Goal: Task Accomplishment & Management: Complete application form

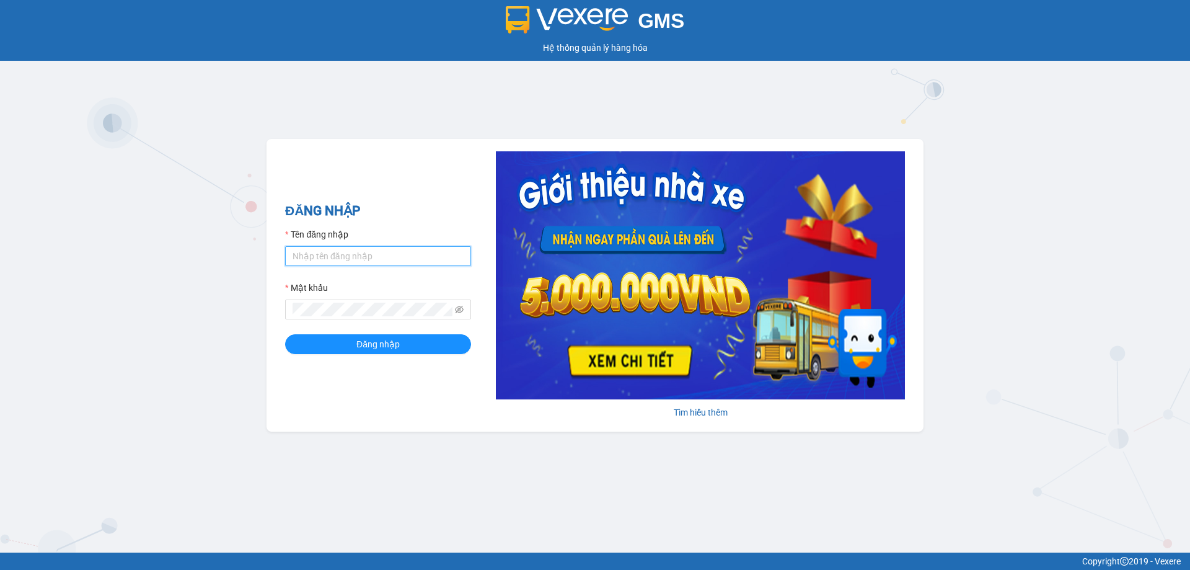
click at [356, 256] on input "Tên đăng nhập" at bounding box center [378, 256] width 186 height 20
type input "thuphuong.tienoanh"
click at [377, 306] on span at bounding box center [378, 309] width 186 height 20
click at [285, 334] on button "Đăng nhập" at bounding box center [378, 344] width 186 height 20
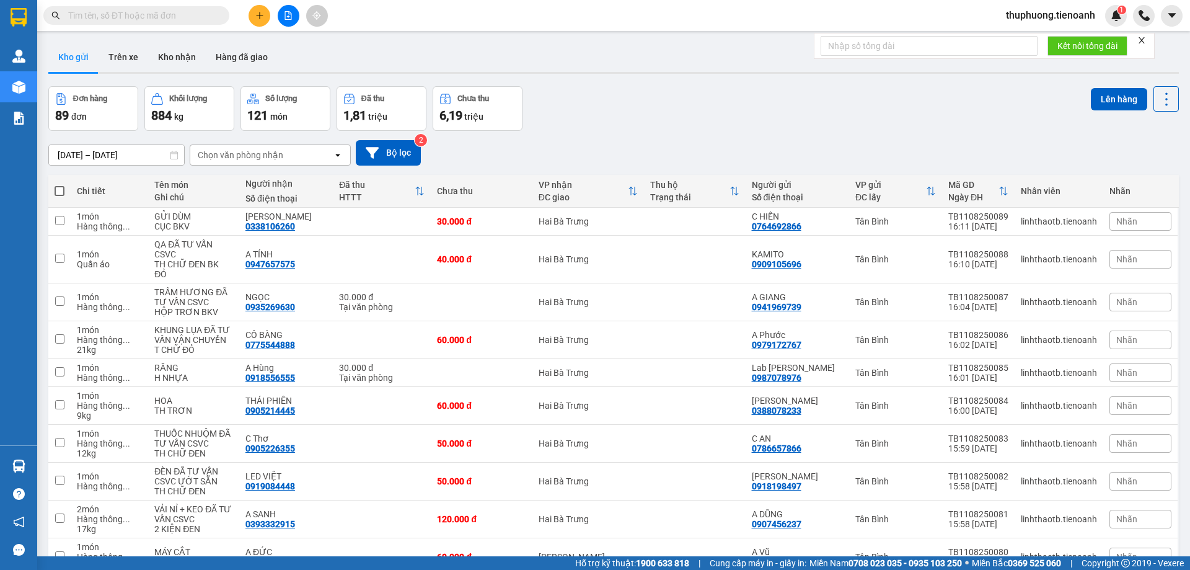
click at [104, 3] on div "Kết quả tìm kiếm ( 0 ) Bộ lọc No Data thuphuong.tienoanh 1" at bounding box center [595, 15] width 1190 height 31
click at [115, 19] on input "text" at bounding box center [141, 16] width 146 height 14
drag, startPoint x: 948, startPoint y: 218, endPoint x: 999, endPoint y: 216, distance: 50.9
click at [999, 216] on div "TB1108250089" at bounding box center [978, 216] width 60 height 10
checkbox input "true"
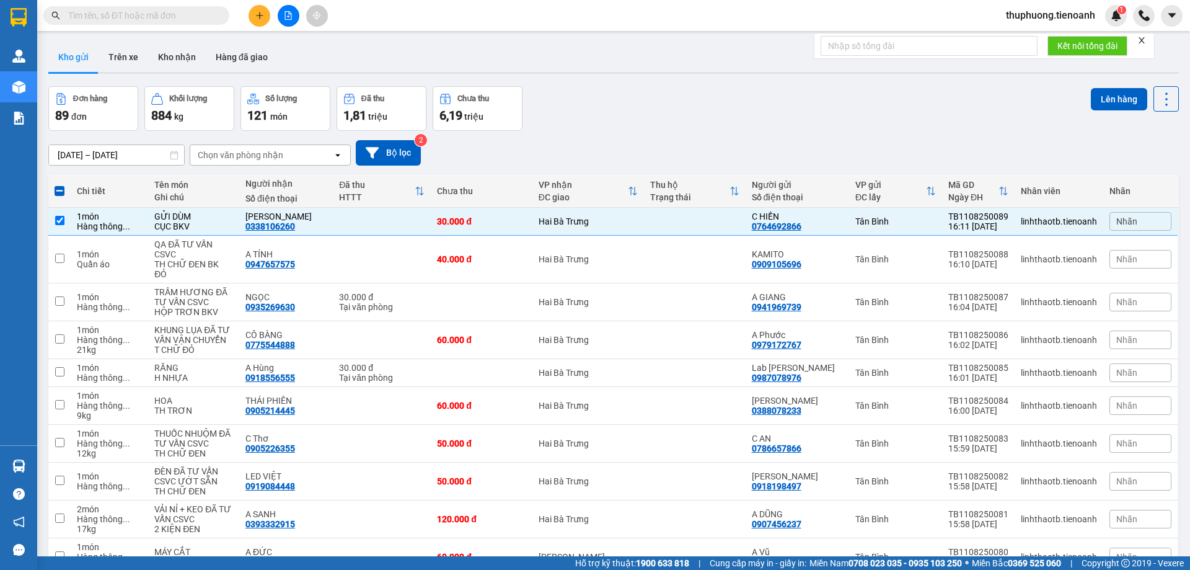
click at [140, 20] on input "text" at bounding box center [141, 16] width 146 height 14
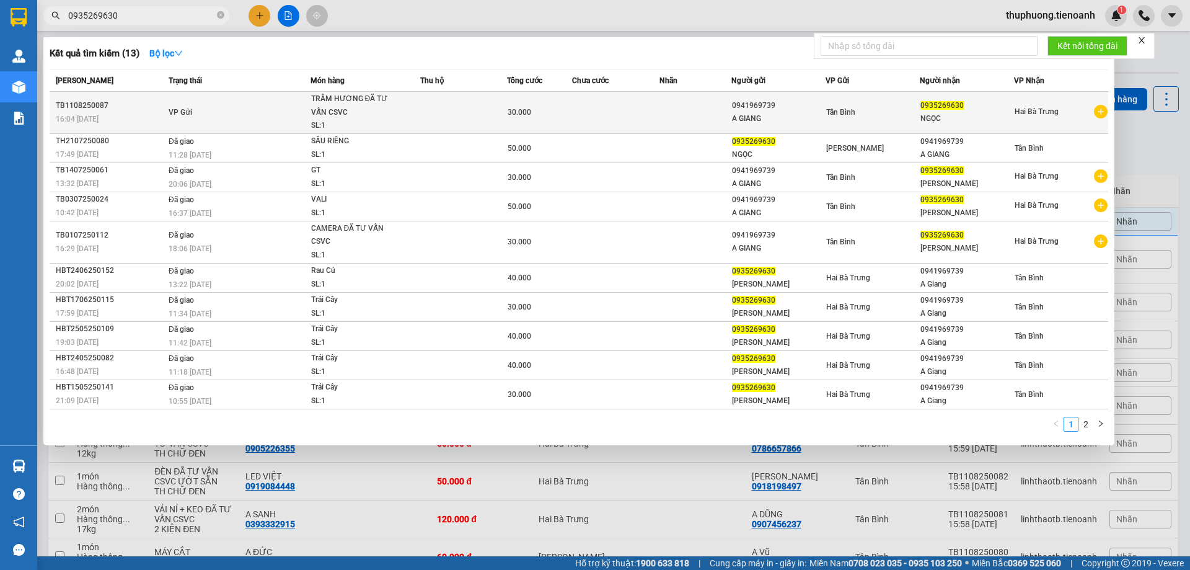
type input "0935269630"
click at [702, 113] on td at bounding box center [695, 113] width 73 height 42
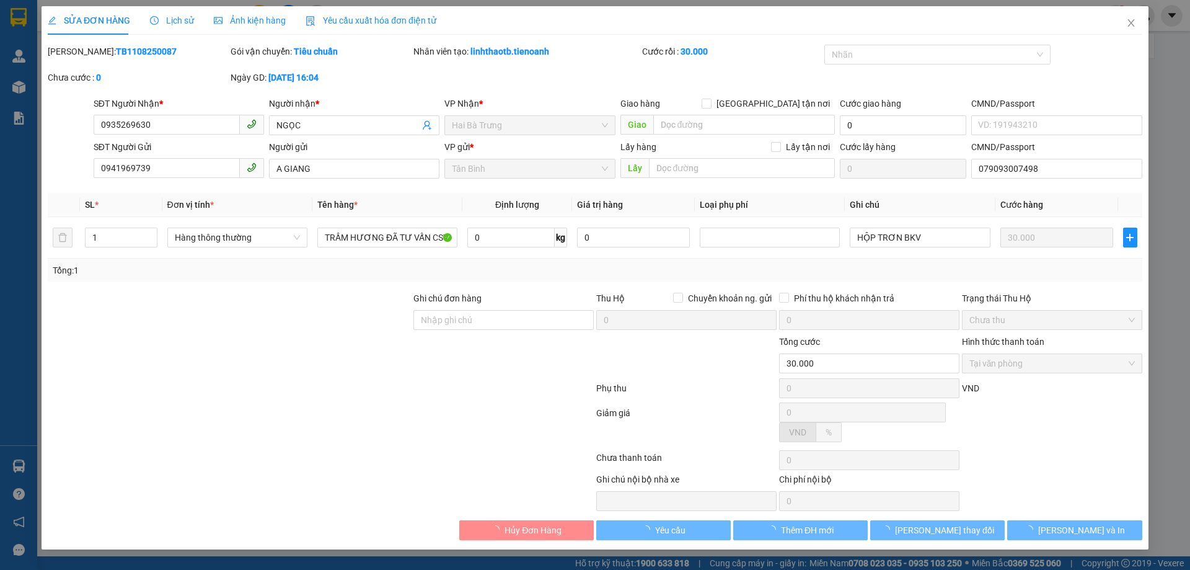
type input "0935269630"
type input "NGỌC"
type input "0941969739"
type input "A GIANG"
type input "079093007498"
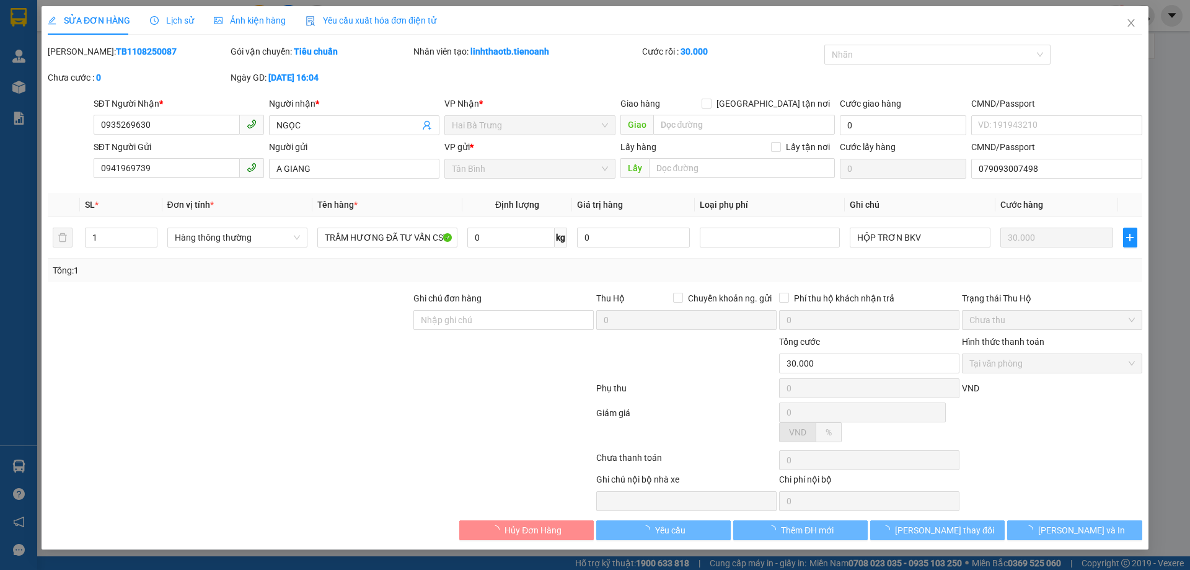
type input "30.000"
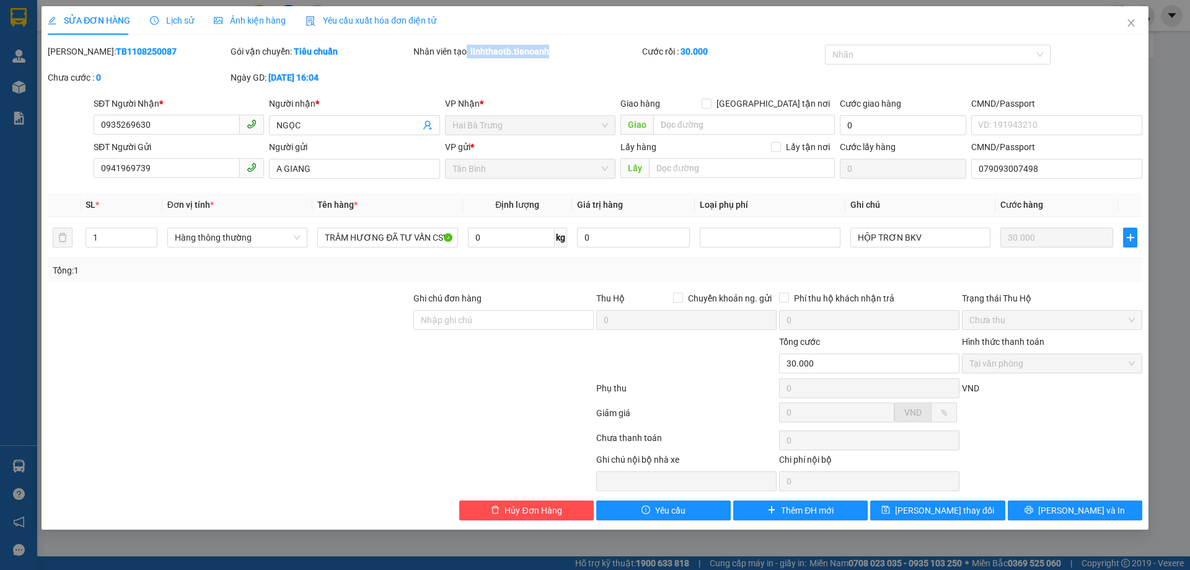
drag, startPoint x: 467, startPoint y: 51, endPoint x: 561, endPoint y: 55, distance: 93.7
click at [561, 55] on div "Nhân viên tạo: linhthaotb.tienoanh" at bounding box center [526, 52] width 226 height 14
drag, startPoint x: 82, startPoint y: 49, endPoint x: 155, endPoint y: 51, distance: 73.2
click at [155, 51] on div "[PERSON_NAME]: TB1108250087" at bounding box center [138, 52] width 180 height 14
click at [116, 52] on b "TB1108250087" at bounding box center [146, 51] width 61 height 10
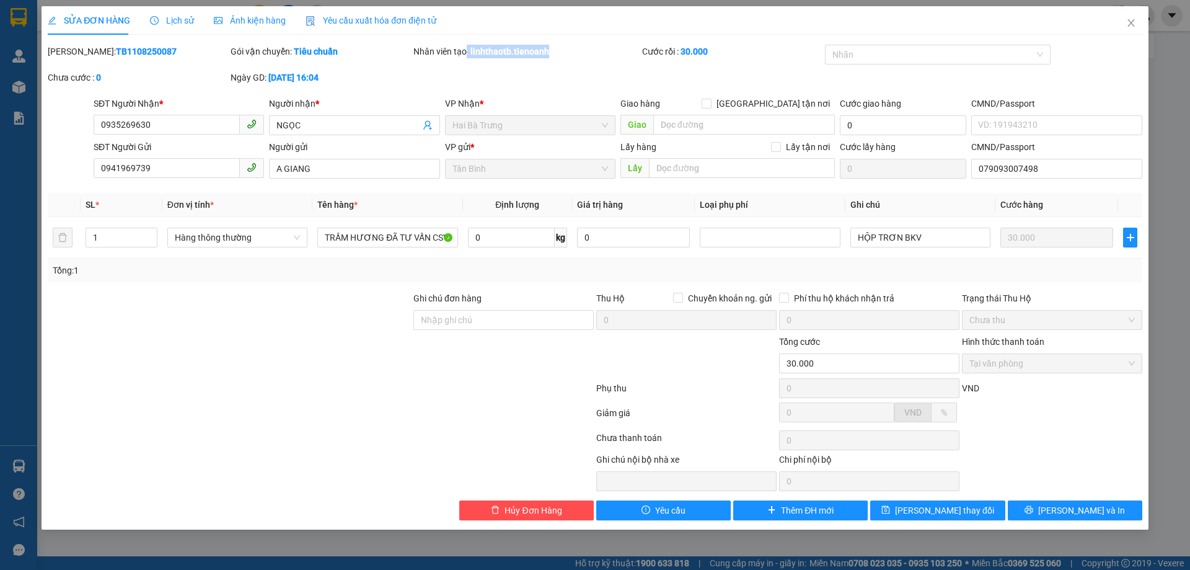
click at [116, 51] on b "TB1108250087" at bounding box center [146, 51] width 61 height 10
click at [116, 49] on b "TB1108250087" at bounding box center [146, 51] width 61 height 10
drag, startPoint x: 90, startPoint y: 49, endPoint x: 79, endPoint y: 50, distance: 10.6
click at [116, 50] on b "TB1108250087" at bounding box center [146, 51] width 61 height 10
click at [116, 48] on b "TB1108250087" at bounding box center [146, 51] width 61 height 10
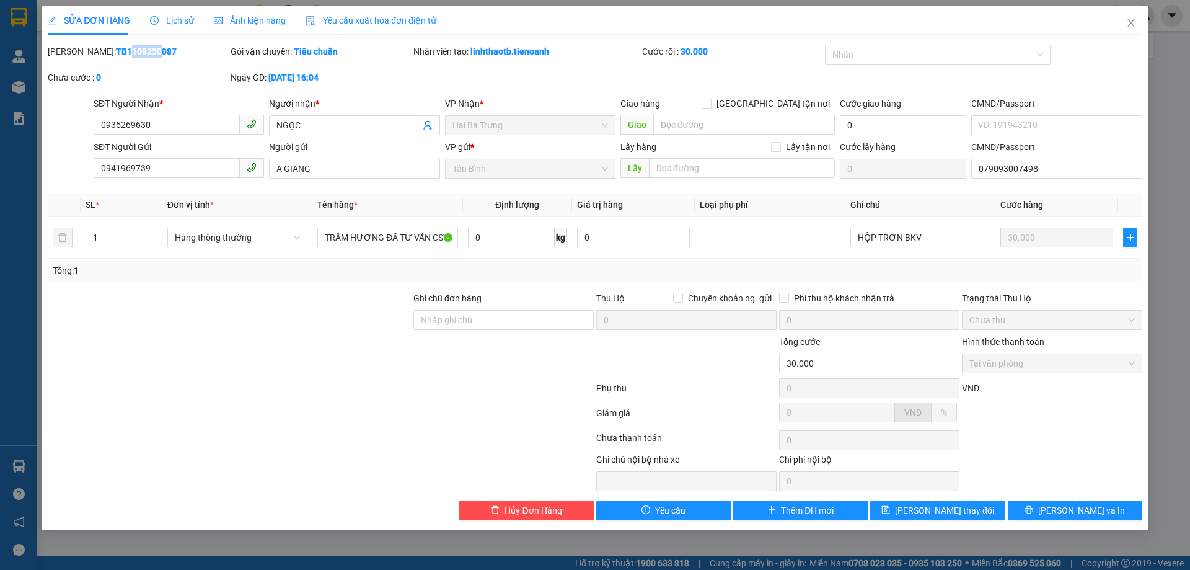
drag, startPoint x: 90, startPoint y: 48, endPoint x: 118, endPoint y: 49, distance: 27.9
click at [118, 49] on b "TB1108250087" at bounding box center [146, 51] width 61 height 10
drag, startPoint x: 143, startPoint y: 51, endPoint x: 122, endPoint y: 55, distance: 21.4
click at [122, 55] on div "[PERSON_NAME]: TB1108250087" at bounding box center [138, 52] width 180 height 14
drag, startPoint x: 642, startPoint y: 51, endPoint x: 708, endPoint y: 52, distance: 66.3
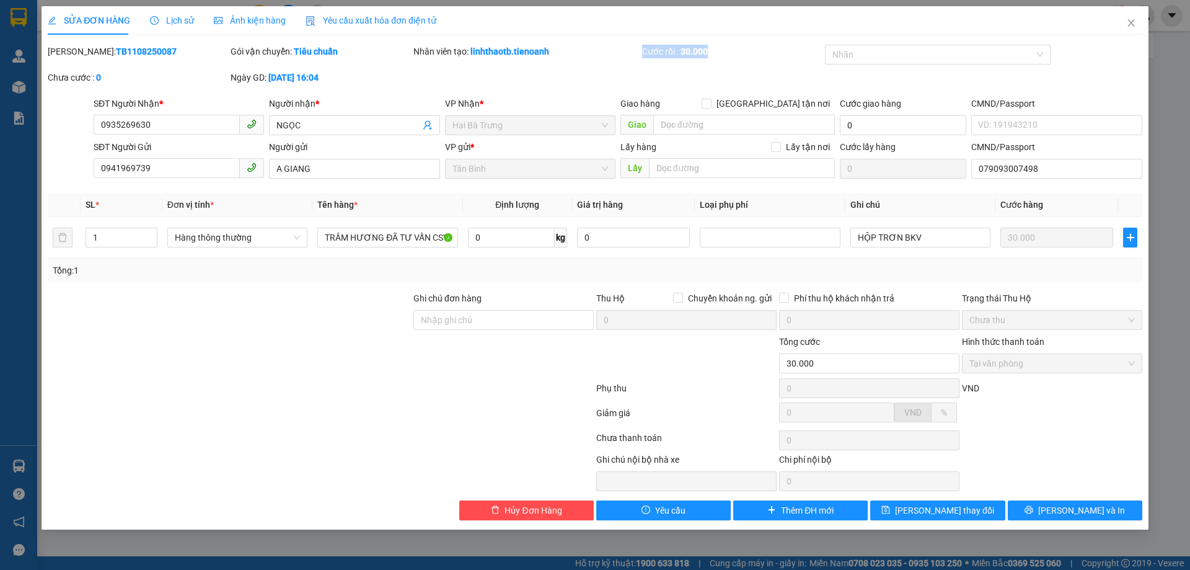
click at [708, 52] on div "Cước rồi : 30.000" at bounding box center [732, 52] width 180 height 14
click at [1018, 363] on span "Tại văn phòng" at bounding box center [1051, 363] width 165 height 19
click at [1015, 354] on span "Tại văn phòng" at bounding box center [1051, 363] width 165 height 19
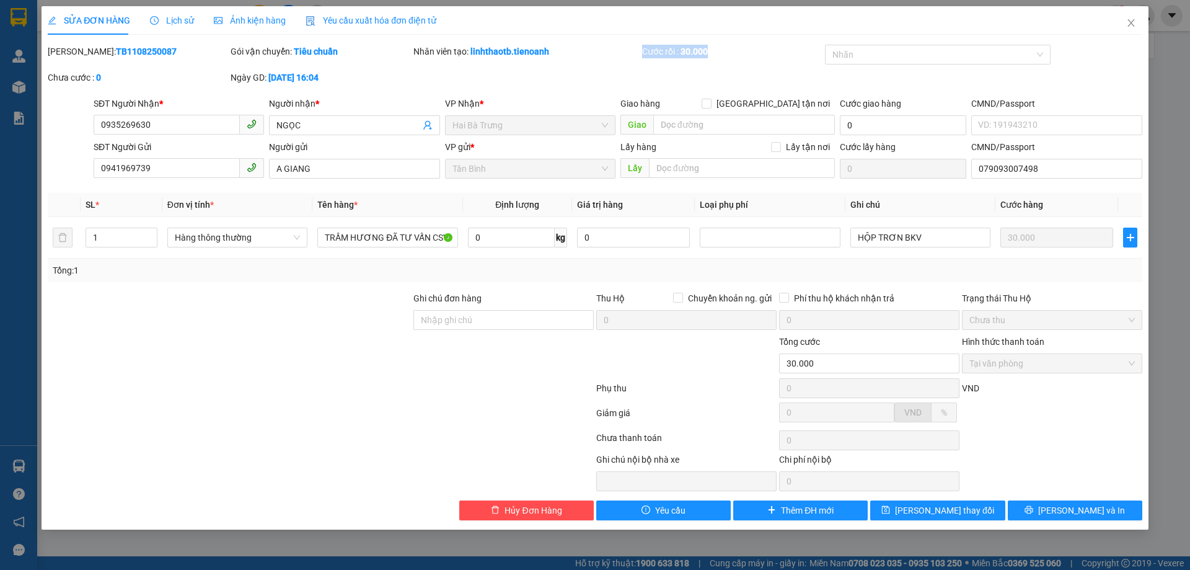
click at [1015, 354] on span "Tại văn phòng" at bounding box center [1051, 363] width 165 height 19
click at [1012, 350] on div "Hình thức thanh toán" at bounding box center [1052, 344] width 180 height 19
click at [1011, 348] on div "Hình thức thanh toán" at bounding box center [1052, 344] width 180 height 19
click at [995, 367] on span "Tại văn phòng" at bounding box center [1051, 363] width 165 height 19
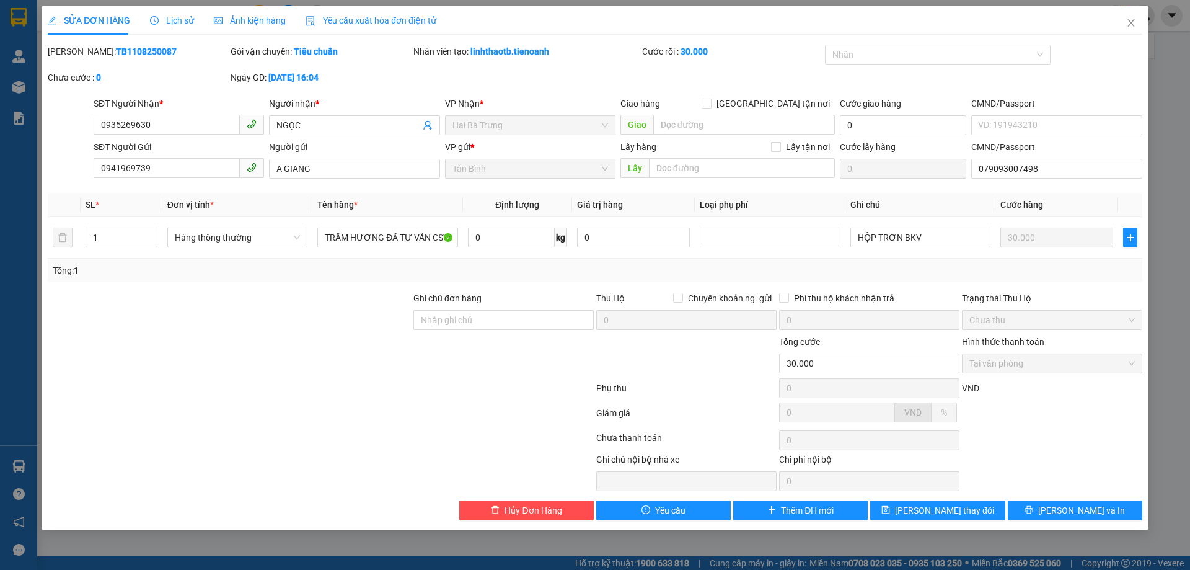
click at [997, 377] on div "Hình thức thanh toán Tại văn phòng" at bounding box center [1052, 356] width 180 height 43
click at [274, 241] on span "Hàng thông thường" at bounding box center [237, 237] width 125 height 19
click at [394, 272] on div "Tổng: 1" at bounding box center [256, 270] width 407 height 14
click at [933, 232] on input "HỘP TRƠN BKV" at bounding box center [920, 237] width 140 height 20
click at [932, 231] on input "HỘP TRƠN BKV" at bounding box center [920, 237] width 140 height 20
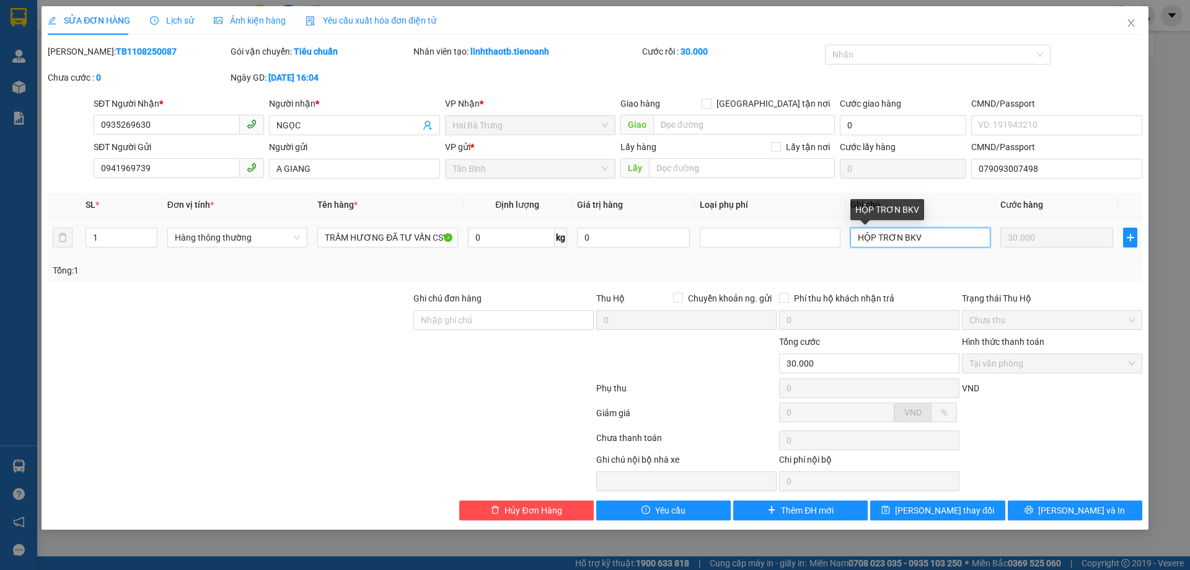
click at [932, 231] on input "HỘP TRƠN BKV" at bounding box center [920, 237] width 140 height 20
click at [483, 243] on input "0" at bounding box center [511, 237] width 87 height 20
click at [1129, 17] on span "Close" at bounding box center [1131, 23] width 35 height 35
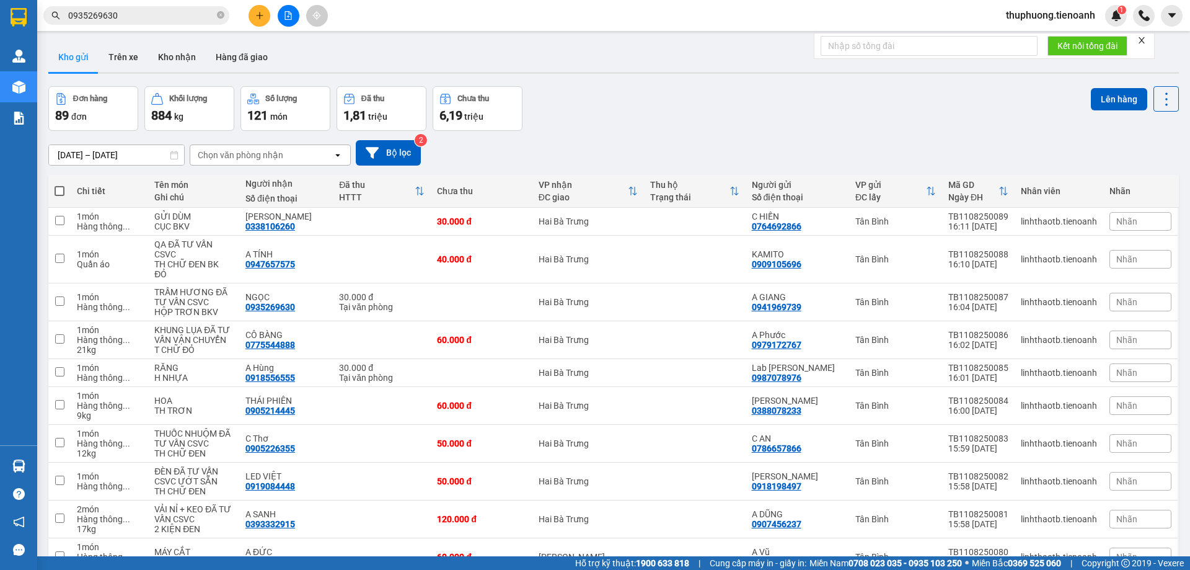
click at [163, 22] on input "0935269630" at bounding box center [141, 16] width 146 height 14
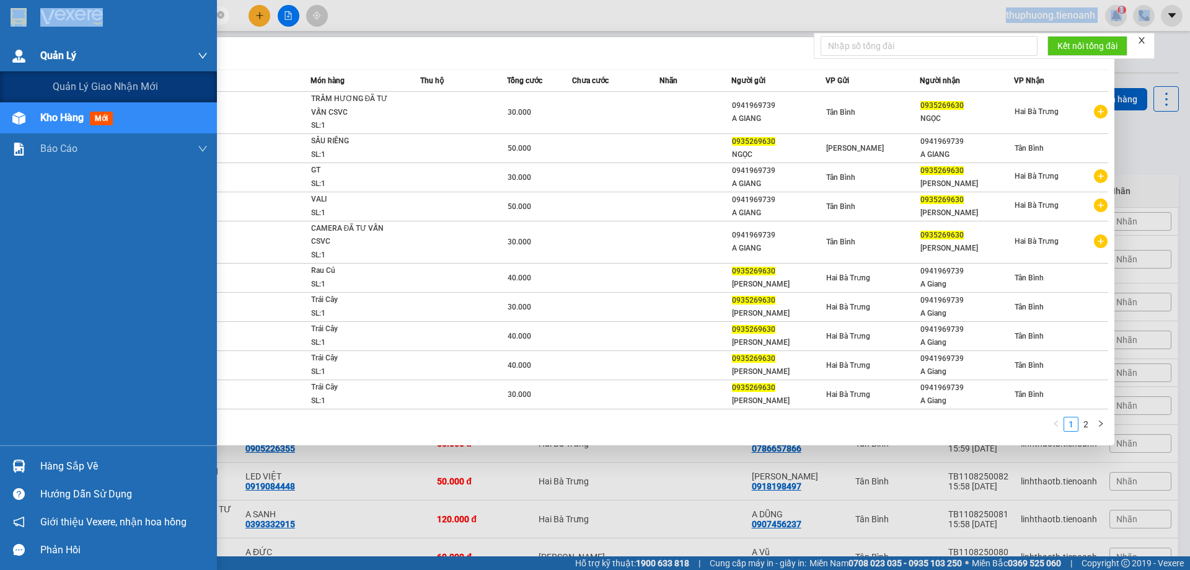
drag, startPoint x: 162, startPoint y: 24, endPoint x: 0, endPoint y: 55, distance: 165.3
click at [0, 55] on section "Kết quả tìm kiếm ( 13 ) Bộ lọc Mã ĐH Trạng thái Món hàng Thu hộ Tổng cước Chưa …" at bounding box center [595, 285] width 1190 height 570
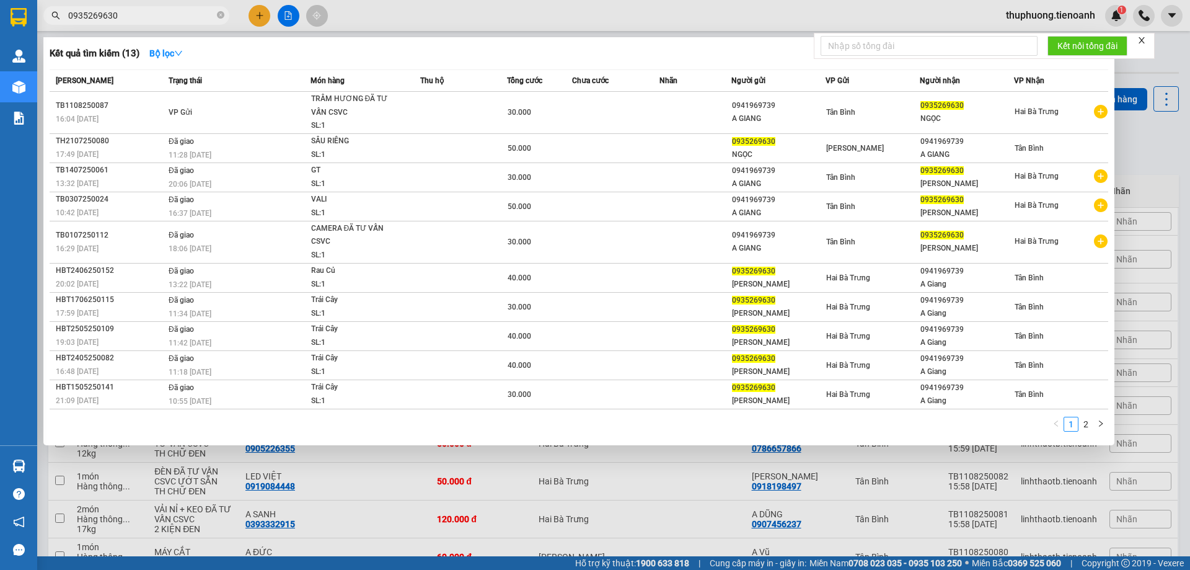
click at [871, 503] on div at bounding box center [595, 285] width 1190 height 570
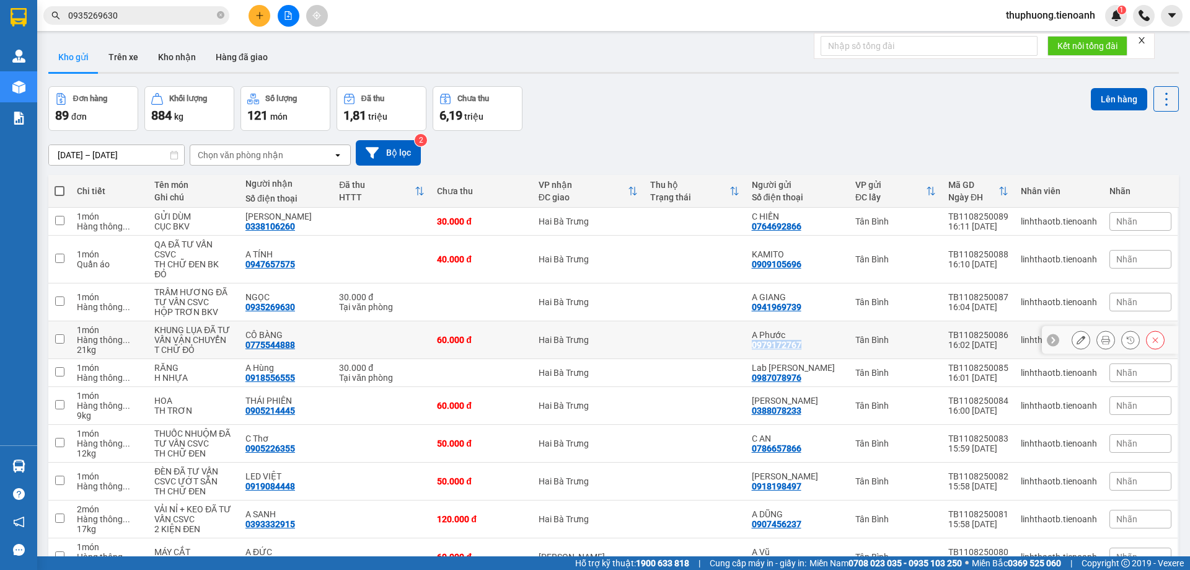
drag, startPoint x: 751, startPoint y: 337, endPoint x: 802, endPoint y: 332, distance: 51.1
click at [802, 332] on td "A Phước 0979172767" at bounding box center [798, 340] width 104 height 38
checkbox input "true"
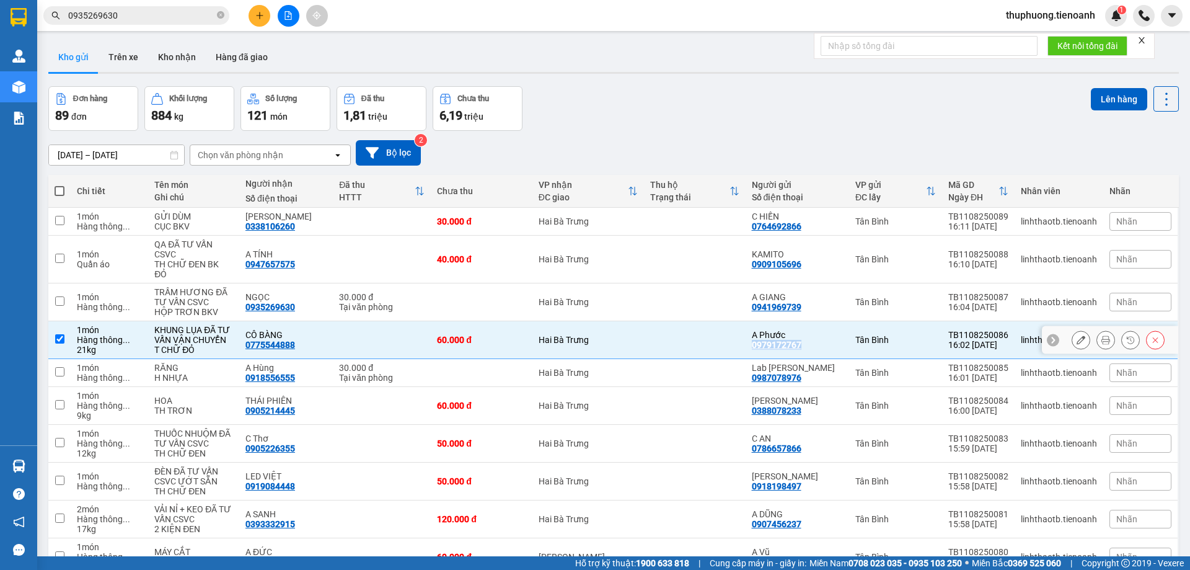
copy div "0979172767"
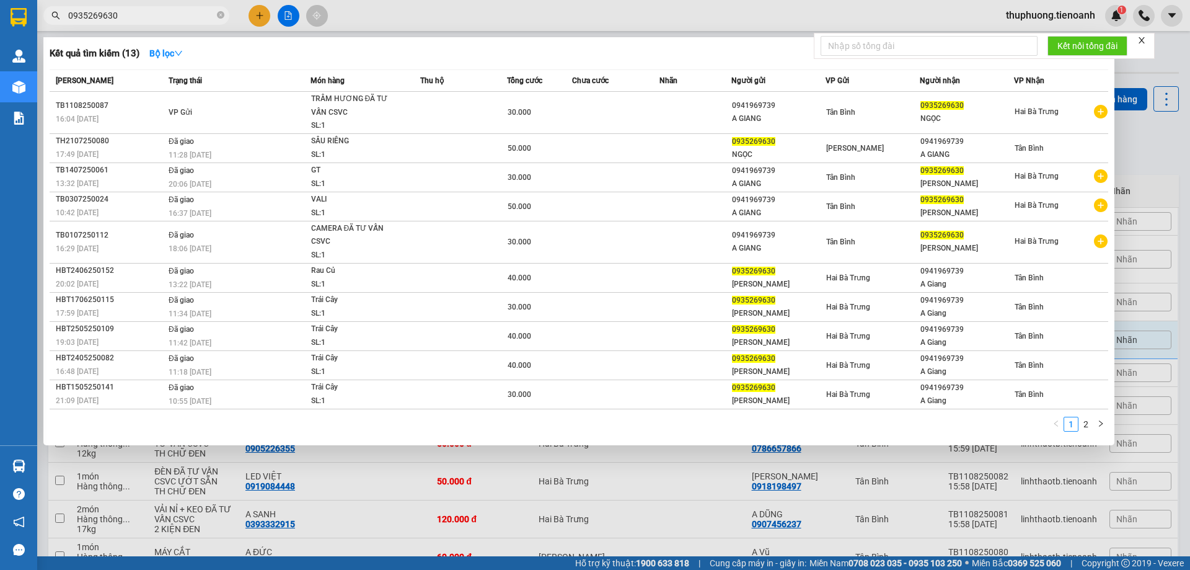
click at [164, 14] on input "0935269630" at bounding box center [141, 16] width 146 height 14
click at [163, 14] on input "0935269630" at bounding box center [141, 16] width 146 height 14
paste input "79172767"
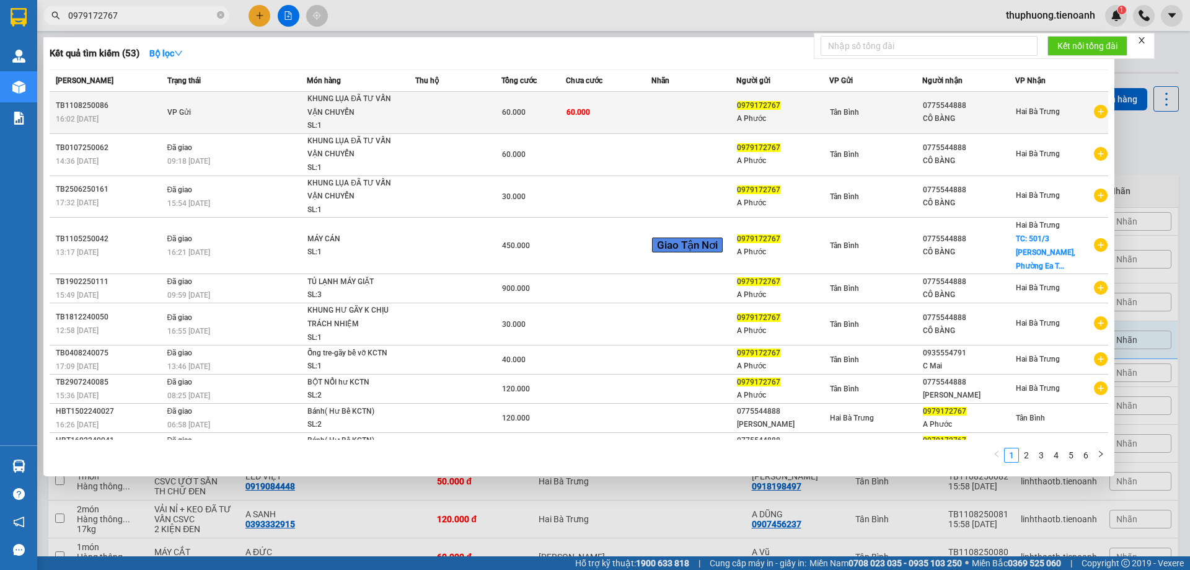
type input "0979172767"
click at [211, 123] on td "VP Gửi" at bounding box center [235, 113] width 143 height 42
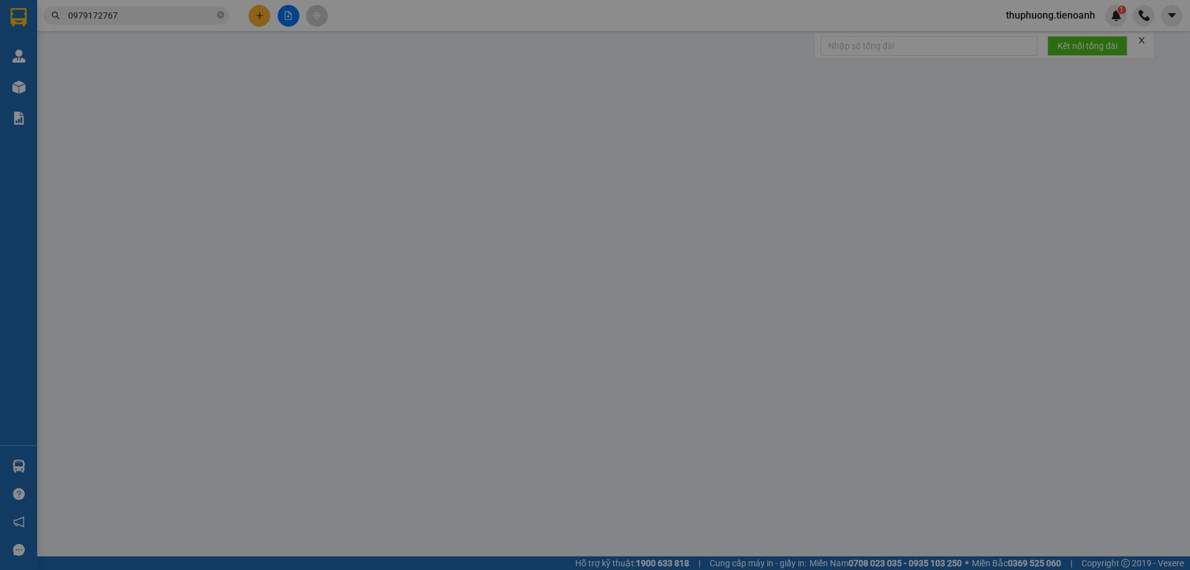
type input "0775544888"
type input "CÔ BÀNG"
type input "0979172767"
type input "A Phước"
type input "066085011302"
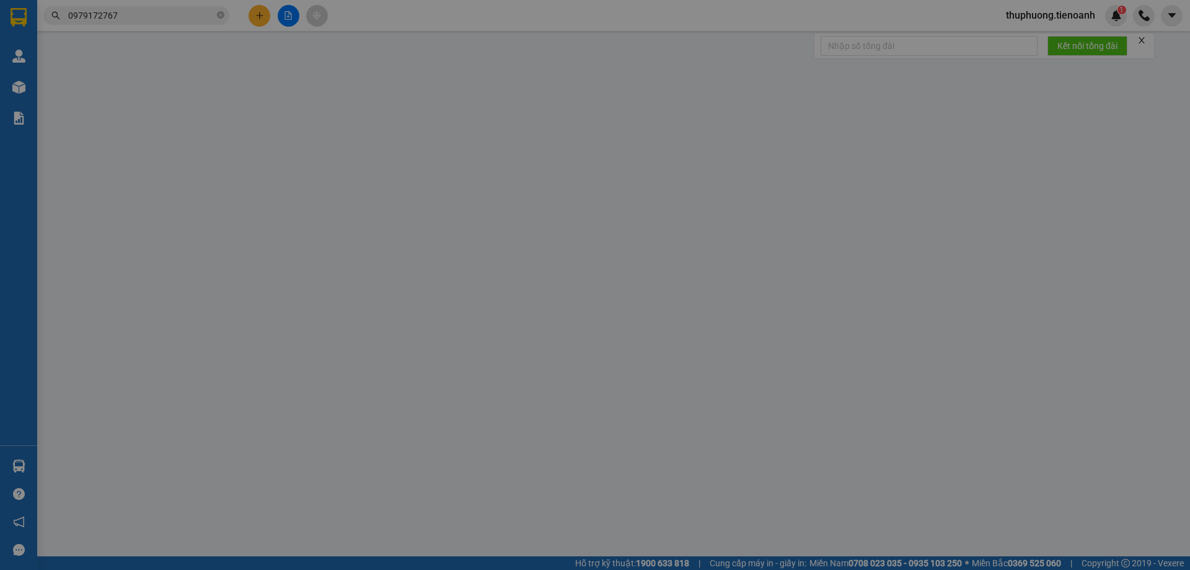
type input "60.000"
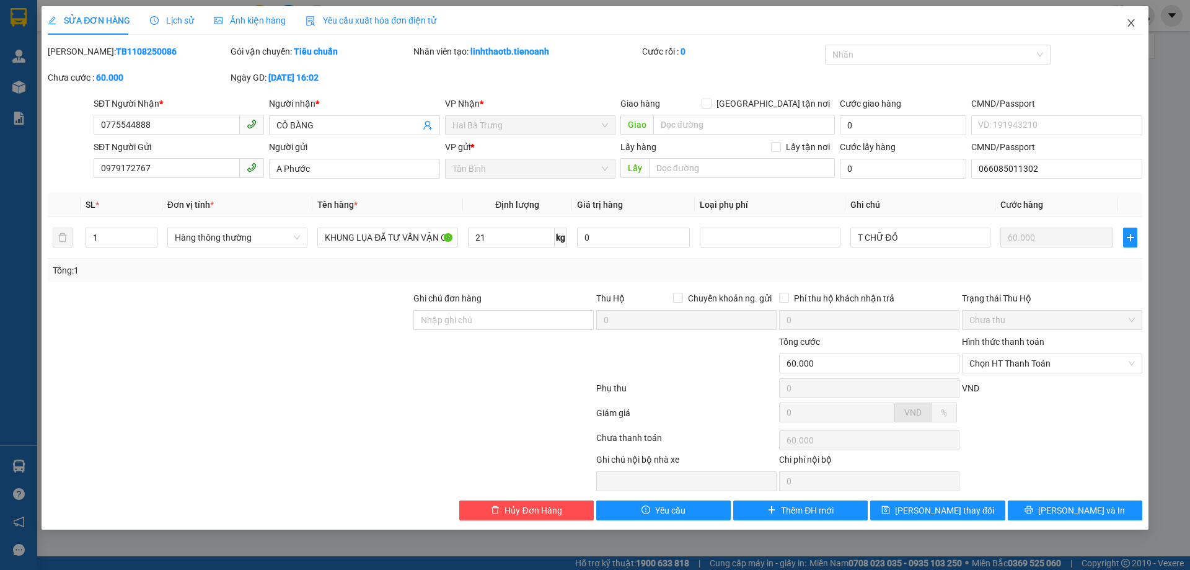
click at [1133, 30] on span "Close" at bounding box center [1131, 23] width 35 height 35
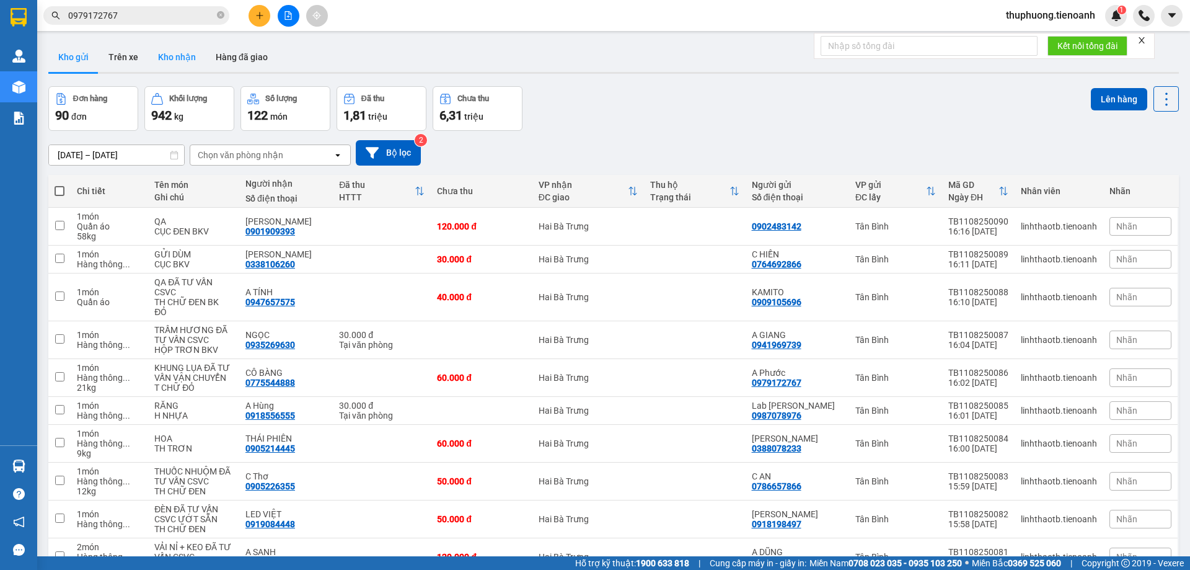
click at [188, 56] on button "Kho nhận" at bounding box center [177, 57] width 58 height 30
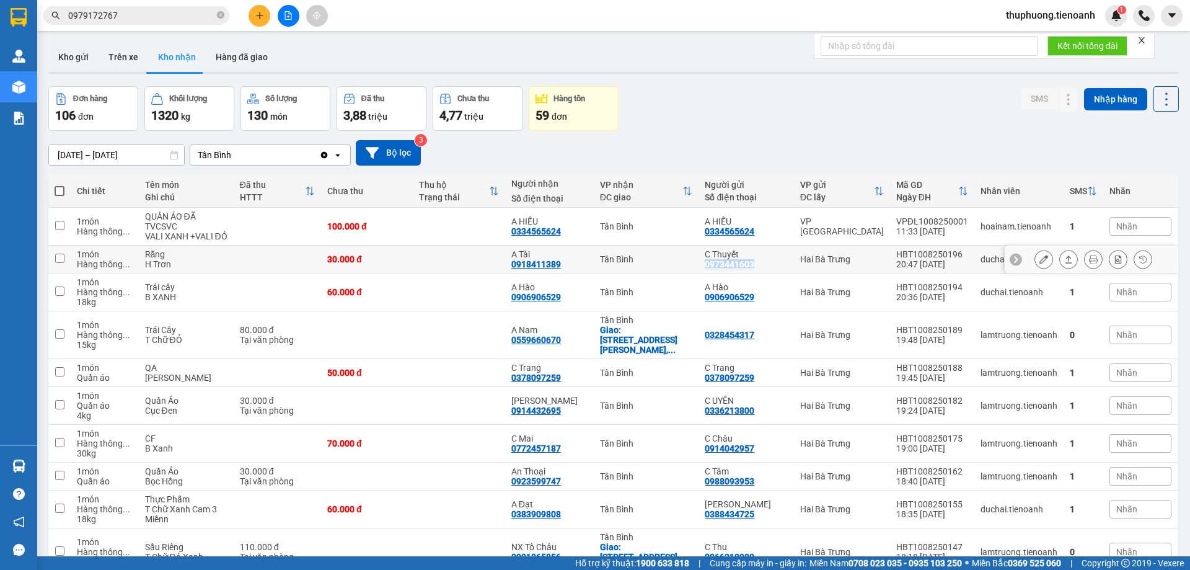
drag, startPoint x: 707, startPoint y: 275, endPoint x: 775, endPoint y: 280, distance: 68.4
click at [775, 273] on td "C Thuyết 0973441603" at bounding box center [746, 259] width 95 height 28
checkbox input "true"
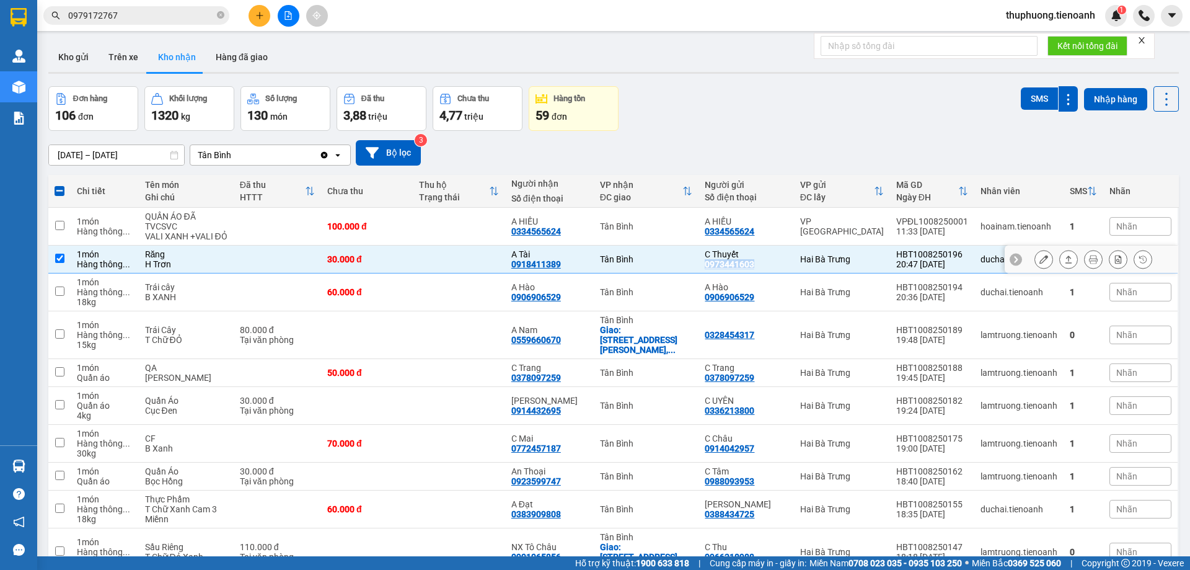
copy div "0973441603"
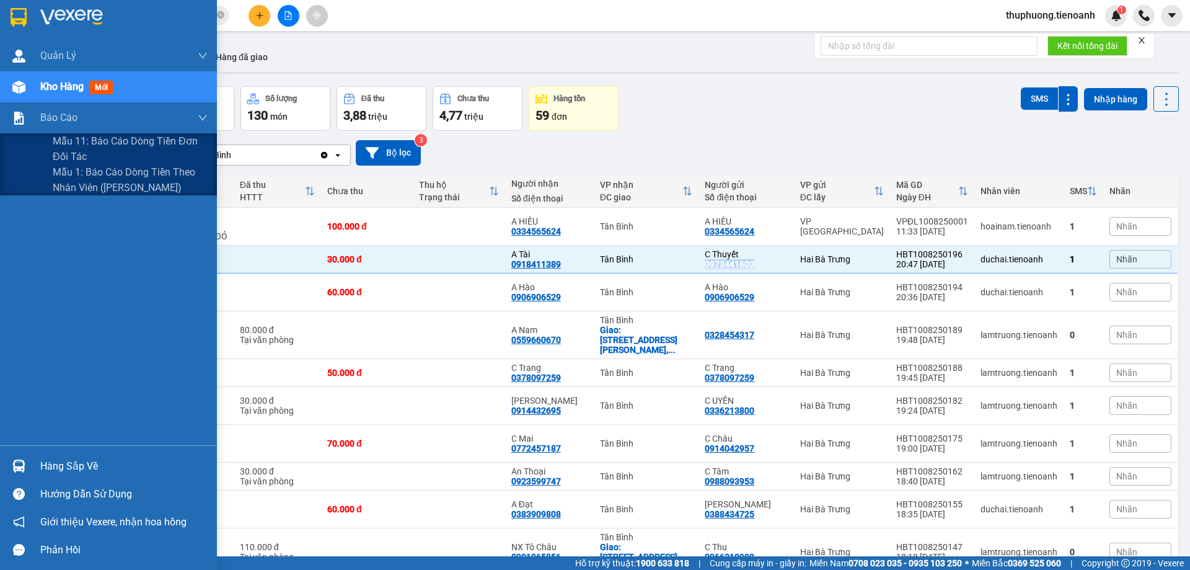
click at [61, 81] on span "Kho hàng" at bounding box center [61, 87] width 43 height 12
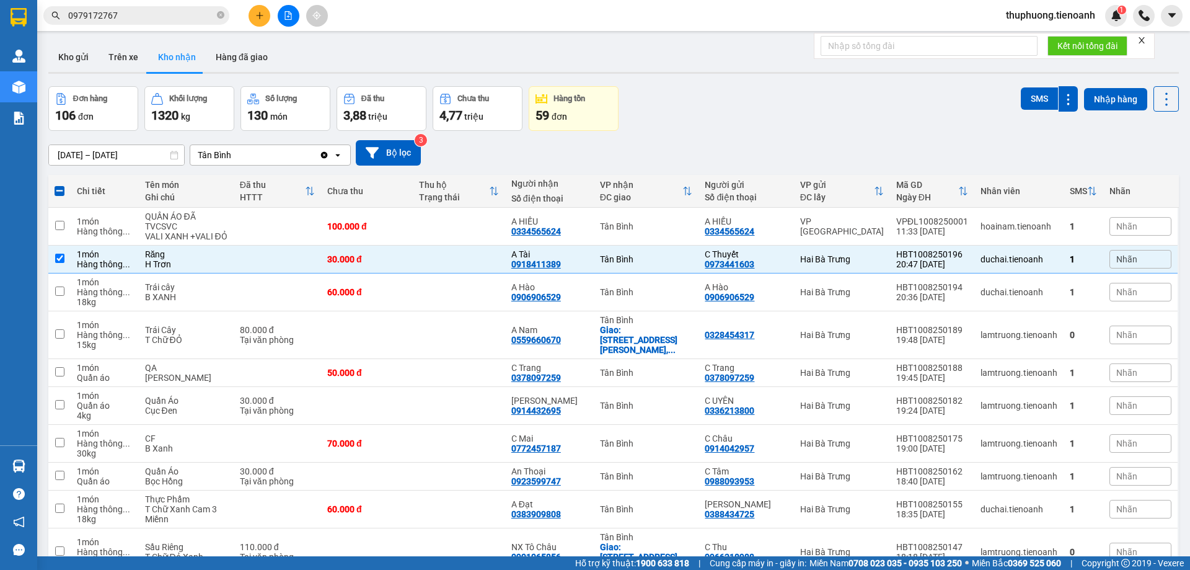
click at [502, 54] on div "Kho gửi Trên xe Kho nhận Hàng đã giao" at bounding box center [613, 58] width 1131 height 33
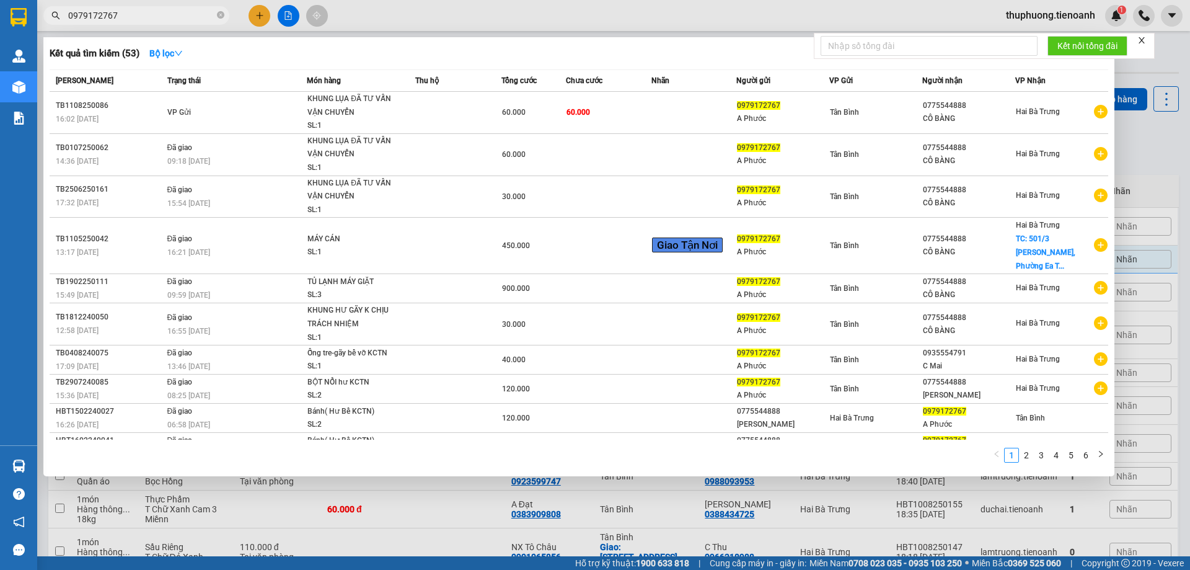
drag, startPoint x: 132, startPoint y: 12, endPoint x: 0, endPoint y: 16, distance: 132.1
click at [0, 16] on section "Kết quả tìm kiếm ( 53 ) Bộ lọc Mã ĐH Trạng thái Món hàng Thu hộ Tổng cước Chưa …" at bounding box center [595, 285] width 1190 height 570
paste input "3441603"
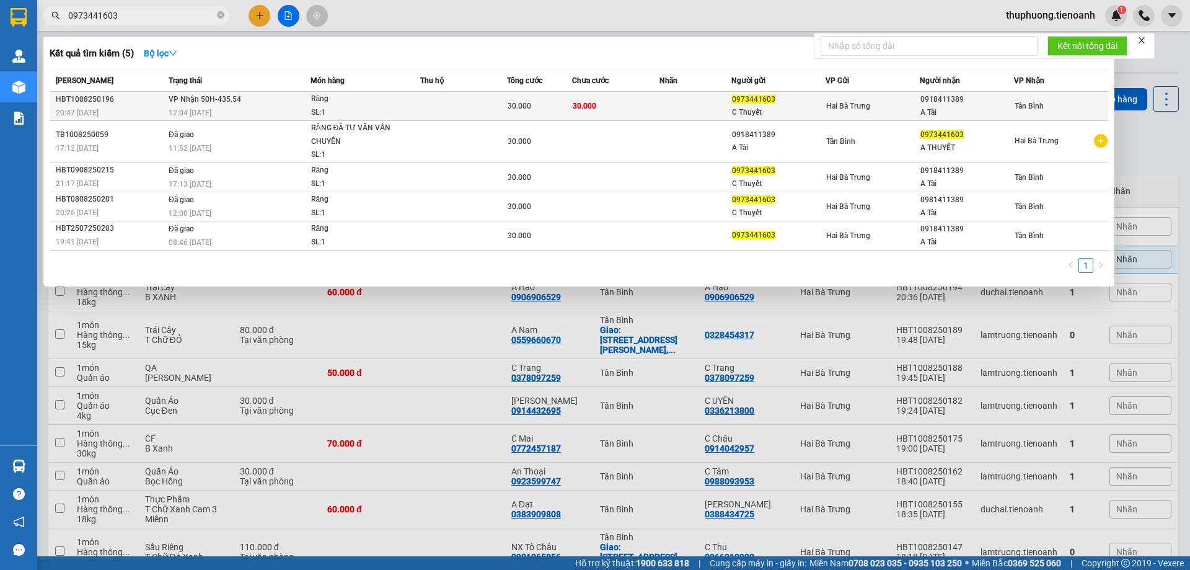
type input "0973441603"
click at [406, 115] on span "Răng SL: 1" at bounding box center [365, 105] width 109 height 27
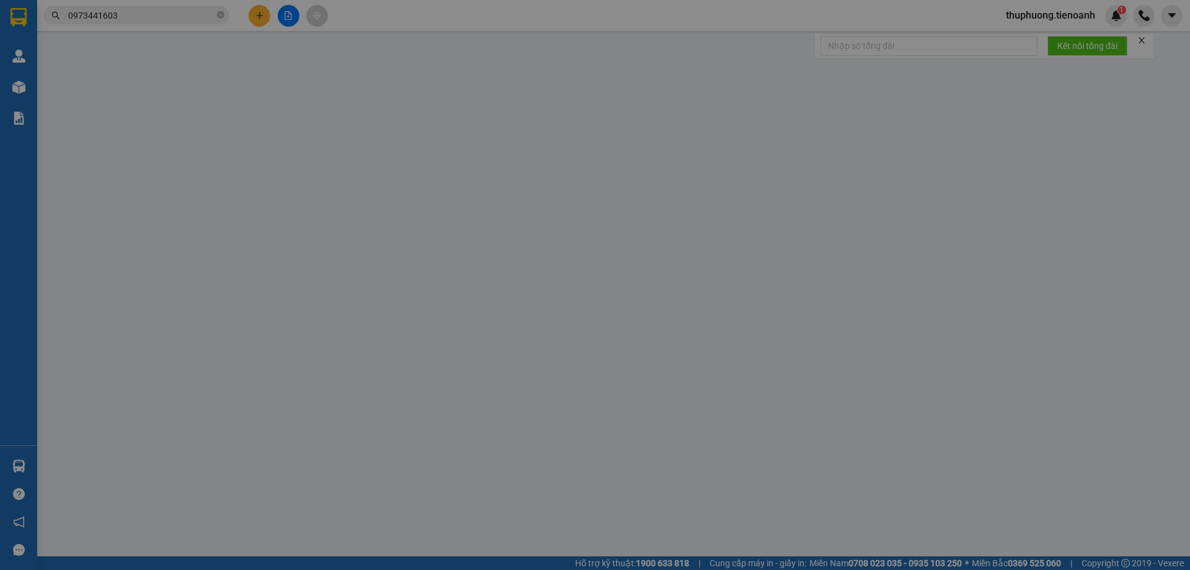
type input "0918411389"
type input "A Tài"
type input "0973441603"
type input "C Thuyết"
type input "30.000"
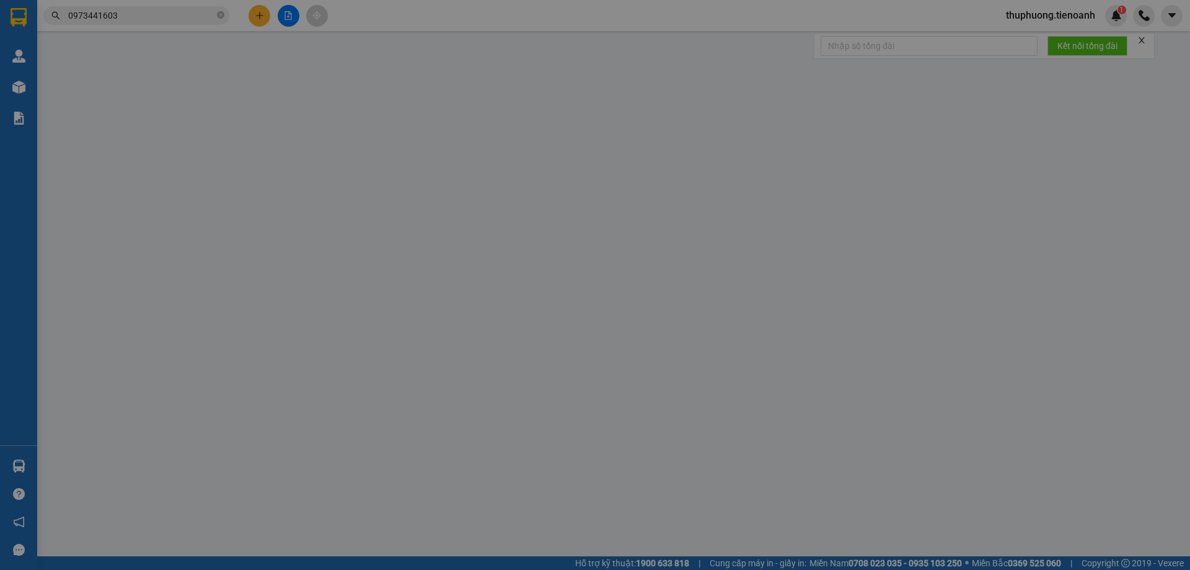
type input "30.000"
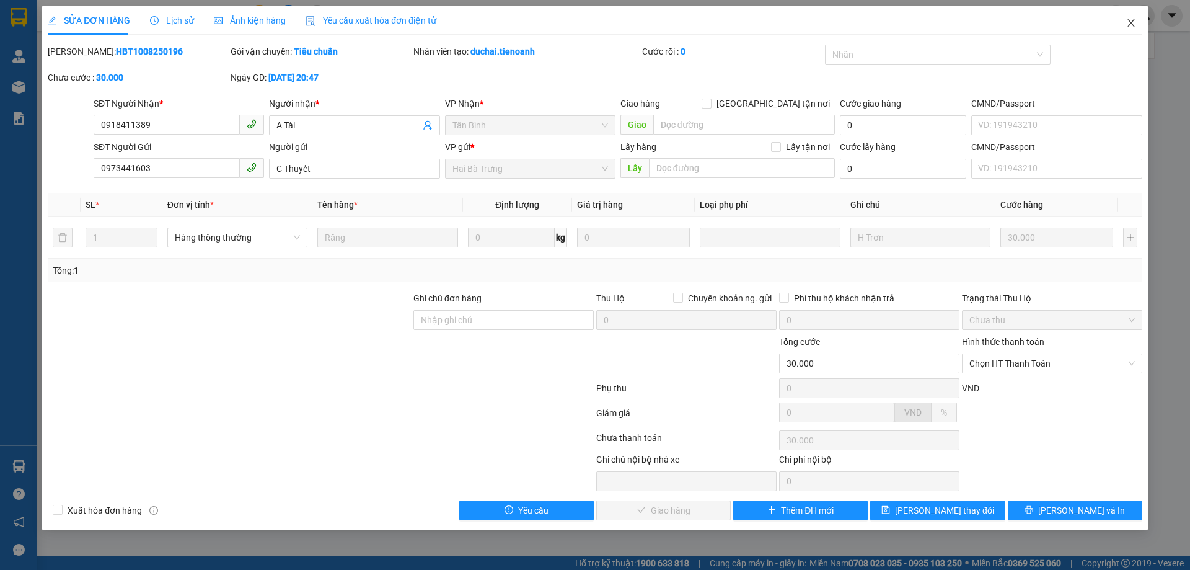
drag, startPoint x: 1127, startPoint y: 30, endPoint x: 940, endPoint y: 37, distance: 187.9
click at [1128, 30] on span "Close" at bounding box center [1131, 23] width 35 height 35
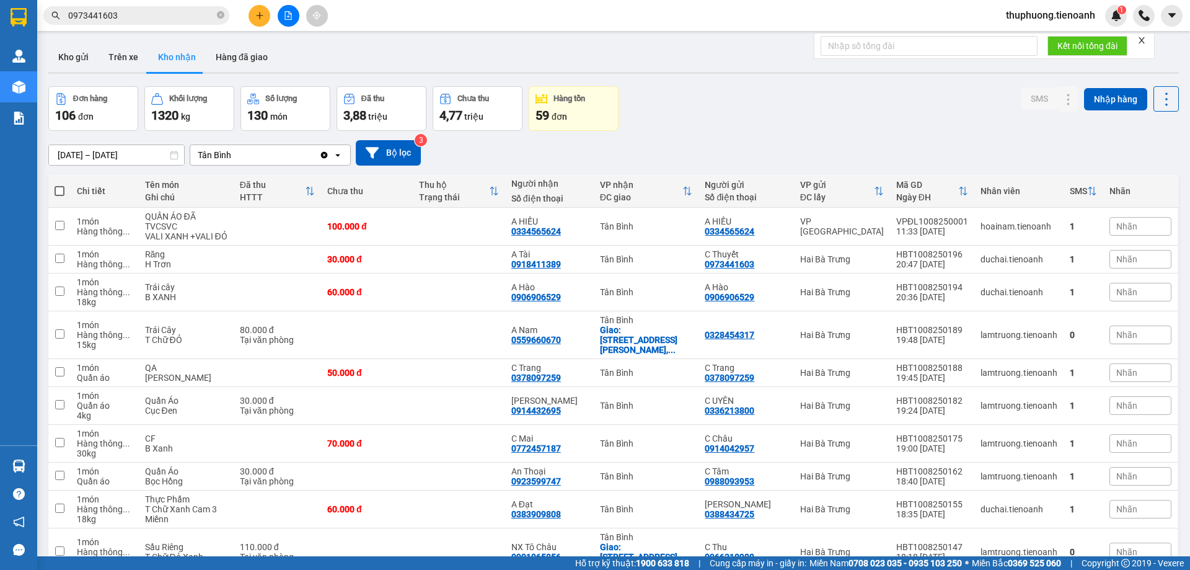
click at [127, 20] on input "0973441603" at bounding box center [141, 16] width 146 height 14
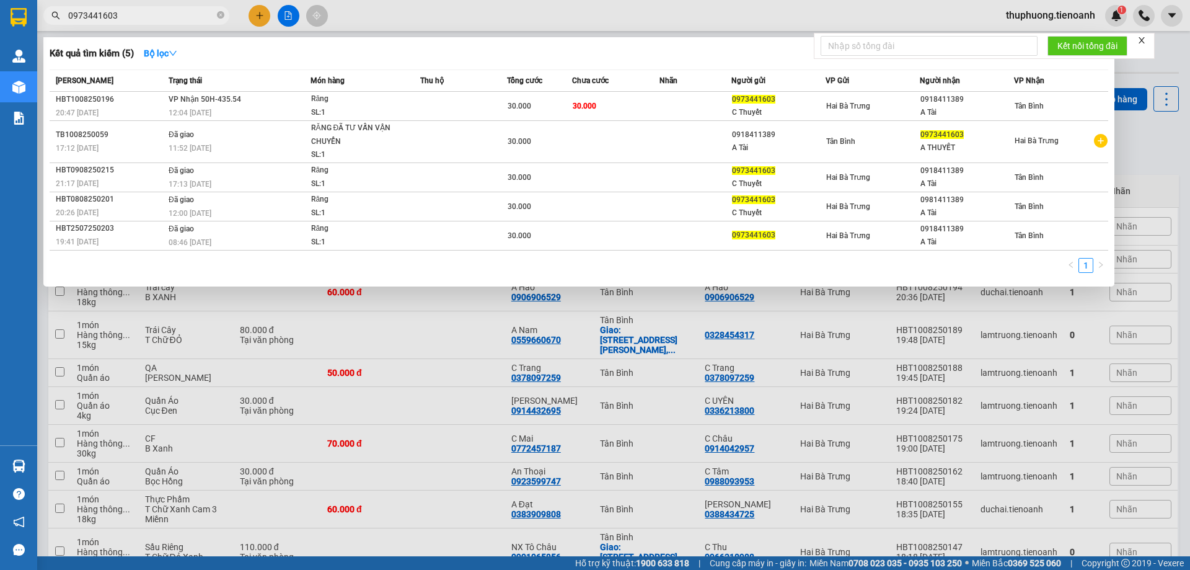
click at [126, 20] on input "0973441603" at bounding box center [141, 16] width 146 height 14
click at [217, 15] on span "0973441603" at bounding box center [136, 15] width 186 height 19
click at [218, 17] on icon "close-circle" at bounding box center [220, 14] width 7 height 7
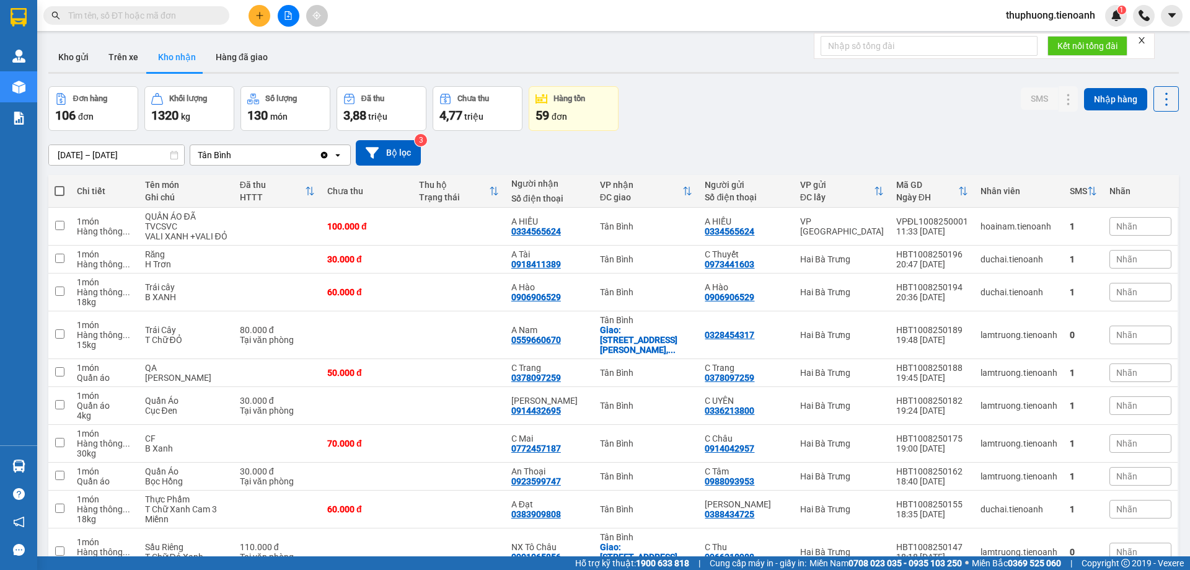
click at [439, 10] on div "Kết quả tìm kiếm ( 5 ) Bộ lọc Mã ĐH Trạng thái Món hàng Thu hộ Tổng cước Chưa c…" at bounding box center [595, 15] width 1190 height 31
click at [260, 15] on icon "plus" at bounding box center [259, 15] width 7 height 1
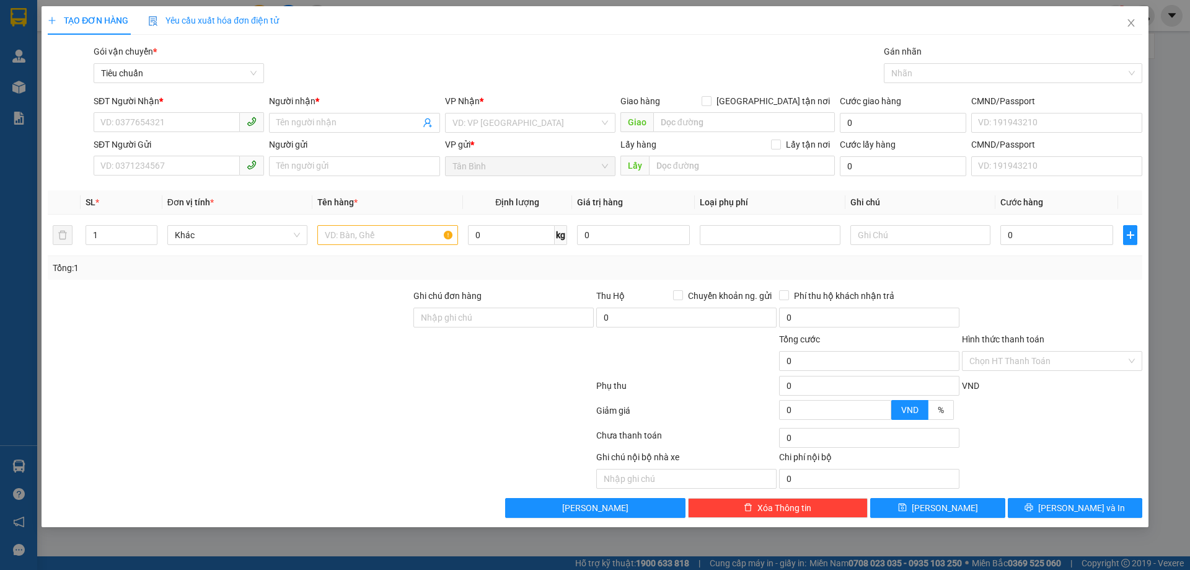
drag, startPoint x: 167, startPoint y: 104, endPoint x: 159, endPoint y: 97, distance: 9.7
click at [159, 97] on div "SĐT Người Nhận *" at bounding box center [179, 101] width 170 height 14
click at [159, 112] on input "SĐT Người Nhận *" at bounding box center [167, 122] width 146 height 20
drag, startPoint x: 320, startPoint y: 99, endPoint x: 291, endPoint y: 103, distance: 28.8
click at [306, 102] on div "Người nhận *" at bounding box center [354, 101] width 170 height 14
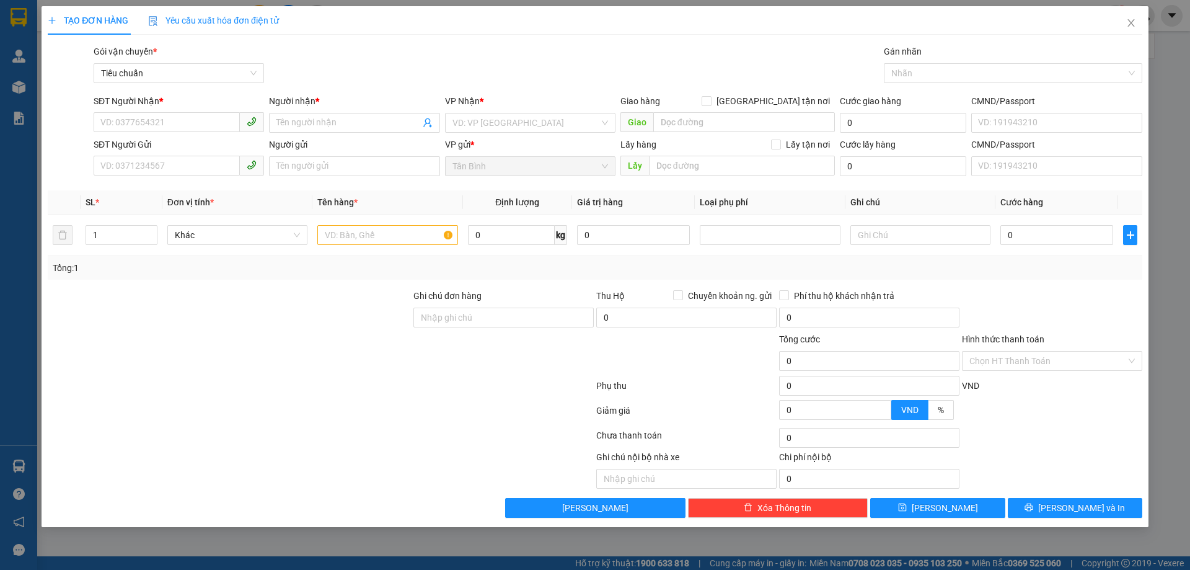
click at [306, 116] on input "Người nhận *" at bounding box center [347, 123] width 143 height 14
click at [143, 113] on input "SĐT Người Nhận *" at bounding box center [167, 122] width 146 height 20
click at [170, 115] on input "0403" at bounding box center [167, 122] width 146 height 20
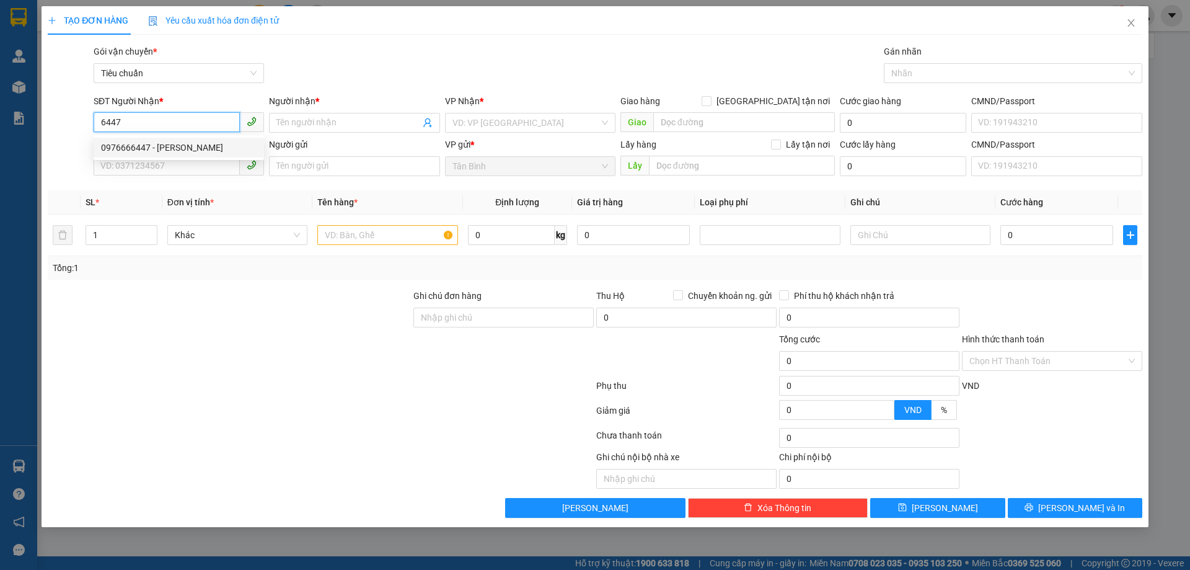
click at [196, 153] on div "0976666447 - [PERSON_NAME]" at bounding box center [179, 148] width 156 height 14
type input "0976666447"
type input "TUẤN ANH"
type input "40.000"
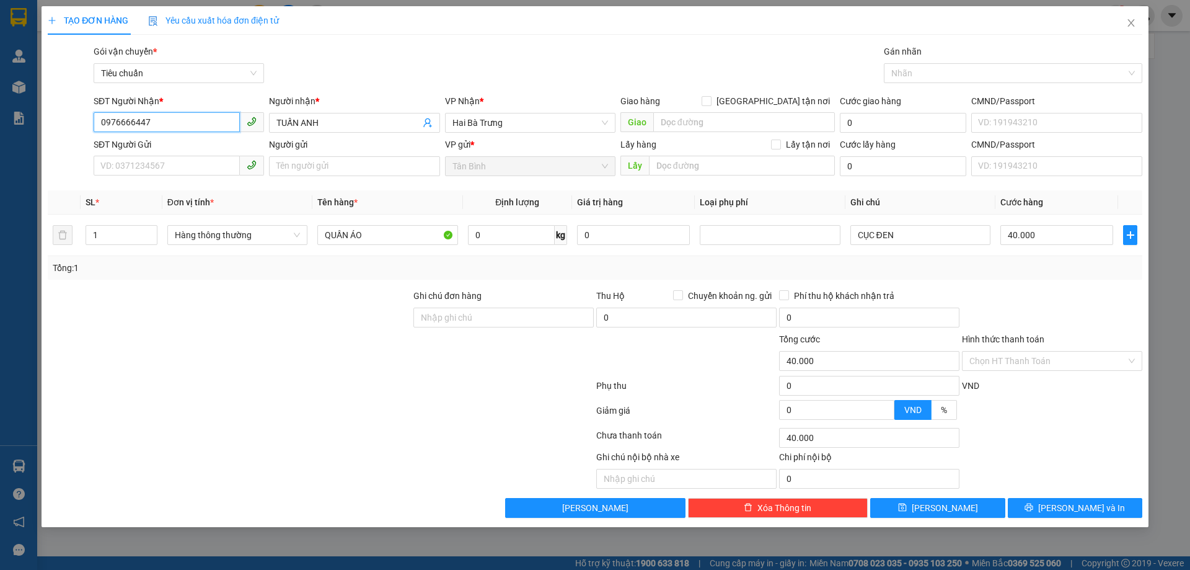
click at [193, 122] on input "0976666447" at bounding box center [167, 122] width 146 height 20
click at [283, 275] on div "Tổng: 1" at bounding box center [595, 268] width 1095 height 24
click at [0, 123] on div "TẠO ĐƠN HÀNG Yêu cầu xuất hóa đơn điện tử Transit Pickup Surcharge Ids Transit …" at bounding box center [595, 285] width 1190 height 570
type input "0965840403"
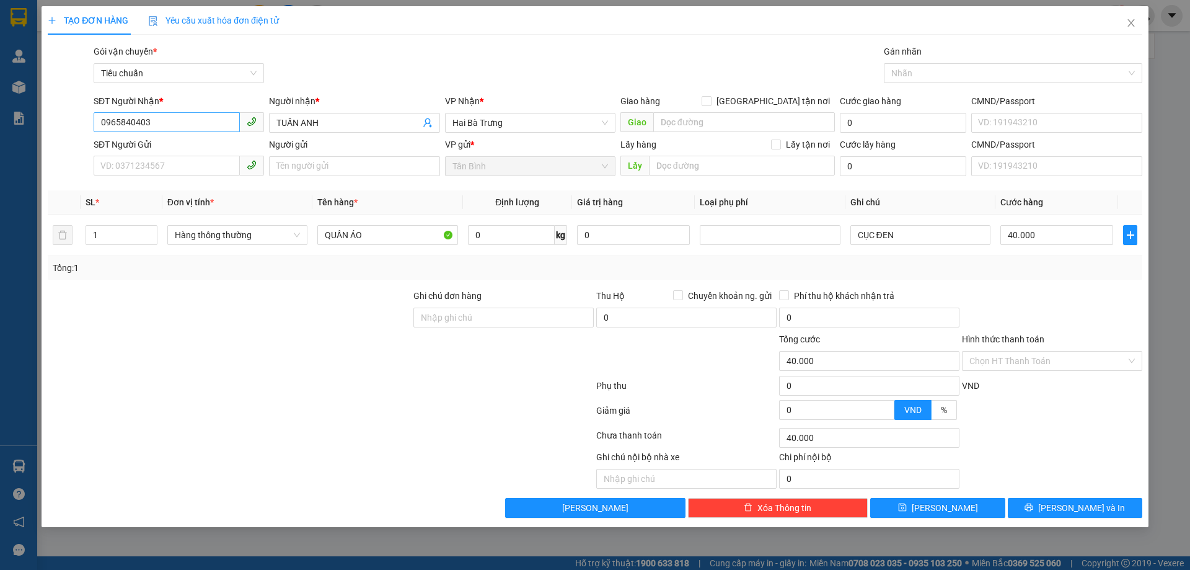
drag, startPoint x: 337, startPoint y: 120, endPoint x: 100, endPoint y: 121, distance: 236.2
click at [123, 121] on div "SĐT Người Nhận * 0965840403 0965840403 Người nhận * TUẤN ANH VP Nhận * Hai Bà T…" at bounding box center [618, 115] width 1054 height 43
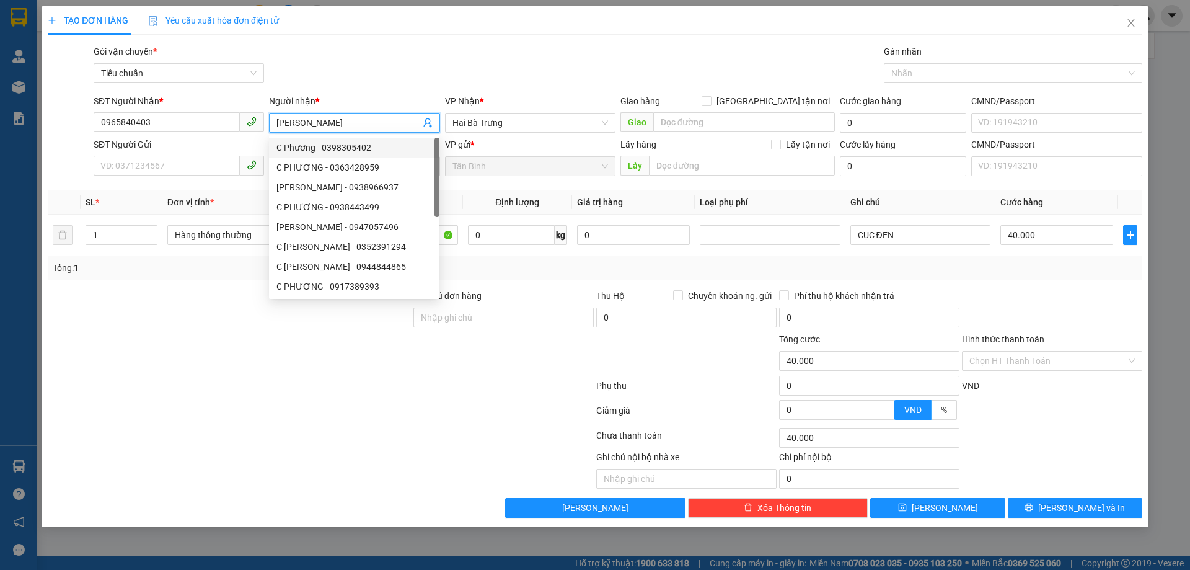
click at [297, 123] on input "[PERSON_NAME]" at bounding box center [347, 123] width 143 height 14
click at [545, 114] on span "Hai Bà Trưng" at bounding box center [530, 122] width 156 height 19
type input "[PERSON_NAME]"
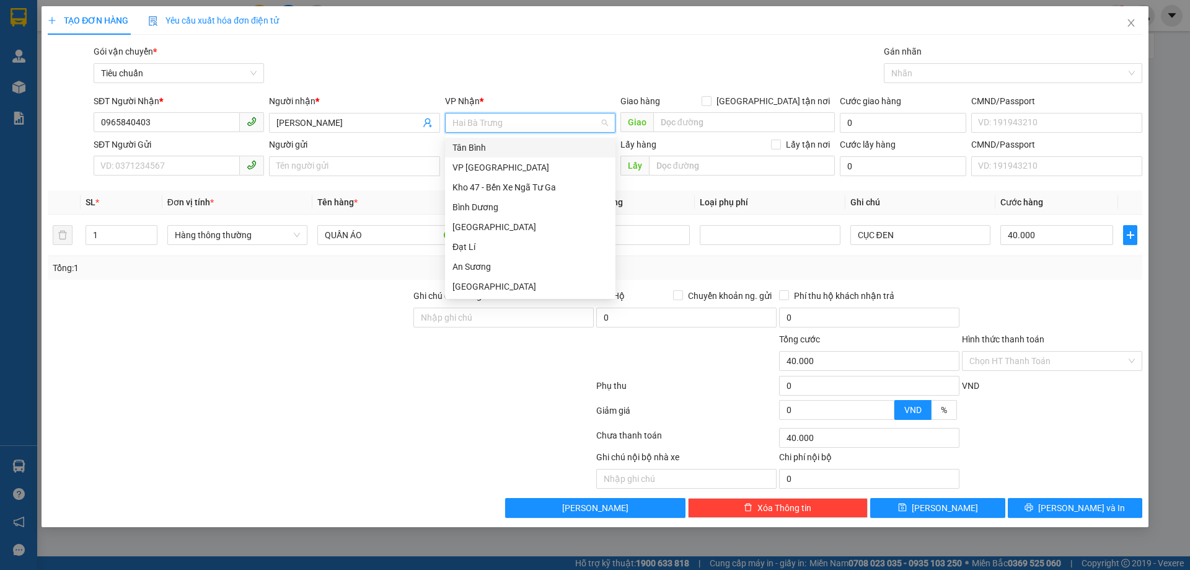
click at [485, 148] on div "Tân Bình" at bounding box center [530, 148] width 156 height 14
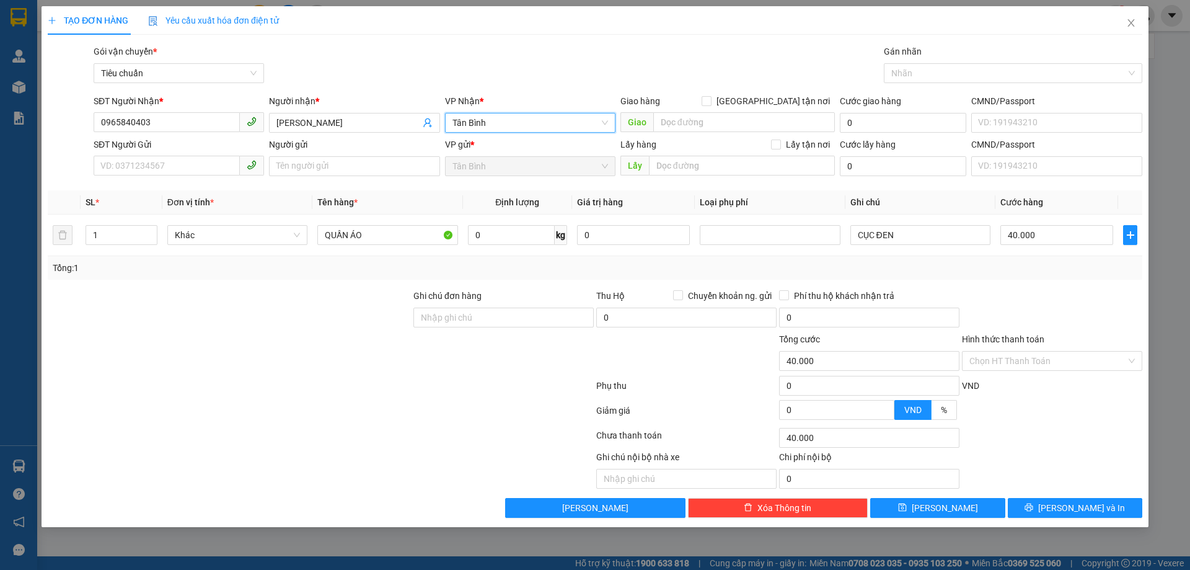
click at [488, 117] on span "Tân Bình" at bounding box center [530, 122] width 156 height 19
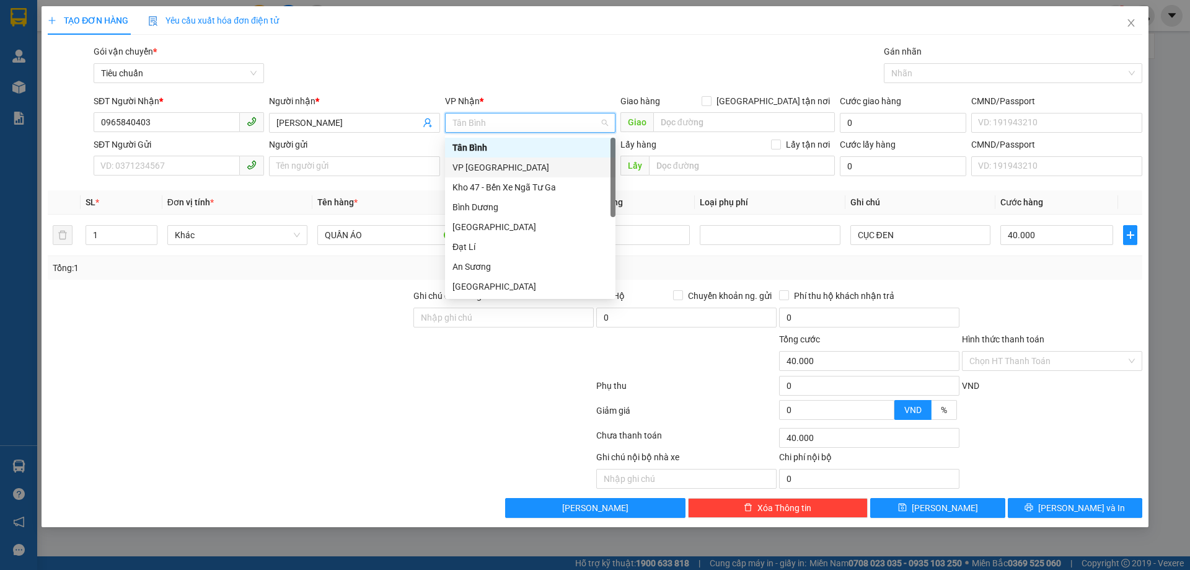
click at [512, 172] on div "VP [GEOGRAPHIC_DATA]" at bounding box center [530, 168] width 156 height 14
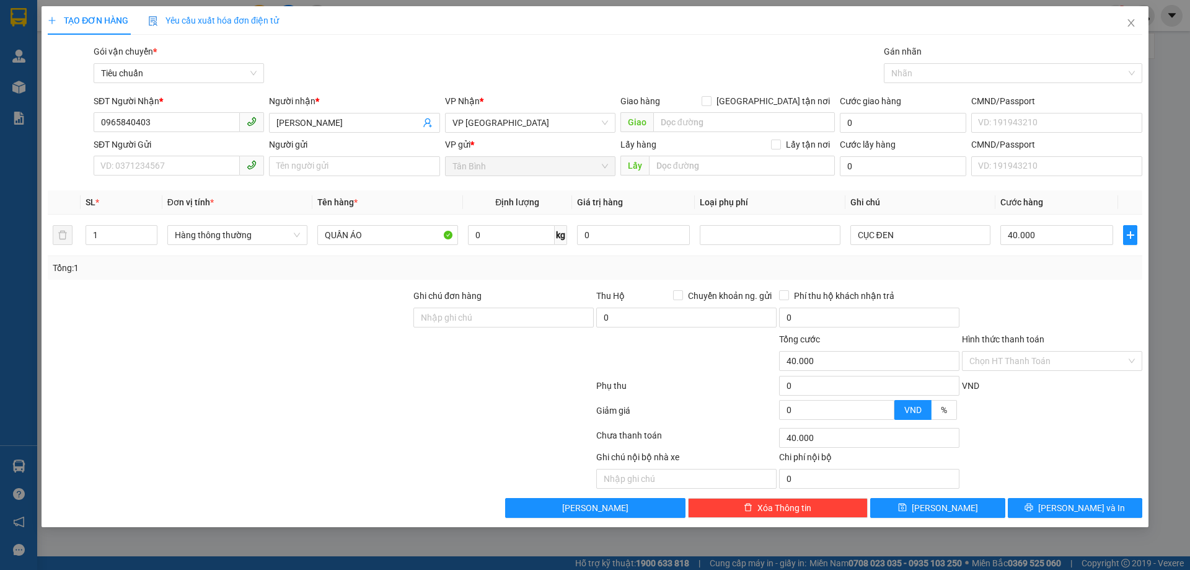
click at [472, 134] on div "VP Nhận * VP [GEOGRAPHIC_DATA]" at bounding box center [530, 115] width 170 height 43
click at [493, 117] on span "VP [GEOGRAPHIC_DATA]" at bounding box center [530, 122] width 156 height 19
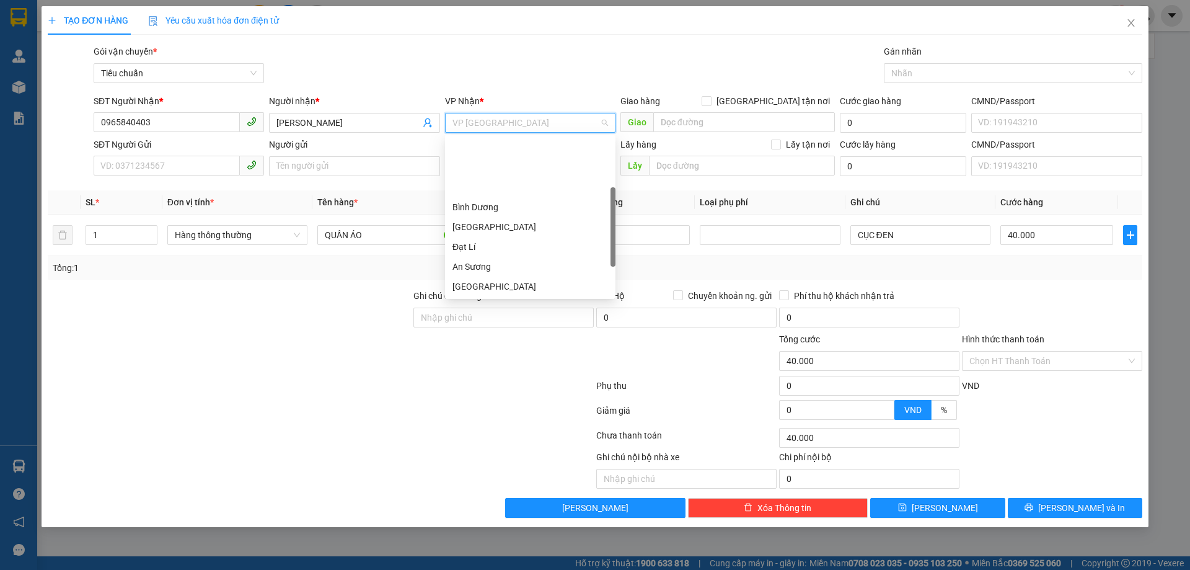
scroll to position [99, 0]
click at [476, 211] on div "Hai Bà Trưng" at bounding box center [530, 207] width 156 height 14
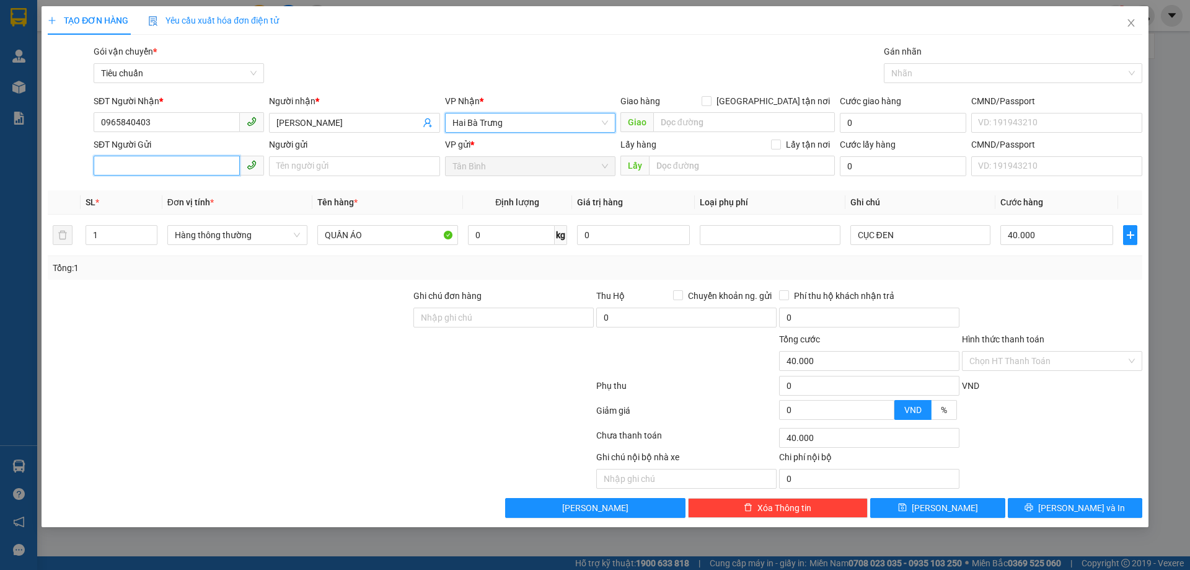
click at [202, 169] on input "SĐT Người Gửi" at bounding box center [167, 166] width 146 height 20
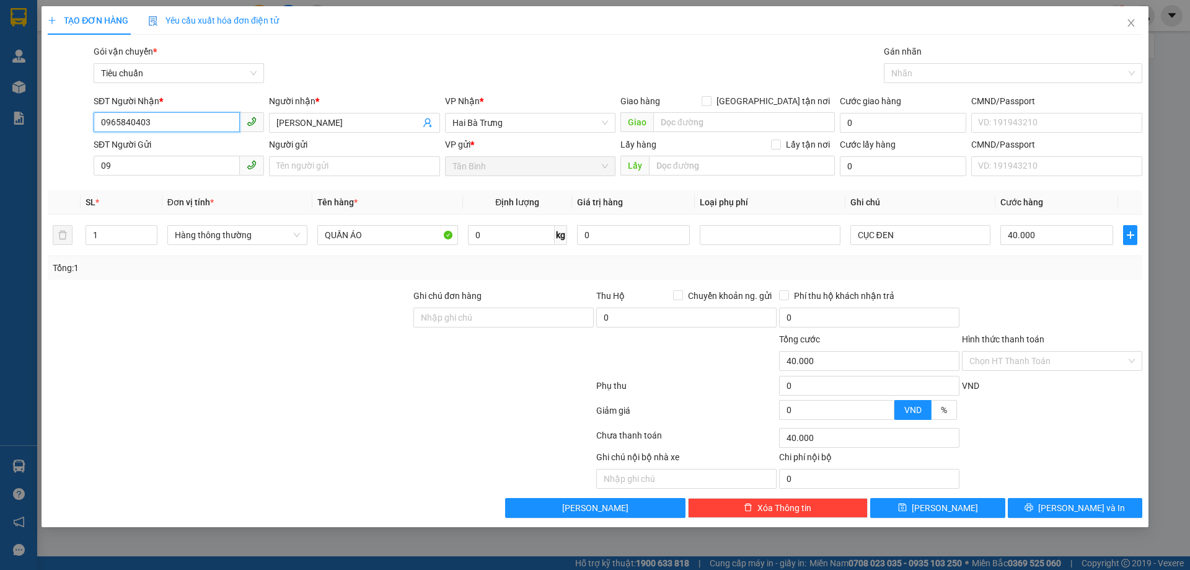
click at [122, 115] on input "0965840403" at bounding box center [167, 122] width 146 height 20
click at [140, 159] on input "09" at bounding box center [167, 166] width 146 height 20
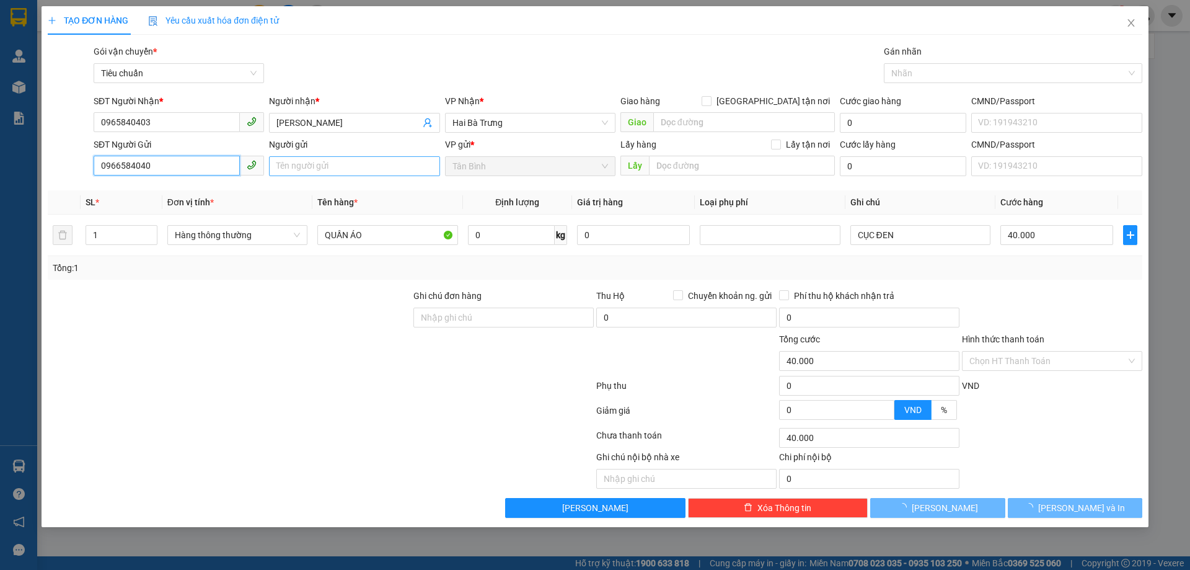
type input "0966584040"
click at [397, 165] on input "Người gửi" at bounding box center [354, 166] width 170 height 20
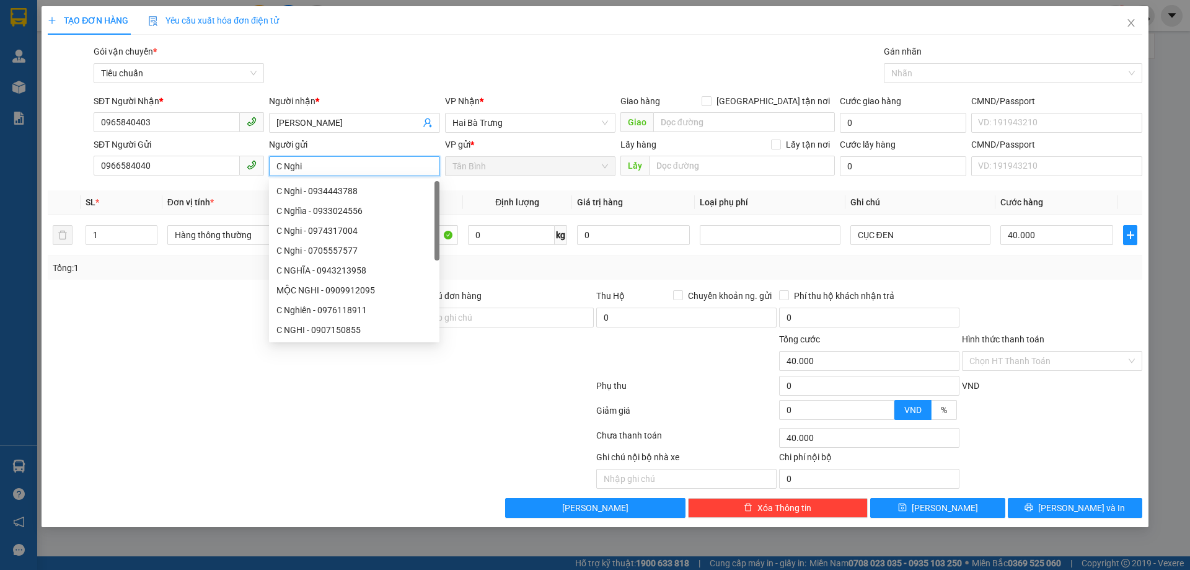
type input "C Nghi"
click at [120, 428] on div at bounding box center [320, 437] width 549 height 25
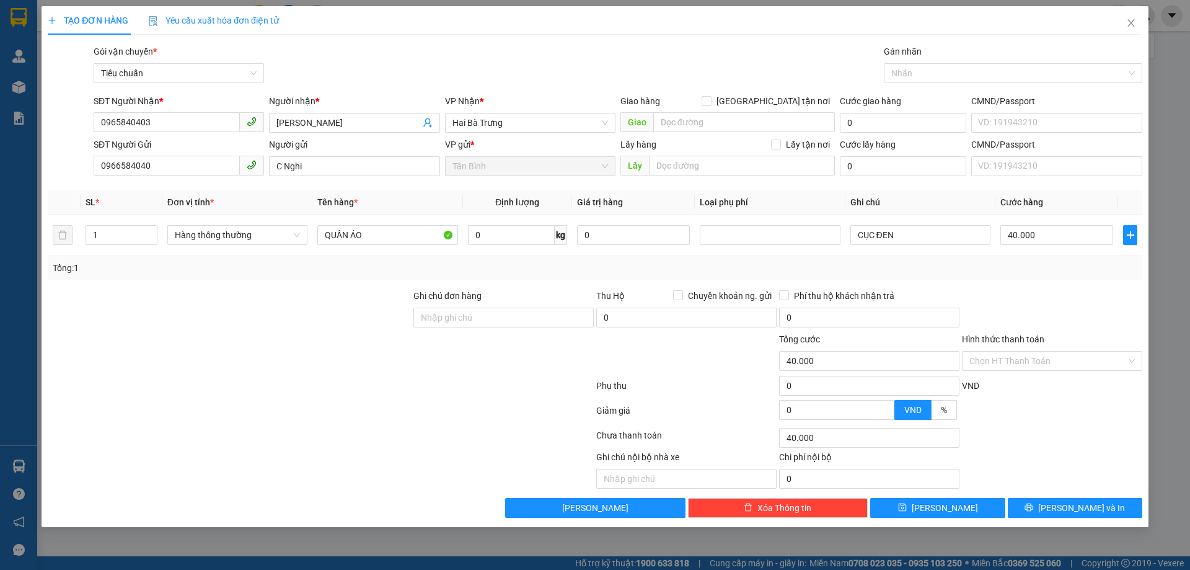
drag, startPoint x: 467, startPoint y: 165, endPoint x: 498, endPoint y: 161, distance: 31.2
click at [498, 161] on span "Tân Bình" at bounding box center [530, 166] width 156 height 19
drag, startPoint x: 460, startPoint y: 166, endPoint x: 513, endPoint y: 163, distance: 52.8
click at [513, 163] on span "Tân Bình" at bounding box center [530, 166] width 156 height 19
drag, startPoint x: 96, startPoint y: 208, endPoint x: 81, endPoint y: 207, distance: 14.9
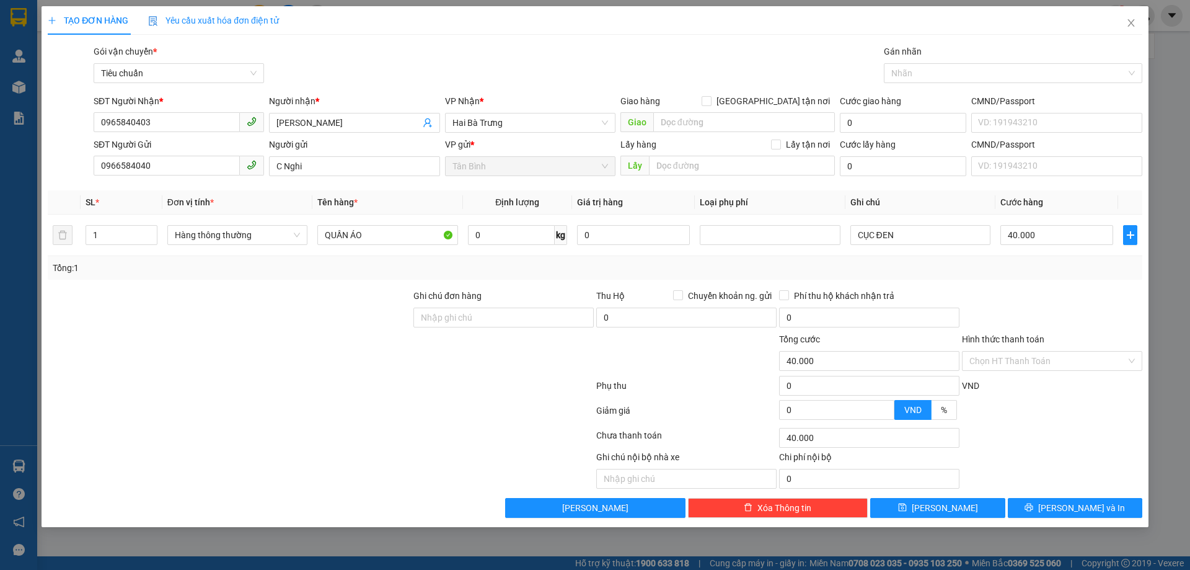
click at [82, 207] on th "SL *" at bounding box center [122, 202] width 82 height 24
click at [70, 236] on tr "1 Hàng thông thường QUẦN ÁO 0 kg 0 CỤC ĐEN 40.000" at bounding box center [595, 235] width 1095 height 42
click at [255, 229] on span "Hàng thông thường" at bounding box center [237, 235] width 125 height 19
type input "0"
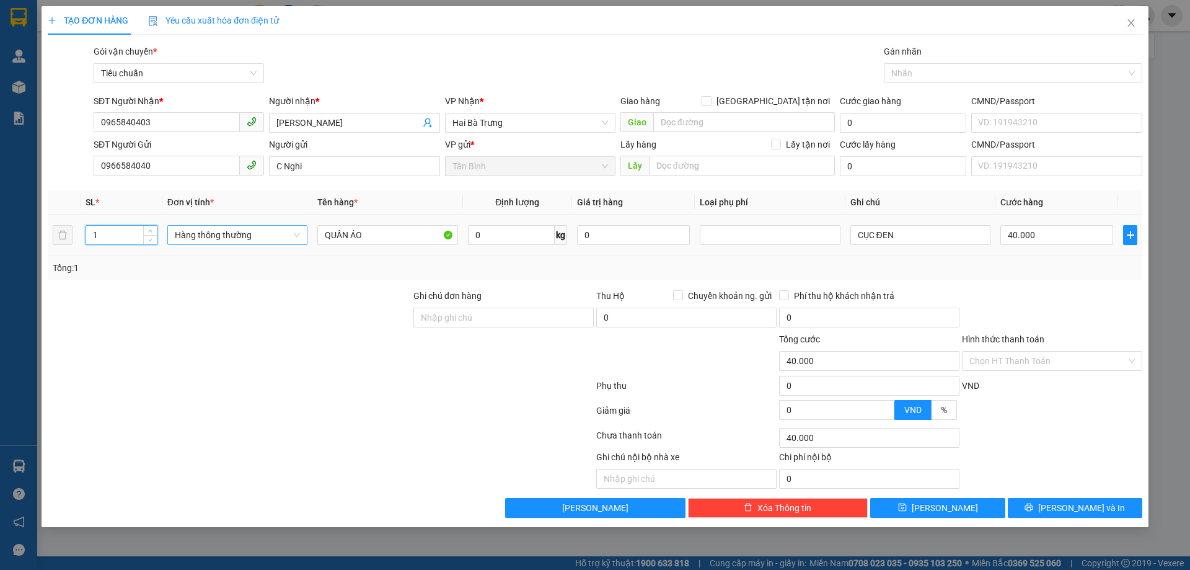
type input "0"
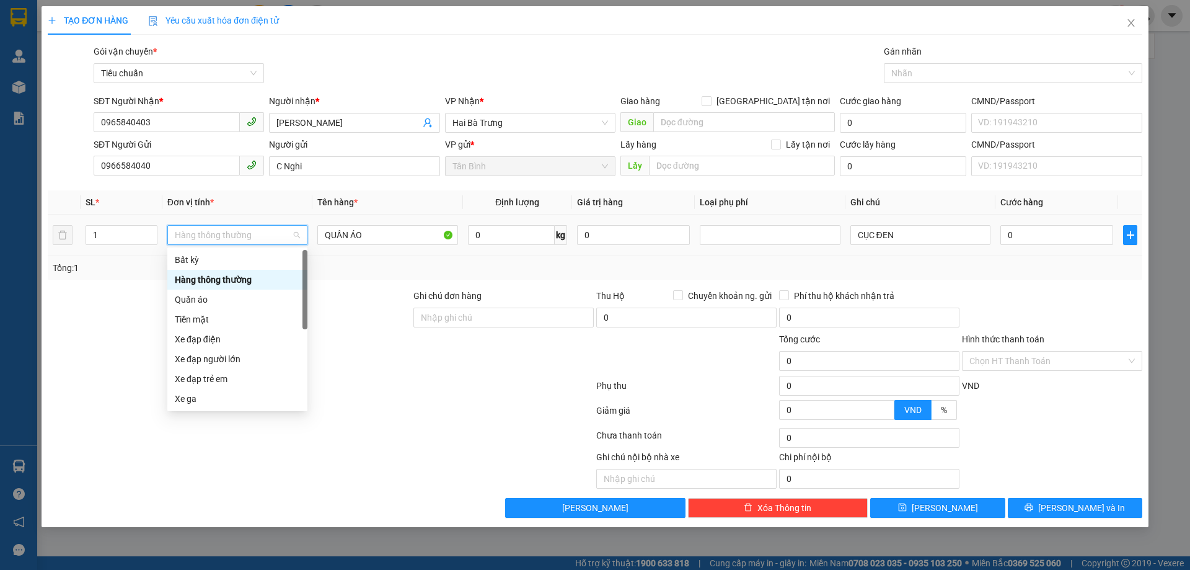
click at [242, 281] on div "Hàng thông thường" at bounding box center [237, 280] width 125 height 14
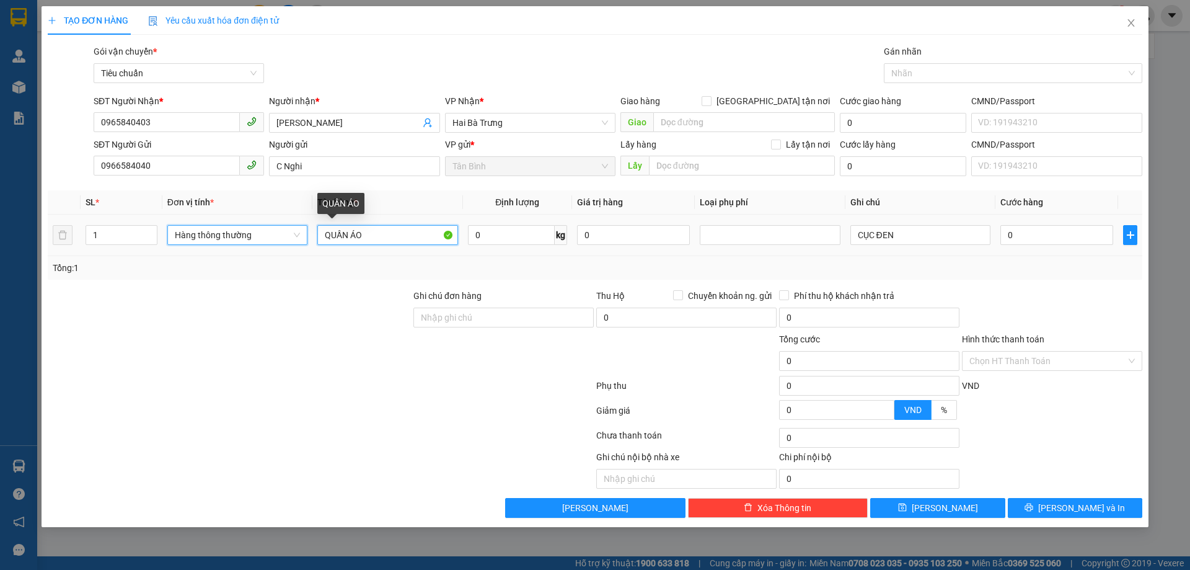
click at [370, 243] on input "QUẦN ÁO" at bounding box center [387, 235] width 140 height 20
click at [203, 243] on span "Hàng thông thường" at bounding box center [237, 235] width 125 height 19
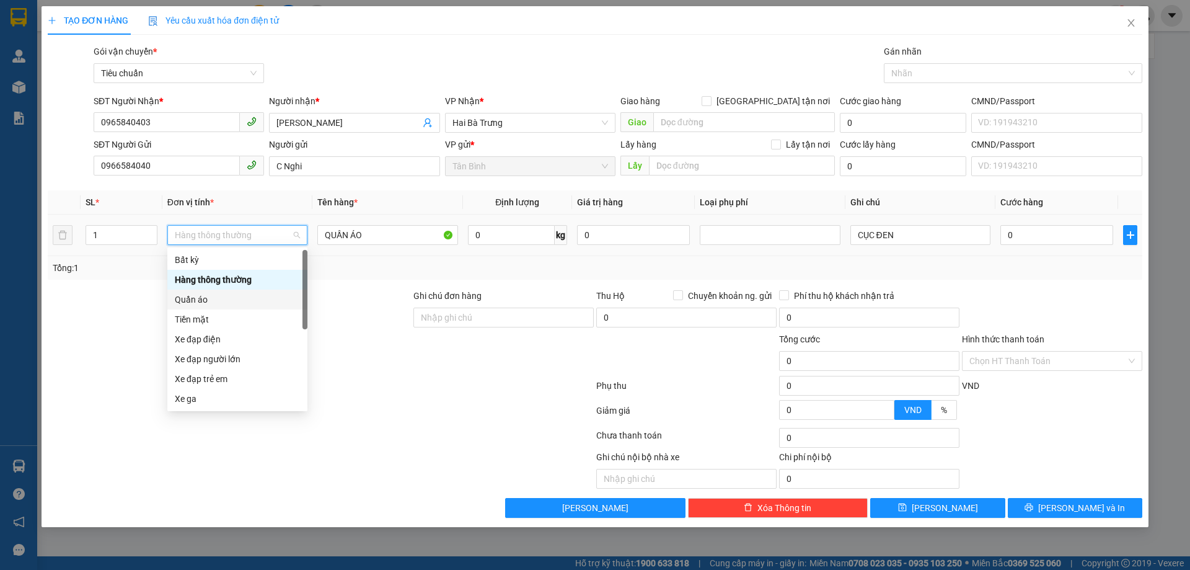
click at [220, 301] on div "Quần áo" at bounding box center [237, 300] width 125 height 14
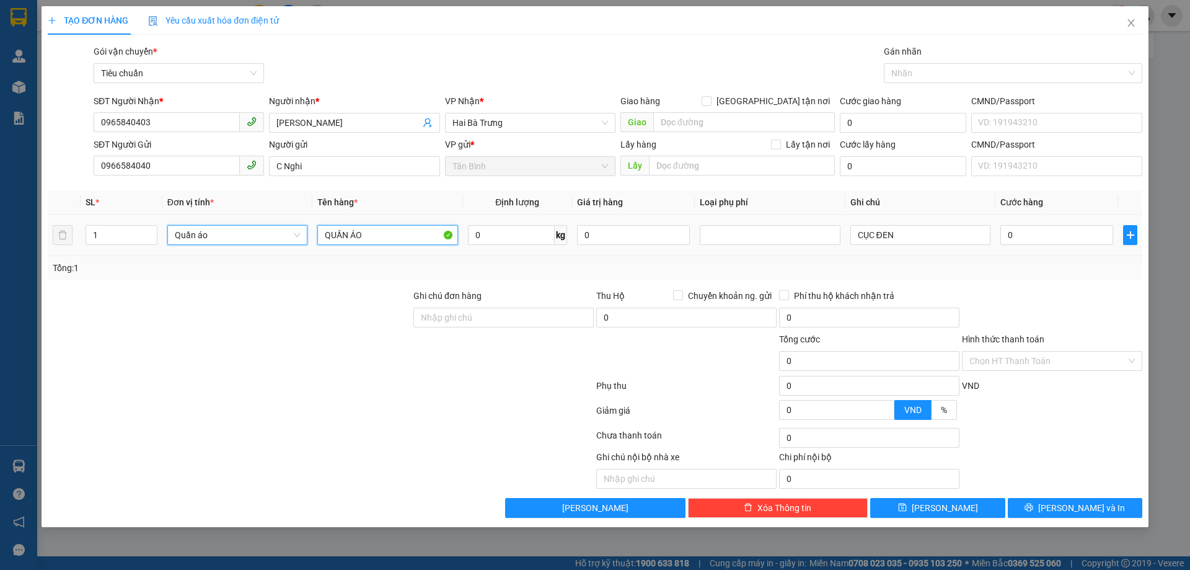
click at [368, 231] on input "QUẦN ÁO" at bounding box center [387, 235] width 140 height 20
click at [230, 236] on span "Quần áo" at bounding box center [237, 235] width 125 height 19
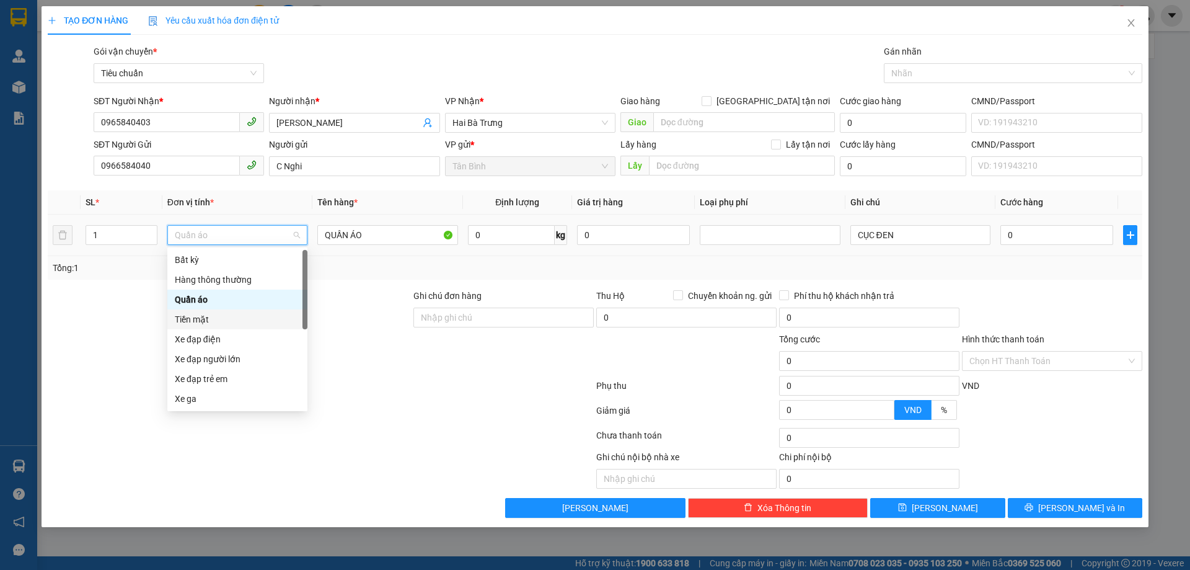
click at [221, 318] on div "Tiền mặt" at bounding box center [237, 319] width 125 height 14
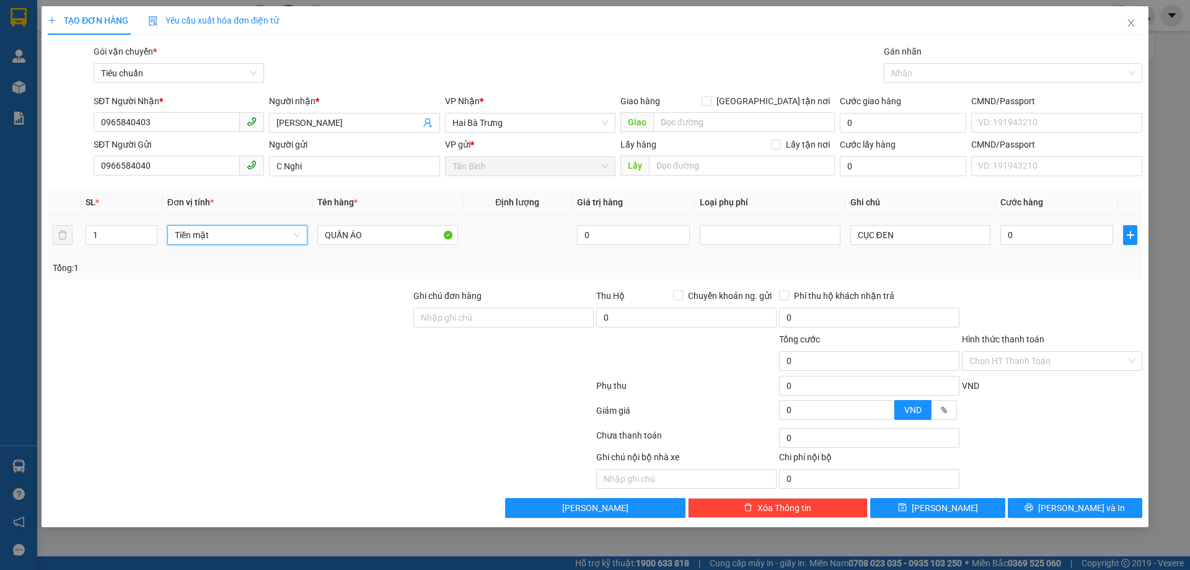
click at [225, 238] on span "Tiền mặt" at bounding box center [237, 235] width 125 height 19
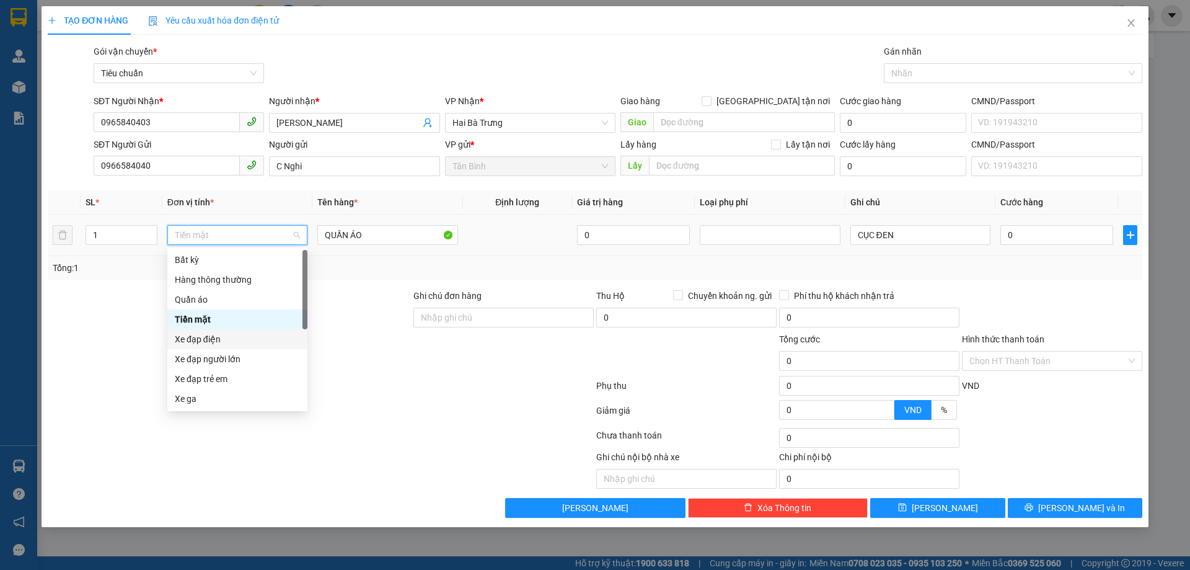
click at [205, 343] on div "Xe đạp điện" at bounding box center [237, 339] width 125 height 14
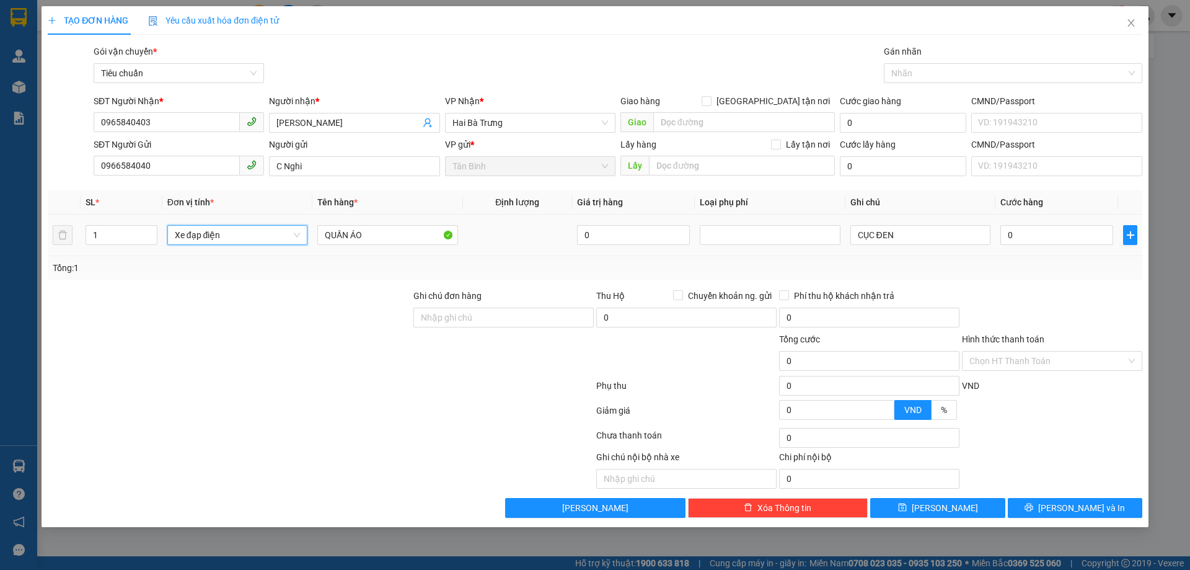
click at [223, 234] on span "Xe đạp điện" at bounding box center [237, 235] width 125 height 19
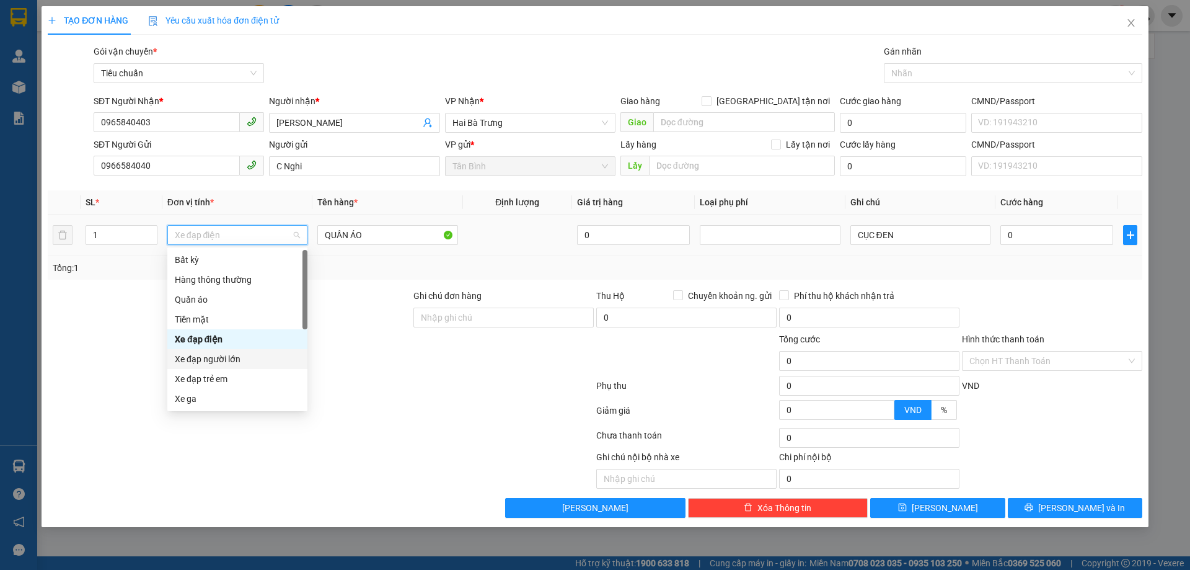
scroll to position [60, 0]
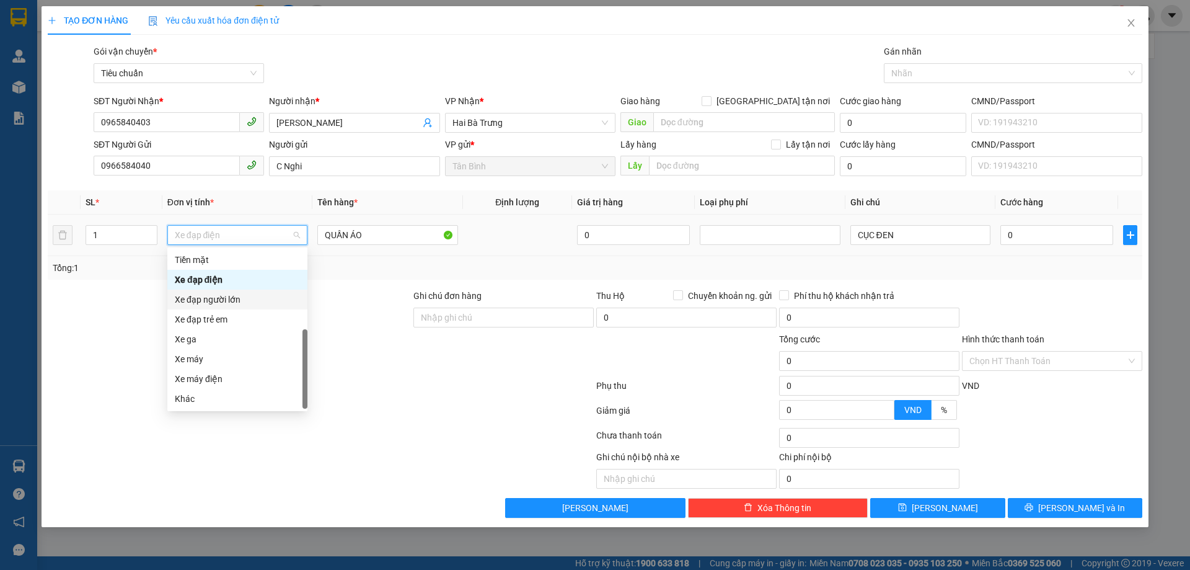
click at [242, 304] on div "Xe đạp người lớn" at bounding box center [237, 300] width 125 height 14
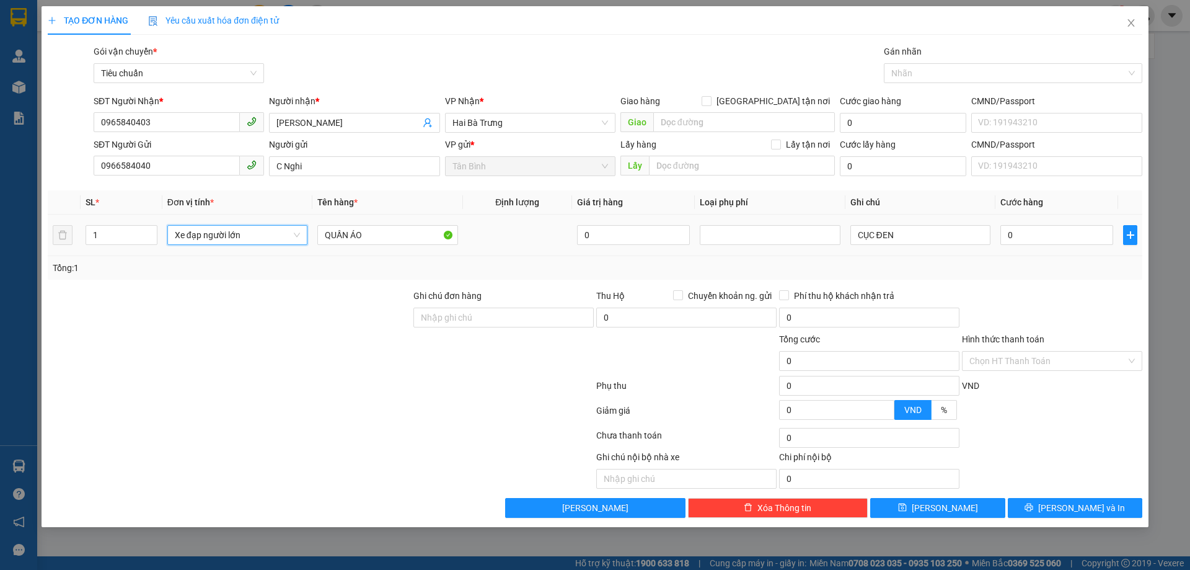
click at [205, 224] on div "Xe đạp người lớn Xe đạp người lớn" at bounding box center [237, 235] width 140 height 25
type input "150.000"
click at [213, 234] on span "Xe đạp người lớn" at bounding box center [237, 235] width 125 height 19
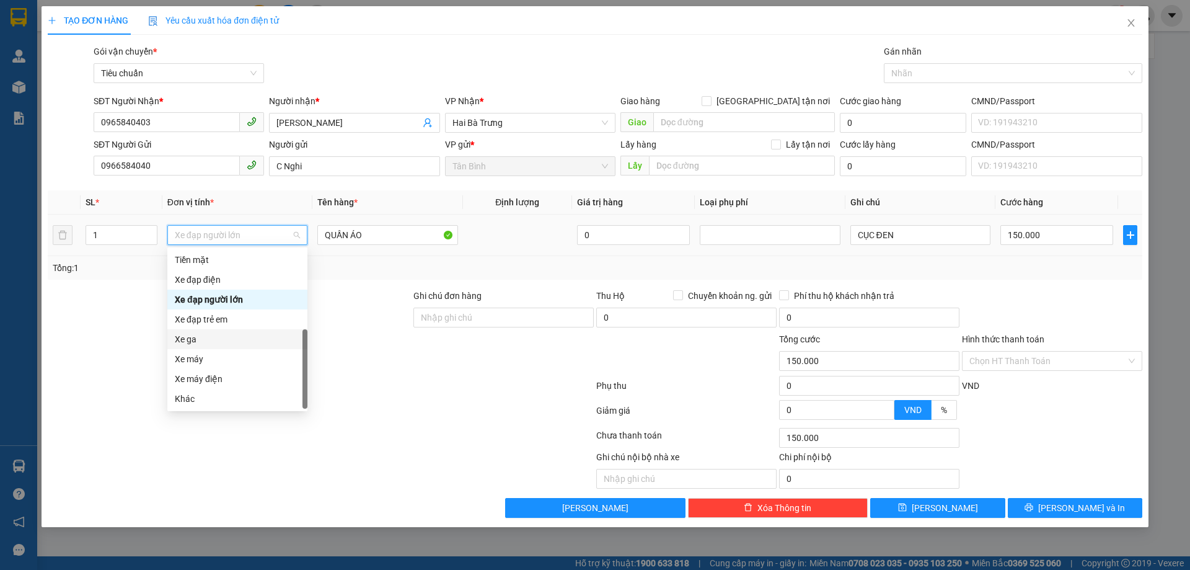
click at [218, 342] on div "Xe ga" at bounding box center [237, 339] width 125 height 14
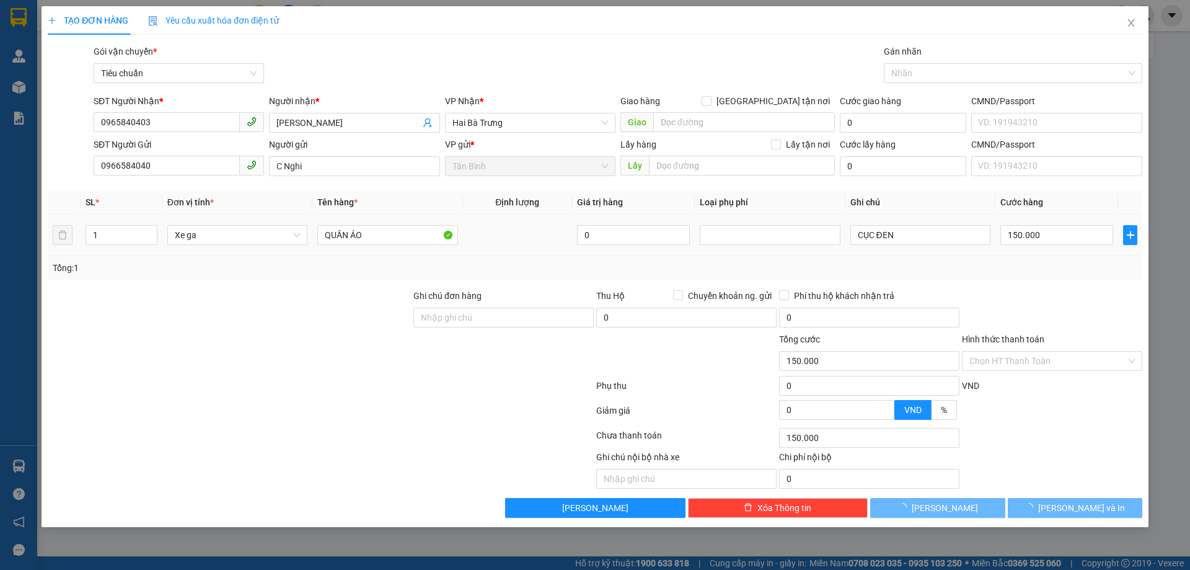
click at [1068, 255] on td "150.000" at bounding box center [1056, 235] width 123 height 42
type input "400.000"
click at [1044, 248] on td "400.000" at bounding box center [1056, 235] width 123 height 42
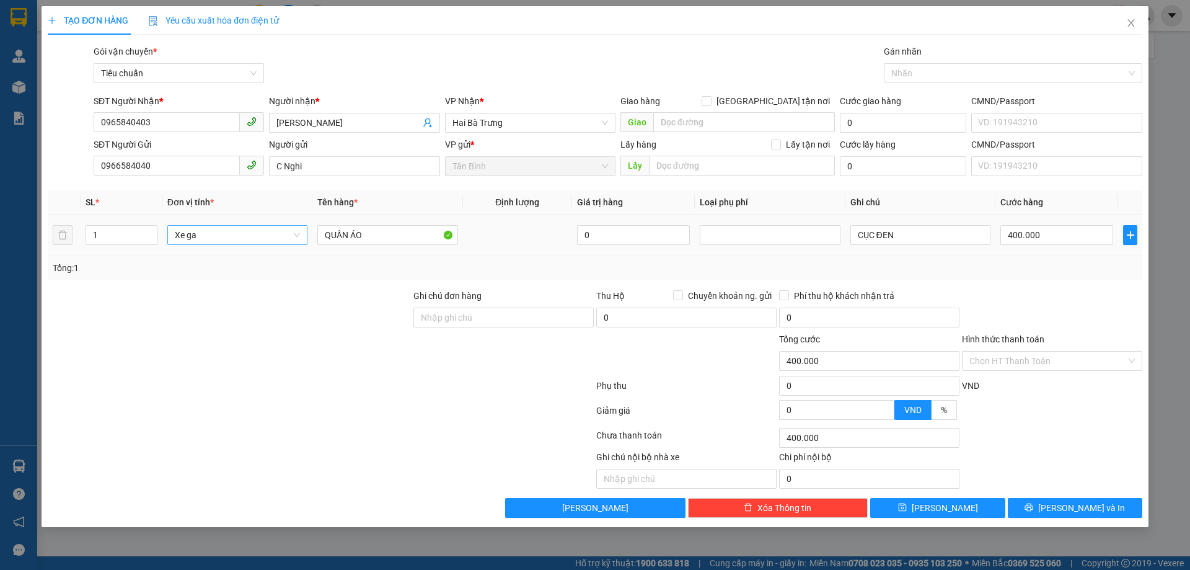
click at [183, 232] on span "Xe ga" at bounding box center [237, 235] width 125 height 19
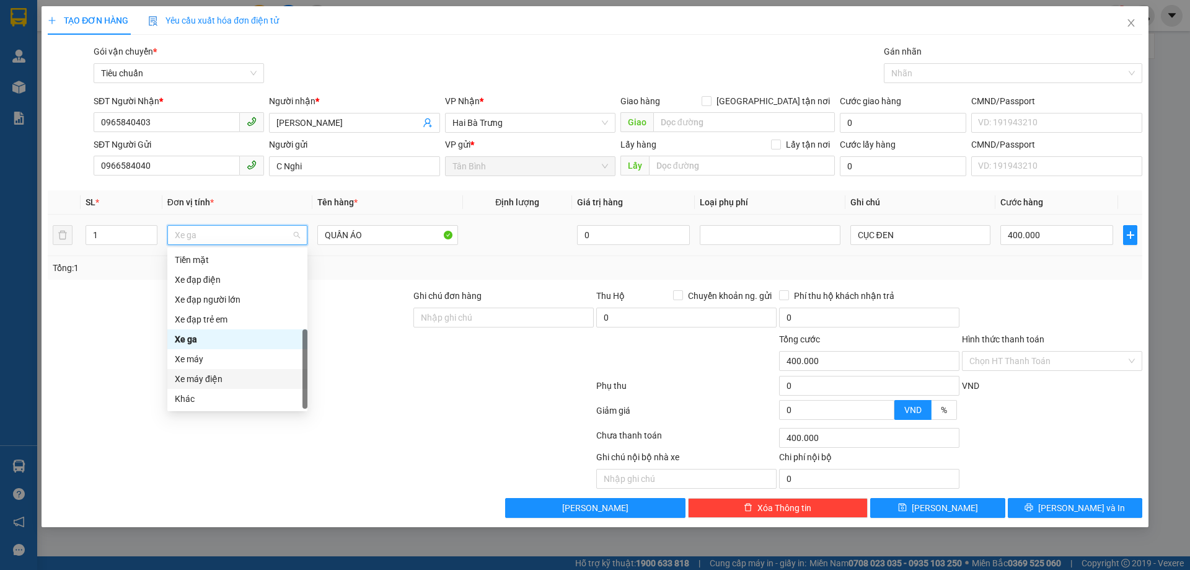
scroll to position [0, 0]
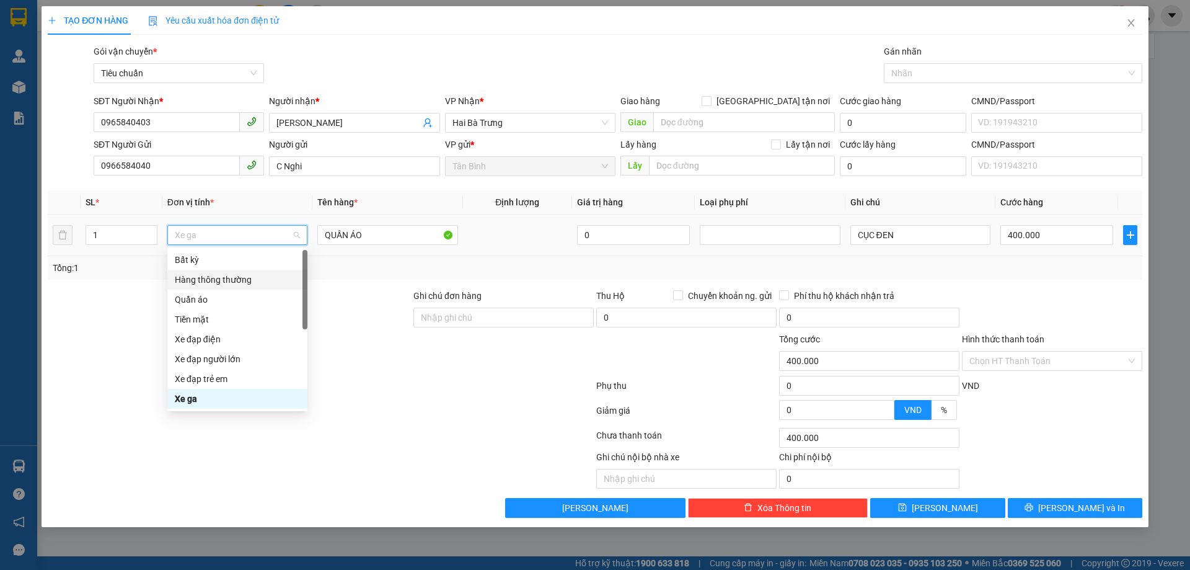
click at [212, 274] on div "Hàng thông thường" at bounding box center [237, 280] width 125 height 14
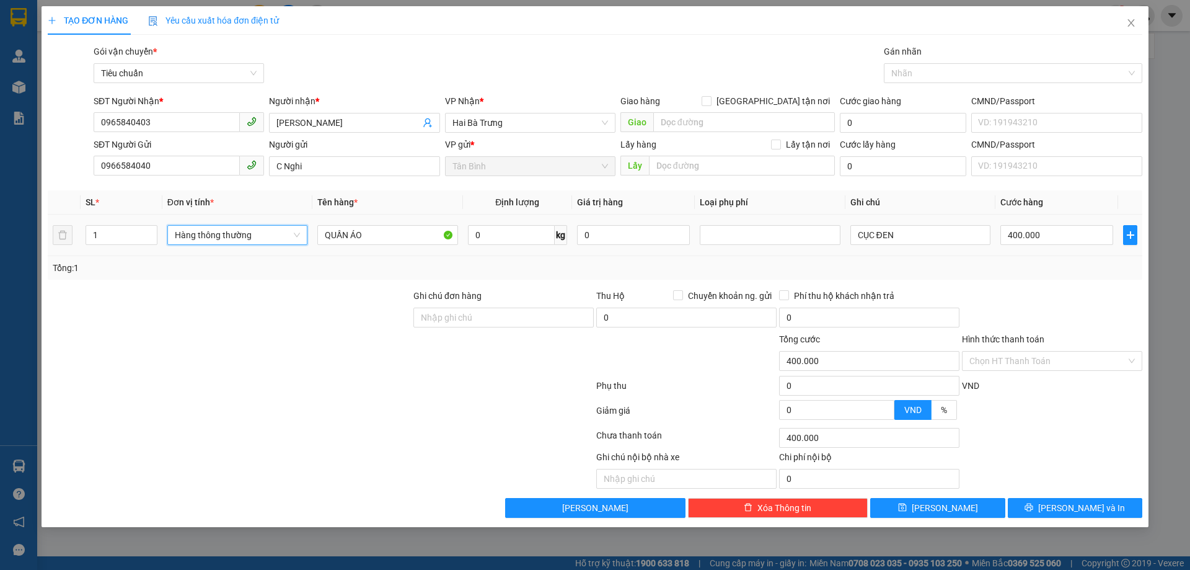
click at [272, 237] on span "Hàng thông thường" at bounding box center [237, 235] width 125 height 19
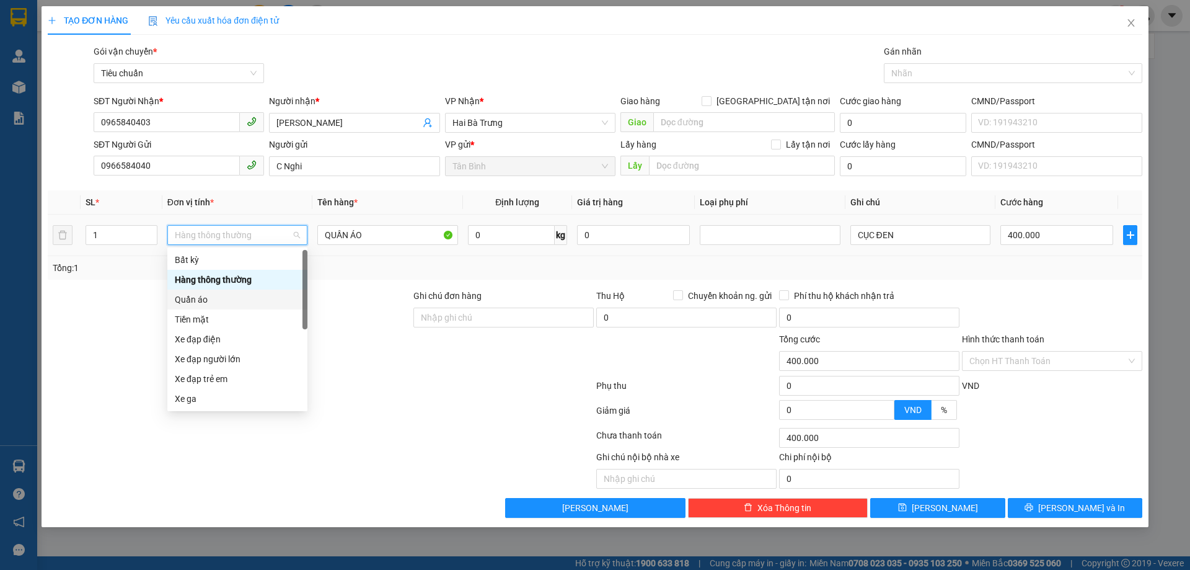
click at [222, 306] on div "Quần áo" at bounding box center [237, 299] width 140 height 20
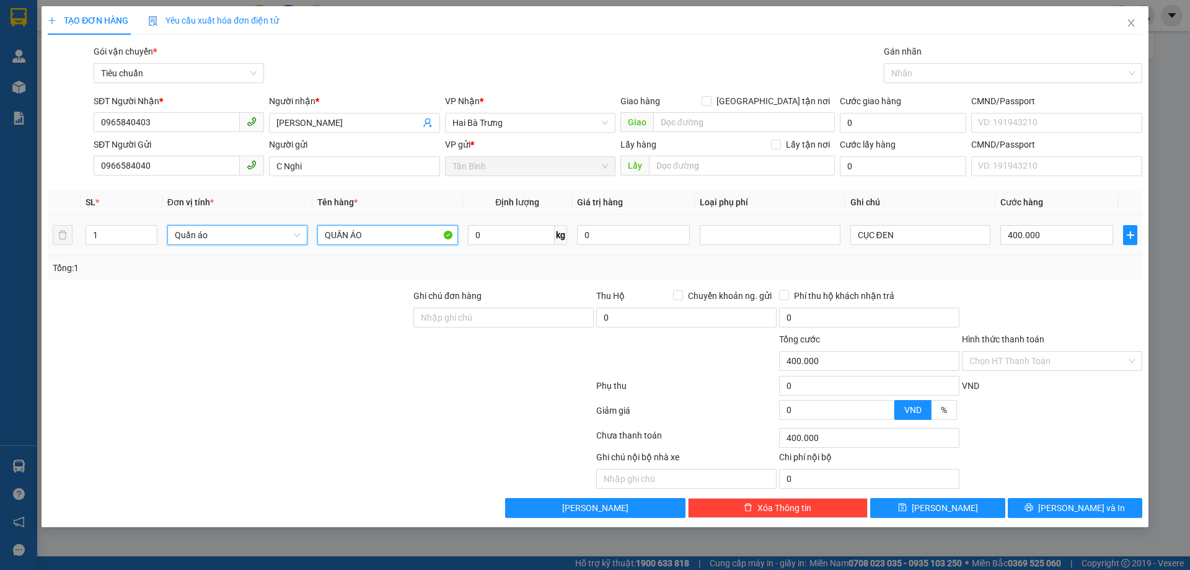
click at [363, 232] on input "QUẦN ÁO" at bounding box center [387, 235] width 140 height 20
type input "0"
click at [361, 196] on th "Tên hàng *" at bounding box center [387, 202] width 150 height 24
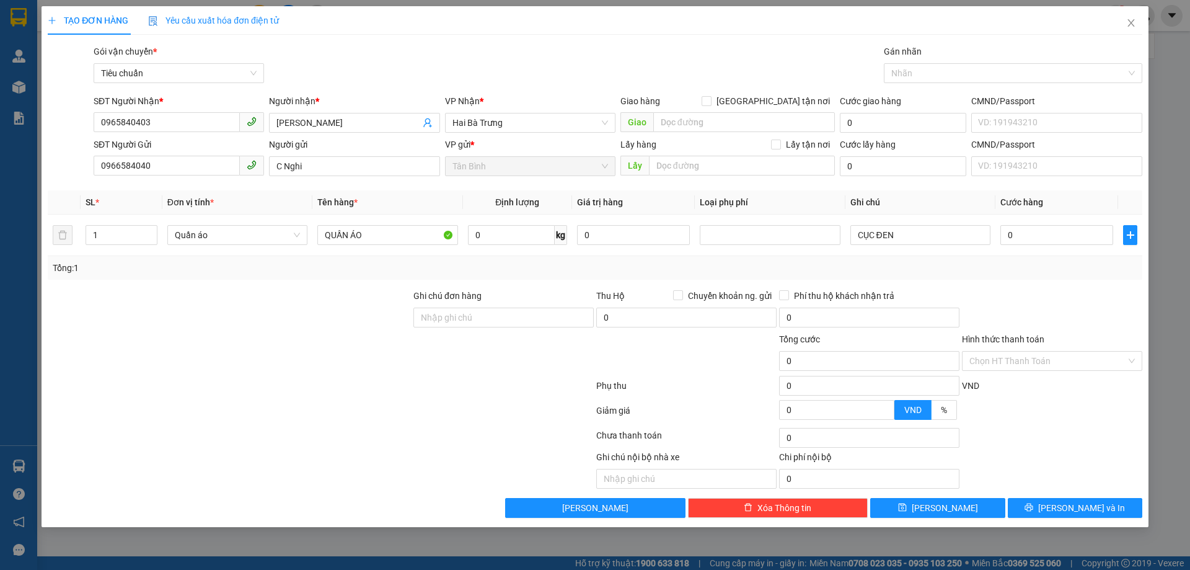
click at [361, 196] on th "Tên hàng *" at bounding box center [387, 202] width 150 height 24
click at [375, 236] on input "QUẦN ÁO" at bounding box center [387, 235] width 140 height 20
type input "U"
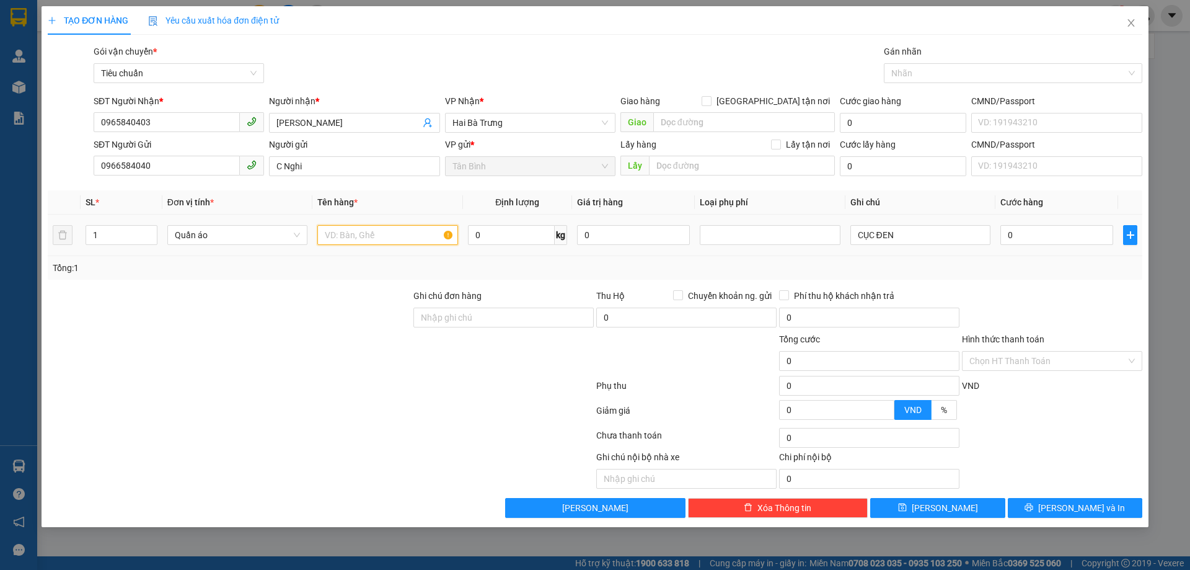
type input "D"
type input "Đ"
type input "Dép"
click at [513, 242] on input "0" at bounding box center [511, 235] width 87 height 20
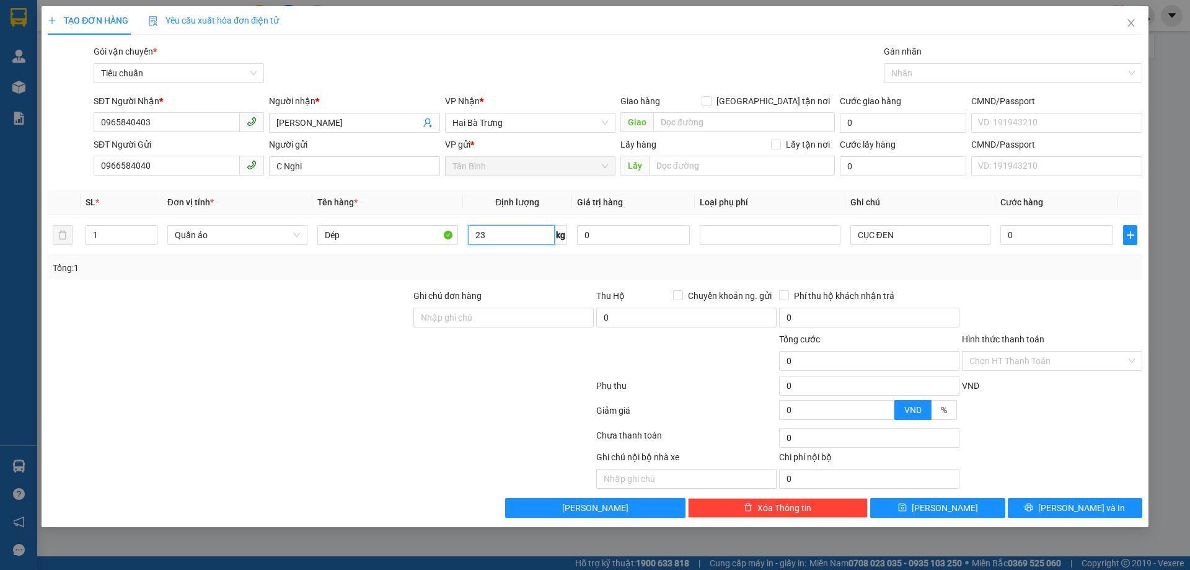
type input "23"
click at [617, 272] on div "Tổng: 1" at bounding box center [595, 268] width 1085 height 14
type input "60.000"
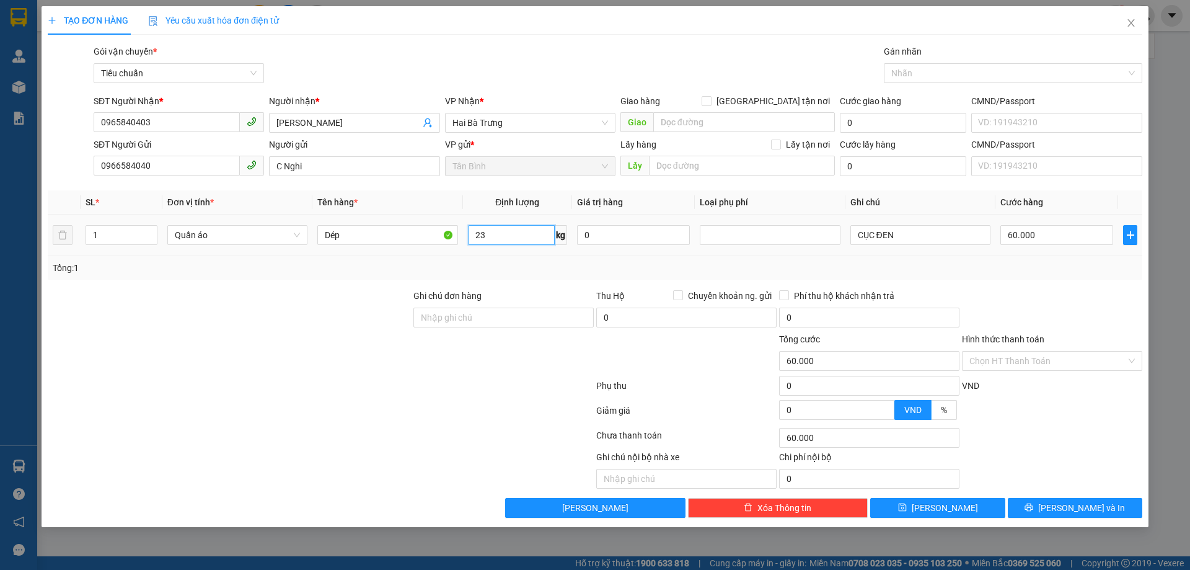
click at [530, 238] on input "23" at bounding box center [511, 235] width 87 height 20
type input "26"
click at [527, 264] on div "Tổng: 1" at bounding box center [595, 268] width 1085 height 14
type input "65.000"
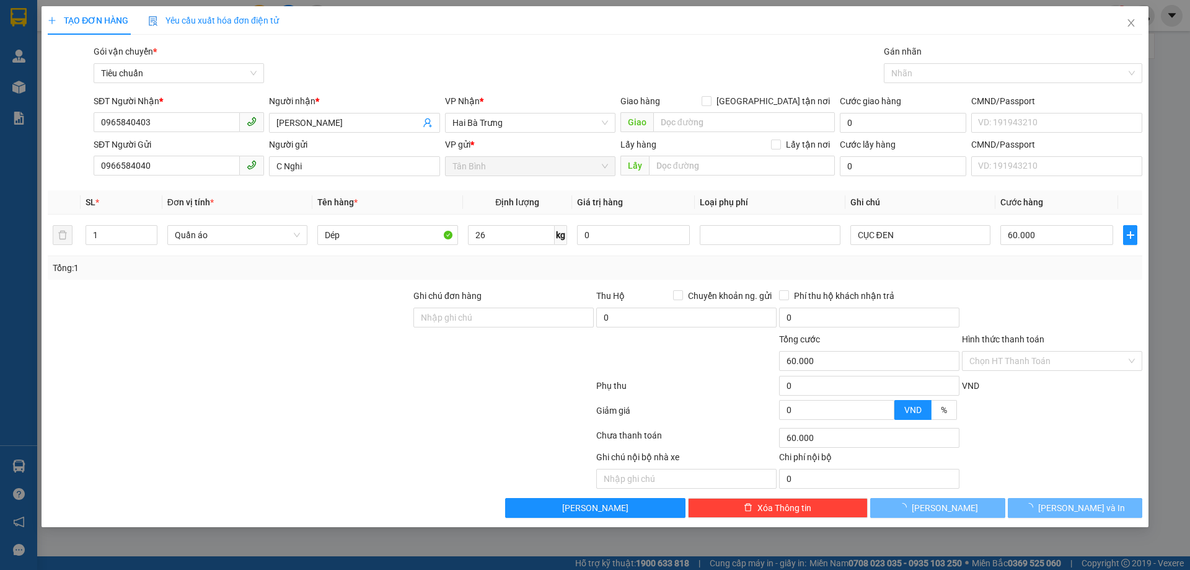
type input "65.000"
click at [1026, 237] on input "65.000" at bounding box center [1056, 235] width 113 height 20
type input "7"
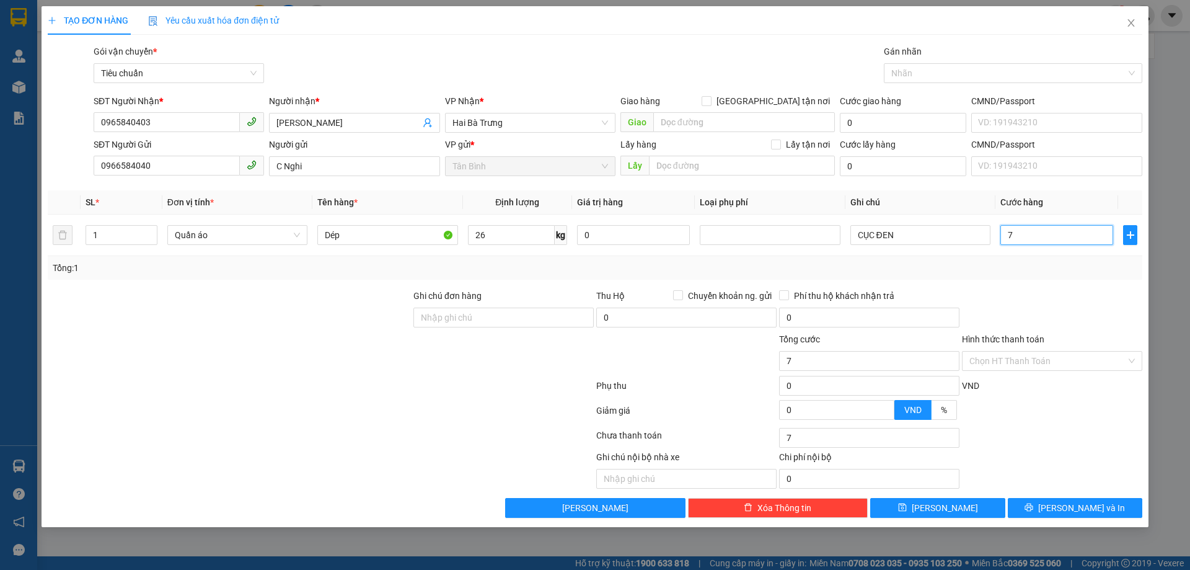
type input "70"
type input "70.000"
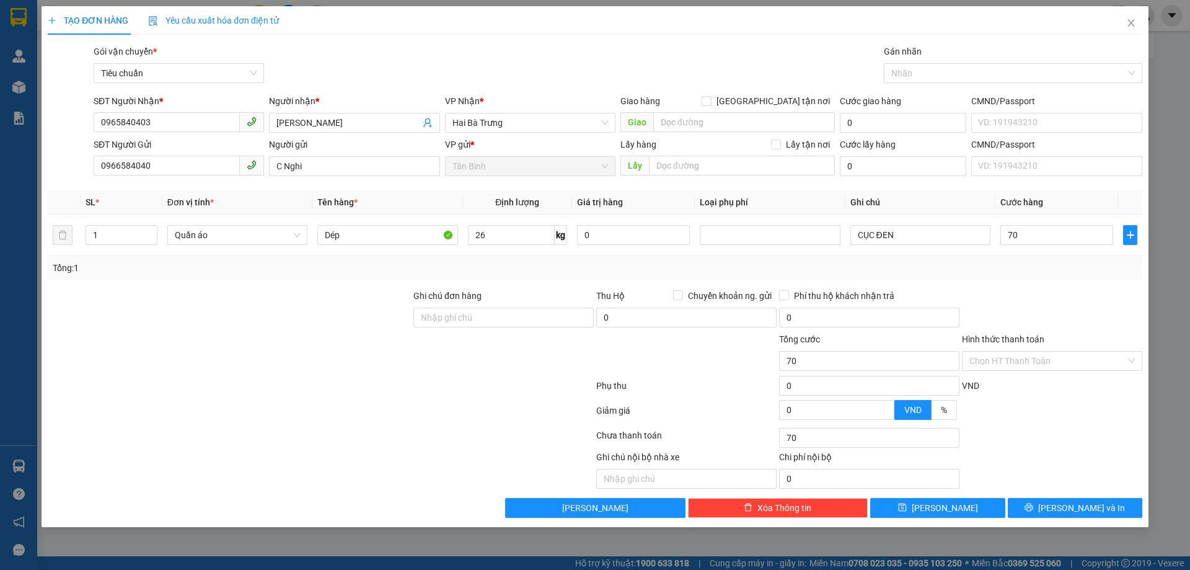
type input "70.000"
click at [1035, 281] on div "Transit Pickup Surcharge Ids Transit Deliver Surcharge Ids Transit Deliver Surc…" at bounding box center [595, 281] width 1095 height 473
click at [961, 294] on div at bounding box center [1052, 310] width 183 height 43
click at [882, 236] on input "CỤC ĐEN" at bounding box center [920, 235] width 140 height 20
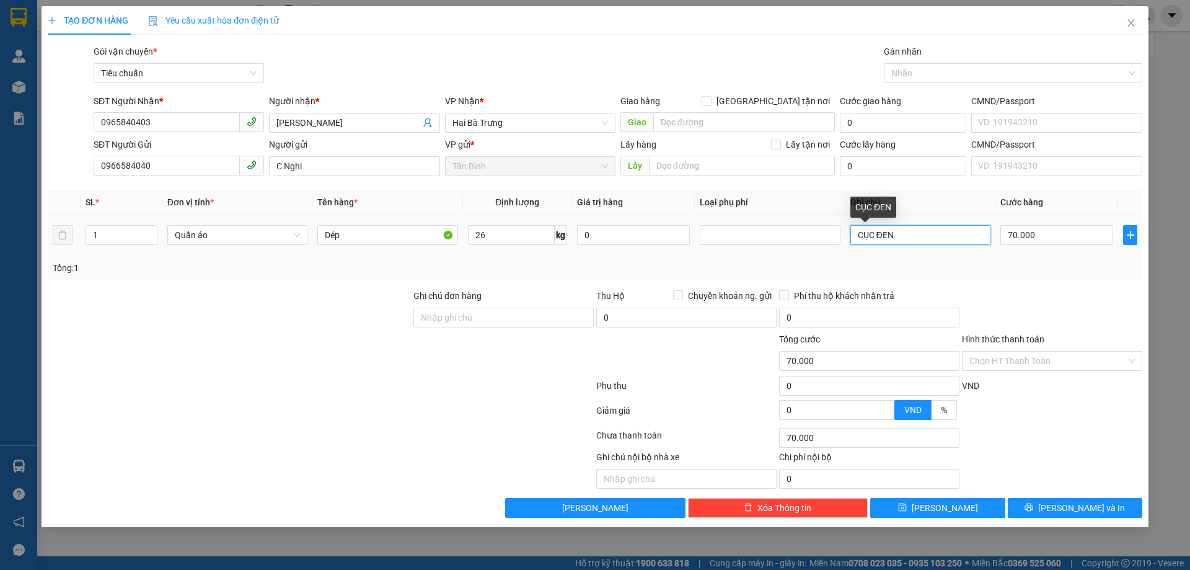
click at [882, 236] on input "CỤC ĐEN" at bounding box center [920, 235] width 140 height 20
type input "B"
type input "T BKV"
drag, startPoint x: 912, startPoint y: 234, endPoint x: 831, endPoint y: 234, distance: 81.2
click at [831, 234] on tr "1 Quần áo Dép 26 kg 0 T BKV 70.000" at bounding box center [595, 235] width 1095 height 42
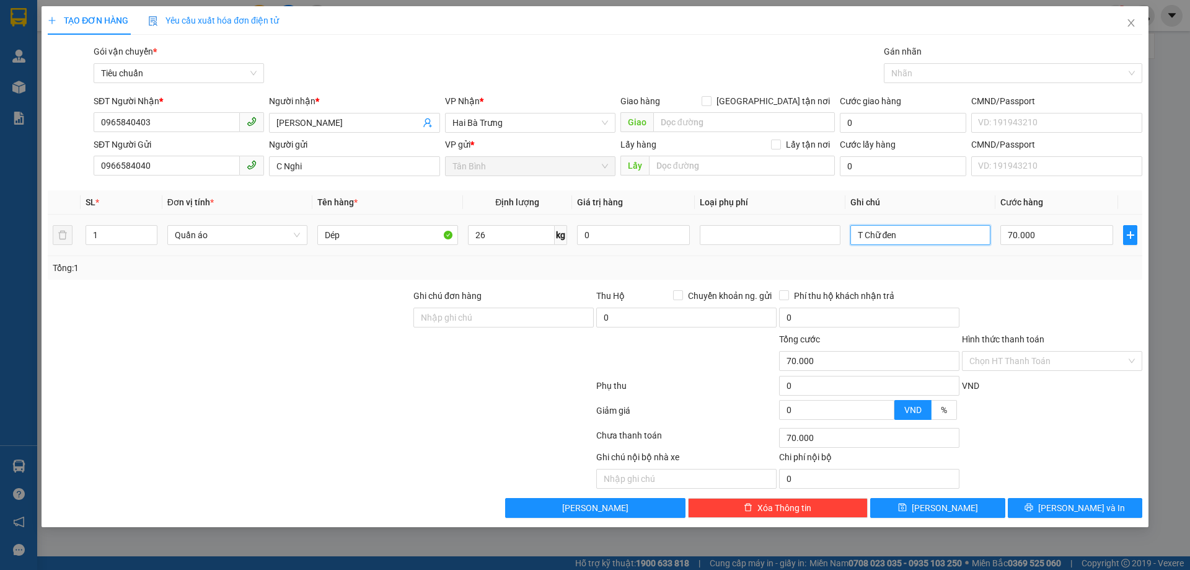
type input "T Chữ đen"
click at [1051, 304] on div at bounding box center [1052, 310] width 183 height 43
click at [1036, 364] on input "Hình thức thanh toán" at bounding box center [1047, 360] width 157 height 19
click at [1030, 302] on div at bounding box center [1052, 310] width 183 height 43
click at [1050, 506] on button "[PERSON_NAME] và In" at bounding box center [1075, 508] width 134 height 20
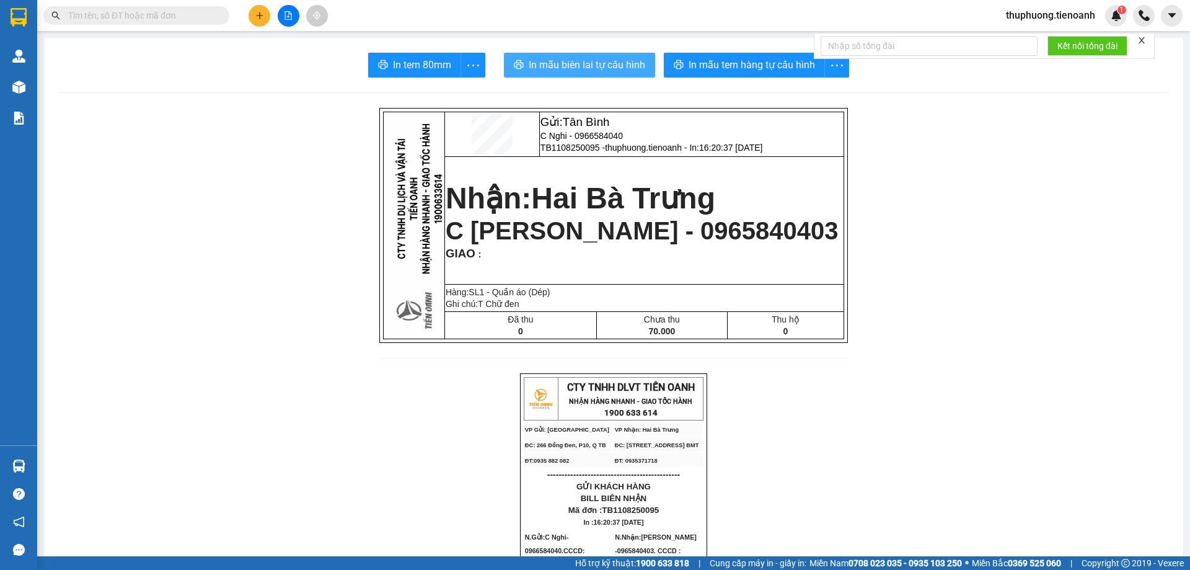
click at [578, 68] on span "In mẫu biên lai tự cấu hình" at bounding box center [587, 64] width 117 height 15
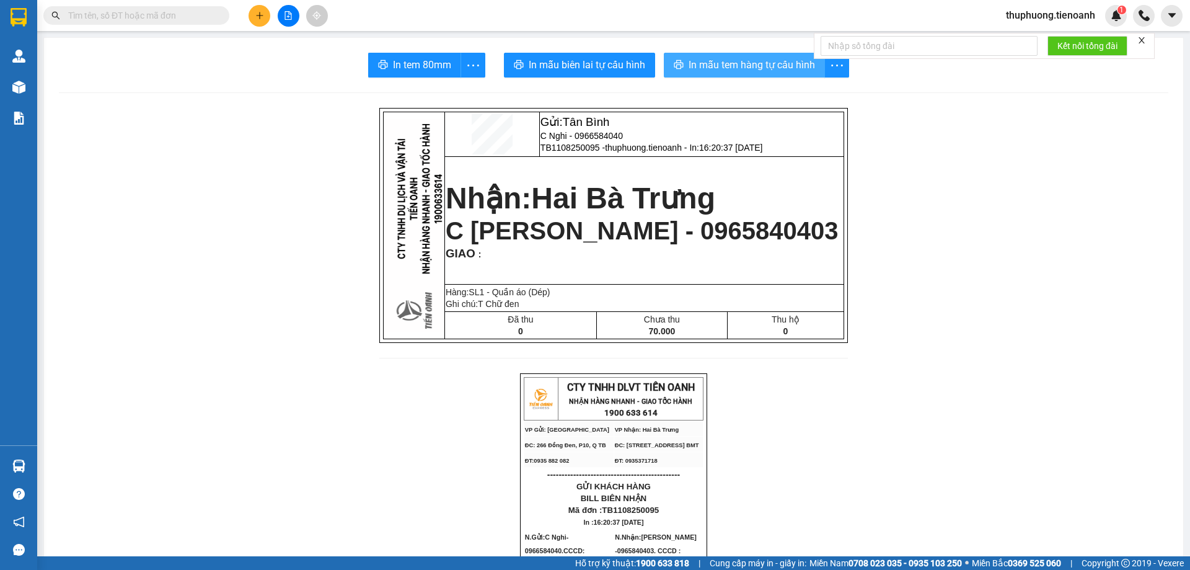
click at [762, 60] on span "In mẫu tem hàng tự cấu hình" at bounding box center [752, 64] width 126 height 15
click at [645, 223] on span "C [PERSON_NAME] - 0965840403" at bounding box center [642, 230] width 393 height 27
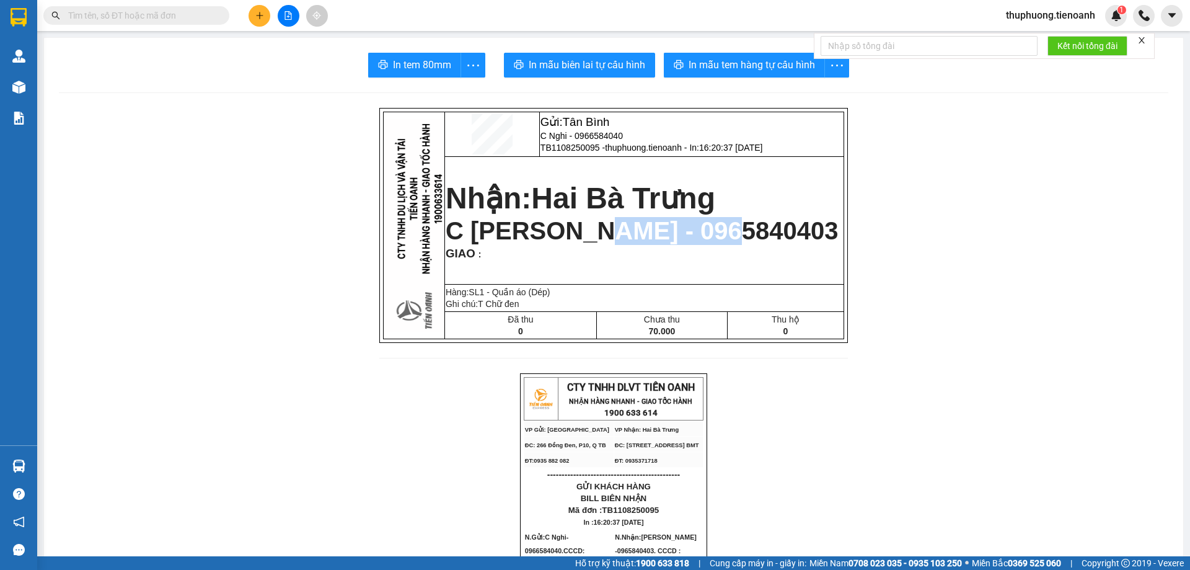
click at [645, 223] on span "C [PERSON_NAME] - 0965840403" at bounding box center [642, 230] width 393 height 27
copy span "0965840403"
drag, startPoint x: 1028, startPoint y: 298, endPoint x: 981, endPoint y: 294, distance: 46.6
click at [250, 11] on button at bounding box center [260, 16] width 22 height 22
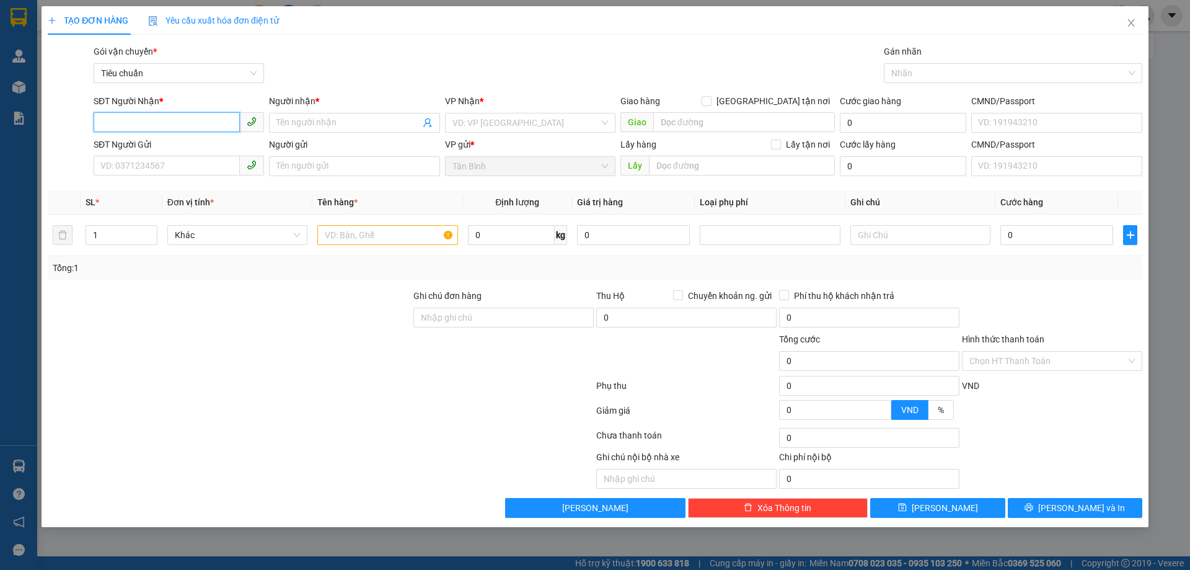
paste input "0965840403"
type input "0965840403"
click at [199, 144] on div "0965840403 - [PERSON_NAME]" at bounding box center [179, 148] width 156 height 14
type input "[PERSON_NAME]"
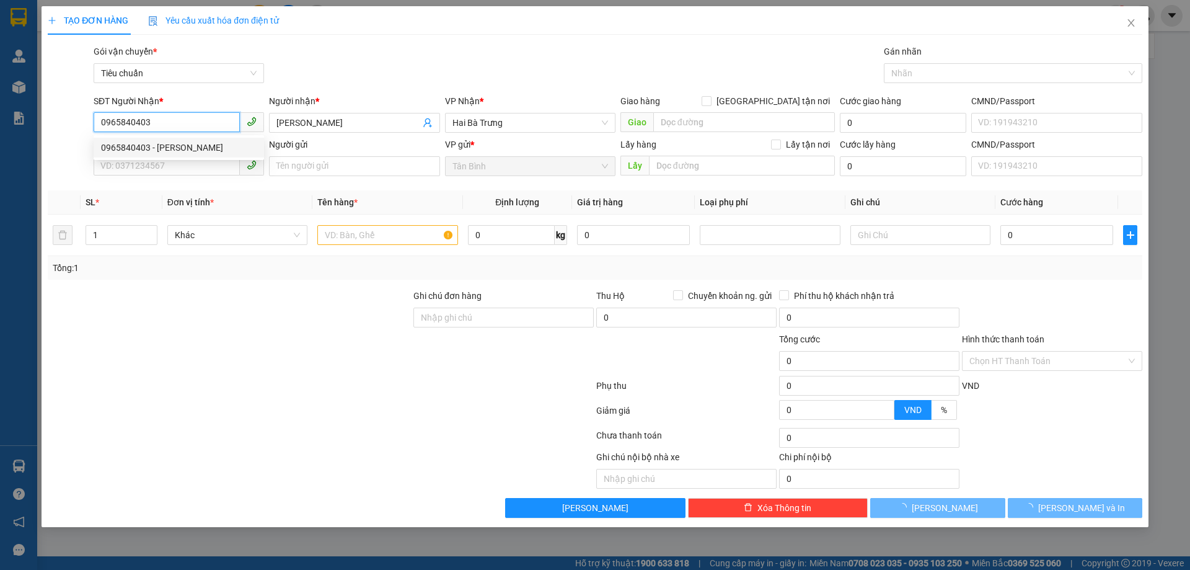
type input "70.000"
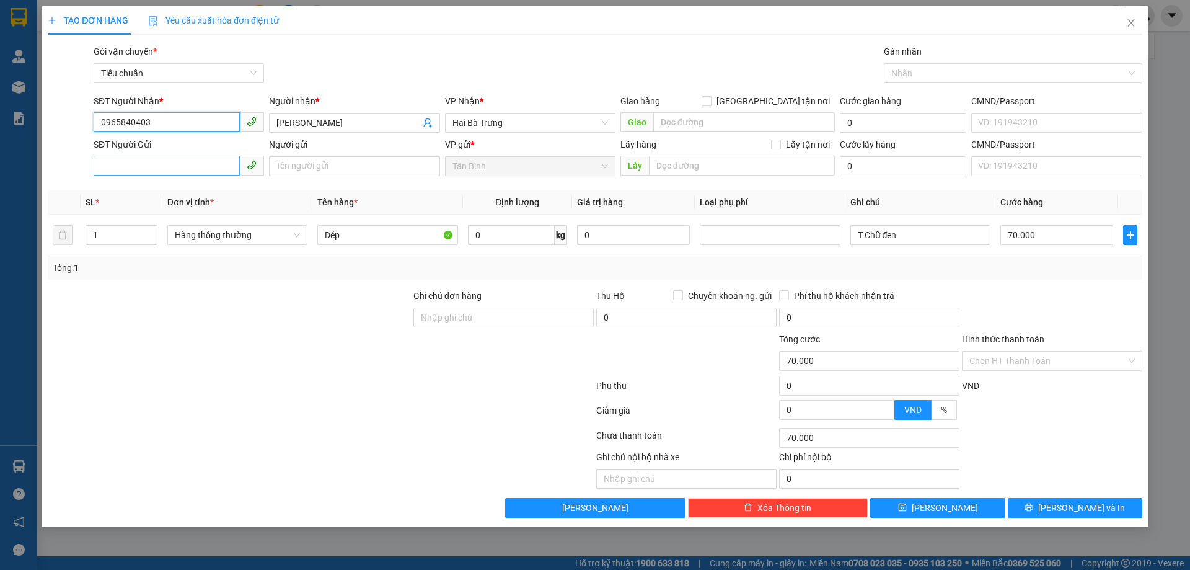
type input "0965840403"
click at [159, 166] on input "SĐT Người Gửi" at bounding box center [167, 166] width 146 height 20
click at [160, 185] on div "0966584040 - [PERSON_NAME]" at bounding box center [179, 191] width 156 height 14
type input "0966584040"
type input "C Nghi"
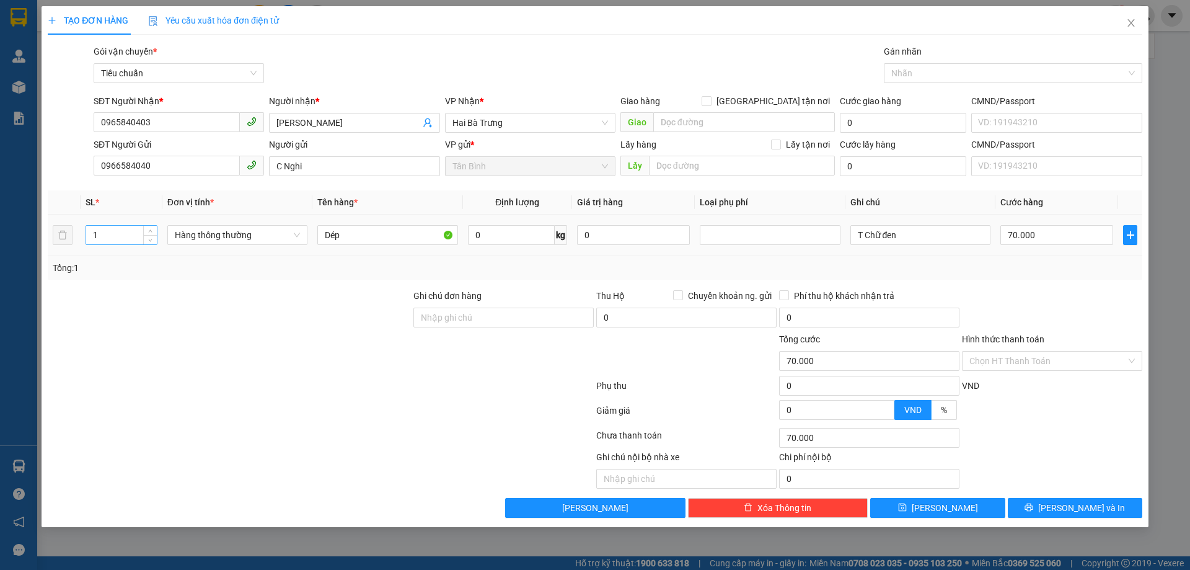
click at [135, 229] on input "1" at bounding box center [121, 235] width 71 height 19
click at [223, 232] on span "Hàng thông thường" at bounding box center [237, 235] width 125 height 19
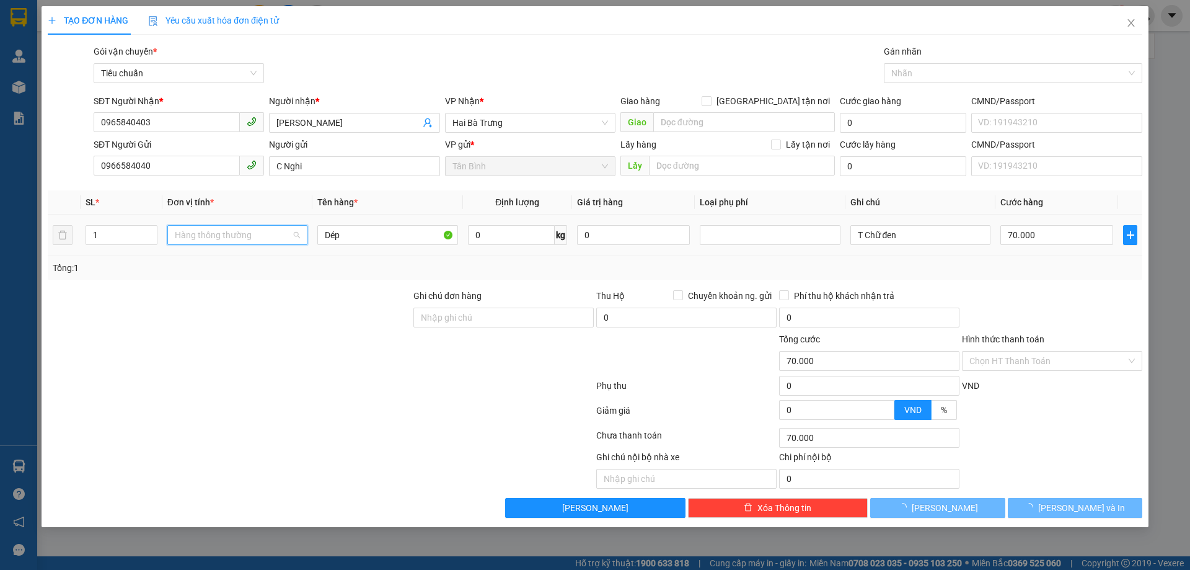
type input "0"
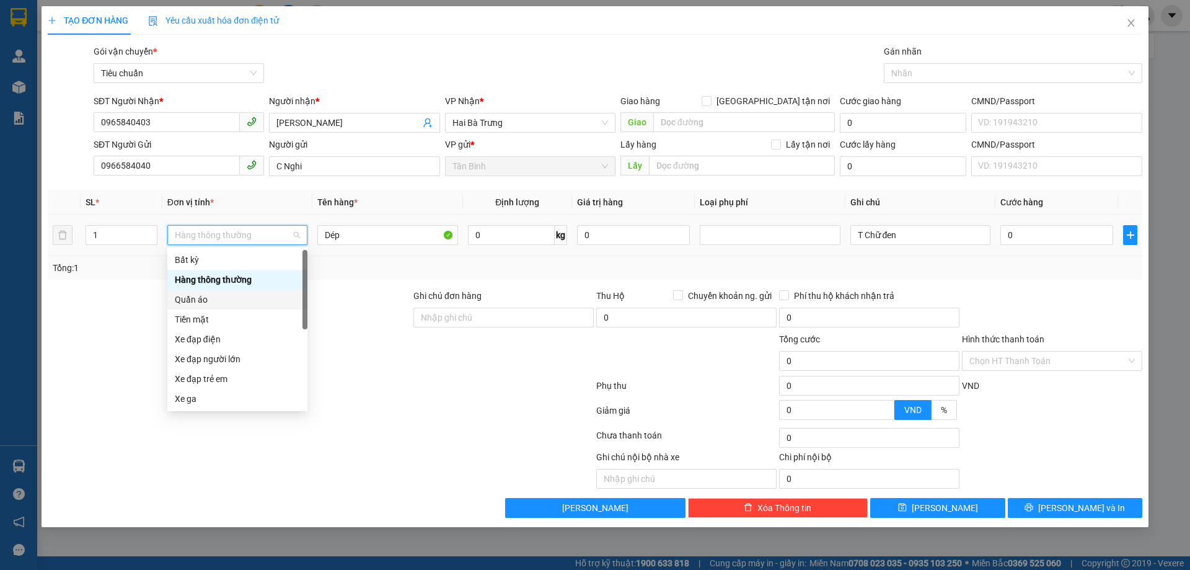
click at [207, 303] on div "Quần áo" at bounding box center [237, 300] width 125 height 14
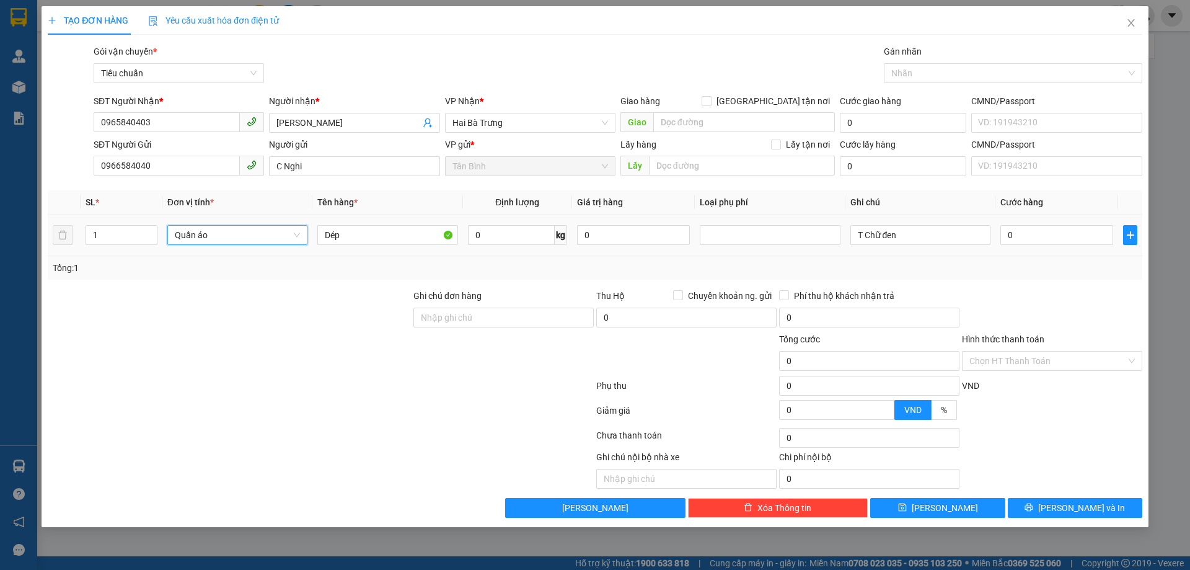
drag, startPoint x: 244, startPoint y: 362, endPoint x: 92, endPoint y: 247, distance: 190.8
click at [243, 362] on div at bounding box center [229, 353] width 366 height 43
drag, startPoint x: 101, startPoint y: 239, endPoint x: 16, endPoint y: 230, distance: 85.4
click at [49, 231] on tr "1 Quần áo Dép 0 kg 0 T Chữ đen 0" at bounding box center [595, 235] width 1095 height 42
type input "2"
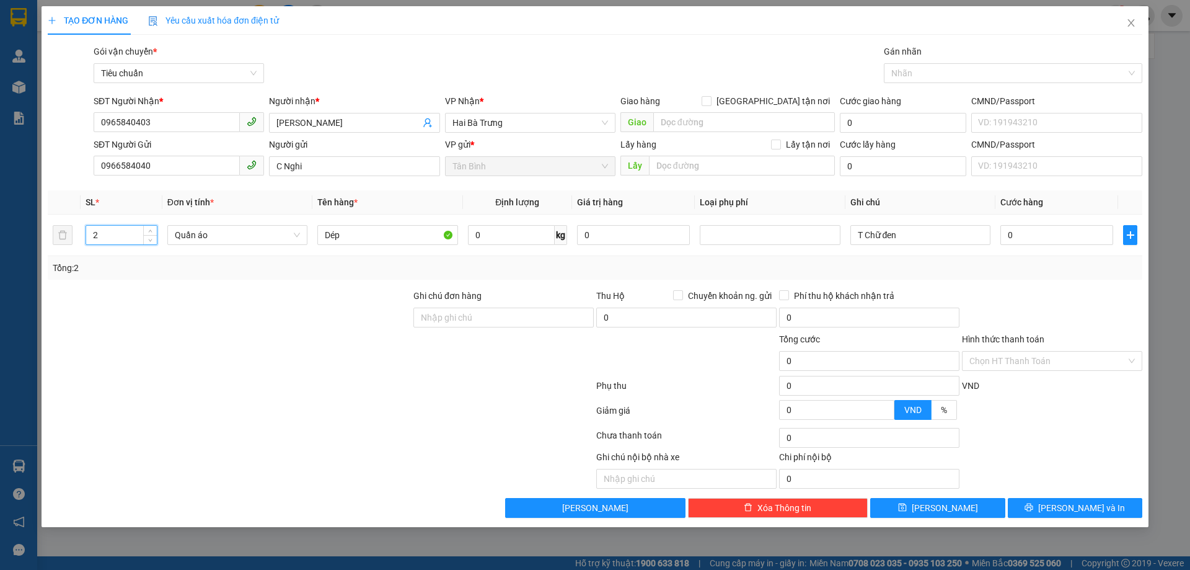
click at [174, 347] on div at bounding box center [229, 353] width 366 height 43
click at [497, 245] on div "0 kg" at bounding box center [517, 235] width 99 height 25
drag, startPoint x: 346, startPoint y: 353, endPoint x: 500, endPoint y: 244, distance: 188.5
click at [347, 357] on div at bounding box center [229, 353] width 366 height 43
click at [509, 232] on input "0" at bounding box center [511, 235] width 87 height 20
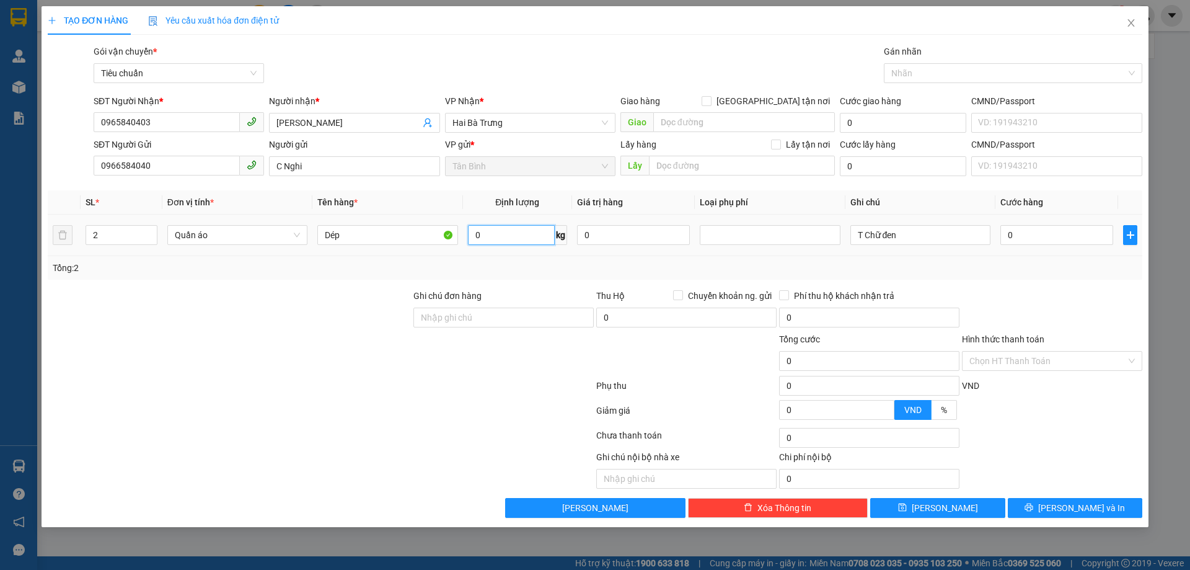
click at [509, 234] on input "0" at bounding box center [511, 235] width 87 height 20
type input "29"
click at [523, 281] on div "Transit Pickup Surcharge Ids Transit Deliver Surcharge Ids Transit Deliver Surc…" at bounding box center [595, 281] width 1095 height 473
type input "65.000"
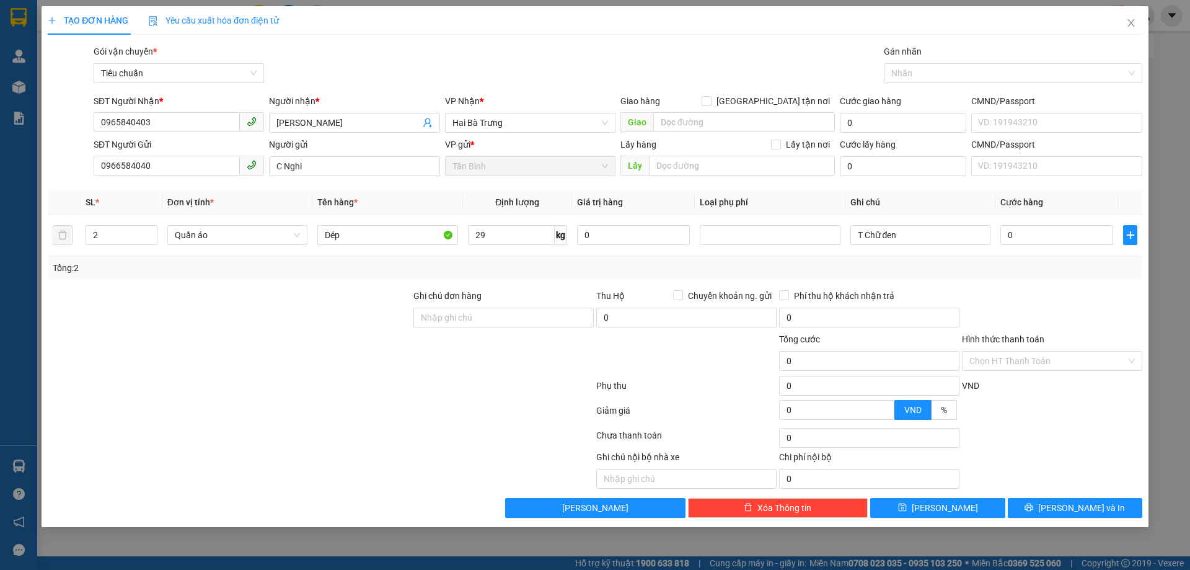
type input "65.000"
click at [1034, 236] on input "65.000" at bounding box center [1056, 235] width 113 height 20
type input "1"
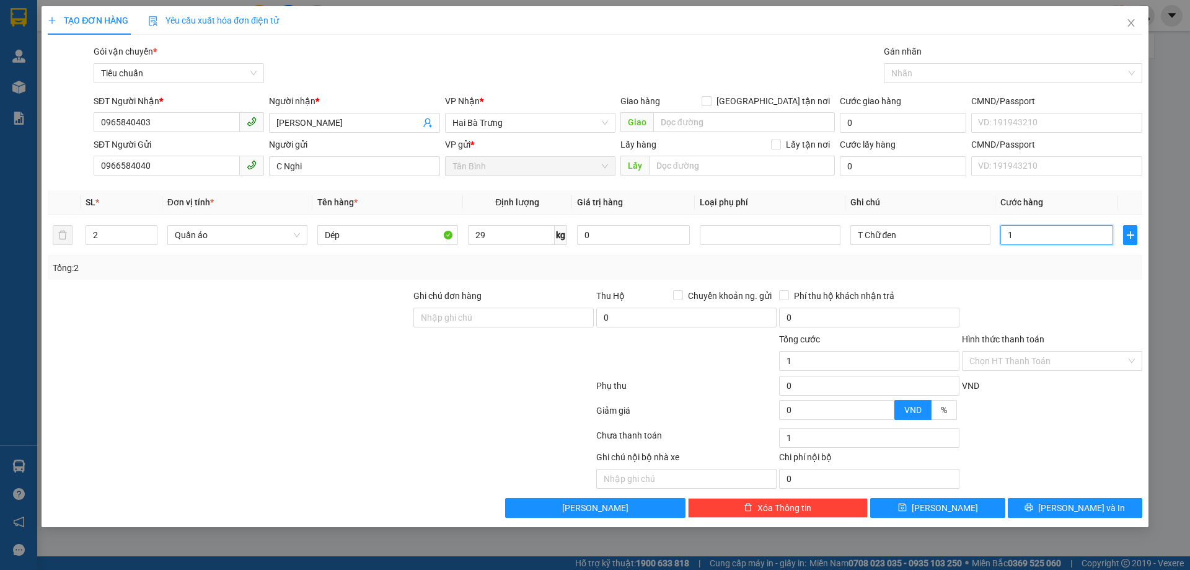
type input "14"
type input "140"
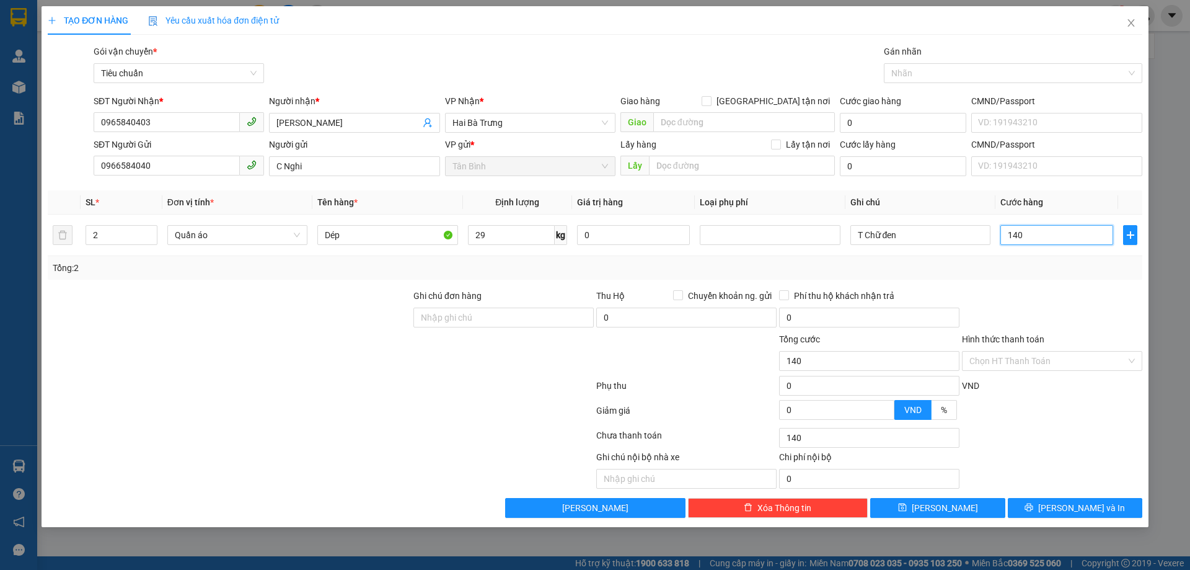
type input "140"
type input "140.000"
click at [1065, 310] on div at bounding box center [1052, 310] width 183 height 43
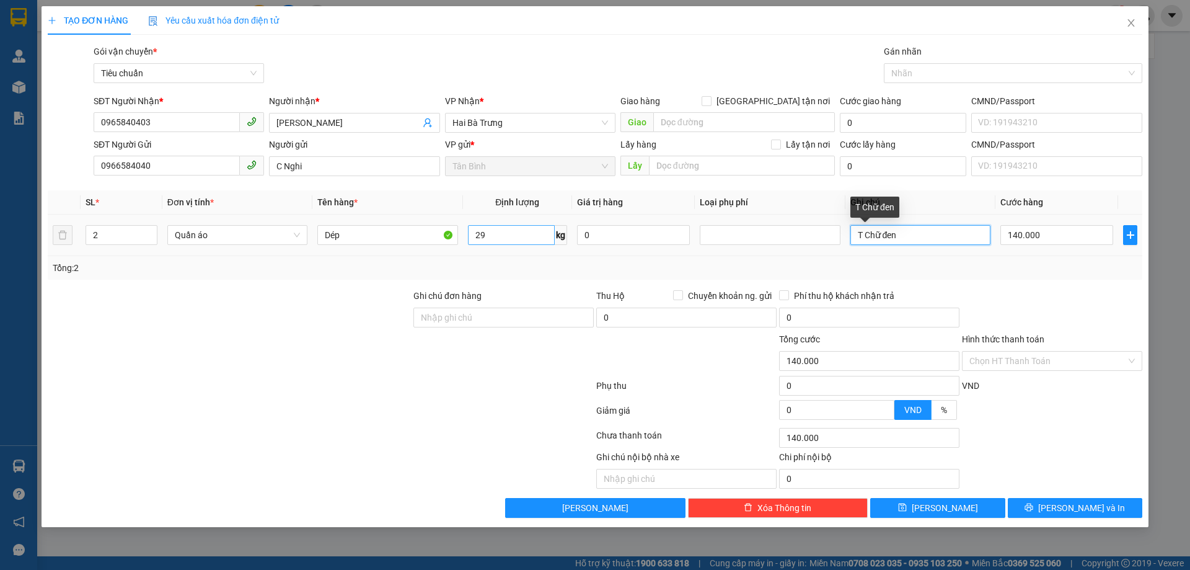
drag, startPoint x: 917, startPoint y: 232, endPoint x: 468, endPoint y: 234, distance: 449.4
click at [772, 234] on tr "2 Quần áo Dép 29 kg 0 T Chữ đen 140.000" at bounding box center [595, 235] width 1095 height 42
click at [964, 277] on div "Tổng: 2" at bounding box center [595, 268] width 1095 height 24
drag, startPoint x: 922, startPoint y: 242, endPoint x: 412, endPoint y: 247, distance: 509.5
click at [770, 246] on tr "2 Quần áo Dép 29 kg 0 B Xanh + Balo Đen 140.000" at bounding box center [595, 235] width 1095 height 42
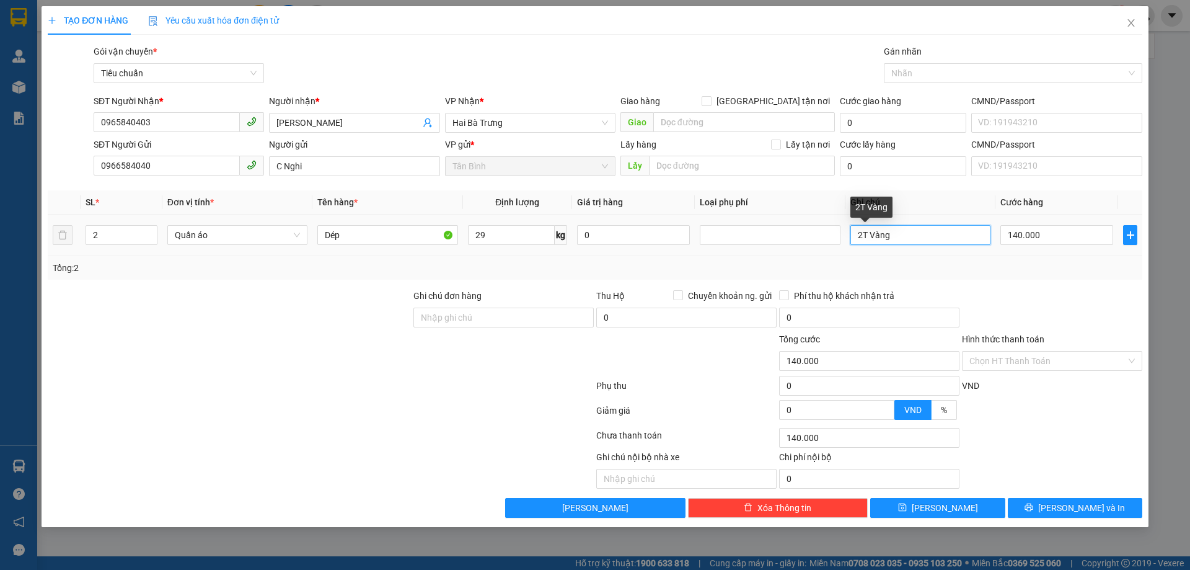
click at [865, 236] on input "2T Vàng" at bounding box center [920, 235] width 140 height 20
drag, startPoint x: 873, startPoint y: 235, endPoint x: 861, endPoint y: 232, distance: 12.8
click at [861, 232] on input "2T Vàng" at bounding box center [920, 235] width 140 height 20
click at [859, 244] on input "2T Vàng" at bounding box center [920, 235] width 140 height 20
click at [889, 229] on input "2T Vàng" at bounding box center [920, 235] width 140 height 20
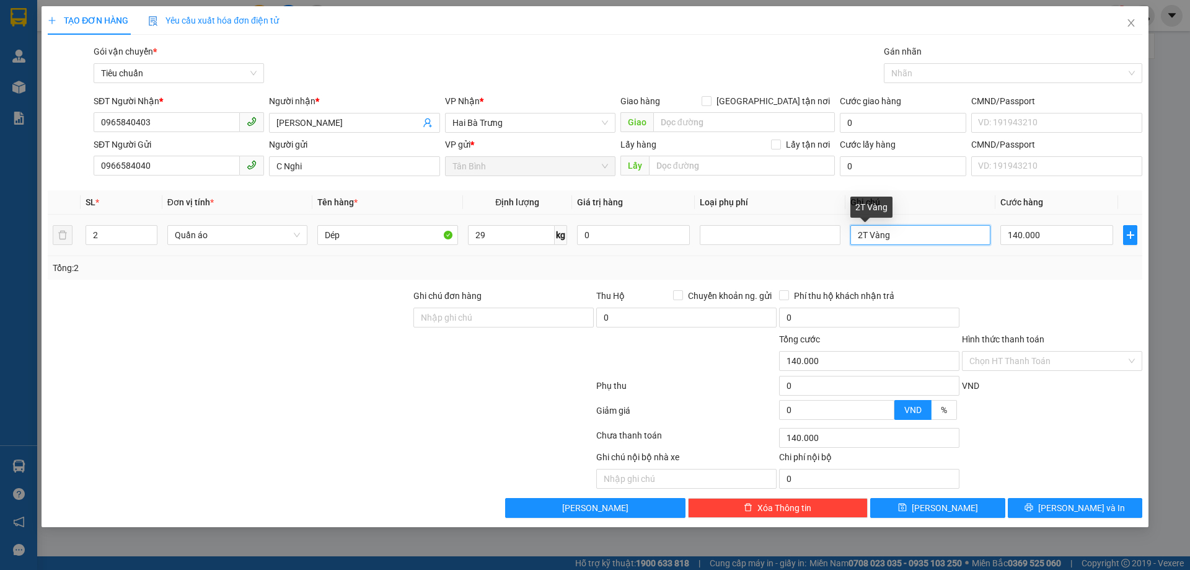
click at [889, 229] on input "2T Vàng" at bounding box center [920, 235] width 140 height 20
type input "2"
drag, startPoint x: 123, startPoint y: 227, endPoint x: 84, endPoint y: 237, distance: 39.7
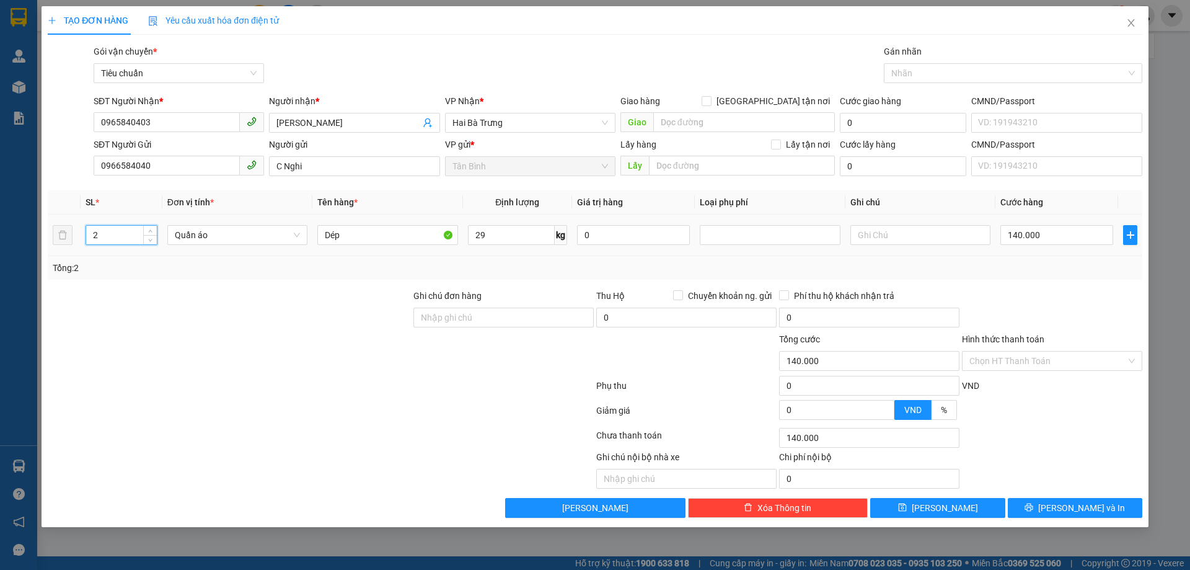
click at [84, 237] on td "2" at bounding box center [122, 235] width 82 height 42
drag, startPoint x: 242, startPoint y: 235, endPoint x: 206, endPoint y: 241, distance: 37.1
click at [206, 241] on span "Quần áo" at bounding box center [237, 235] width 125 height 19
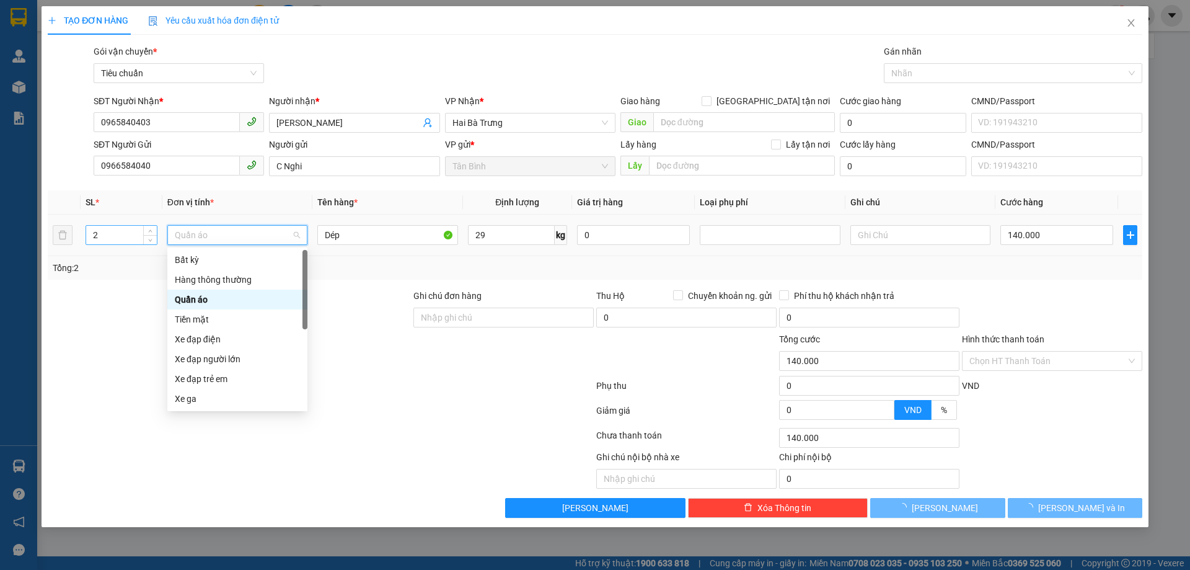
click at [125, 239] on input "2" at bounding box center [121, 235] width 71 height 19
type input "65.000"
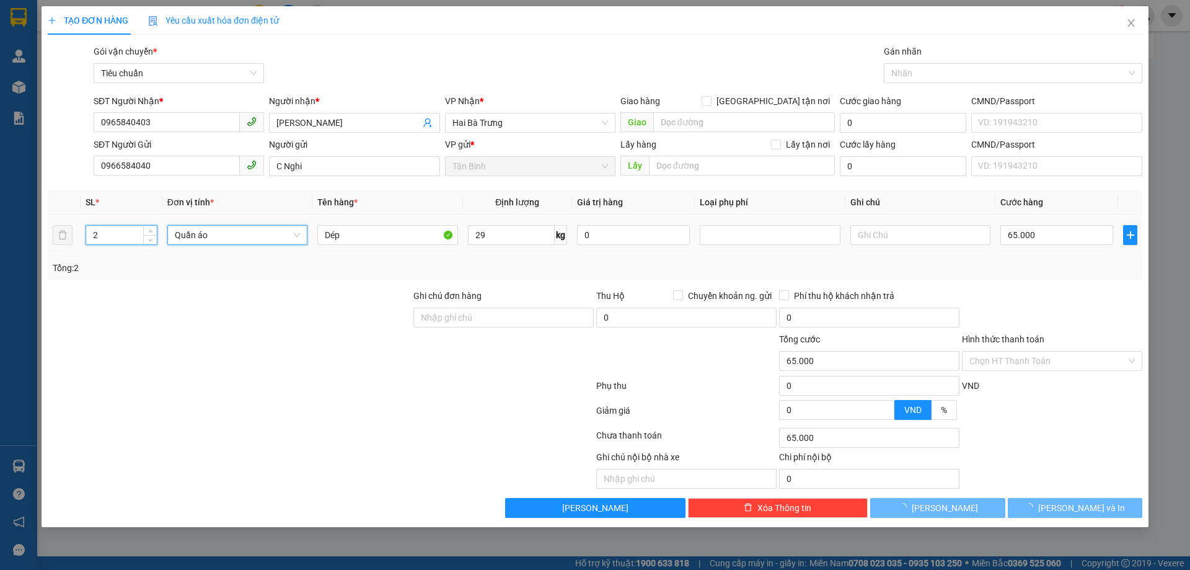
click at [125, 239] on input "2" at bounding box center [121, 235] width 71 height 19
click at [232, 234] on span "Quần áo" at bounding box center [237, 235] width 125 height 19
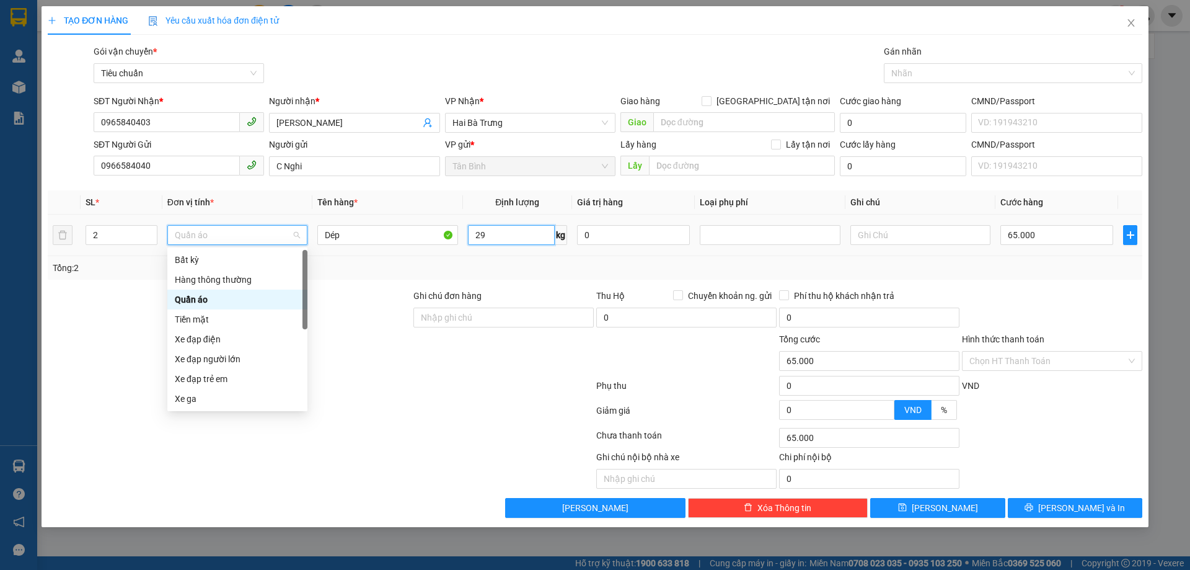
click at [509, 240] on input "29" at bounding box center [511, 235] width 87 height 20
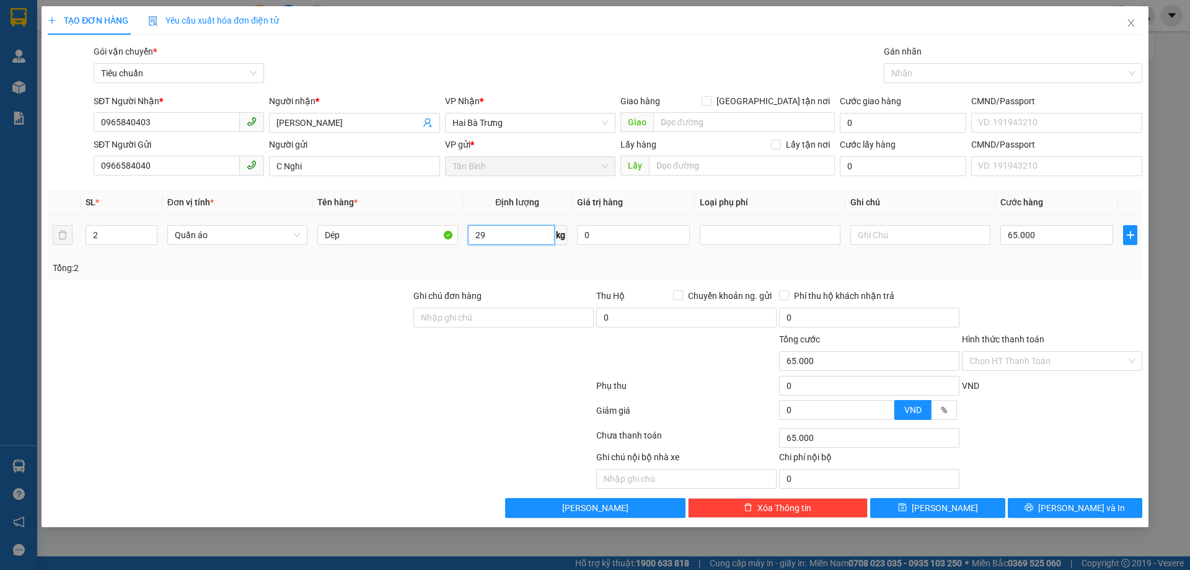
click at [509, 240] on input "29" at bounding box center [511, 235] width 87 height 20
click at [508, 240] on input "29" at bounding box center [511, 235] width 87 height 20
click at [505, 241] on input "29" at bounding box center [511, 235] width 87 height 20
click at [506, 239] on input "29" at bounding box center [511, 235] width 87 height 20
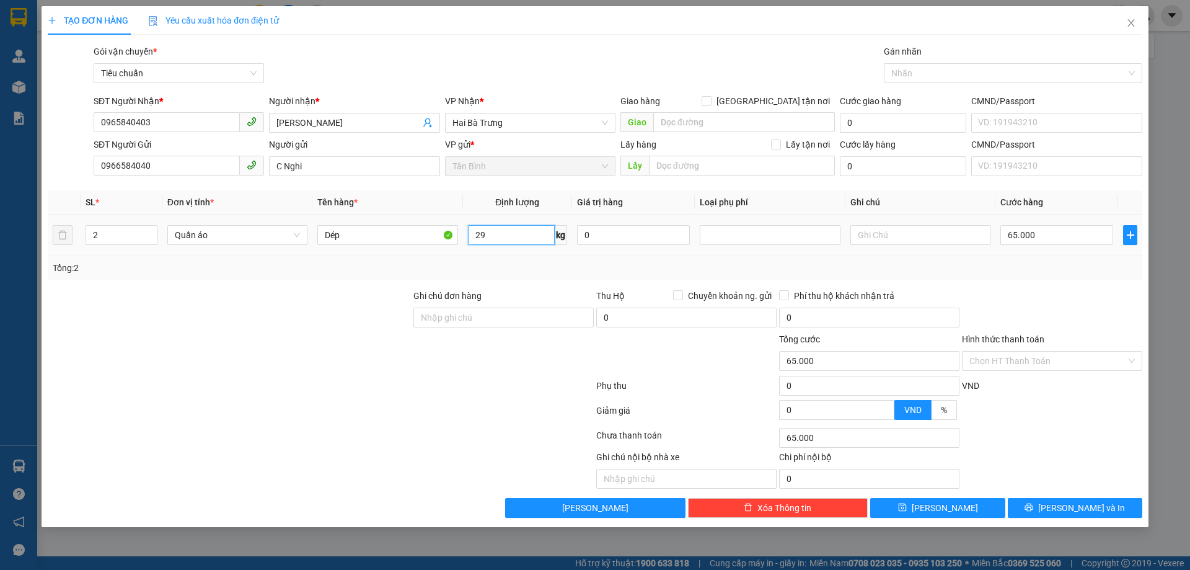
drag, startPoint x: 505, startPoint y: 235, endPoint x: 502, endPoint y: 229, distance: 6.9
click at [502, 229] on input "29" at bounding box center [511, 235] width 87 height 20
click at [501, 229] on input "29" at bounding box center [511, 235] width 87 height 20
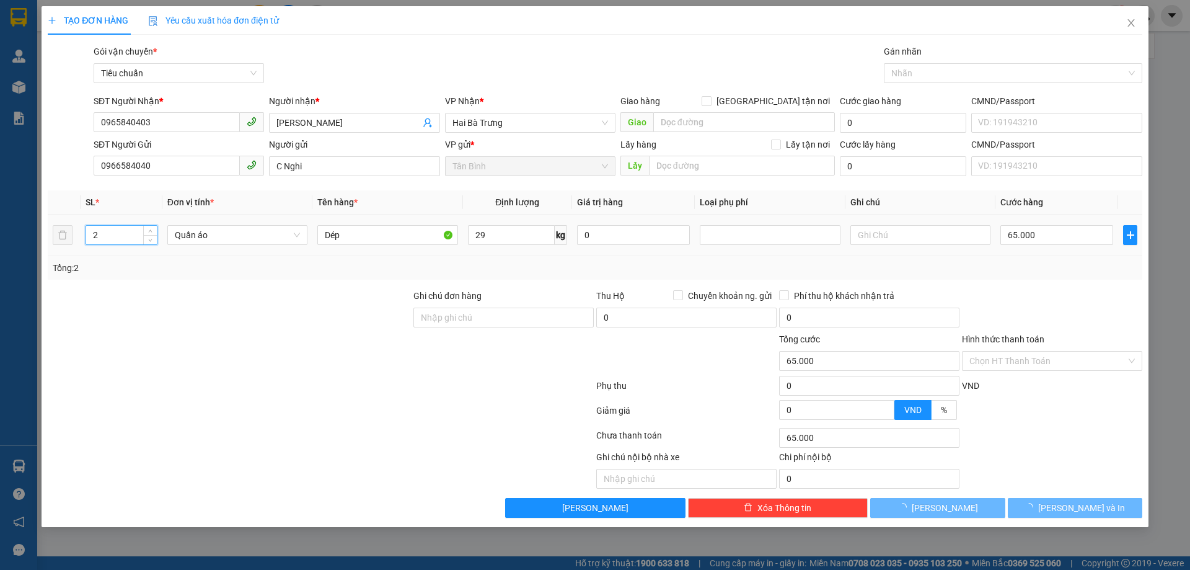
drag, startPoint x: 125, startPoint y: 228, endPoint x: 0, endPoint y: 271, distance: 132.5
click at [0, 271] on div "TẠO ĐƠN HÀNG Yêu cầu xuất hóa đơn điện tử Transit Pickup Surcharge Ids Transit …" at bounding box center [595, 285] width 1190 height 570
type input "5"
click at [296, 327] on div at bounding box center [229, 310] width 366 height 43
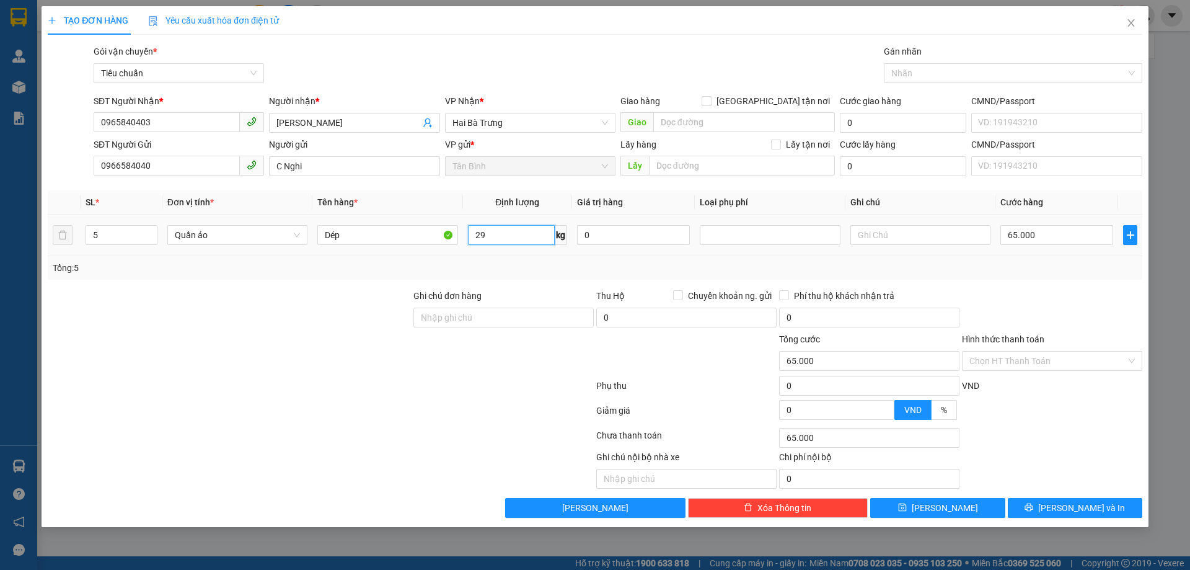
click at [505, 237] on input "29" at bounding box center [511, 235] width 87 height 20
type input "20"
click at [518, 265] on div "Tổng: 5" at bounding box center [595, 268] width 1085 height 14
type input "60.000"
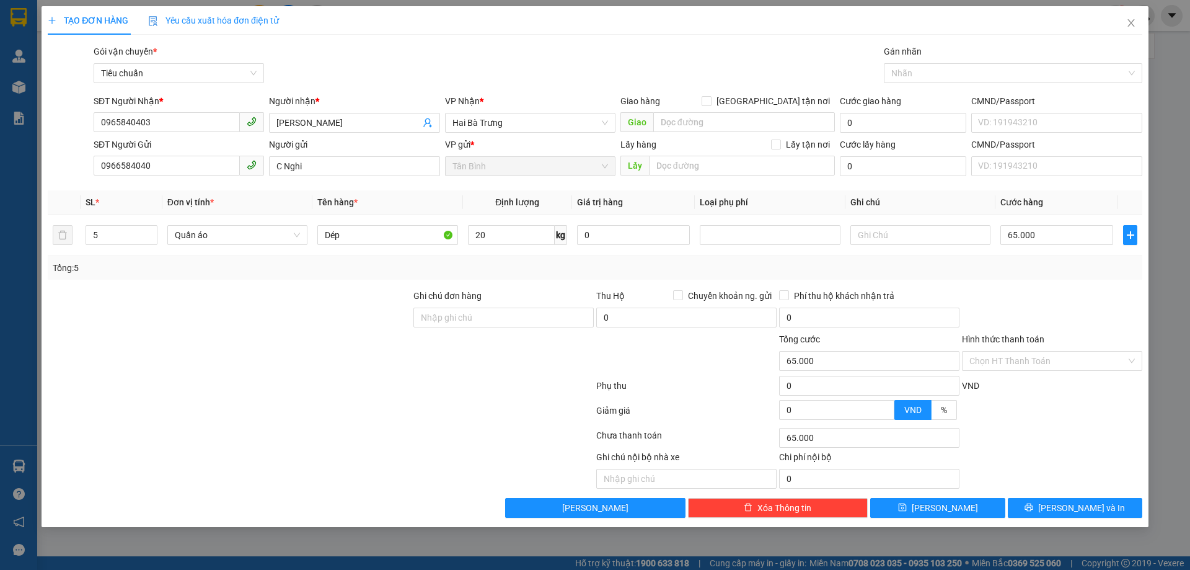
type input "60.000"
click at [1032, 242] on input "60.000" at bounding box center [1056, 235] width 113 height 20
type input "3"
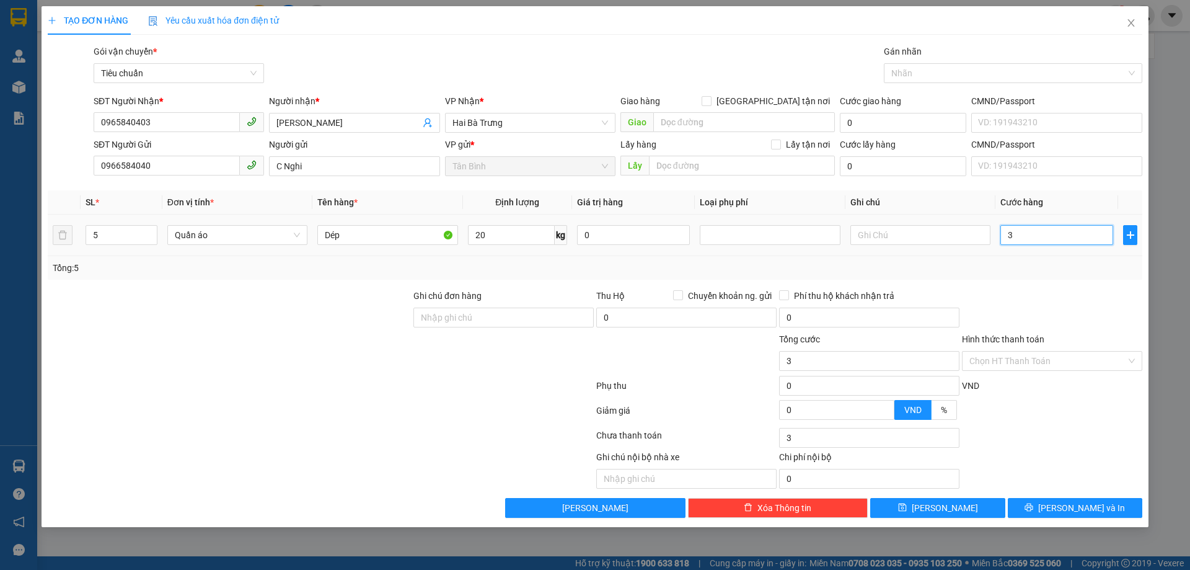
type input "30"
type input "300"
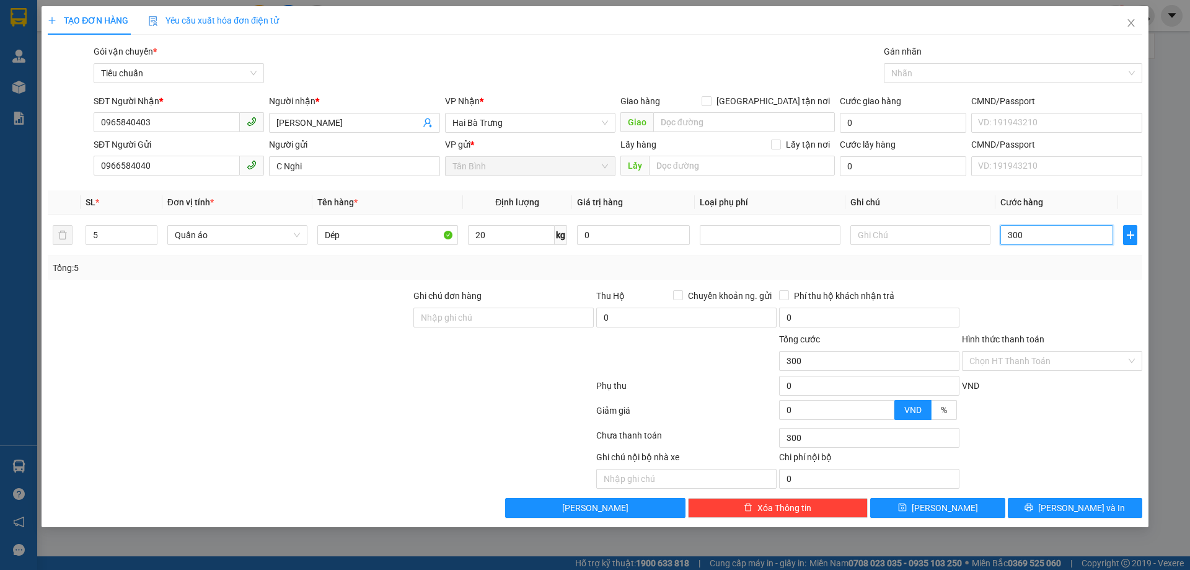
type input "300"
type input "300.000"
click at [1056, 270] on div "Tổng: 5" at bounding box center [595, 268] width 1085 height 14
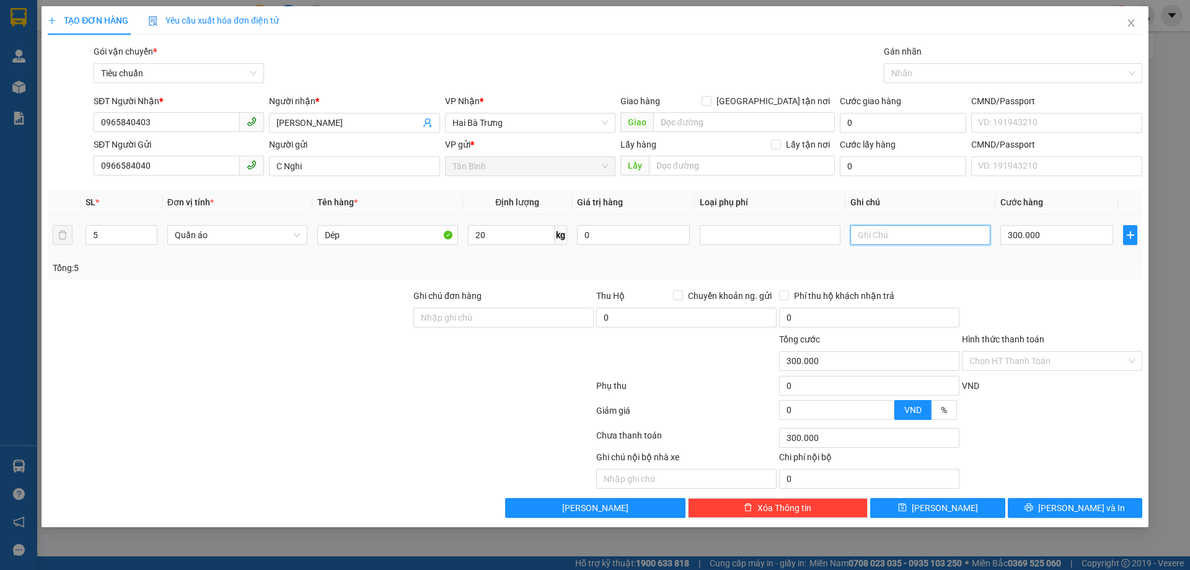
click at [914, 231] on input "text" at bounding box center [920, 235] width 140 height 20
click at [884, 228] on input "2B Xanh + B Vàng + B Đỏ" at bounding box center [920, 235] width 140 height 20
click at [961, 233] on input "2B Xanh + B Vàng + B Đỏ" at bounding box center [920, 235] width 140 height 20
drag, startPoint x: 857, startPoint y: 229, endPoint x: 963, endPoint y: 232, distance: 106.0
click at [963, 232] on input "2B Xanh + B Vàng + B Đỏ" at bounding box center [920, 235] width 140 height 20
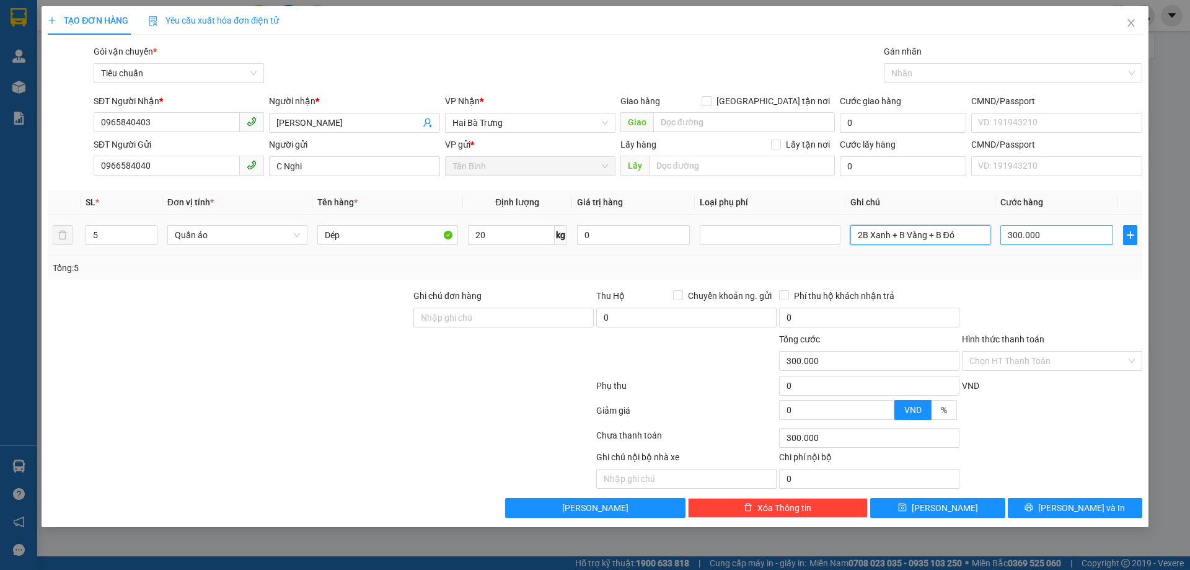
type input "2B Xanh + B Vàng + B Đỏ"
click at [1063, 238] on input "300.000" at bounding box center [1056, 235] width 113 height 20
type input "2"
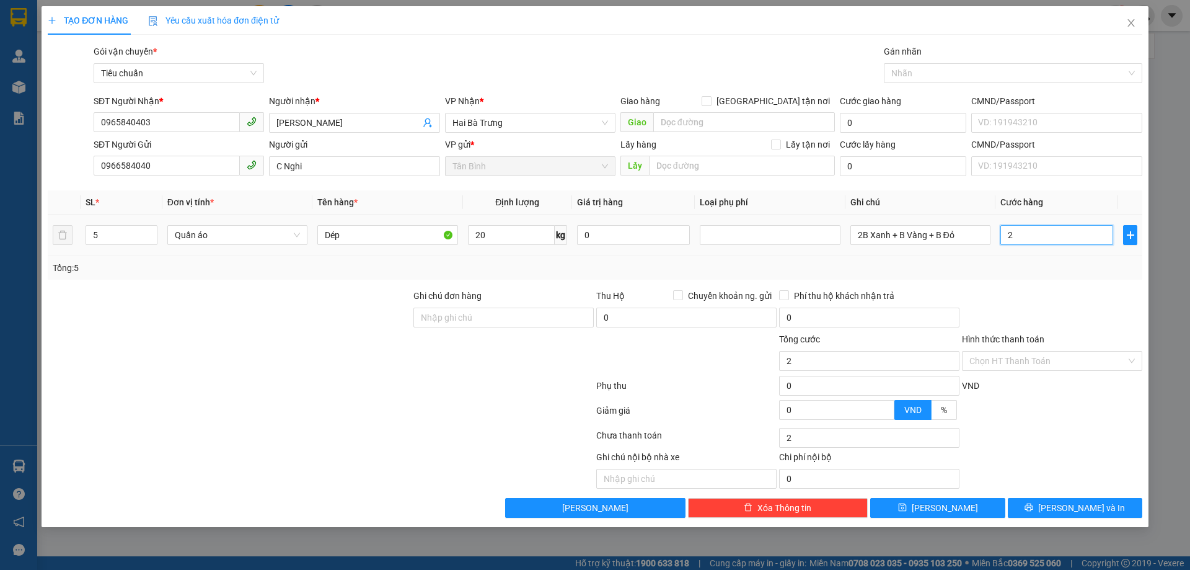
type input "24"
type input "240"
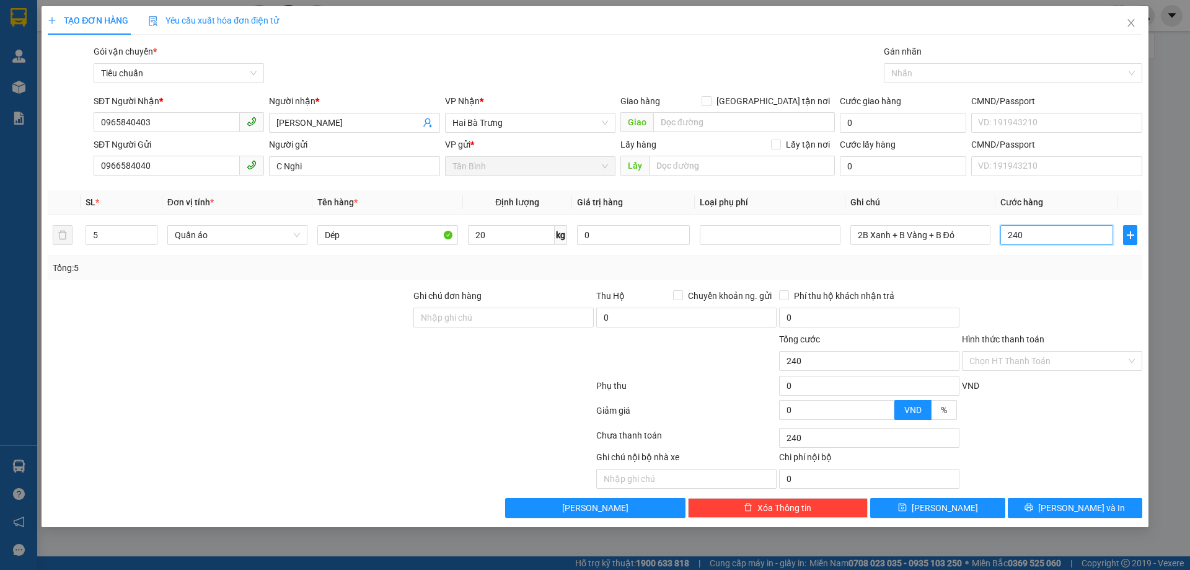
type input "240"
type input "240.000"
click at [1093, 263] on div "Tổng: 5" at bounding box center [595, 268] width 1085 height 14
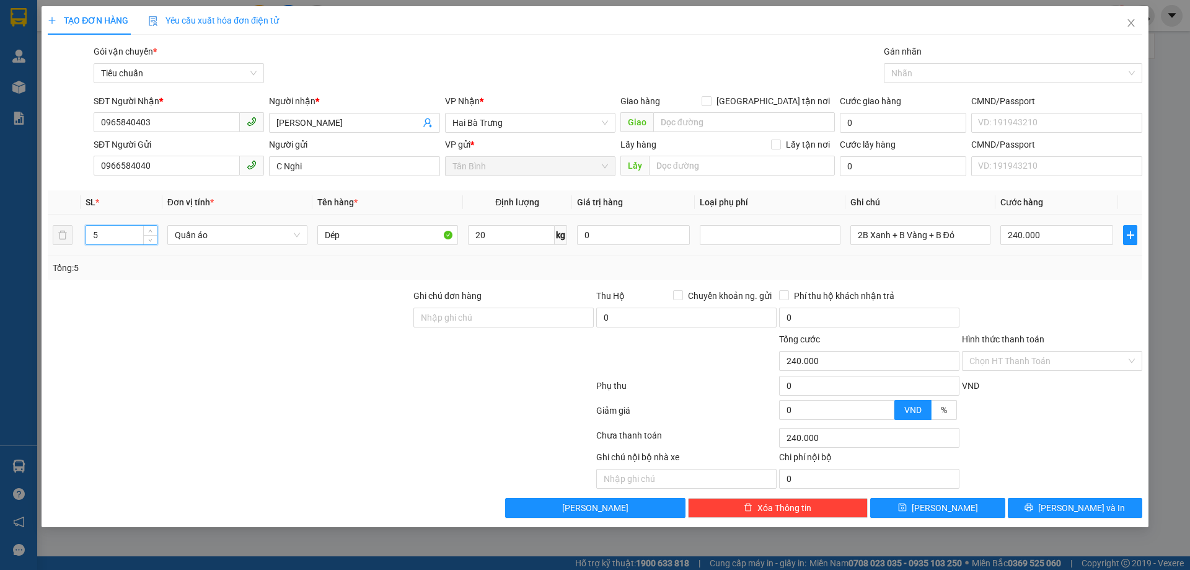
drag, startPoint x: 137, startPoint y: 239, endPoint x: 47, endPoint y: 223, distance: 91.2
click at [50, 224] on tr "5 Quần áo Dép 20 kg 0 2B Xanh + B Vàng + B Đỏ 240.000" at bounding box center [595, 235] width 1095 height 42
click at [114, 332] on form "Ghi chú đơn hàng Thu Hộ Chuyển khoản ng. gửi 0 Phí thu hộ khách nhận trả 0 Tổng…" at bounding box center [595, 357] width 1095 height 136
type input "60.000"
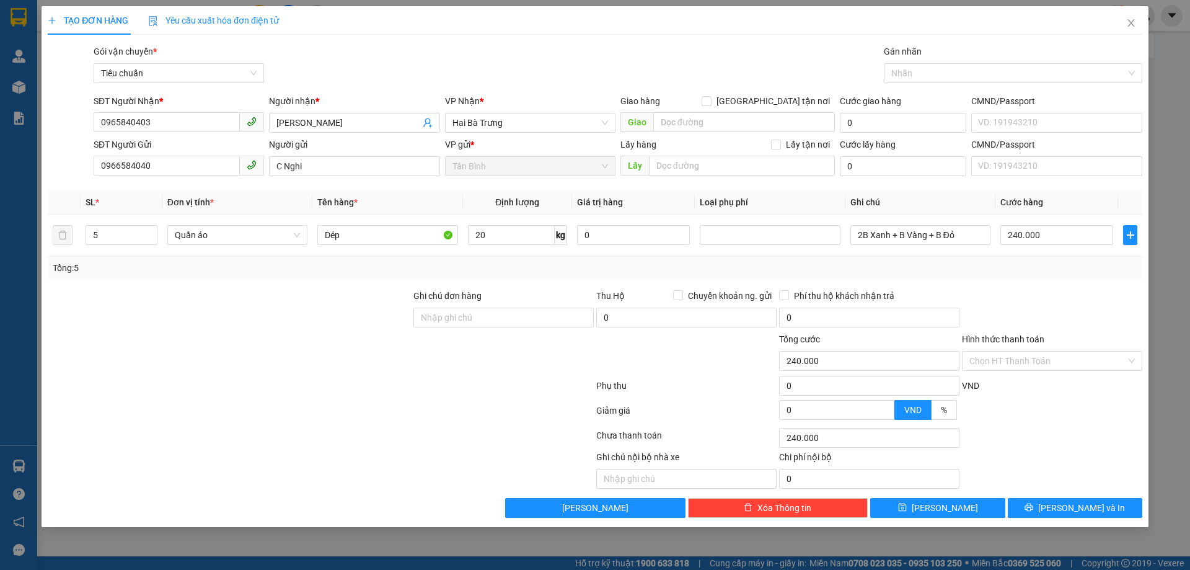
type input "60.000"
click at [563, 270] on div "Tổng: 5" at bounding box center [595, 268] width 1085 height 14
drag, startPoint x: 95, startPoint y: 238, endPoint x: 80, endPoint y: 239, distance: 15.5
click at [81, 239] on td "5" at bounding box center [122, 235] width 82 height 42
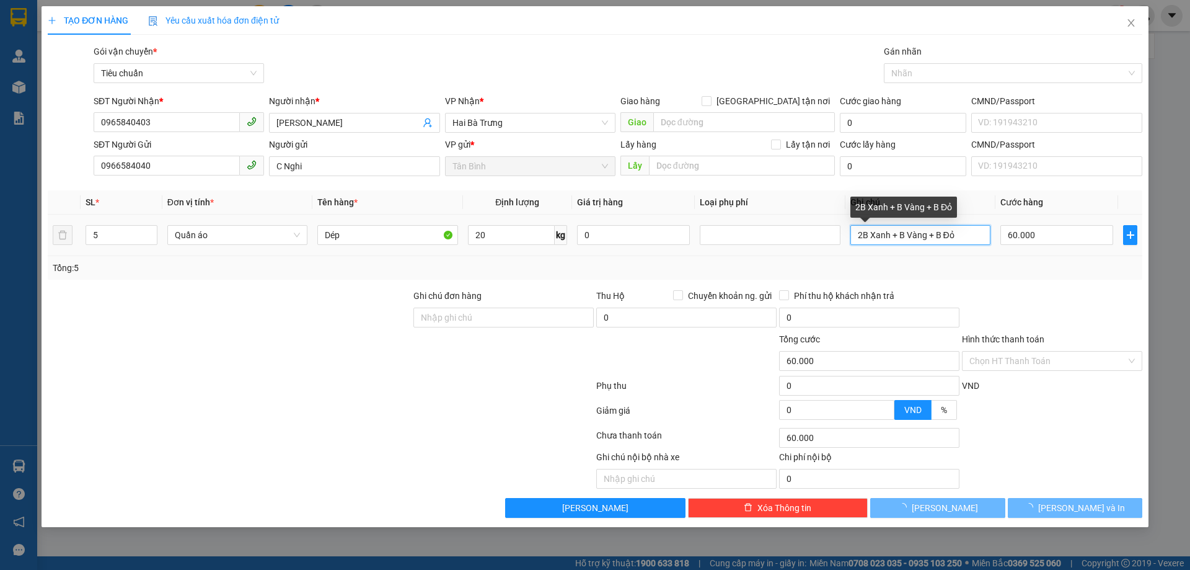
drag, startPoint x: 876, startPoint y: 235, endPoint x: 902, endPoint y: 236, distance: 25.4
click at [902, 236] on input "2B Xanh + B Vàng + B Đỏ" at bounding box center [920, 235] width 140 height 20
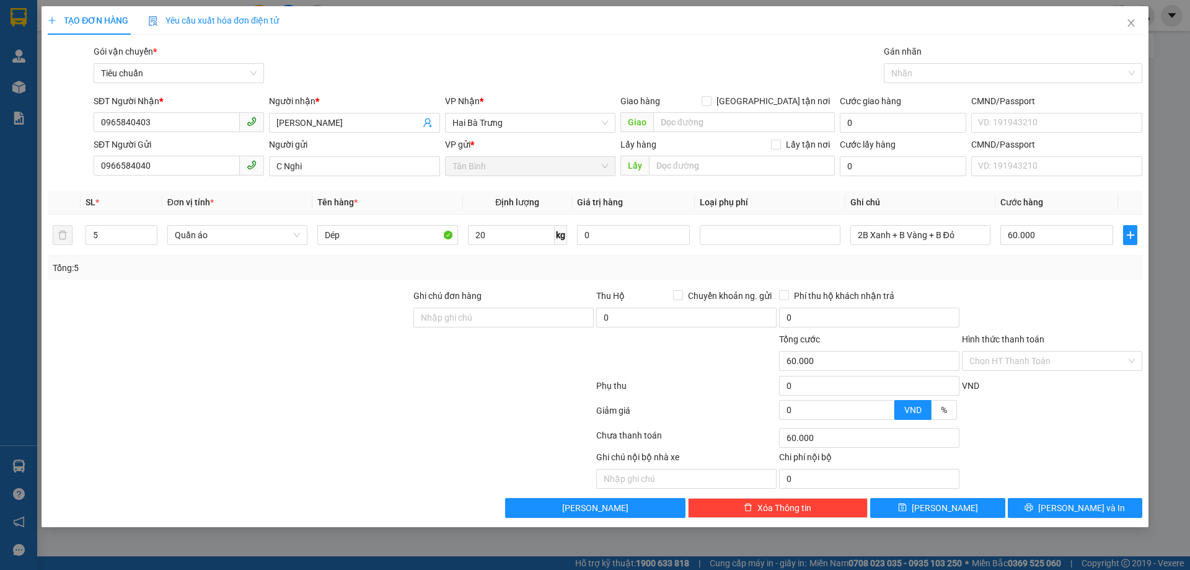
click at [796, 268] on div "Tổng: 5" at bounding box center [595, 268] width 1085 height 14
click at [71, 240] on tr "5 Quần áo Dép 20 kg 0 2B Xanh + B Vàng + B Đỏ 60.000" at bounding box center [595, 235] width 1095 height 42
click at [891, 236] on input "2B Xanh + B Vàng + B Đỏ" at bounding box center [920, 235] width 140 height 20
click at [891, 237] on input "2B Xanh + B Vàng + B Đỏ" at bounding box center [920, 235] width 140 height 20
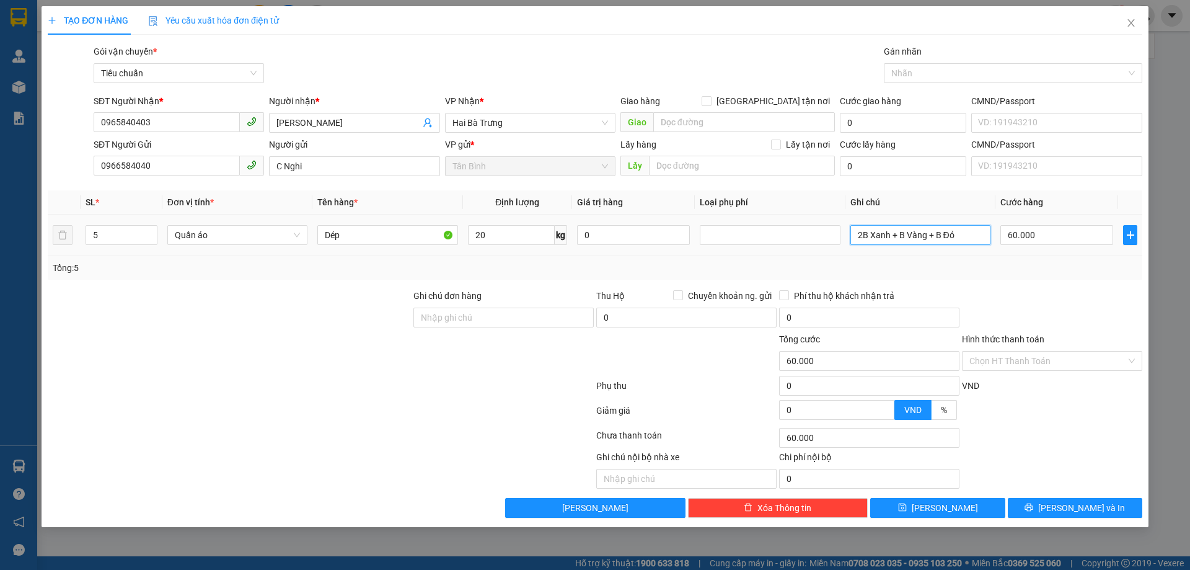
click at [891, 237] on input "2B Xanh + B Vàng + B Đỏ" at bounding box center [920, 235] width 140 height 20
click at [183, 118] on input "0965840403" at bounding box center [167, 122] width 146 height 20
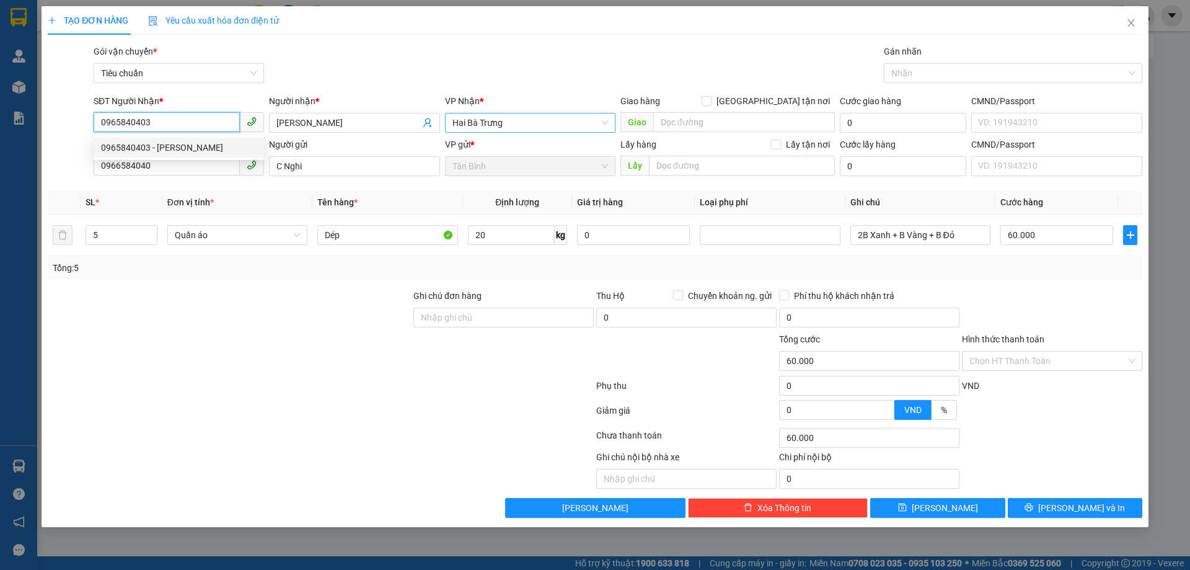
click at [552, 121] on span "Hai Bà Trưng" at bounding box center [530, 122] width 156 height 19
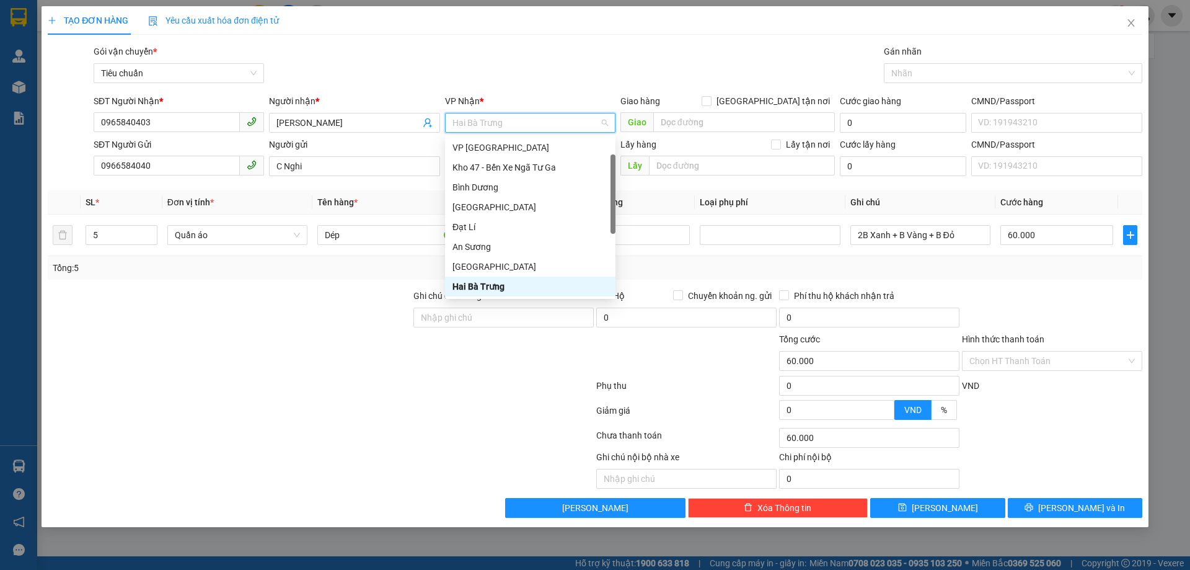
click at [168, 178] on div "SĐT Người Gửi 0966584040" at bounding box center [179, 159] width 170 height 43
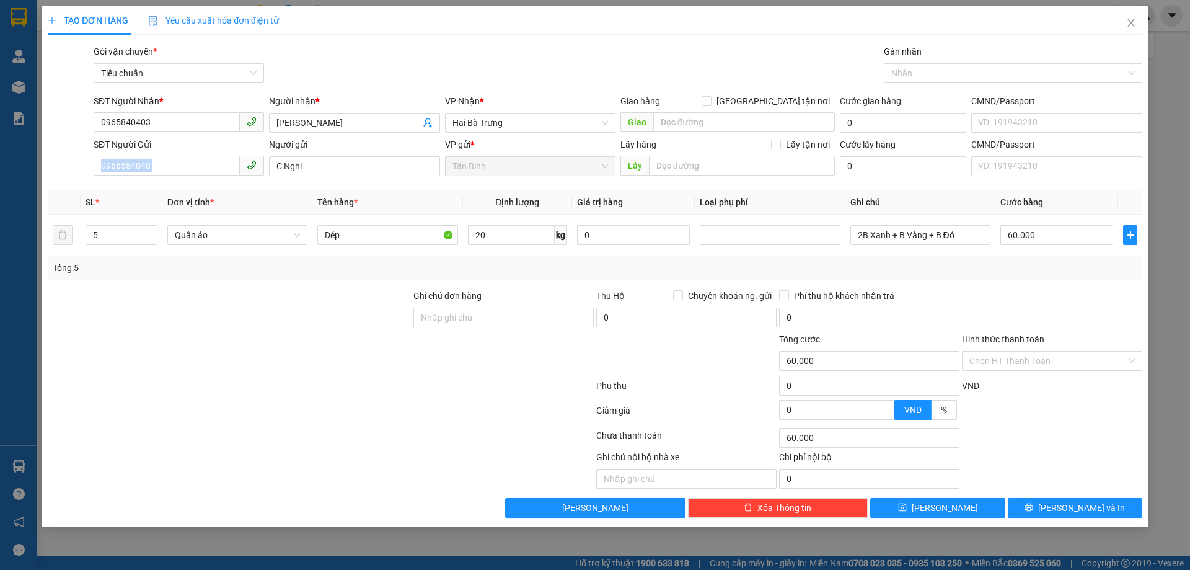
click at [168, 178] on div "SĐT Người Gửi 0966584040" at bounding box center [179, 159] width 170 height 43
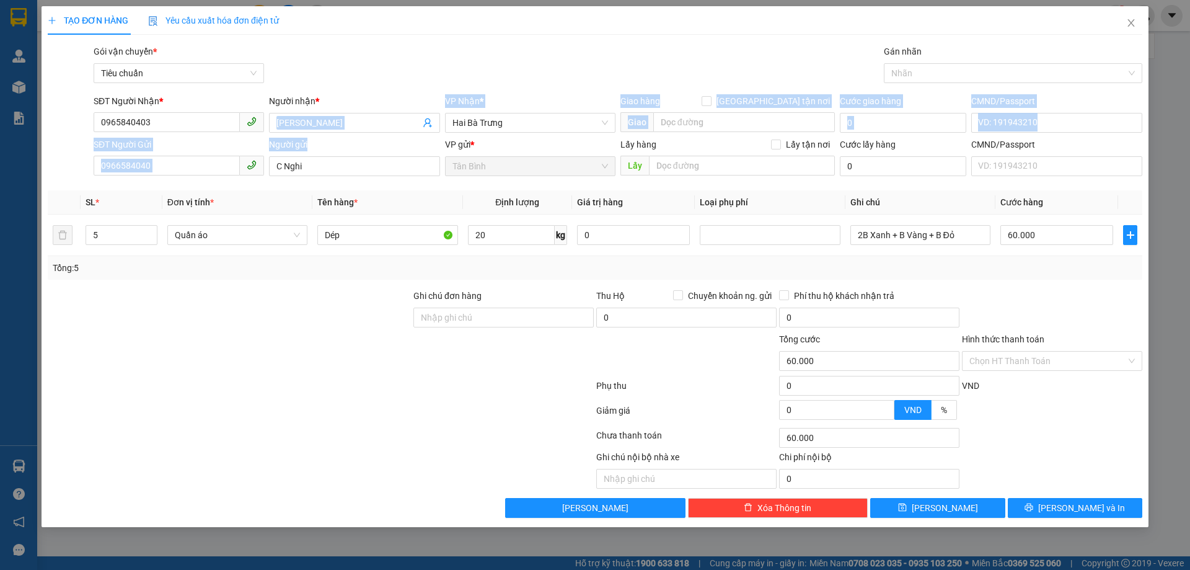
click at [334, 134] on form "SĐT Người Nhận * 0965840403 Người nhận * C Phương VP Nhận * Hai Bà Trưng Giao h…" at bounding box center [595, 137] width 1095 height 87
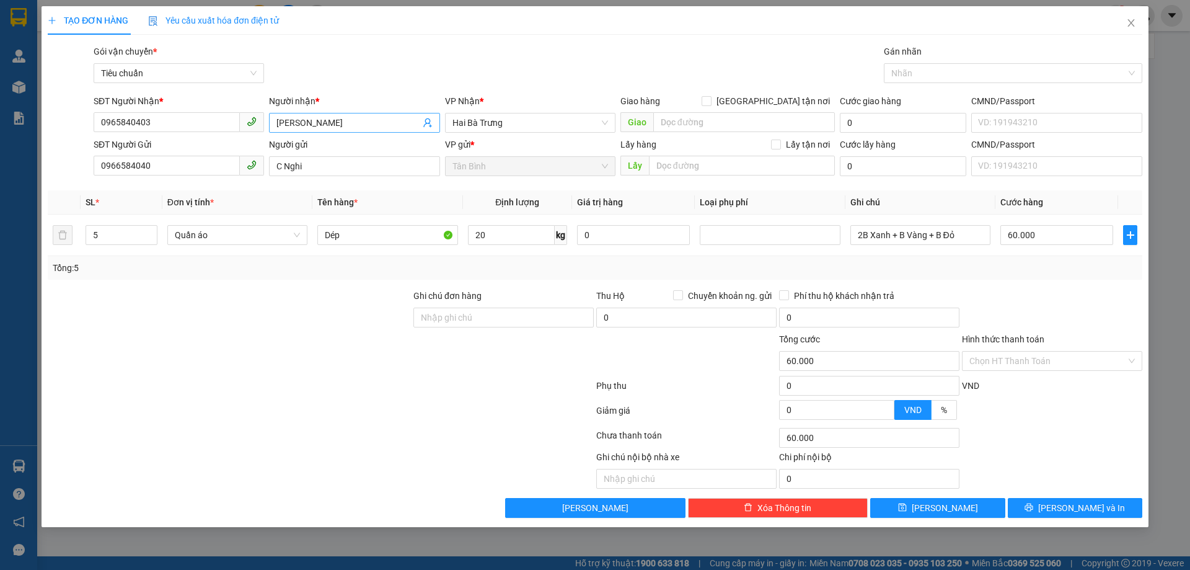
click at [333, 123] on input "[PERSON_NAME]" at bounding box center [347, 123] width 143 height 14
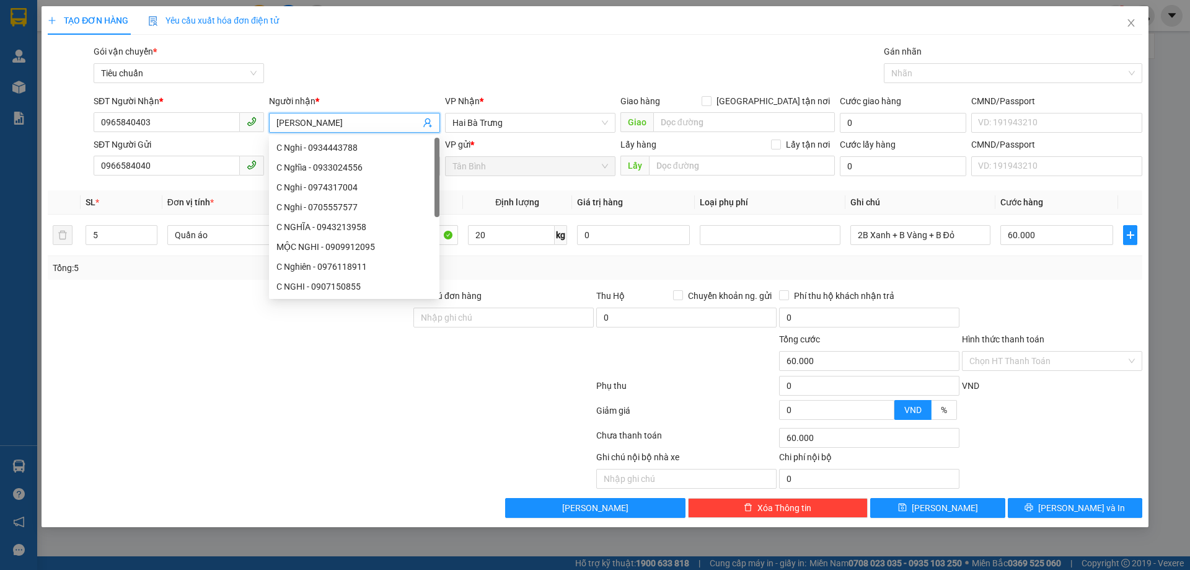
drag, startPoint x: 333, startPoint y: 123, endPoint x: 0, endPoint y: 137, distance: 333.7
click at [0, 137] on div "TẠO ĐƠN HÀNG Yêu cầu xuất hóa đơn điện tử Transit Pickup Surcharge Ids Transit …" at bounding box center [595, 285] width 1190 height 570
type input "K Tên"
click at [161, 116] on input "0965840403" at bounding box center [167, 122] width 146 height 20
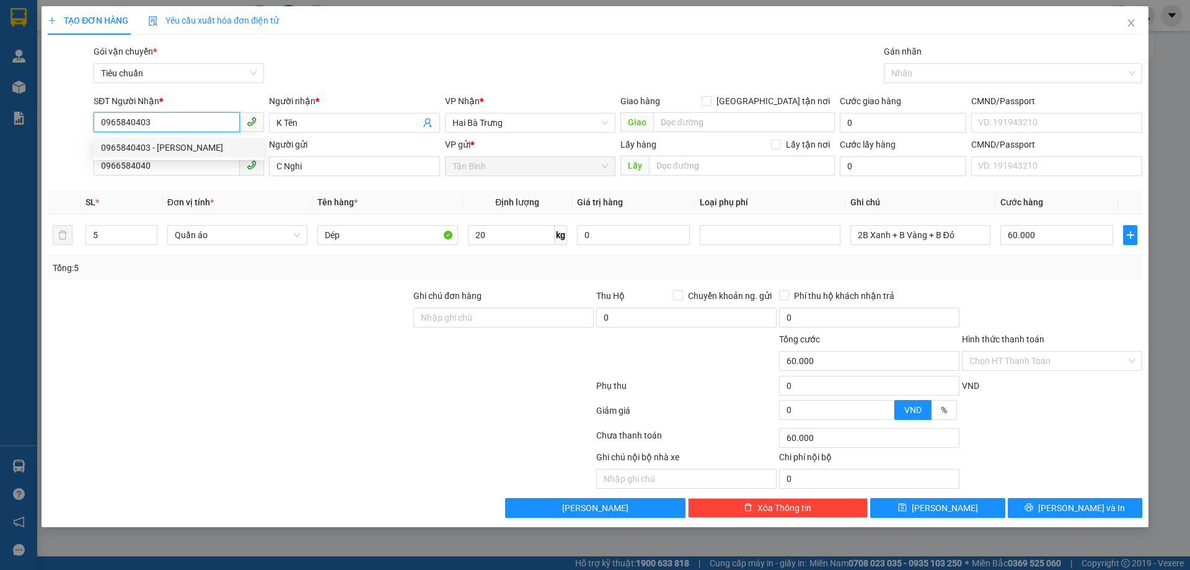
click at [159, 116] on input "0965840403" at bounding box center [167, 122] width 146 height 20
click at [389, 61] on div "Gói vận chuyển * Tiêu chuẩn Gán nhãn Nhãn" at bounding box center [618, 66] width 1054 height 43
click at [214, 129] on input "0965840403" at bounding box center [167, 122] width 146 height 20
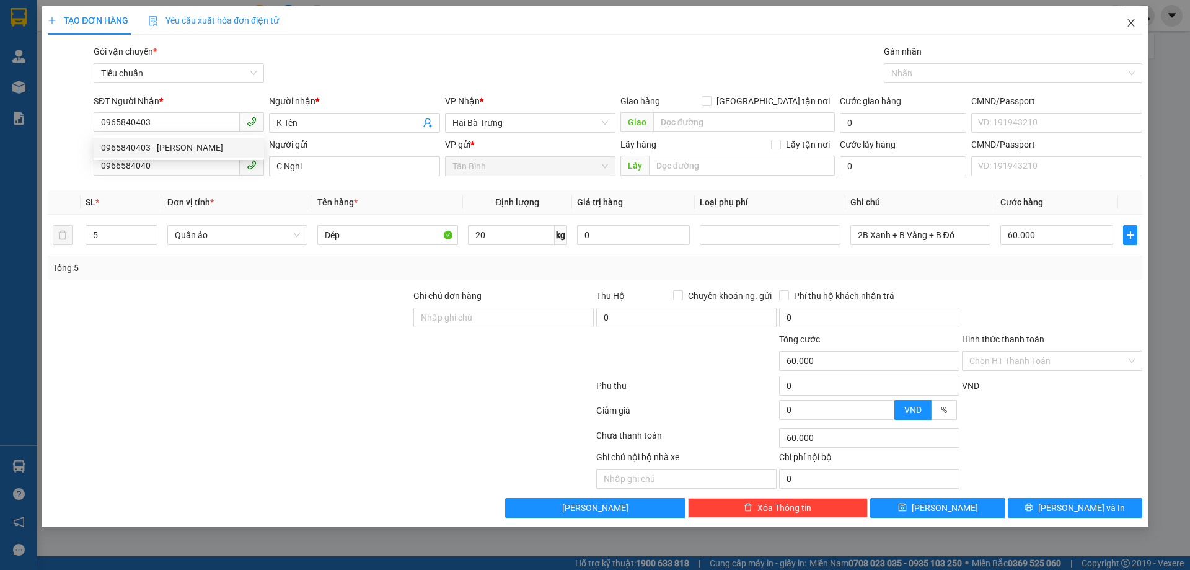
click at [1127, 19] on icon "close" at bounding box center [1131, 23] width 10 height 10
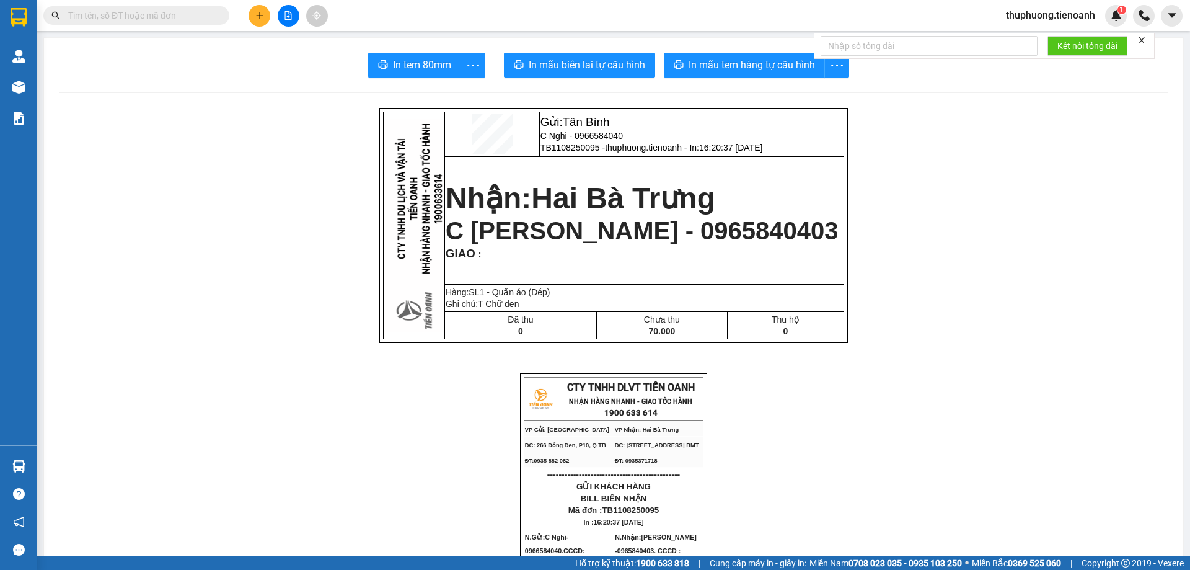
click at [198, 21] on input "text" at bounding box center [141, 16] width 146 height 14
click at [658, 239] on span "C [PERSON_NAME] - 0965840403" at bounding box center [642, 230] width 393 height 27
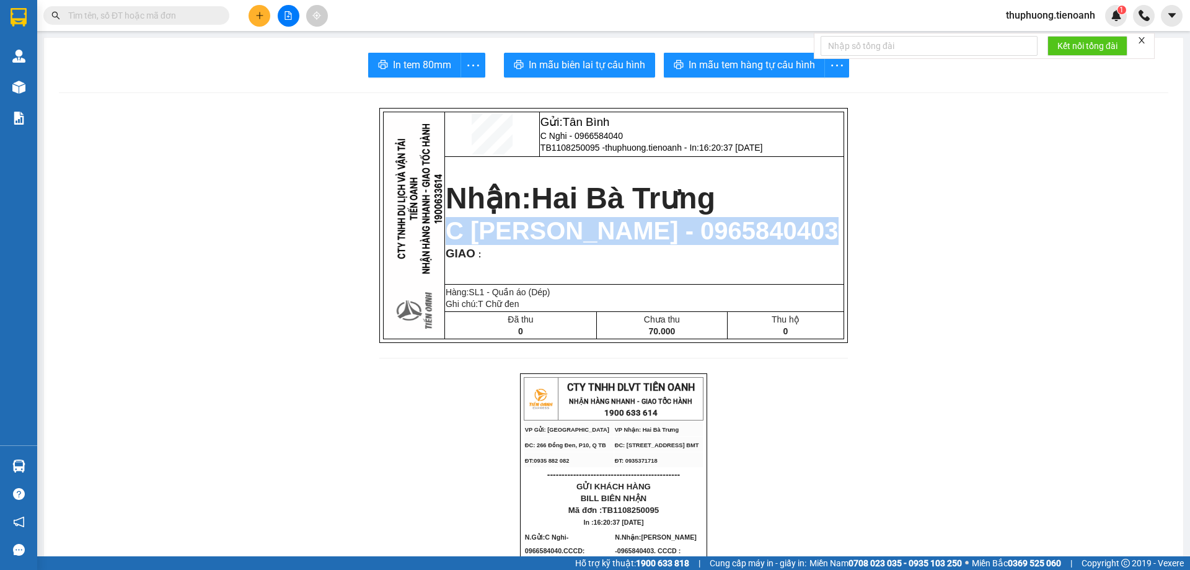
click at [658, 239] on span "C [PERSON_NAME] - 0965840403" at bounding box center [642, 230] width 393 height 27
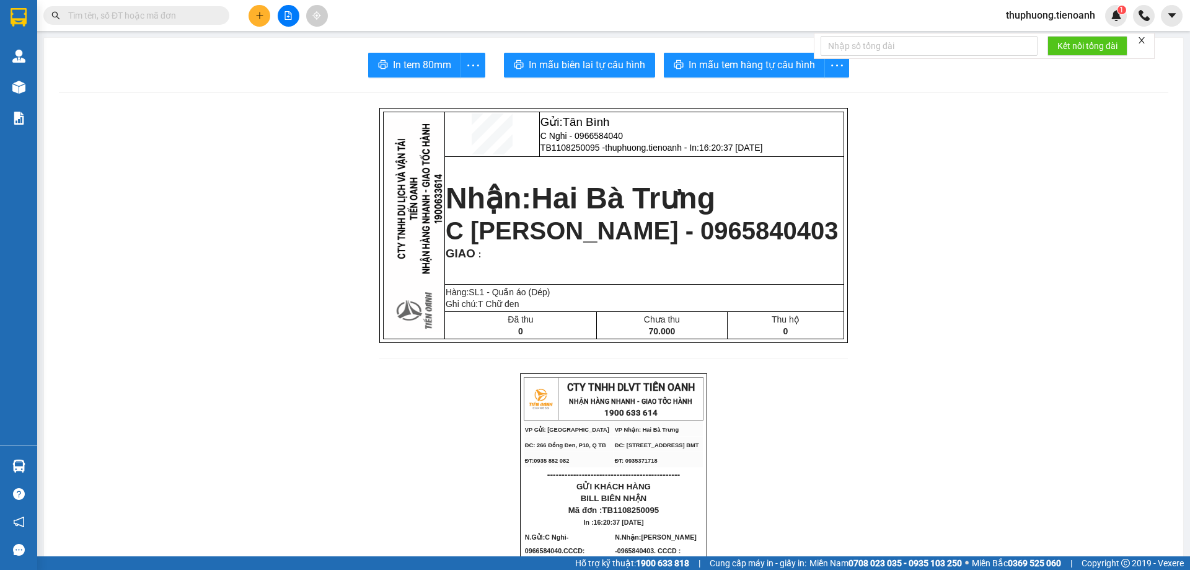
click at [658, 239] on span "C [PERSON_NAME] - 0965840403" at bounding box center [642, 230] width 393 height 27
click at [653, 240] on span "C [PERSON_NAME] - 0965840403" at bounding box center [642, 230] width 393 height 27
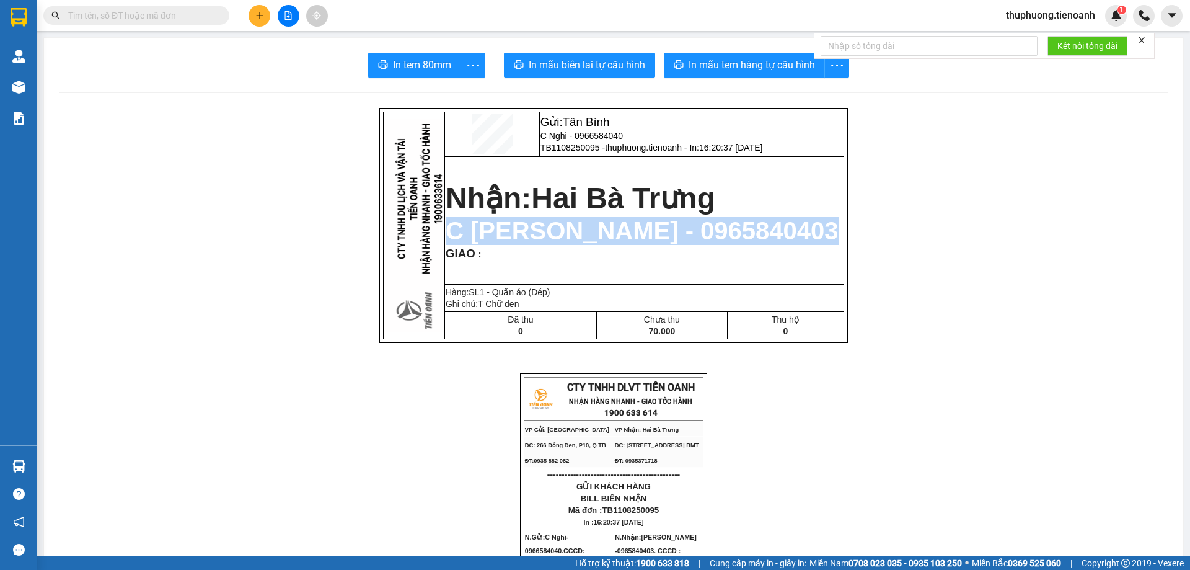
click at [653, 240] on span "C [PERSON_NAME] - 0965840403" at bounding box center [642, 230] width 393 height 27
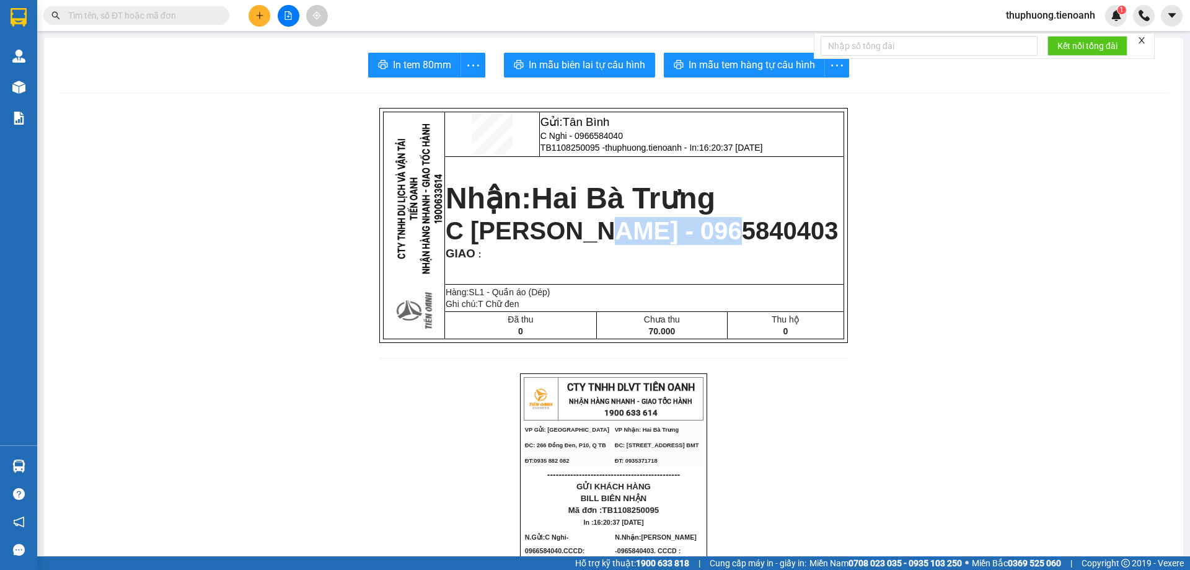
click at [653, 240] on span "C [PERSON_NAME] - 0965840403" at bounding box center [642, 230] width 393 height 27
click at [209, 13] on input "text" at bounding box center [141, 16] width 146 height 14
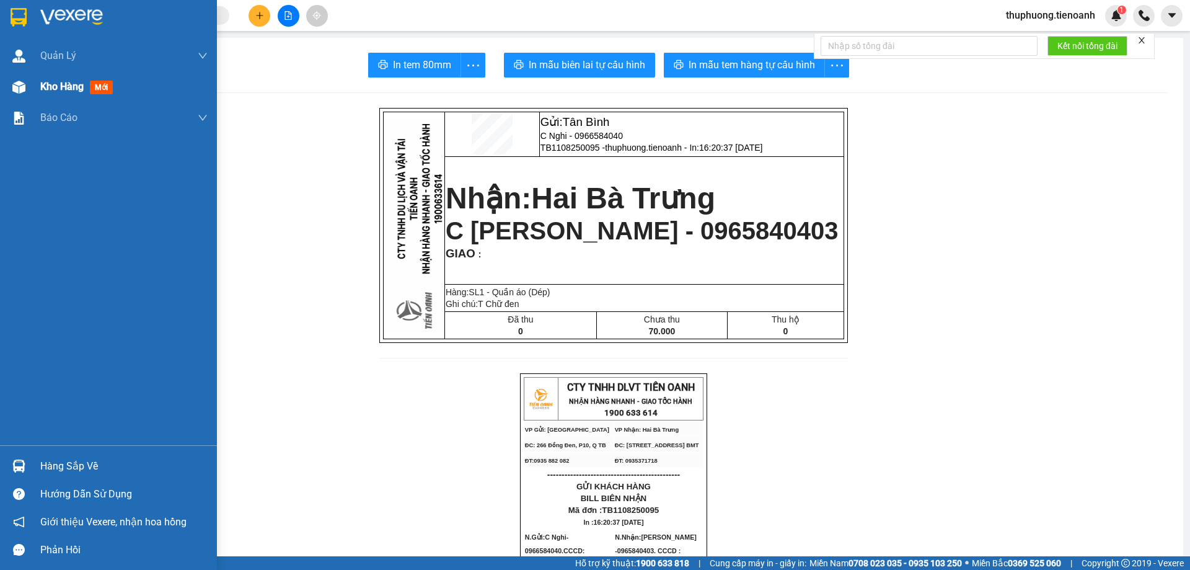
click at [65, 90] on span "Kho hàng" at bounding box center [61, 87] width 43 height 12
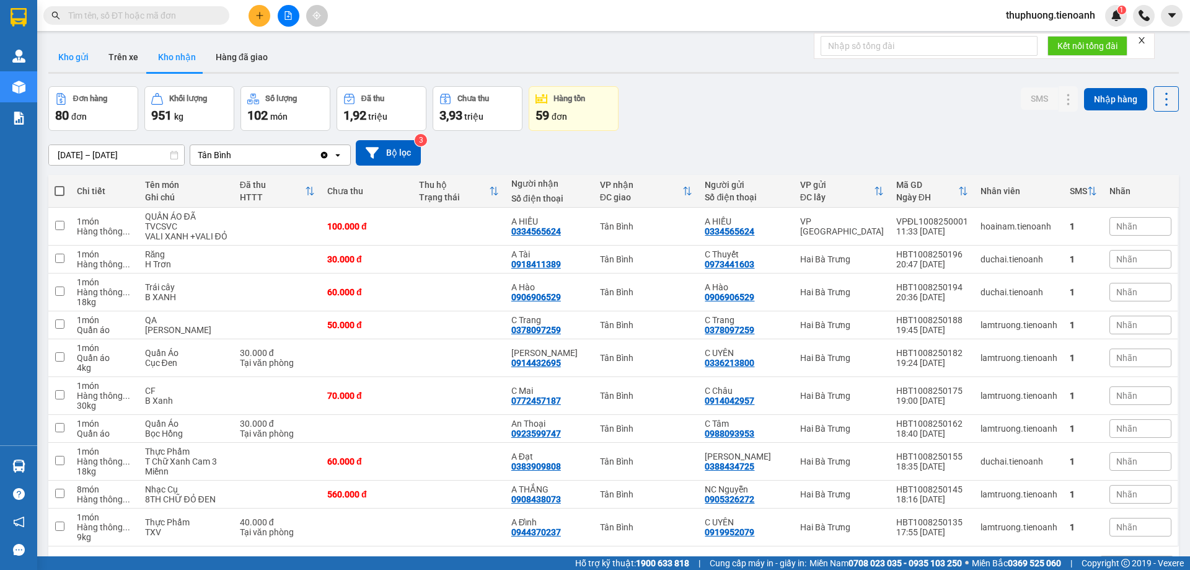
click at [71, 59] on button "Kho gửi" at bounding box center [73, 57] width 50 height 30
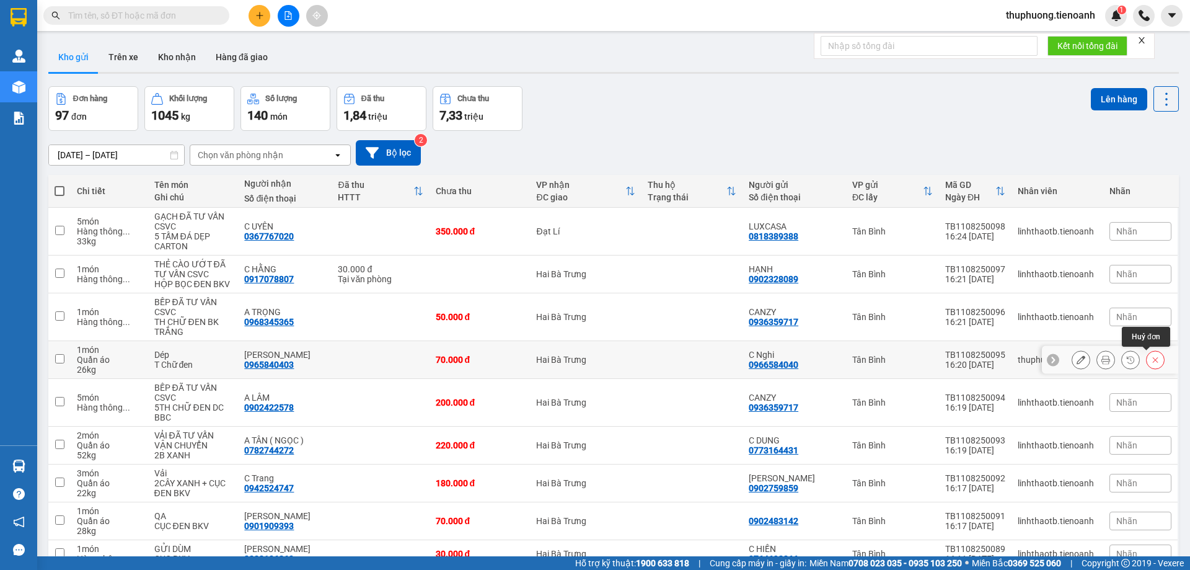
click at [1152, 360] on button at bounding box center [1155, 360] width 17 height 22
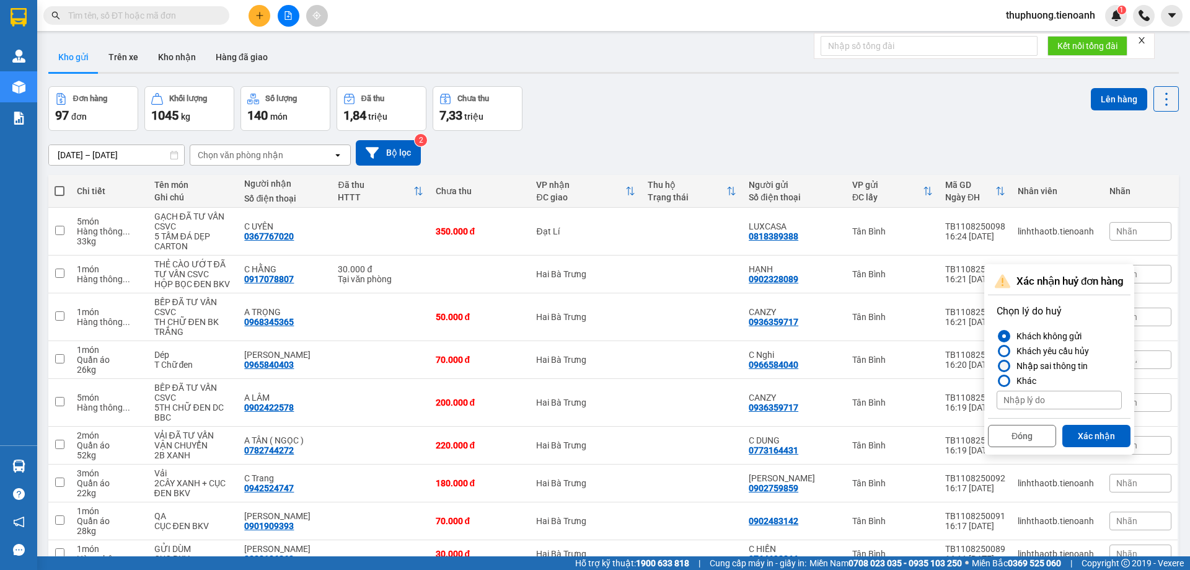
click at [1085, 363] on div "Nhập sai thông tin" at bounding box center [1050, 365] width 76 height 15
click at [997, 366] on input "Nhập sai thông tin" at bounding box center [997, 366] width 0 height 0
click at [1070, 349] on div "Khách yêu cầu hủy" at bounding box center [1050, 350] width 77 height 15
click at [997, 351] on input "Khách yêu cầu hủy" at bounding box center [997, 351] width 0 height 0
click at [1068, 332] on div "Khách không gửi" at bounding box center [1047, 335] width 70 height 15
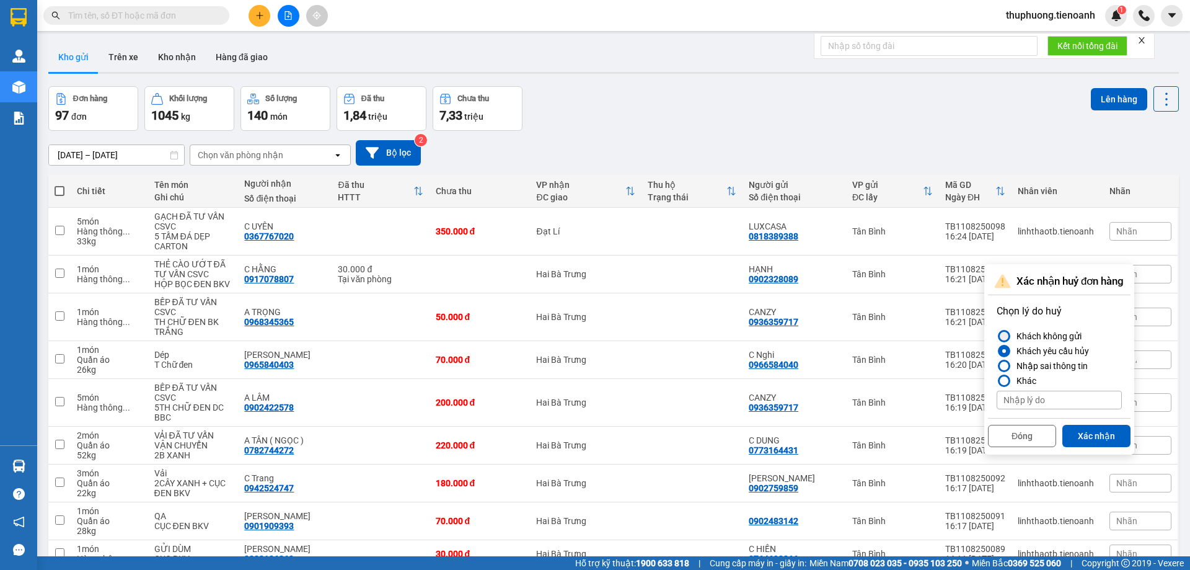
click at [997, 336] on input "Khách không gửi" at bounding box center [997, 336] width 0 height 0
click at [1046, 378] on label "Khác" at bounding box center [1059, 380] width 125 height 15
click at [997, 381] on input "Khác" at bounding box center [997, 381] width 0 height 0
type input "test"
click at [1101, 433] on button "Xác nhận" at bounding box center [1096, 436] width 68 height 22
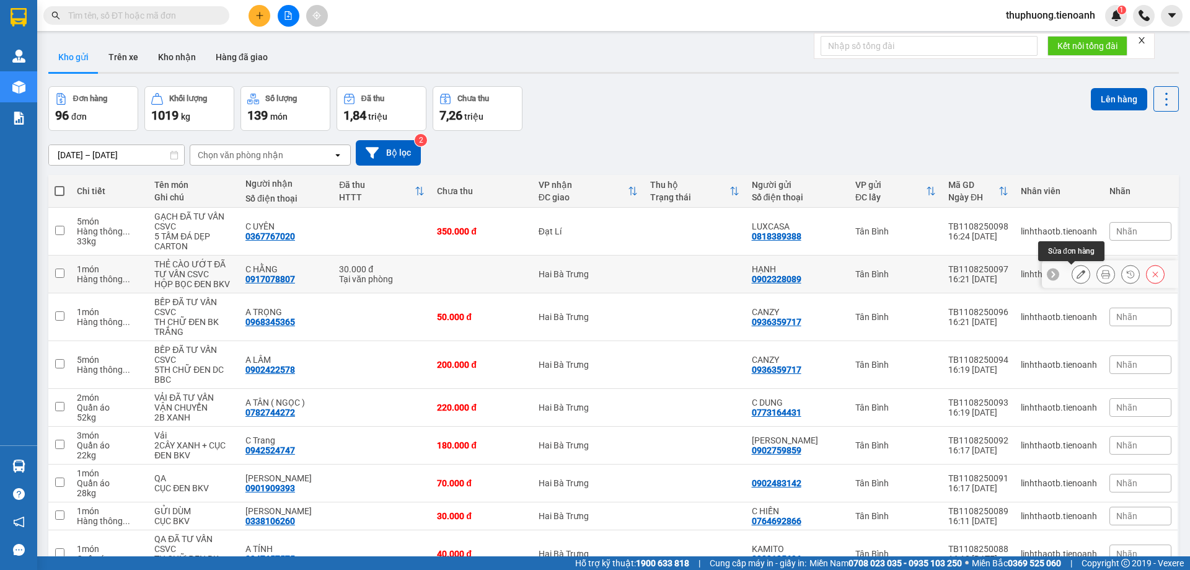
click at [1077, 275] on icon at bounding box center [1081, 274] width 9 height 9
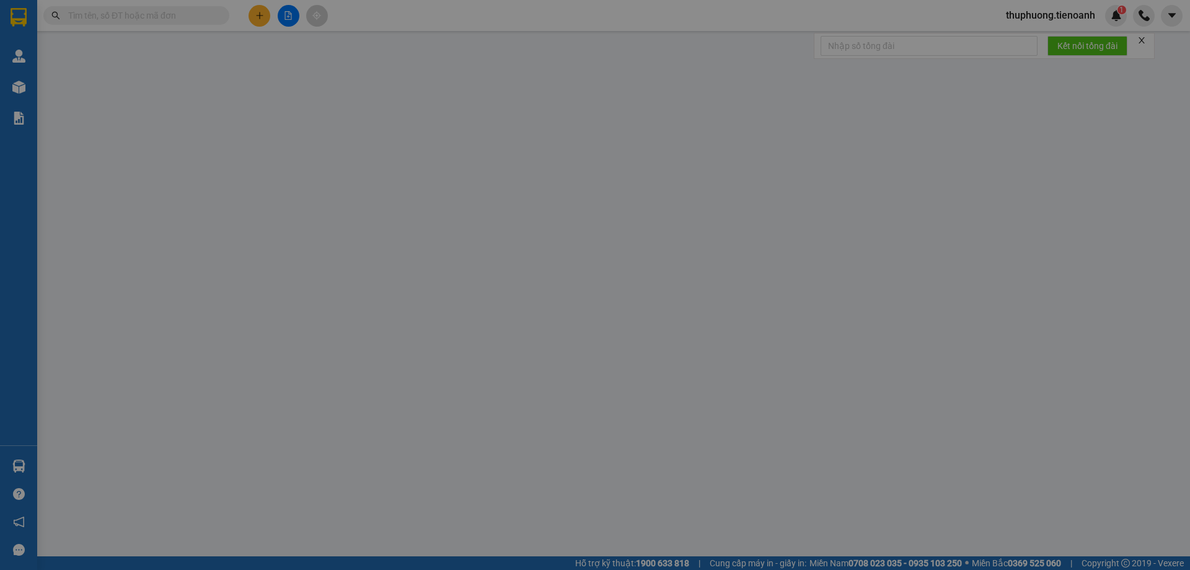
type input "0917078807"
type input "C HẰNG"
type input "0902328089"
type input "HẠNH"
type input "30.000"
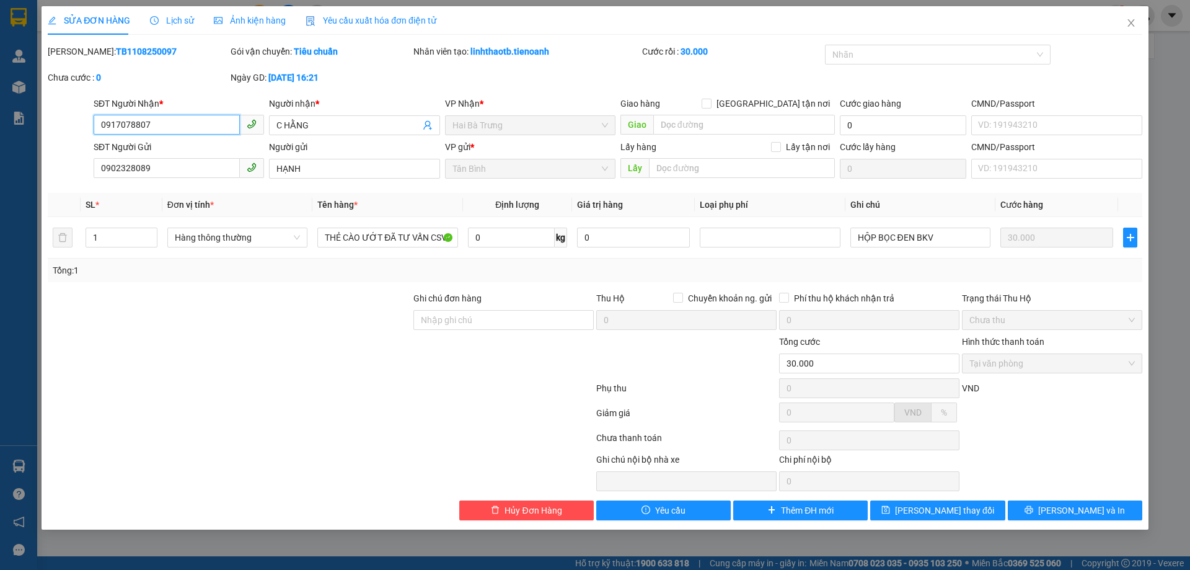
click at [508, 126] on span "Hai Bà Trưng" at bounding box center [530, 125] width 156 height 19
click at [506, 125] on span "Hai Bà Trưng" at bounding box center [530, 125] width 156 height 19
drag, startPoint x: 506, startPoint y: 125, endPoint x: 418, endPoint y: 141, distance: 88.9
click at [418, 141] on form "SĐT Người Nhận * 0917078807 0917078807 Người nhận * C HẰNG VP Nhận * Hai Bà Trư…" at bounding box center [595, 140] width 1095 height 87
click at [320, 113] on div "Người nhận *" at bounding box center [354, 106] width 170 height 19
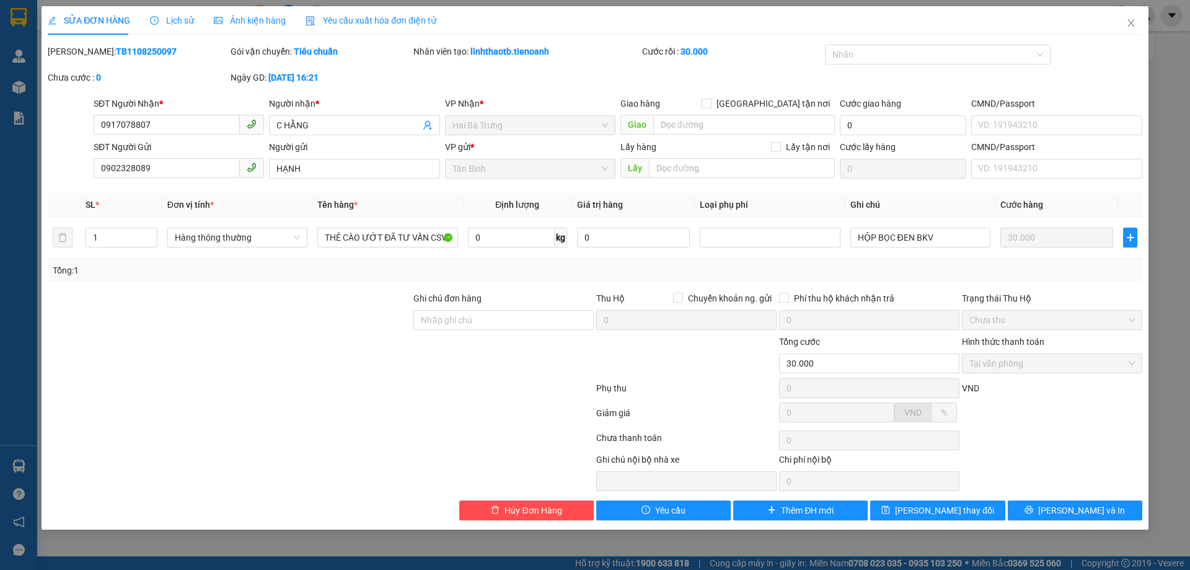
click at [213, 110] on div "SĐT Người Nhận *" at bounding box center [179, 106] width 170 height 19
click at [190, 126] on input "0917078807" at bounding box center [167, 125] width 146 height 20
drag, startPoint x: 478, startPoint y: 170, endPoint x: 390, endPoint y: 170, distance: 88.0
click at [390, 170] on div "SĐT Người Gửi 0902328089 Người gửi HẠNH VP gửi * [GEOGRAPHIC_DATA] Lấy hàng Lấy…" at bounding box center [618, 161] width 1054 height 43
drag, startPoint x: 283, startPoint y: 79, endPoint x: 346, endPoint y: 81, distance: 63.2
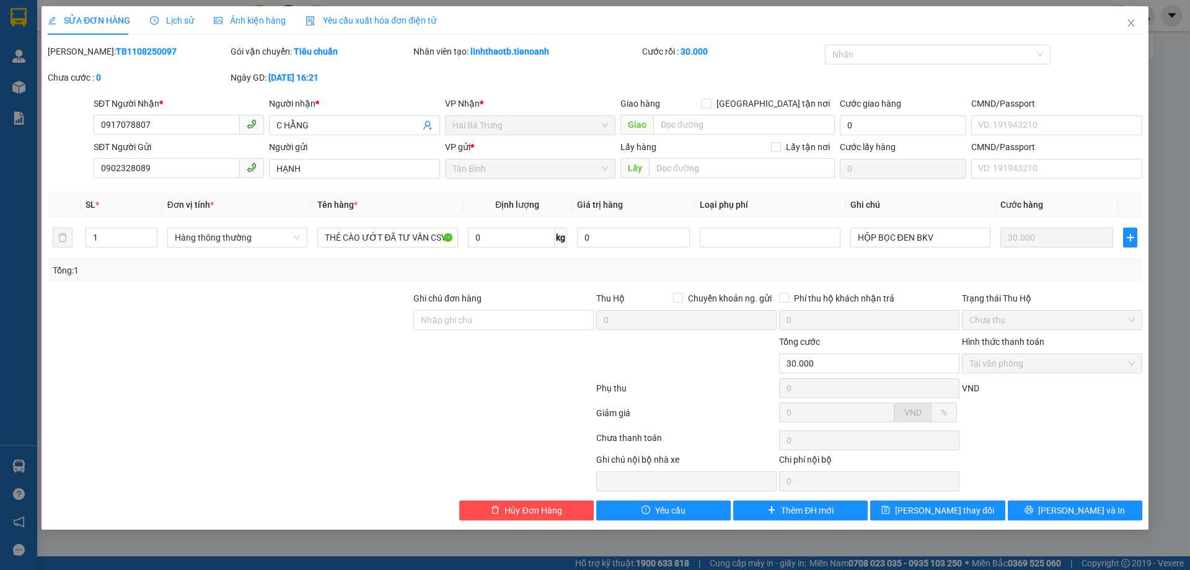
click at [319, 81] on b "[DATE] 16:21" at bounding box center [293, 78] width 50 height 10
click at [173, 127] on input "0917078807" at bounding box center [167, 125] width 146 height 20
drag, startPoint x: 580, startPoint y: 121, endPoint x: 461, endPoint y: 122, distance: 119.0
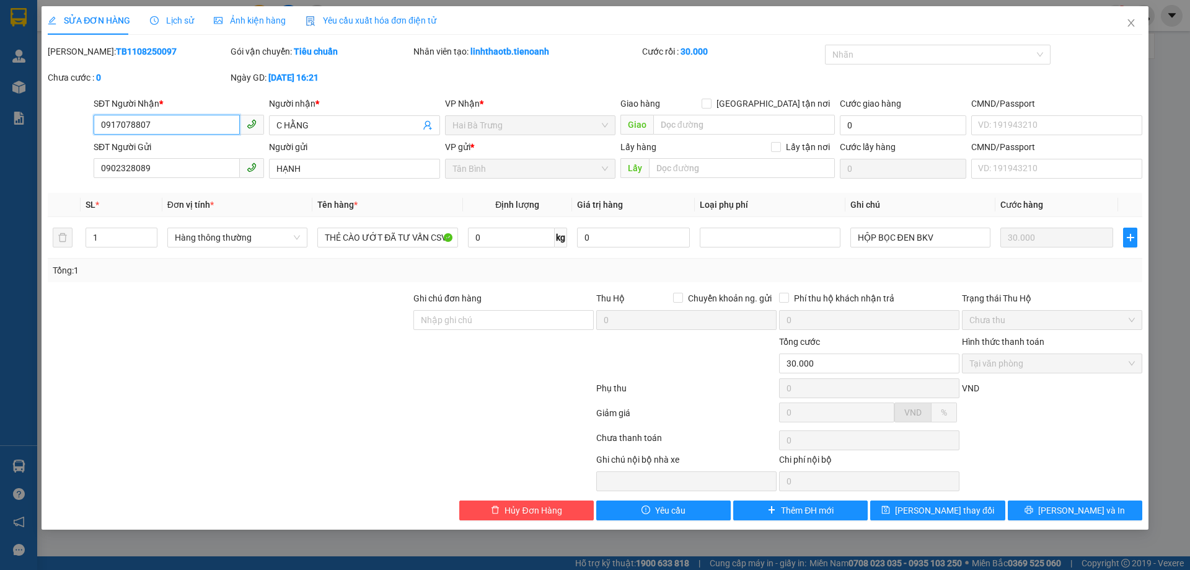
click at [461, 122] on span "Hai Bà Trưng" at bounding box center [530, 125] width 156 height 19
drag, startPoint x: 453, startPoint y: 122, endPoint x: 498, endPoint y: 120, distance: 44.7
click at [498, 120] on span "Hai Bà Trưng" at bounding box center [530, 125] width 156 height 19
click at [498, 121] on span "Hai Bà Trưng" at bounding box center [530, 125] width 156 height 19
click at [177, 116] on input "0917078807" at bounding box center [167, 125] width 146 height 20
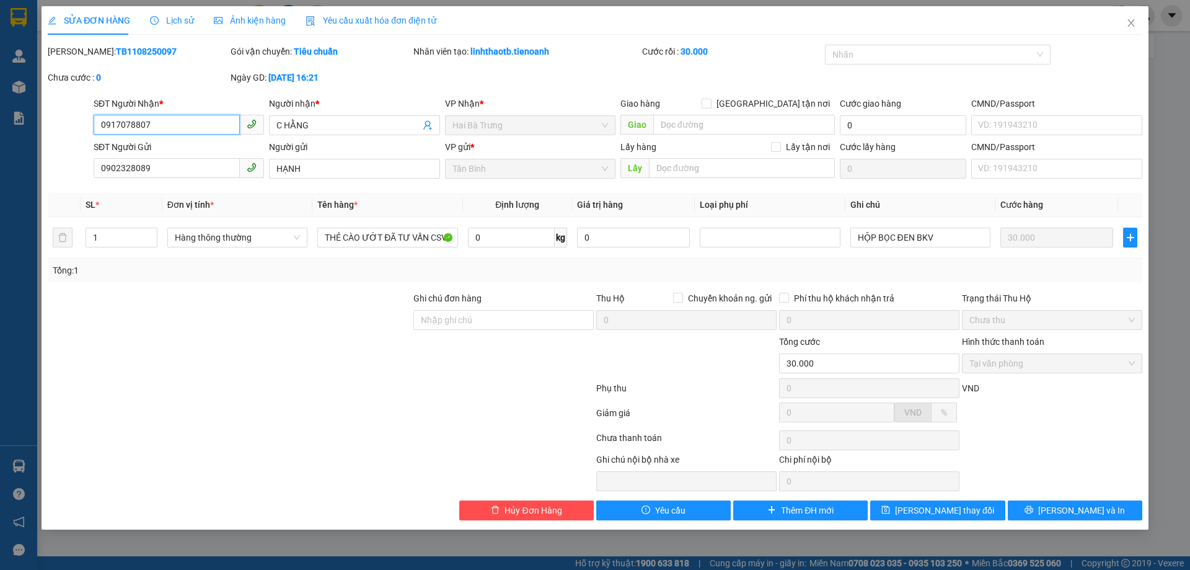
click at [177, 116] on input "0917078807" at bounding box center [167, 125] width 146 height 20
click at [510, 133] on span "Hai Bà Trưng" at bounding box center [530, 125] width 156 height 19
click at [214, 180] on div "SĐT Người Gửi 0902328089" at bounding box center [179, 161] width 170 height 43
click at [221, 170] on input "0902328089" at bounding box center [167, 168] width 146 height 20
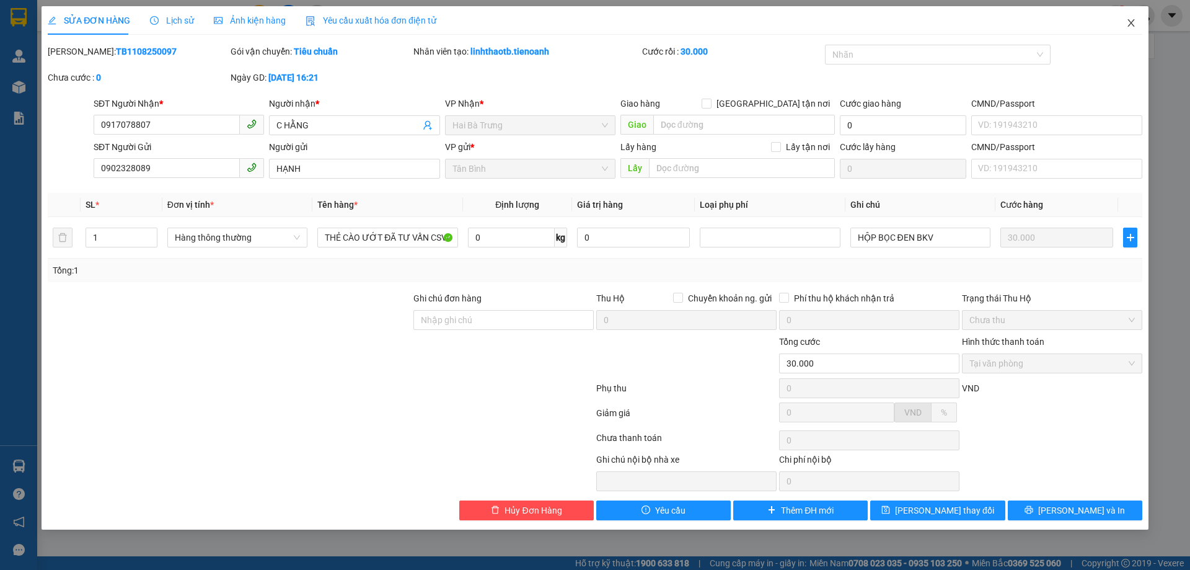
click at [1116, 22] on span "Close" at bounding box center [1131, 23] width 35 height 35
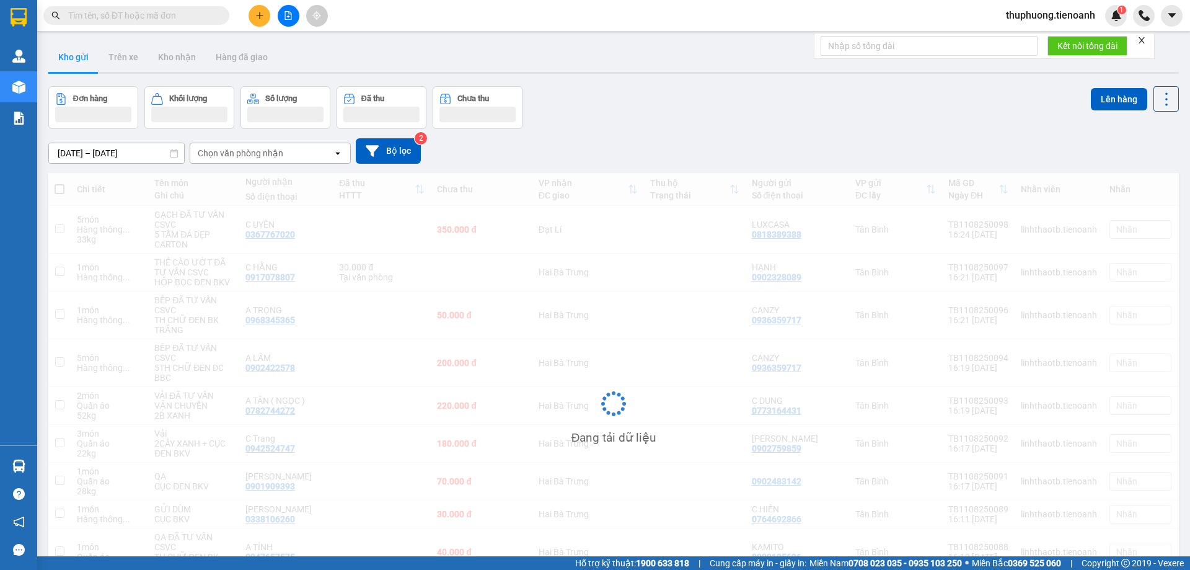
click at [1134, 33] on div "Kết nối tổng đài" at bounding box center [984, 46] width 341 height 26
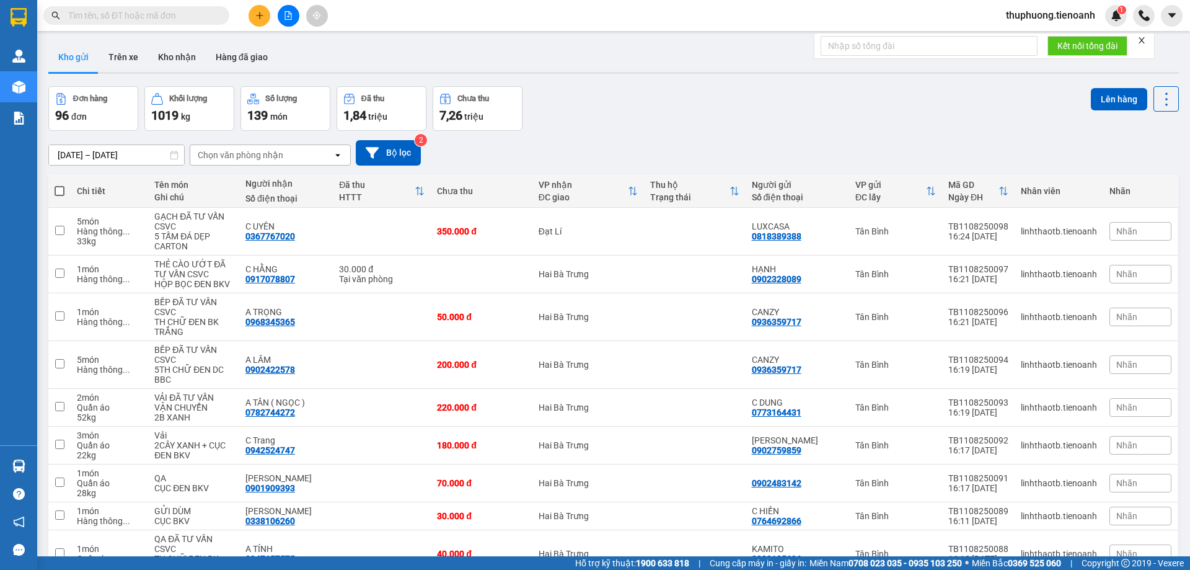
click at [716, 188] on div "Thu hộ" at bounding box center [689, 185] width 79 height 10
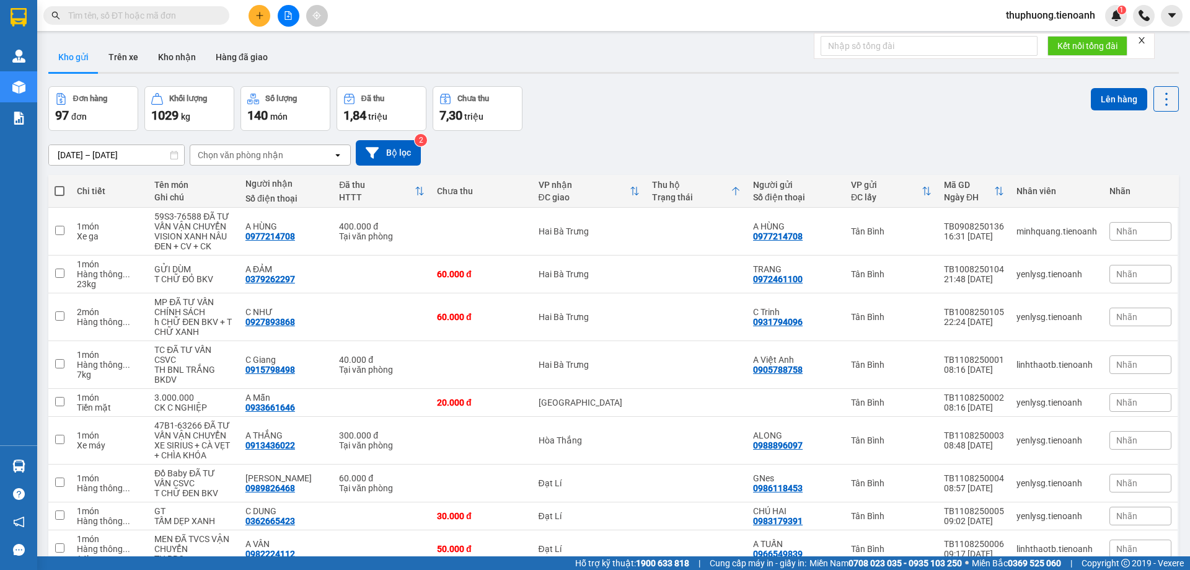
click at [255, 15] on icon "plus" at bounding box center [259, 15] width 9 height 9
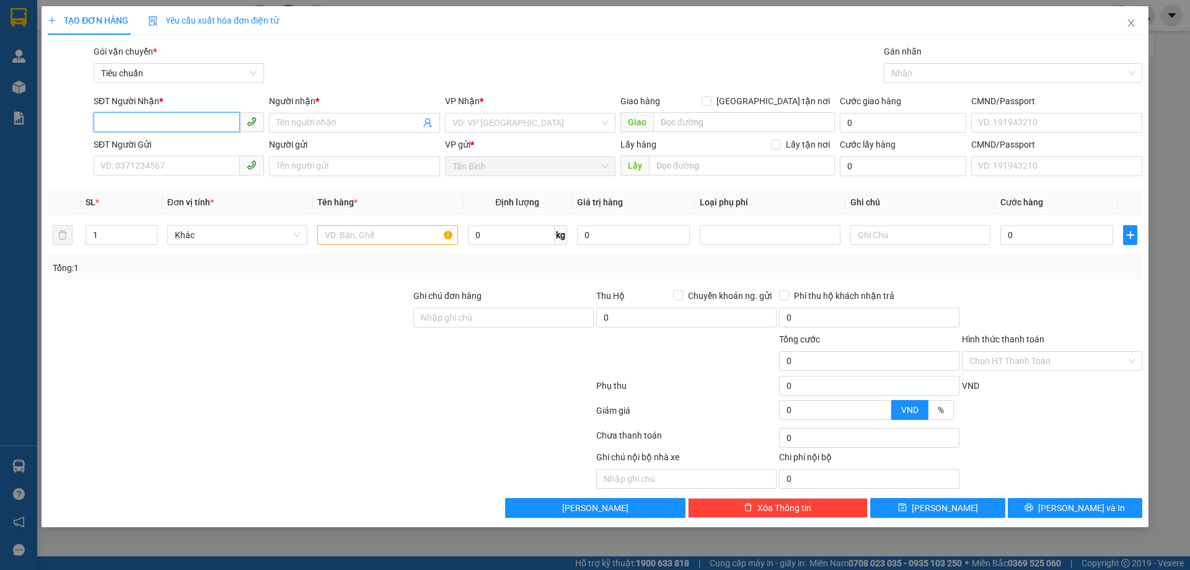
click at [184, 128] on input "SĐT Người Nhận *" at bounding box center [167, 122] width 146 height 20
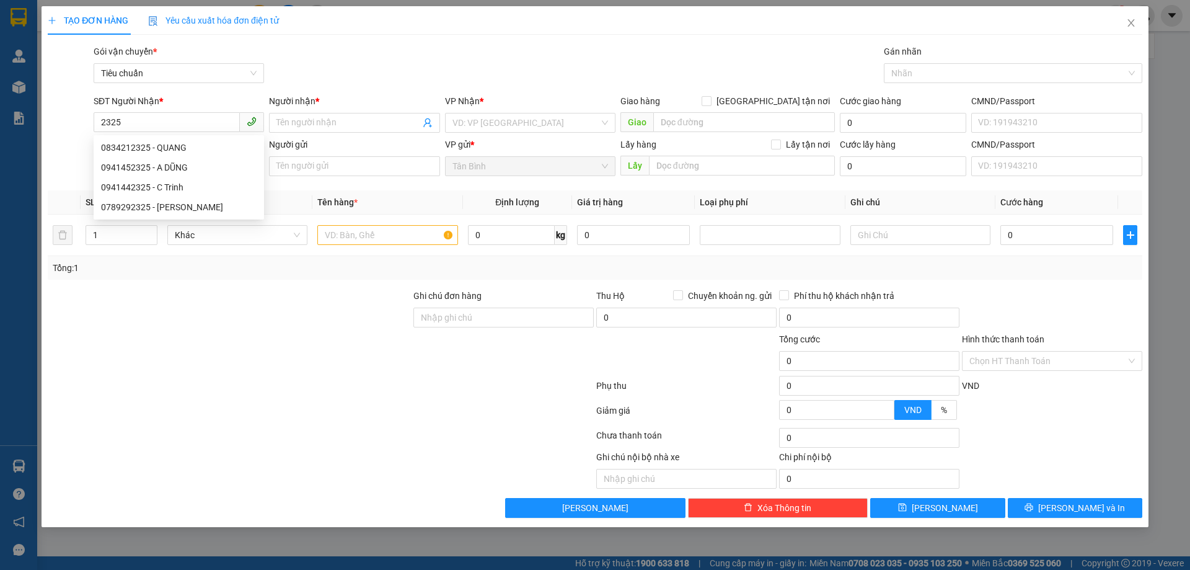
click at [120, 136] on div "0834212325 0834212325 - QUANG 0941452325 - A DŨNG 0941442325 - C Trinh 07892923…" at bounding box center [179, 177] width 170 height 84
click at [130, 143] on div "SĐT Người Gửi" at bounding box center [179, 145] width 170 height 14
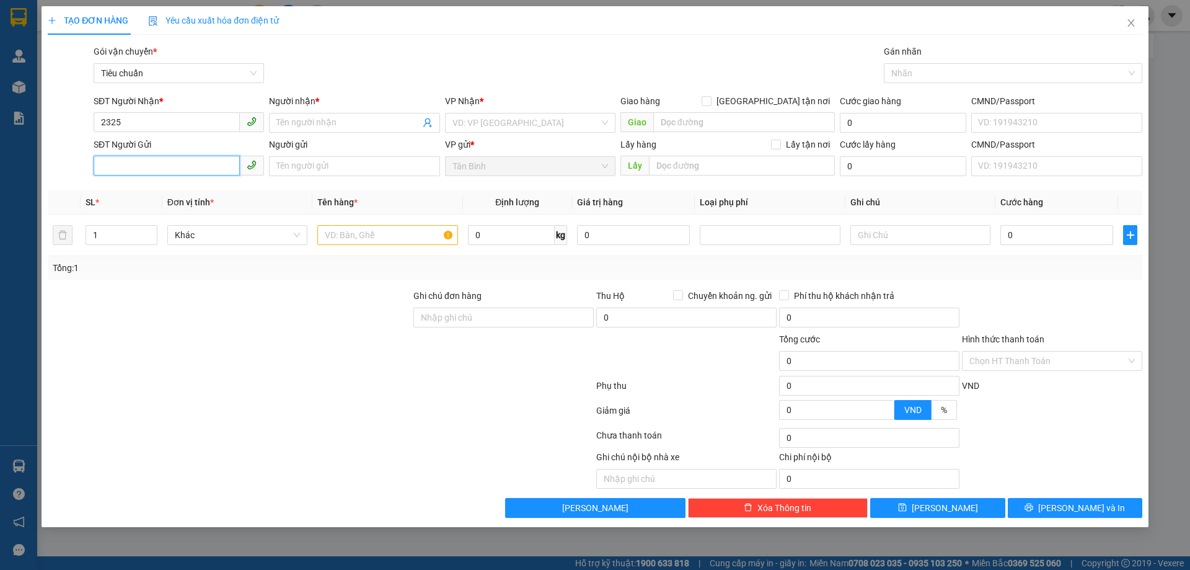
click at [130, 156] on input "SĐT Người Gửi" at bounding box center [167, 166] width 146 height 20
click at [138, 120] on input "2325" at bounding box center [167, 122] width 146 height 20
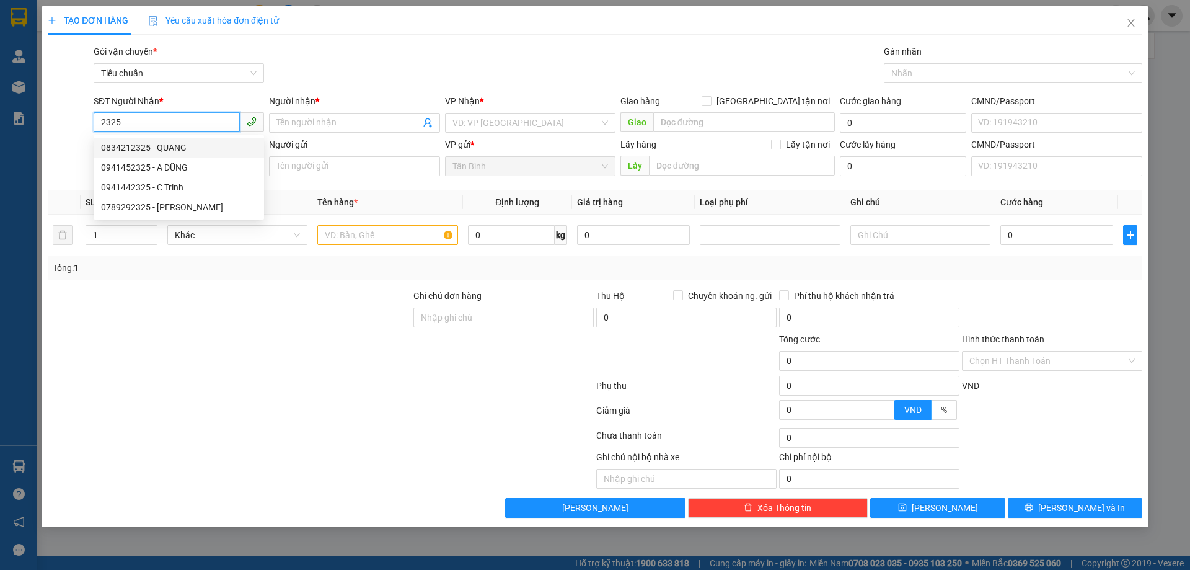
click at [165, 156] on div "0834212325 - QUANG" at bounding box center [179, 148] width 170 height 20
type input "0834212325"
type input "QUANG"
type input "60.000"
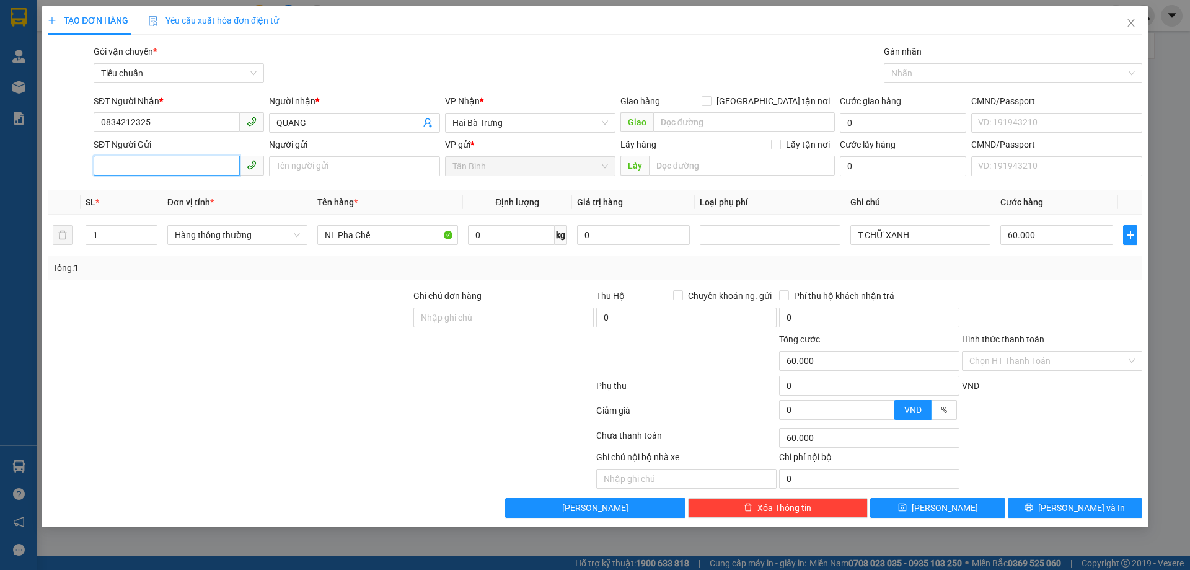
click at [206, 157] on input "SĐT Người Gửi" at bounding box center [167, 166] width 146 height 20
click at [205, 165] on input "SĐT Người Gửi" at bounding box center [167, 166] width 146 height 20
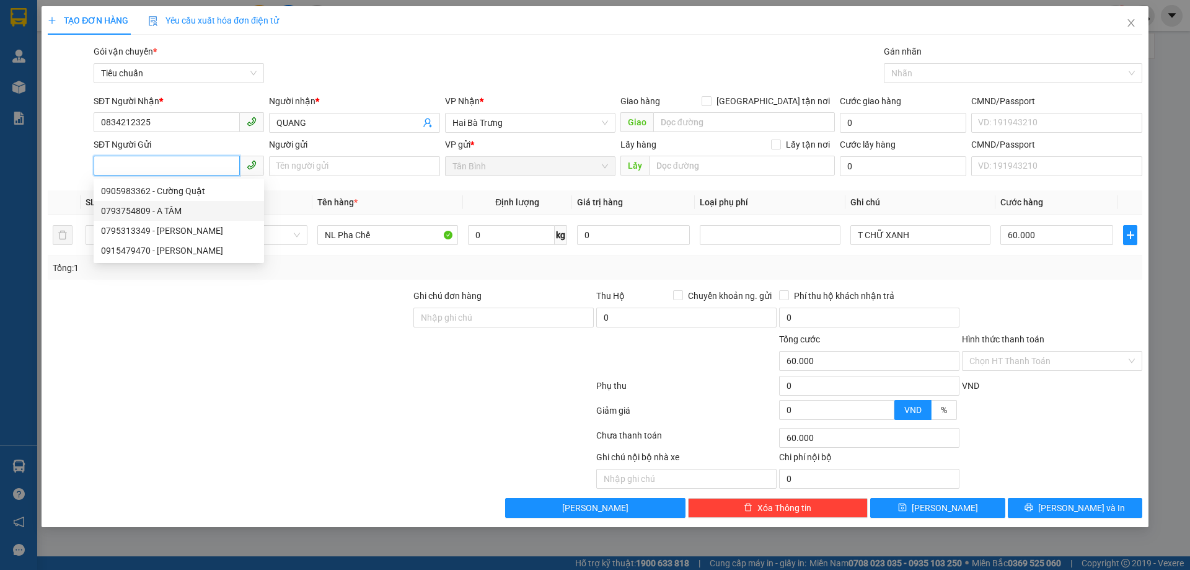
click at [205, 217] on div "0793754809 - A TÂM" at bounding box center [179, 211] width 156 height 14
type input "0793754809"
type input "A TÂM"
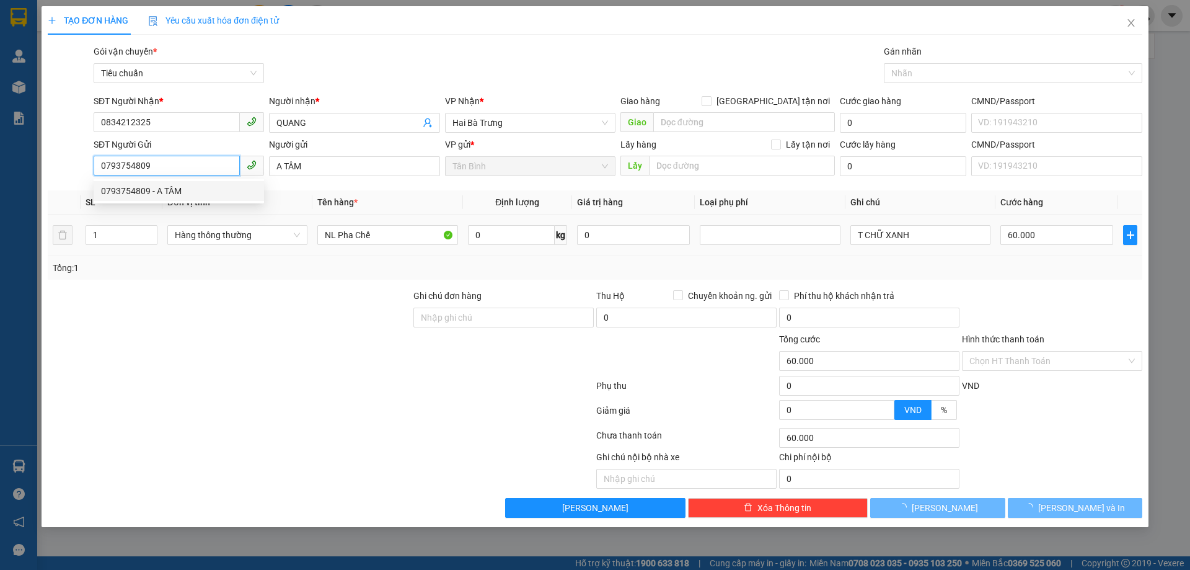
type input "30.000"
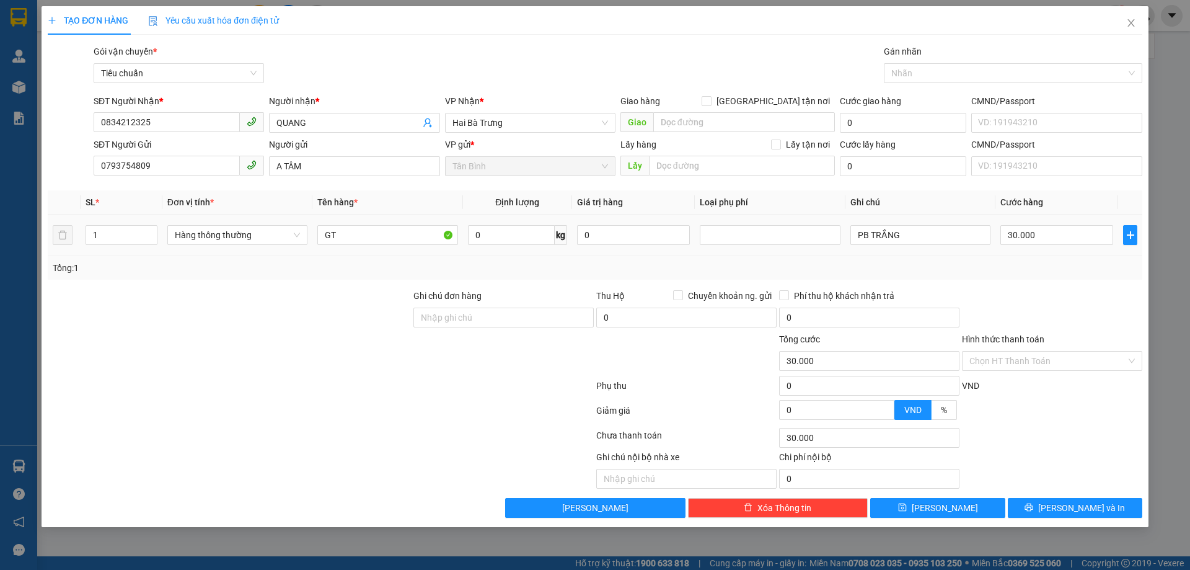
click at [361, 216] on td "GT" at bounding box center [387, 235] width 150 height 42
click at [366, 229] on input "GT" at bounding box center [387, 235] width 140 height 20
click at [530, 237] on input "0" at bounding box center [511, 235] width 87 height 20
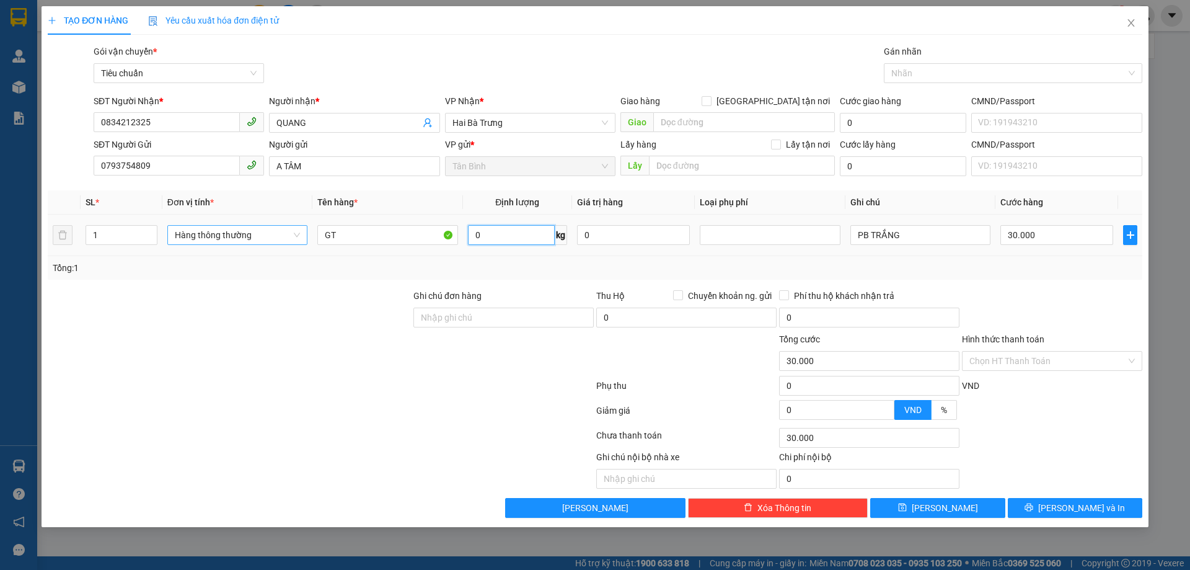
click at [207, 227] on span "Hàng thông thường" at bounding box center [237, 235] width 125 height 19
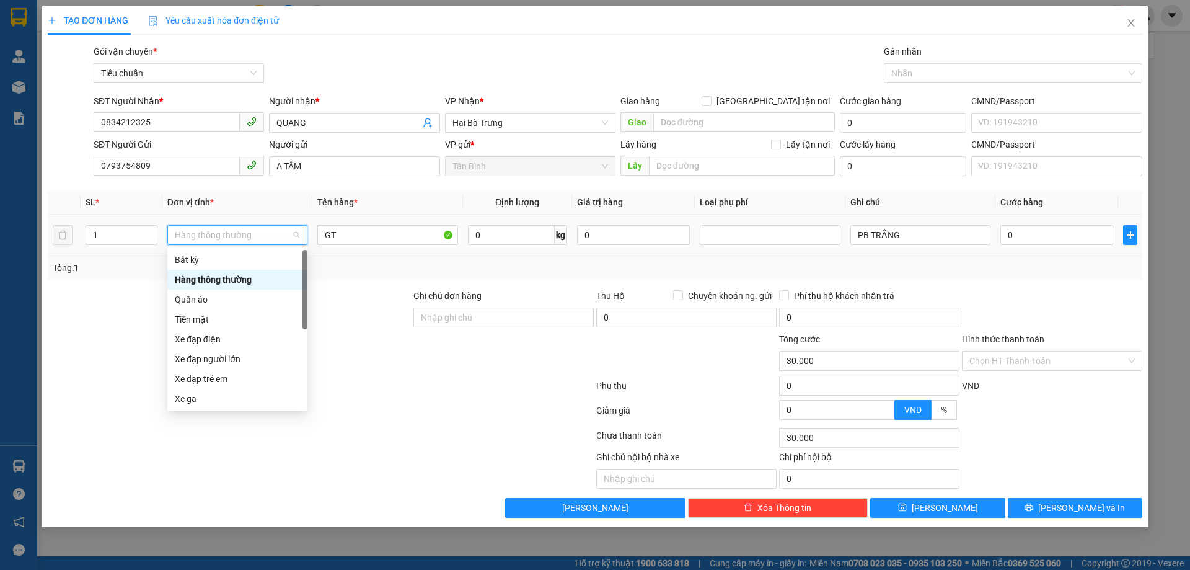
type input "0"
click at [213, 291] on div "Quần áo" at bounding box center [237, 299] width 140 height 20
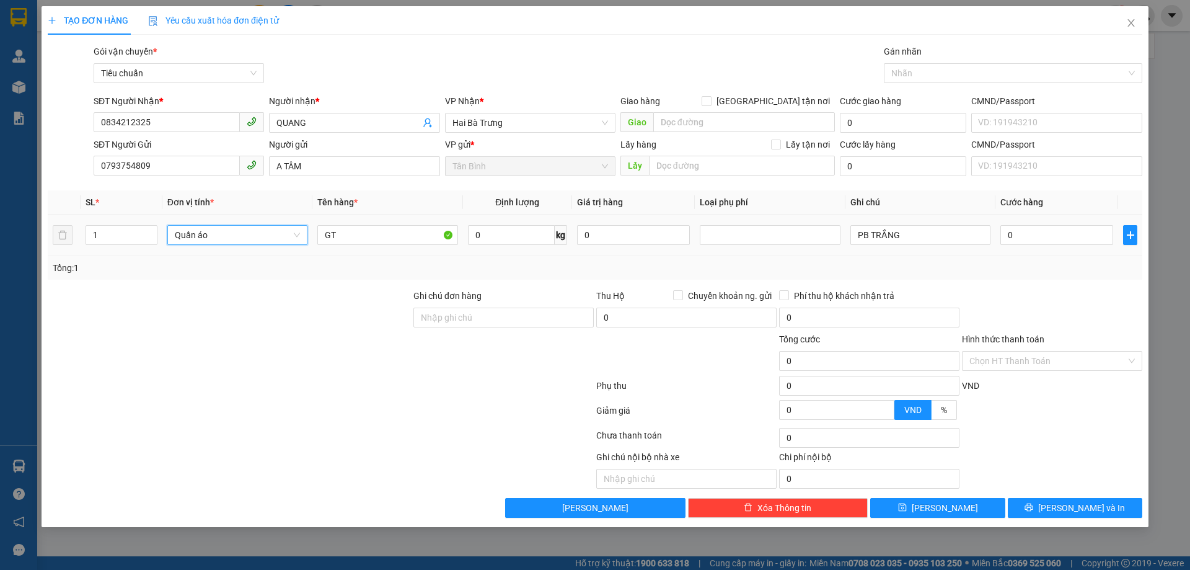
click at [215, 221] on td "Quần áo Quần áo" at bounding box center [237, 235] width 150 height 42
click at [219, 227] on span "Quần áo" at bounding box center [237, 235] width 125 height 19
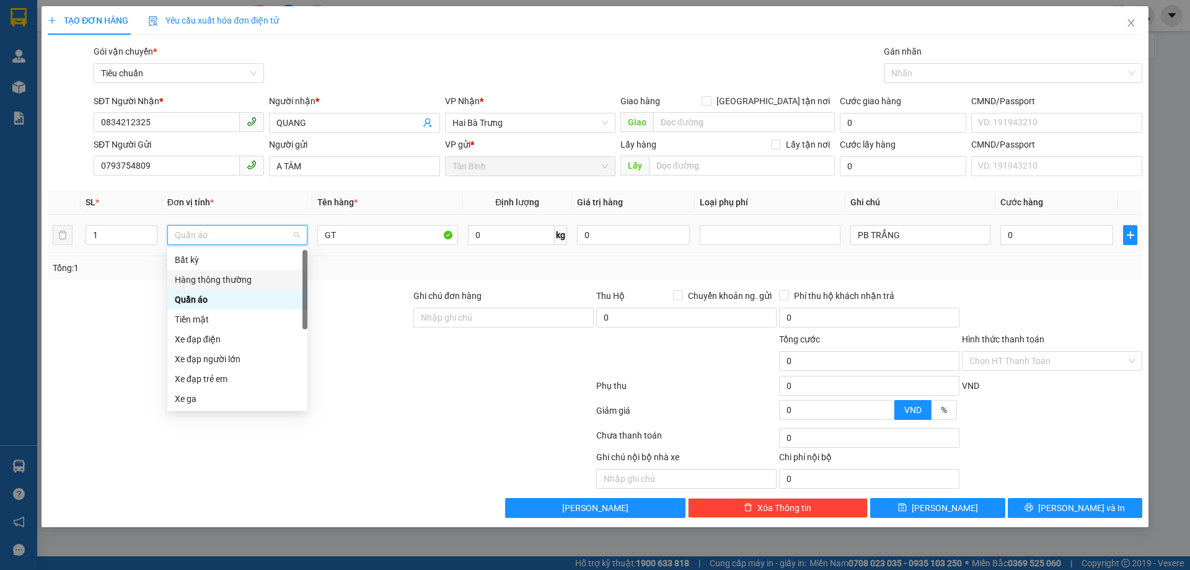
click at [239, 284] on div "Hàng thông thường" at bounding box center [237, 280] width 125 height 14
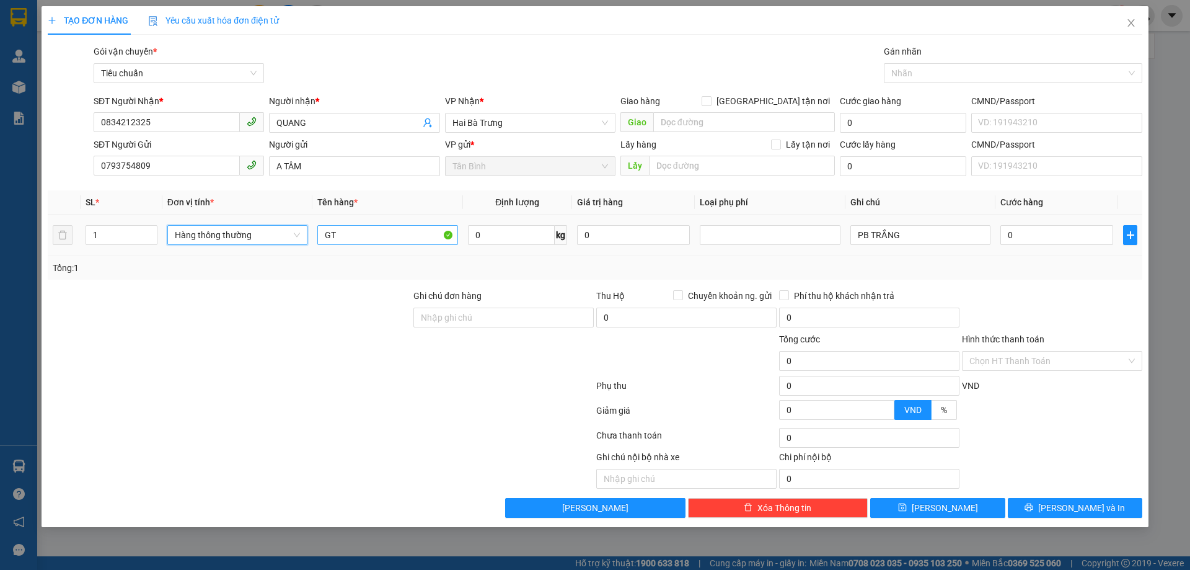
drag, startPoint x: 549, startPoint y: 223, endPoint x: 457, endPoint y: 231, distance: 92.0
click at [549, 223] on span "0 kg" at bounding box center [517, 234] width 99 height 22
click at [401, 238] on input "GT" at bounding box center [387, 235] width 140 height 20
click at [592, 239] on input "0" at bounding box center [633, 235] width 113 height 20
click at [485, 233] on input "0" at bounding box center [511, 235] width 87 height 20
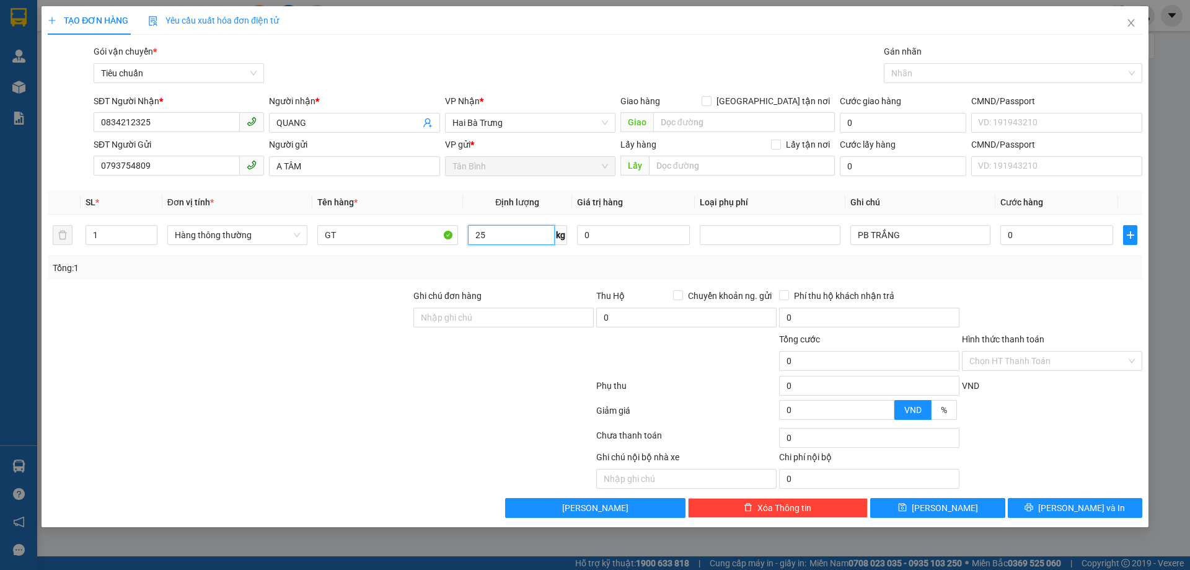
type input "25"
click at [925, 257] on div "Tổng: 1" at bounding box center [595, 268] width 1095 height 24
type input "60.000"
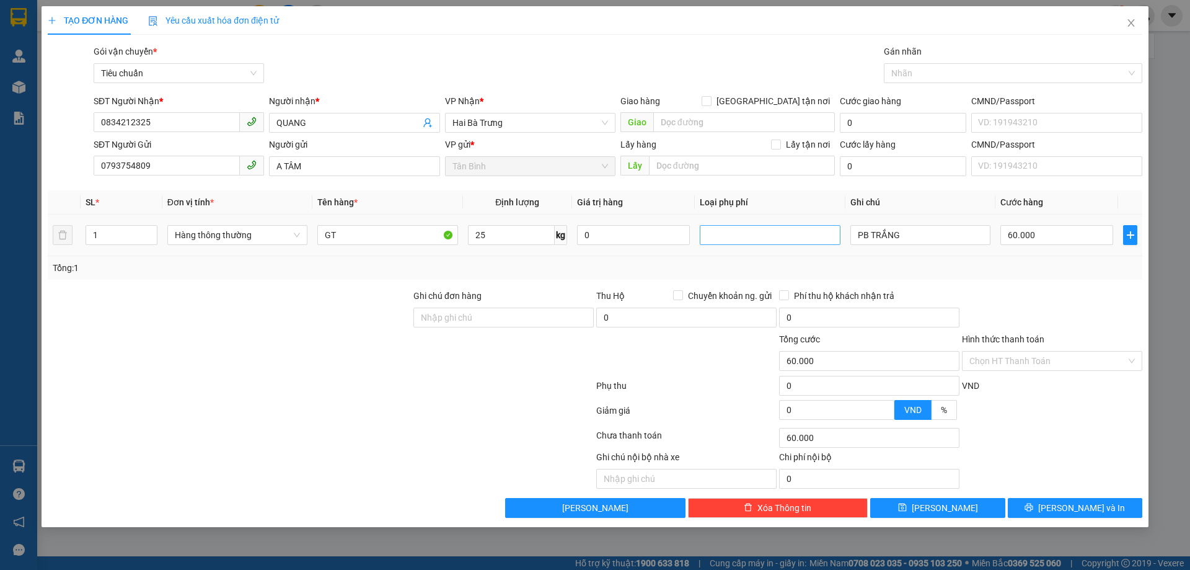
click at [746, 226] on div at bounding box center [770, 235] width 140 height 20
drag, startPoint x: 747, startPoint y: 284, endPoint x: 750, endPoint y: 294, distance: 9.6
click at [747, 284] on div "Cây xanh-hoa tươi" at bounding box center [769, 280] width 125 height 14
type input "80.000"
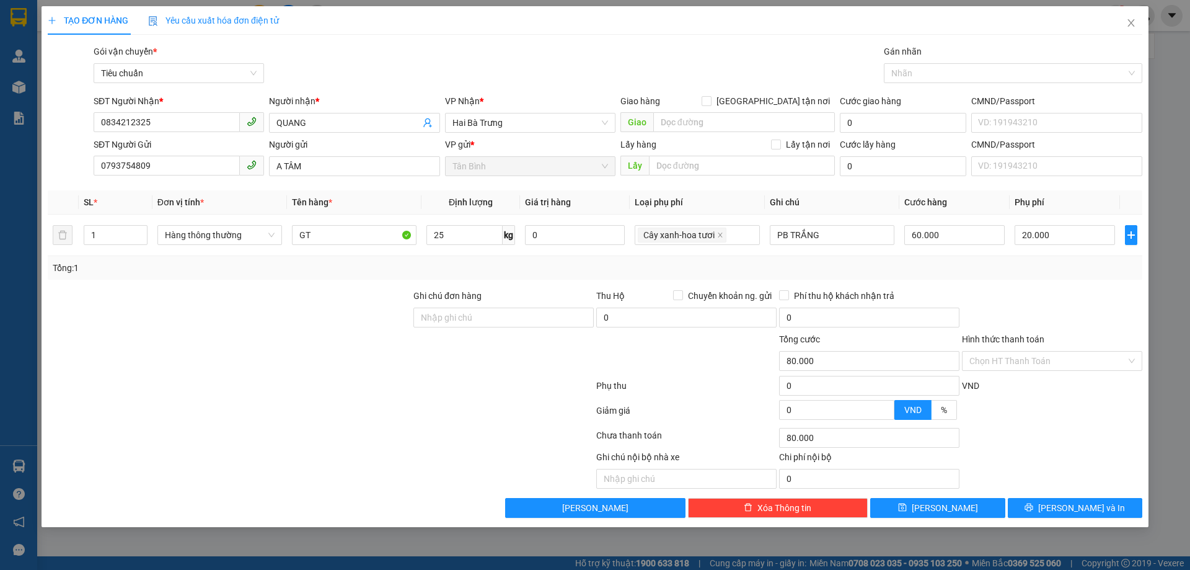
click at [1094, 294] on div at bounding box center [1052, 310] width 183 height 43
click at [1066, 232] on input "20.000" at bounding box center [1065, 235] width 100 height 20
drag, startPoint x: 141, startPoint y: 236, endPoint x: 90, endPoint y: 236, distance: 50.2
click at [90, 236] on div "1" at bounding box center [116, 235] width 64 height 20
drag, startPoint x: 99, startPoint y: 238, endPoint x: 81, endPoint y: 239, distance: 18.0
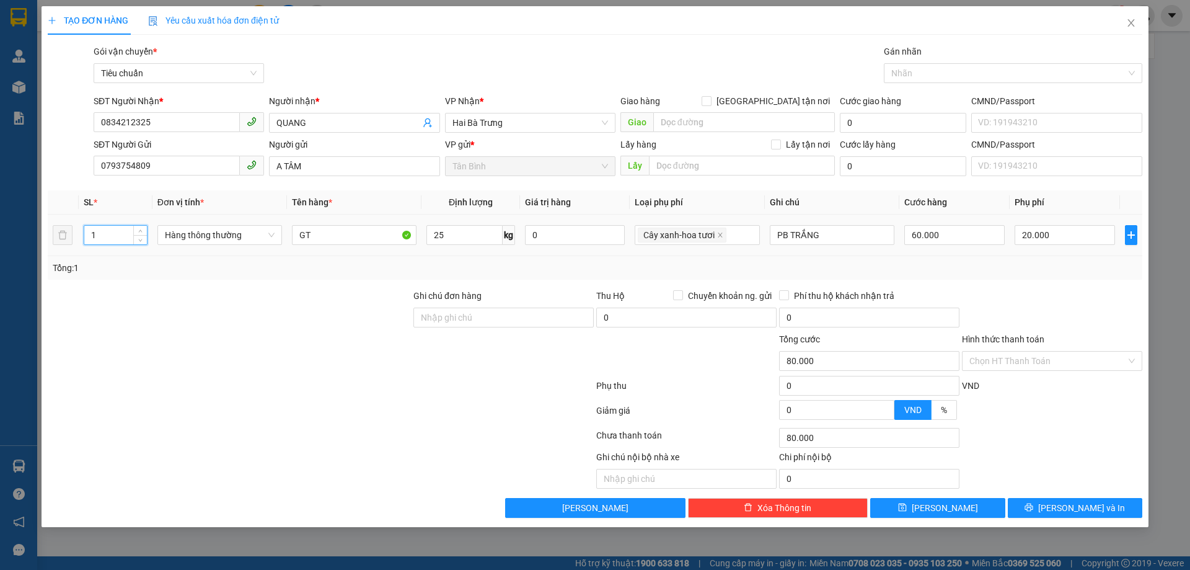
click at [81, 239] on td "1" at bounding box center [116, 235] width 74 height 42
type input "3"
click at [176, 333] on form "Ghi chú đơn hàng Thu Hộ Chuyển khoản ng. gửi 0 Phí thu hộ khách nhận trả 0 Tổng…" at bounding box center [595, 357] width 1095 height 136
type input "120.000"
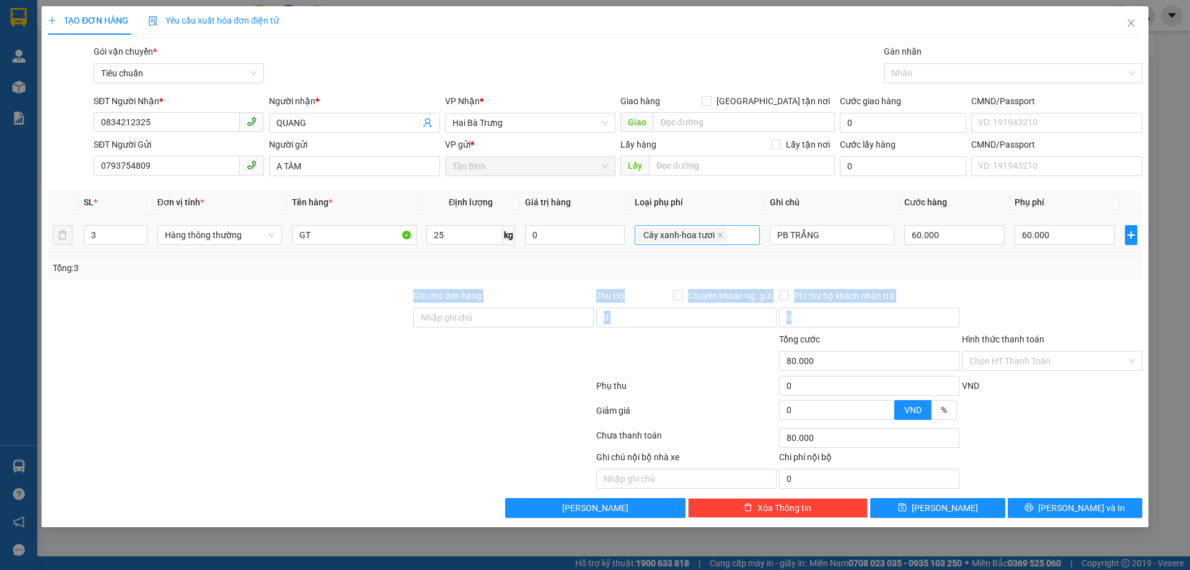
type input "60.000"
click at [592, 268] on div "Tổng: 3" at bounding box center [595, 268] width 1085 height 14
click at [437, 240] on input "25" at bounding box center [464, 235] width 76 height 20
click at [1038, 259] on div "Tổng: 3" at bounding box center [595, 268] width 1095 height 24
click at [1072, 230] on input "60.000" at bounding box center [1065, 235] width 100 height 20
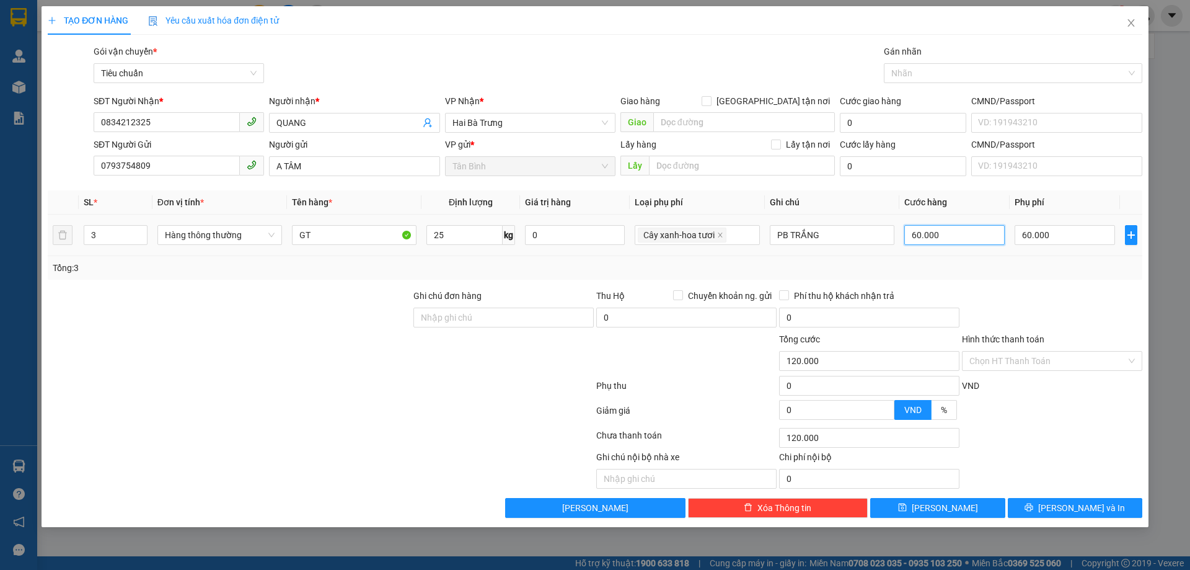
click at [961, 237] on input "60.000" at bounding box center [954, 235] width 100 height 20
click at [958, 234] on input "60.000" at bounding box center [954, 235] width 100 height 20
click at [240, 227] on span "Hàng thông thường" at bounding box center [220, 235] width 110 height 19
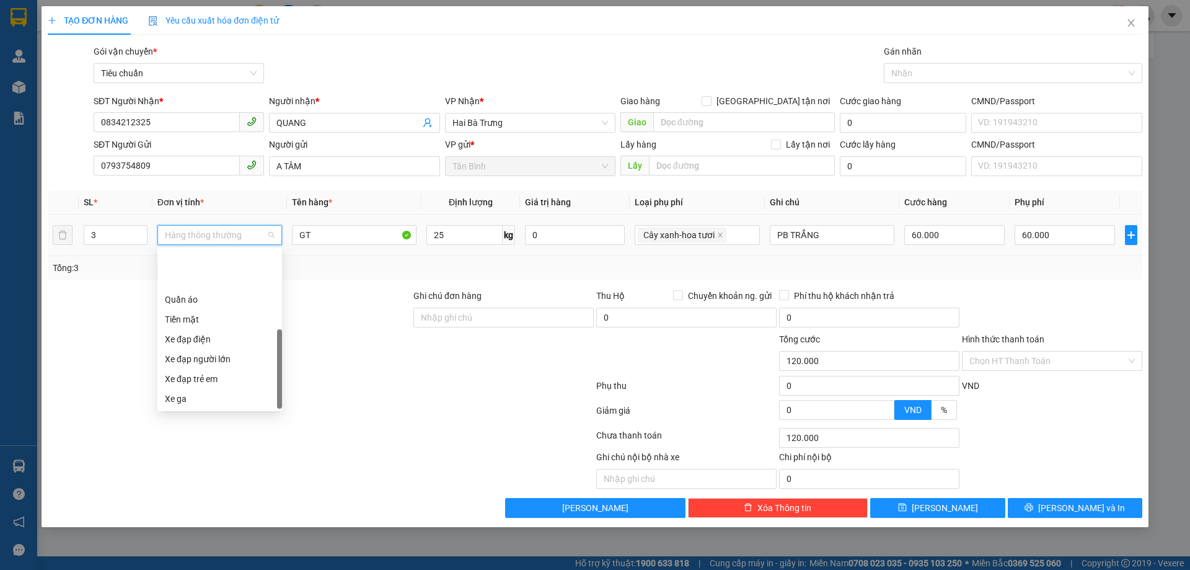
scroll to position [60, 0]
click at [802, 231] on input "PB TRẮNG" at bounding box center [832, 235] width 125 height 20
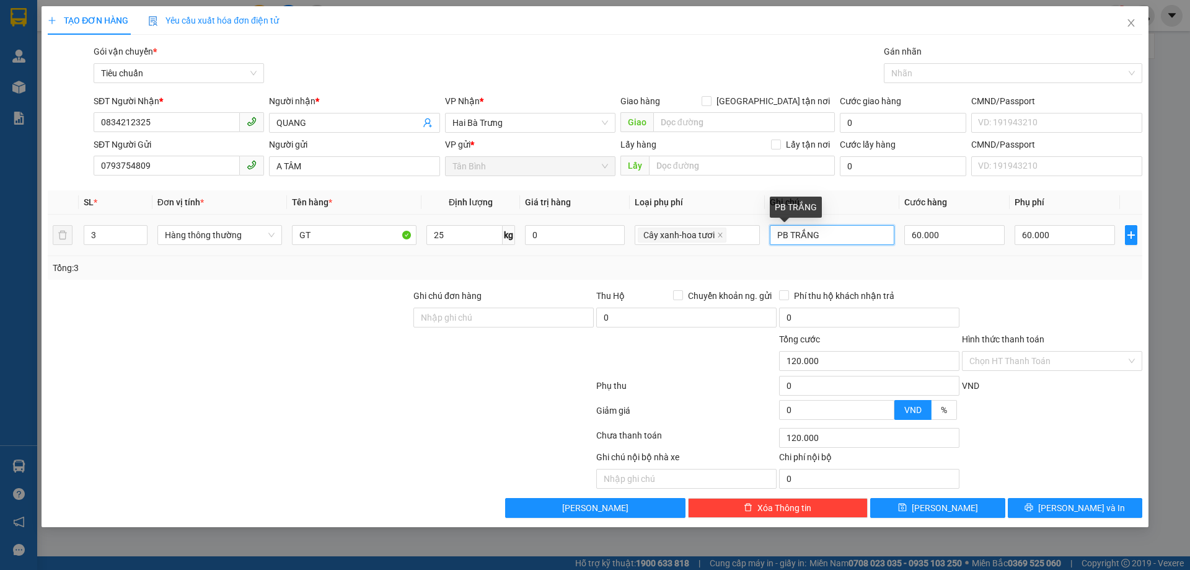
click at [852, 230] on input "PB TRẮNG" at bounding box center [832, 235] width 125 height 20
click at [550, 131] on span "Hai Bà Trưng" at bounding box center [530, 122] width 156 height 19
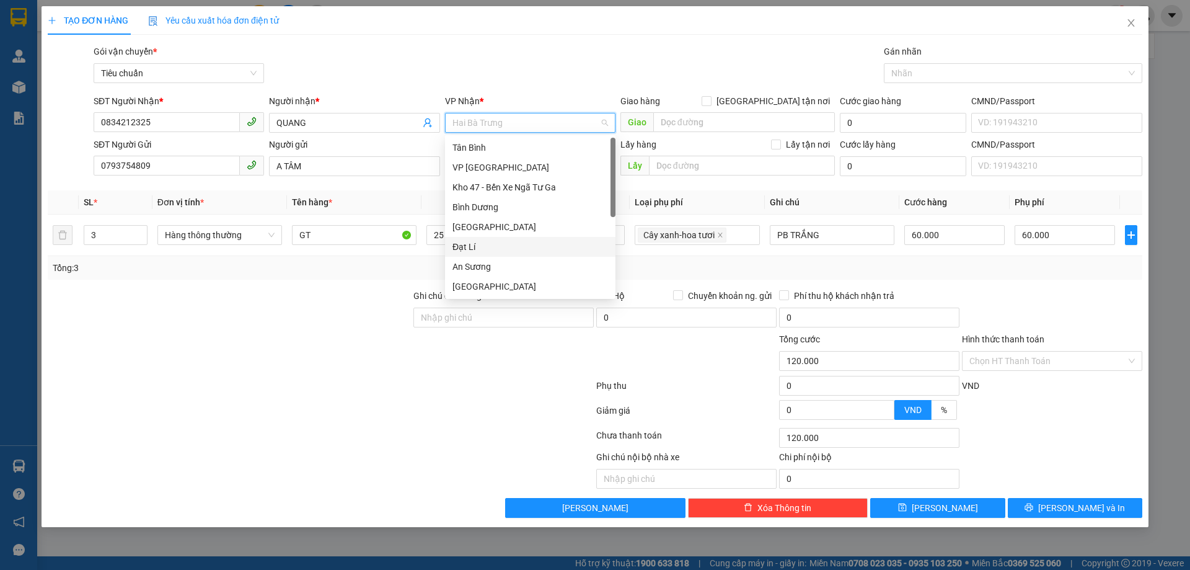
scroll to position [99, 0]
click at [476, 229] on div "[PERSON_NAME]" at bounding box center [530, 227] width 156 height 14
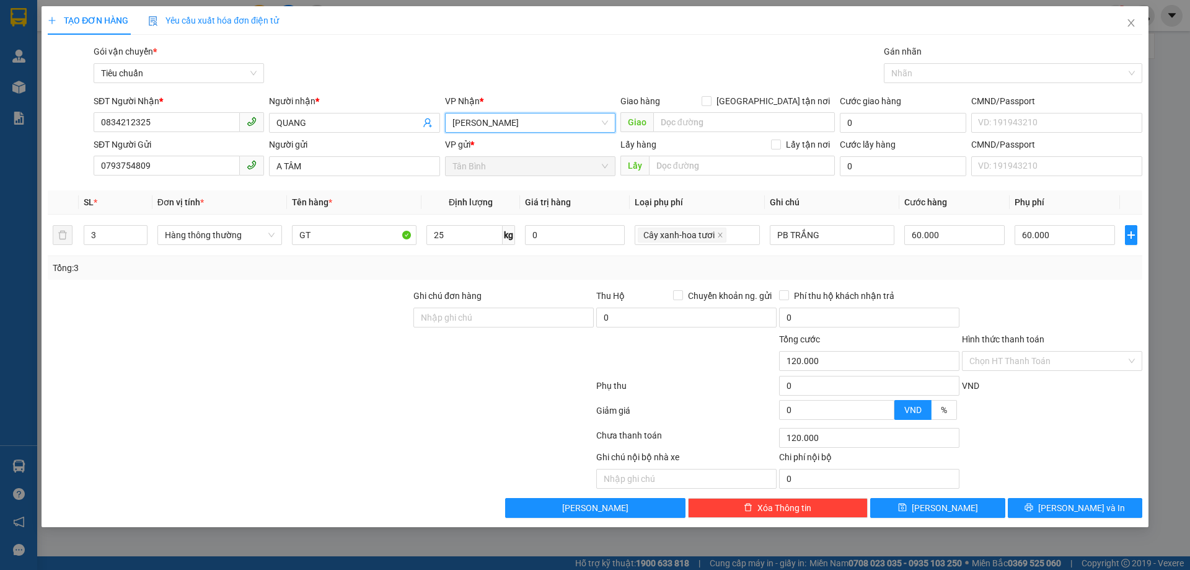
click at [506, 172] on span "Tân Bình" at bounding box center [530, 166] width 156 height 19
click at [506, 111] on div "VP Nhận *" at bounding box center [530, 103] width 170 height 19
click at [504, 121] on span "[PERSON_NAME]" at bounding box center [530, 122] width 156 height 19
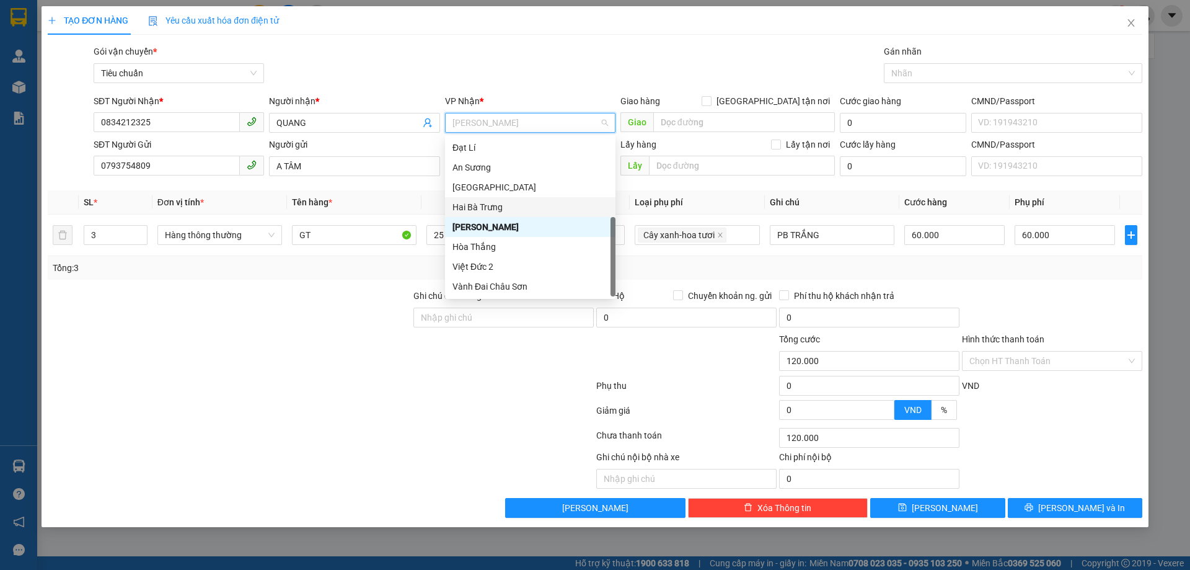
scroll to position [0, 0]
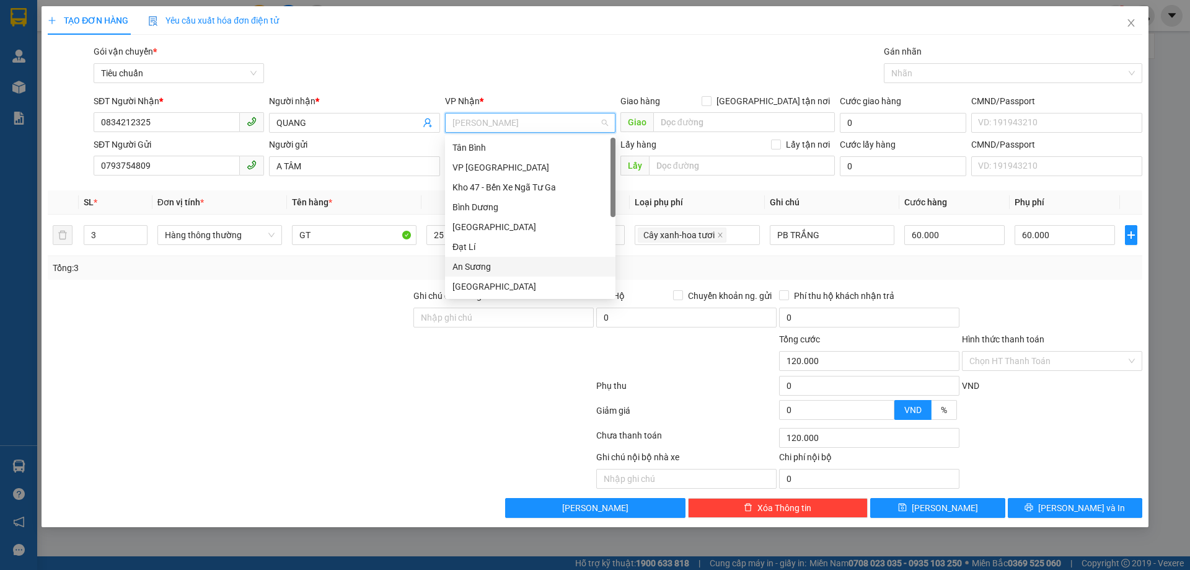
click at [332, 299] on div at bounding box center [229, 310] width 366 height 43
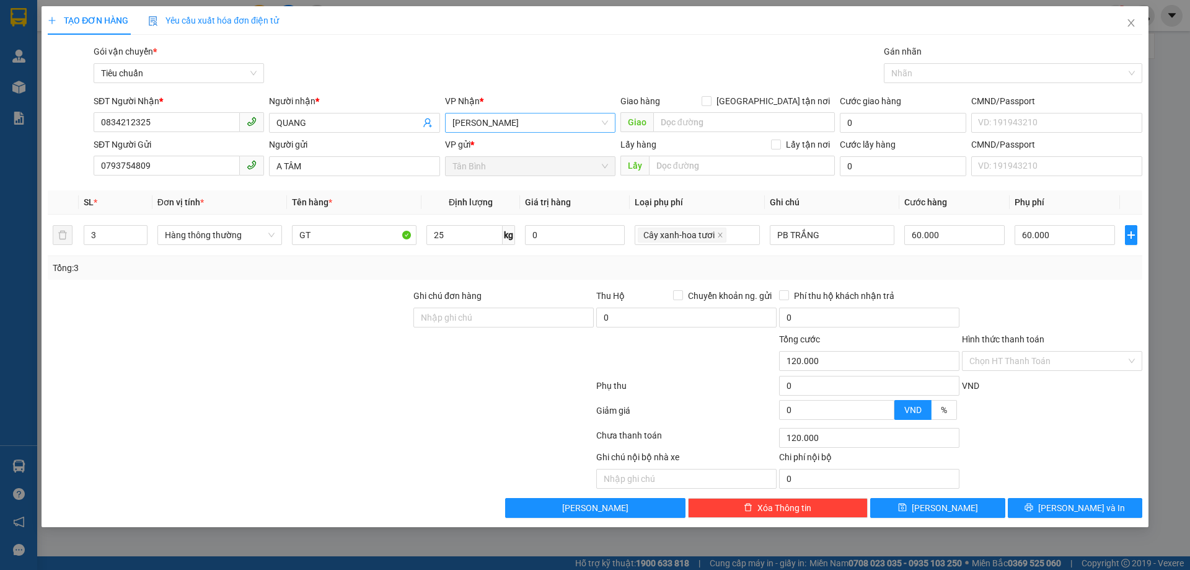
click at [521, 130] on span "[PERSON_NAME]" at bounding box center [530, 122] width 156 height 19
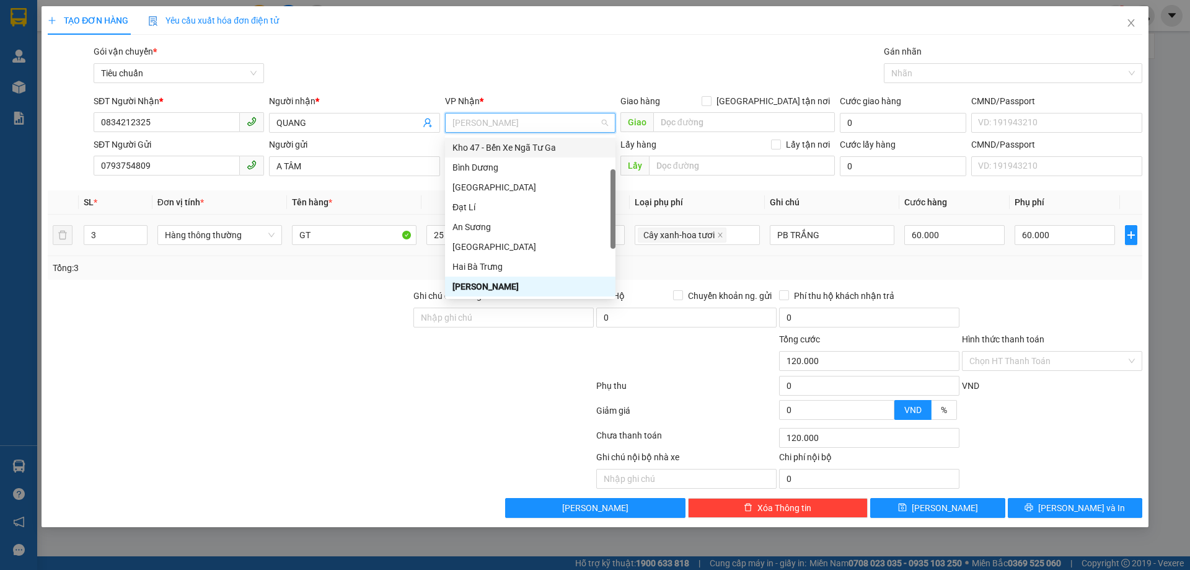
click at [319, 284] on div "Transit Pickup Surcharge Ids Transit Deliver Surcharge Ids Transit Deliver Surc…" at bounding box center [595, 281] width 1095 height 473
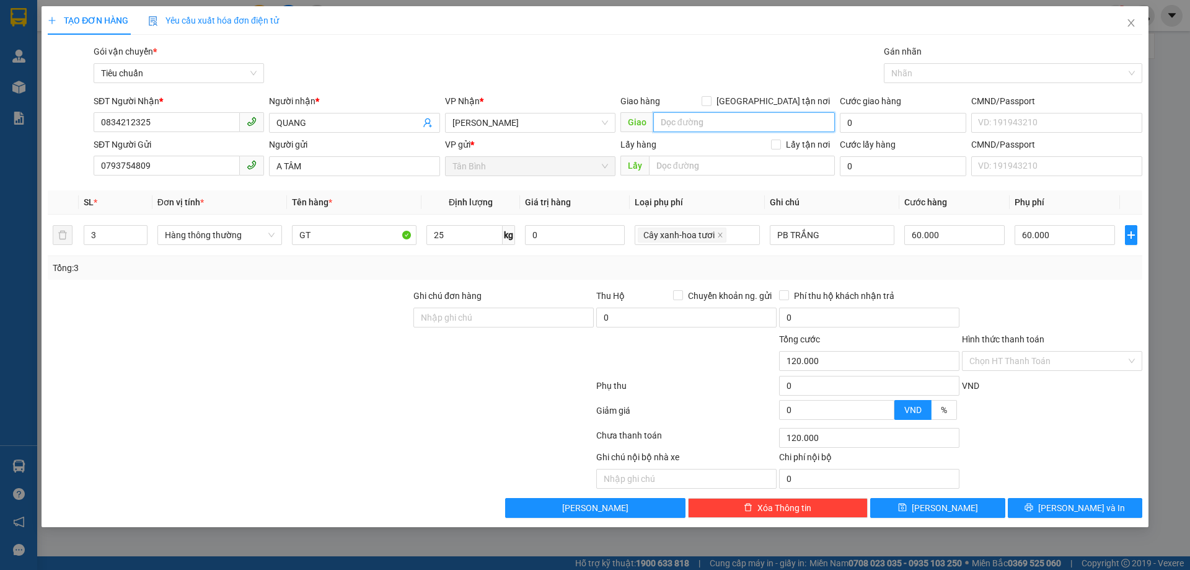
click at [683, 117] on input "search" at bounding box center [744, 122] width 182 height 20
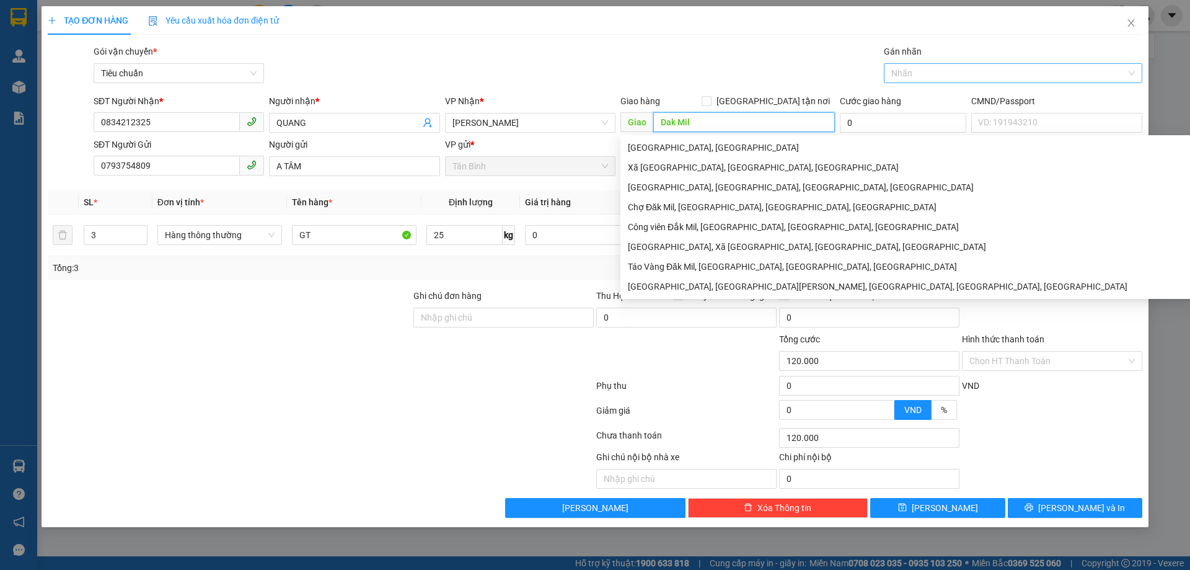
click at [930, 64] on div "Nhãn" at bounding box center [1013, 73] width 258 height 20
type input "Dak Mil"
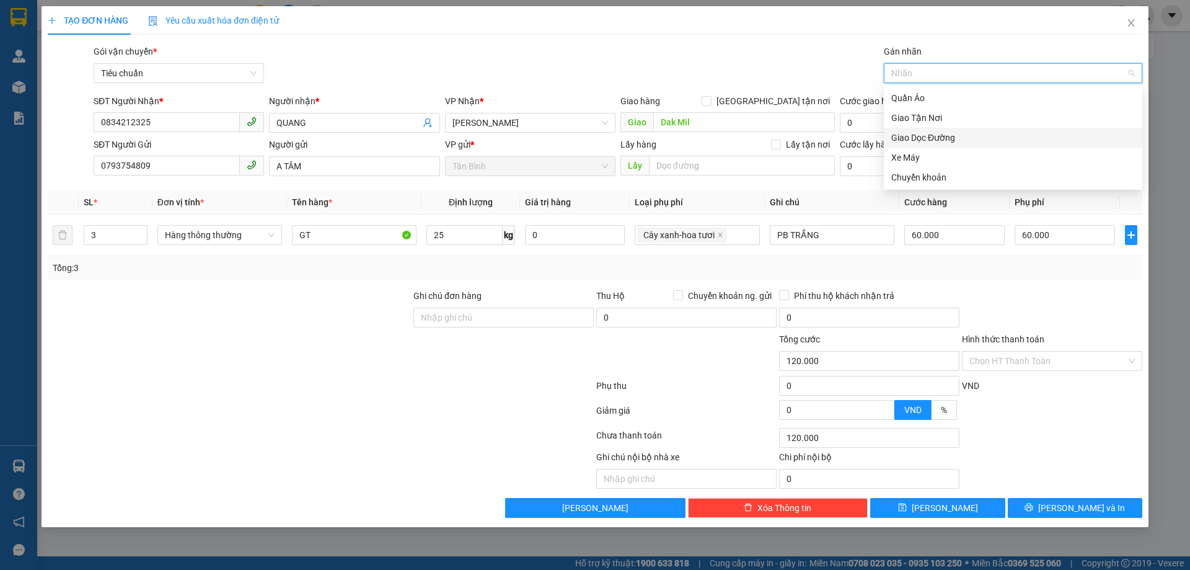
drag, startPoint x: 952, startPoint y: 139, endPoint x: 945, endPoint y: 156, distance: 18.1
click at [953, 139] on div "Giao Dọc Đường" at bounding box center [1013, 138] width 244 height 14
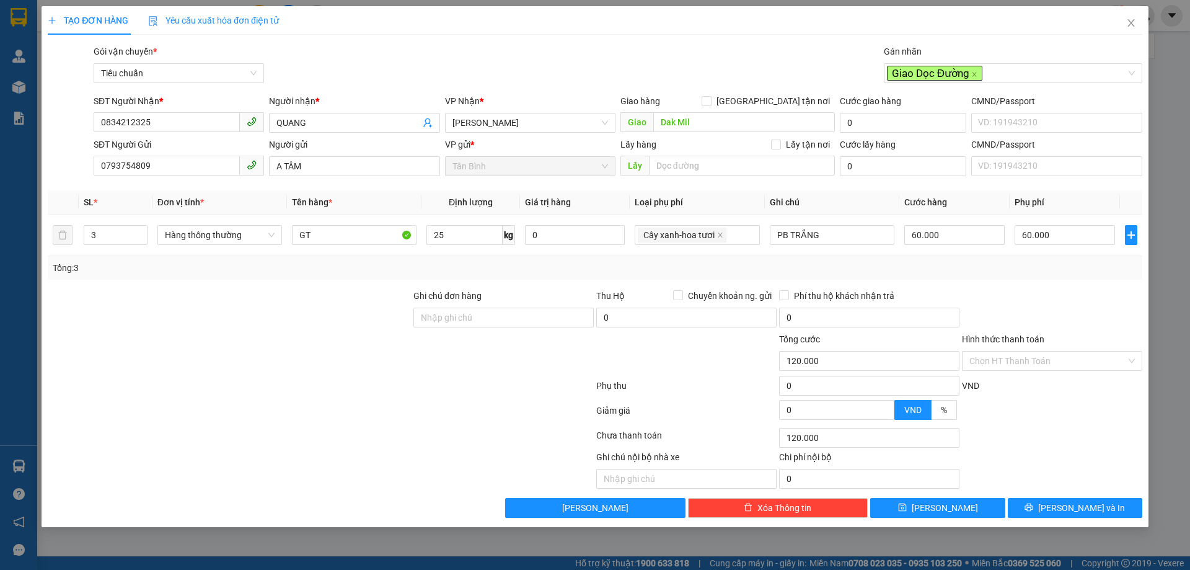
click at [200, 336] on div at bounding box center [229, 353] width 366 height 43
click at [720, 238] on icon "close" at bounding box center [720, 235] width 6 height 6
type input "60.000"
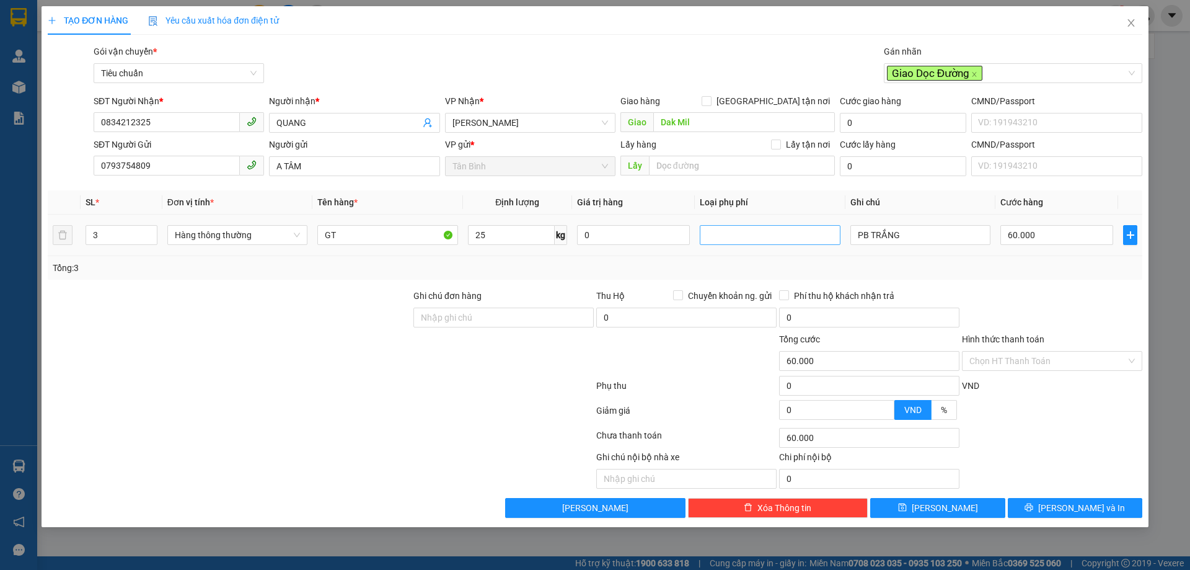
click at [720, 238] on div at bounding box center [770, 234] width 134 height 15
click at [789, 299] on div "Giao dọc đường" at bounding box center [769, 300] width 125 height 14
type input "120.000"
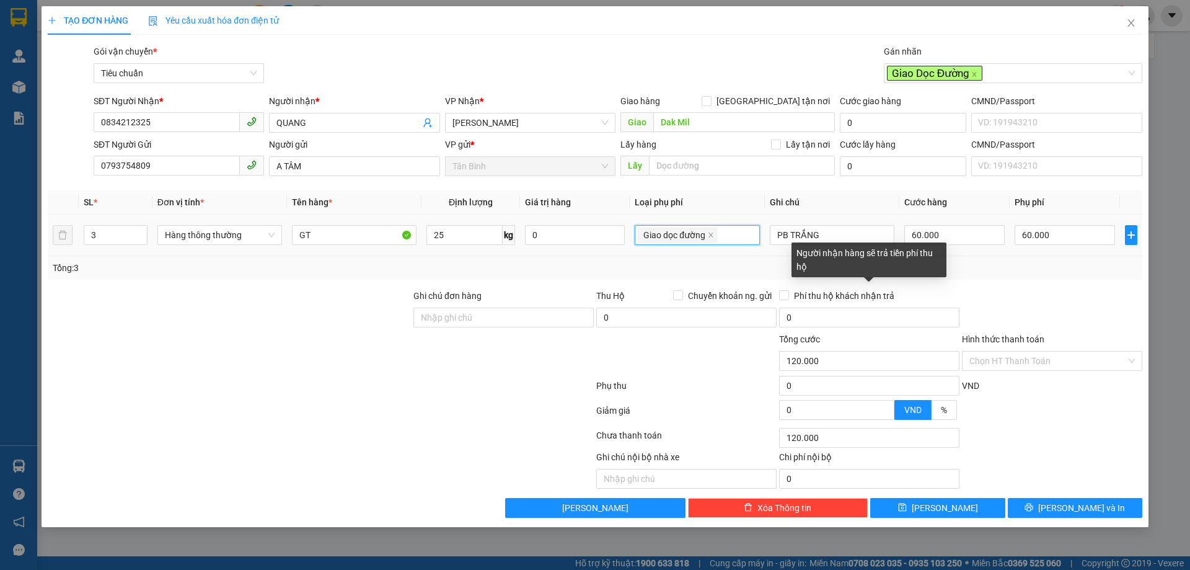
click at [1062, 275] on div "Tổng: 3" at bounding box center [595, 268] width 1095 height 24
type input "60.001"
type input "1"
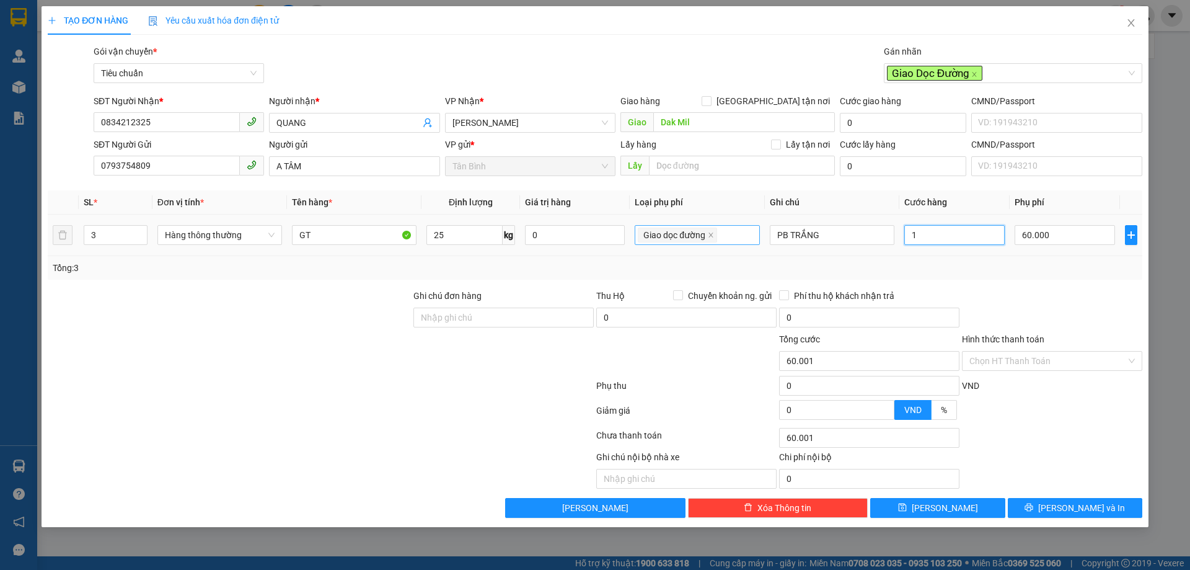
type input "60.018"
type input "180"
type input "60.180"
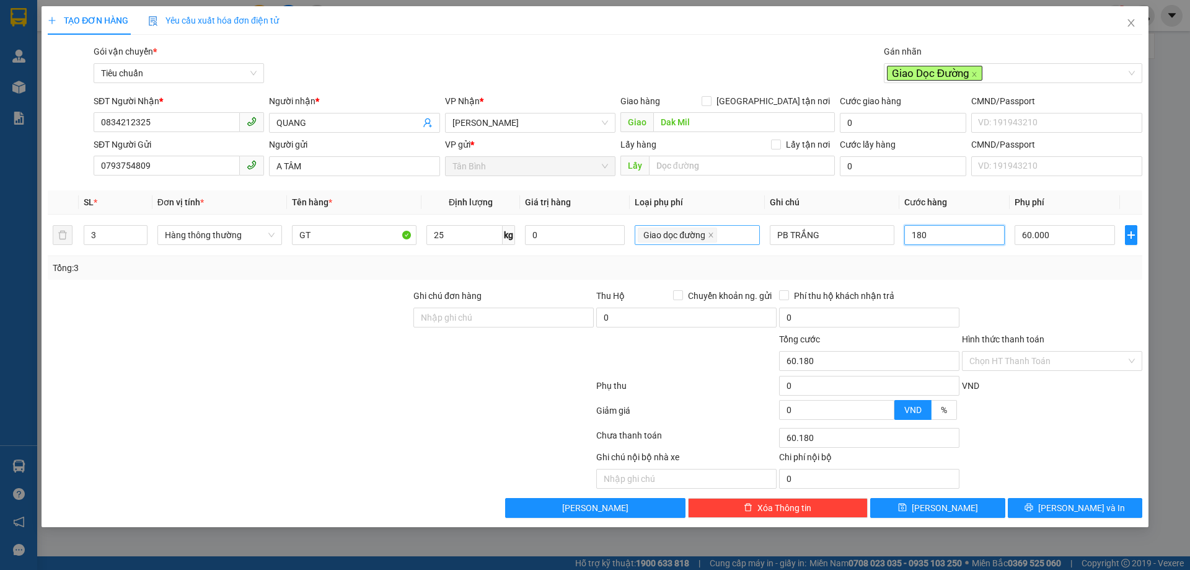
type input "180"
type input "240.000"
type input "180.000"
click at [508, 418] on div at bounding box center [320, 412] width 549 height 25
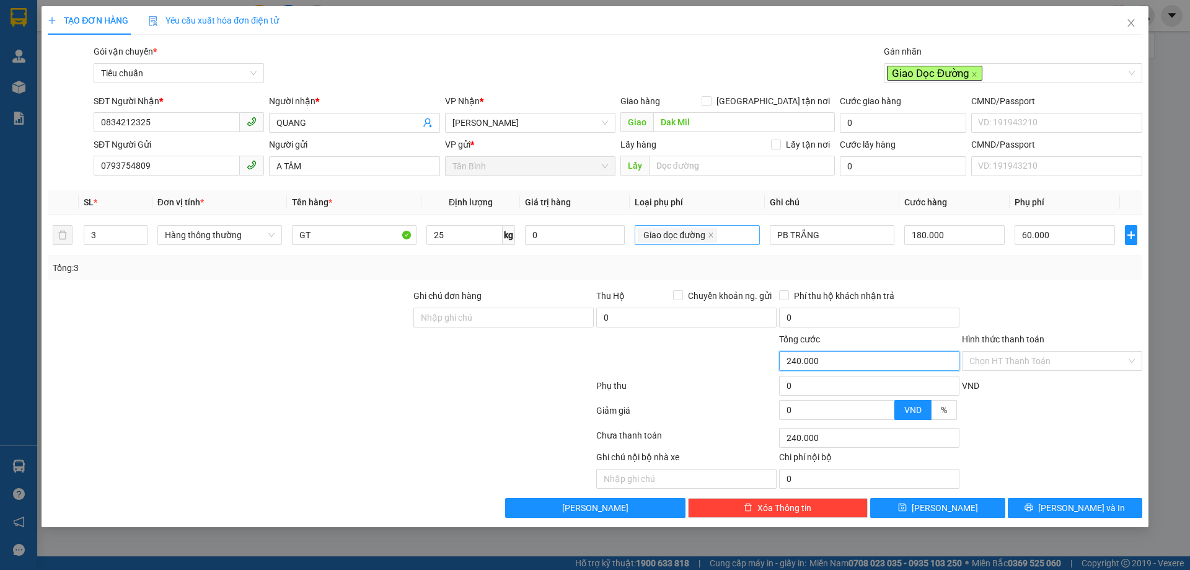
drag, startPoint x: 824, startPoint y: 358, endPoint x: 762, endPoint y: 367, distance: 62.0
click at [762, 367] on div "Tổng cước 240.000 Hình thức thanh toán Chọn HT Thanh Toán" at bounding box center [594, 353] width 1097 height 43
drag, startPoint x: 322, startPoint y: 236, endPoint x: 60, endPoint y: 231, distance: 262.2
click at [249, 227] on tr "3 Hàng thông thường GT 25 kg 0 Giao dọc đường PB TRẮNG 180.000 60.000" at bounding box center [595, 235] width 1095 height 42
click at [742, 240] on div "Giao dọc đường" at bounding box center [697, 234] width 118 height 17
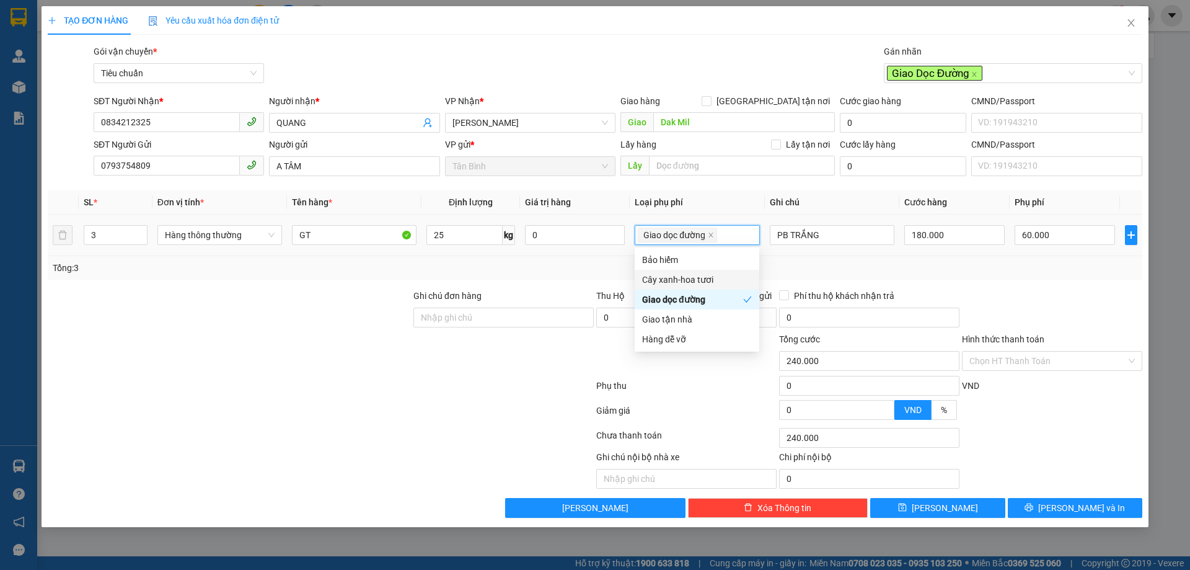
click at [728, 284] on div "Cây xanh-hoa tươi" at bounding box center [697, 280] width 110 height 14
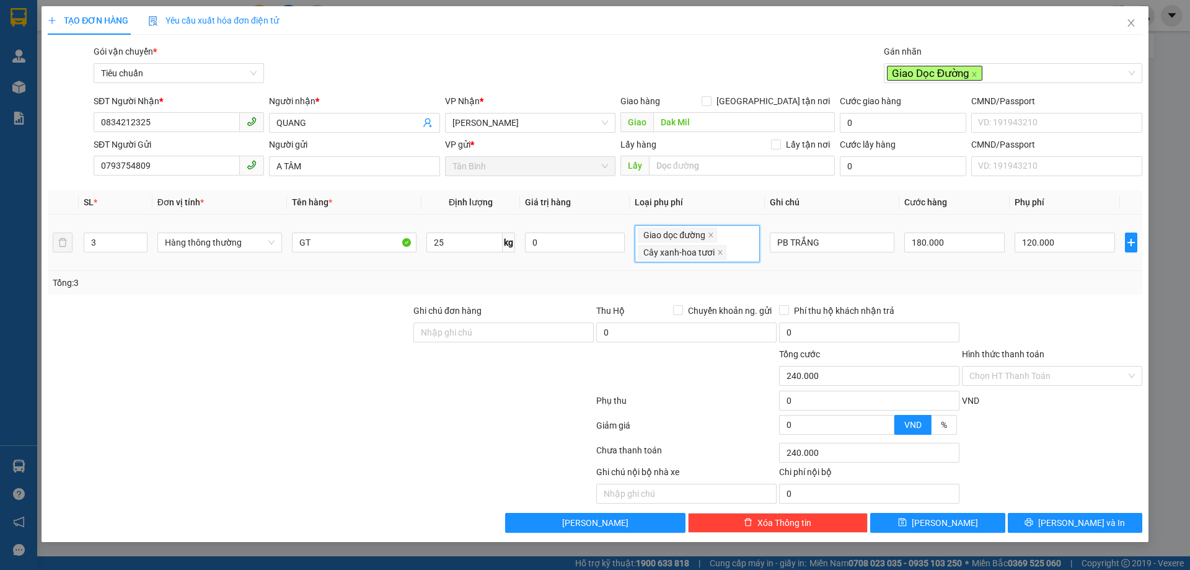
type input "180.000"
type input "60.000"
type input "120.000"
click at [1088, 247] on input "120.000" at bounding box center [1065, 242] width 100 height 20
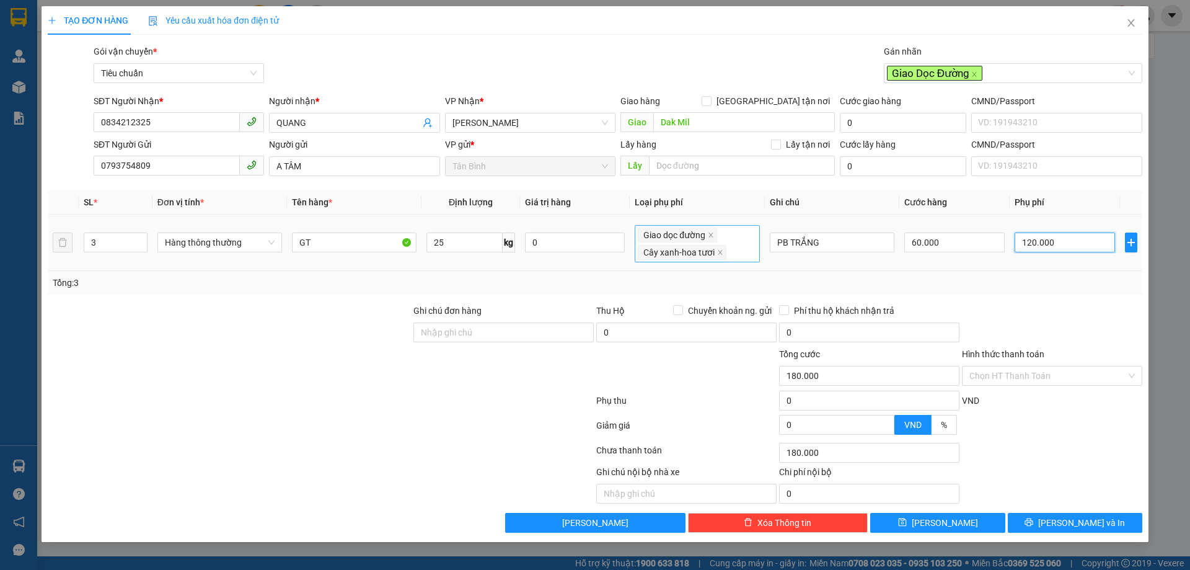
click at [746, 229] on div "Giao dọc đường Cây xanh-hoa tươi" at bounding box center [697, 243] width 118 height 35
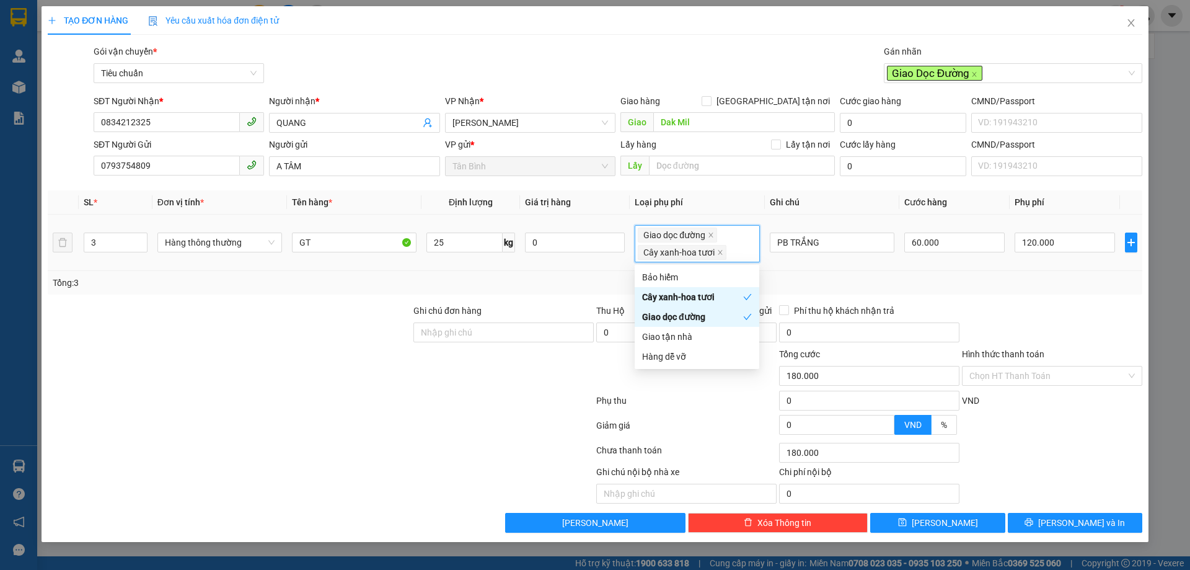
click at [690, 293] on div "Cây xanh-hoa tươi" at bounding box center [692, 297] width 101 height 14
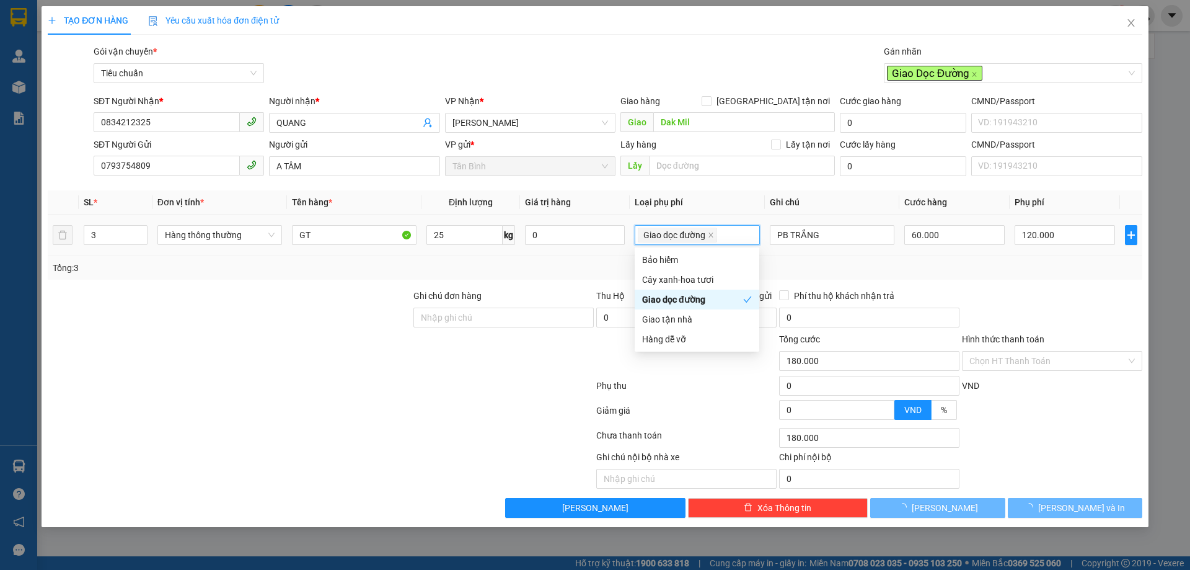
click at [693, 315] on div "Giao tận nhà" at bounding box center [697, 319] width 110 height 14
type input "120.000"
type input "60.000"
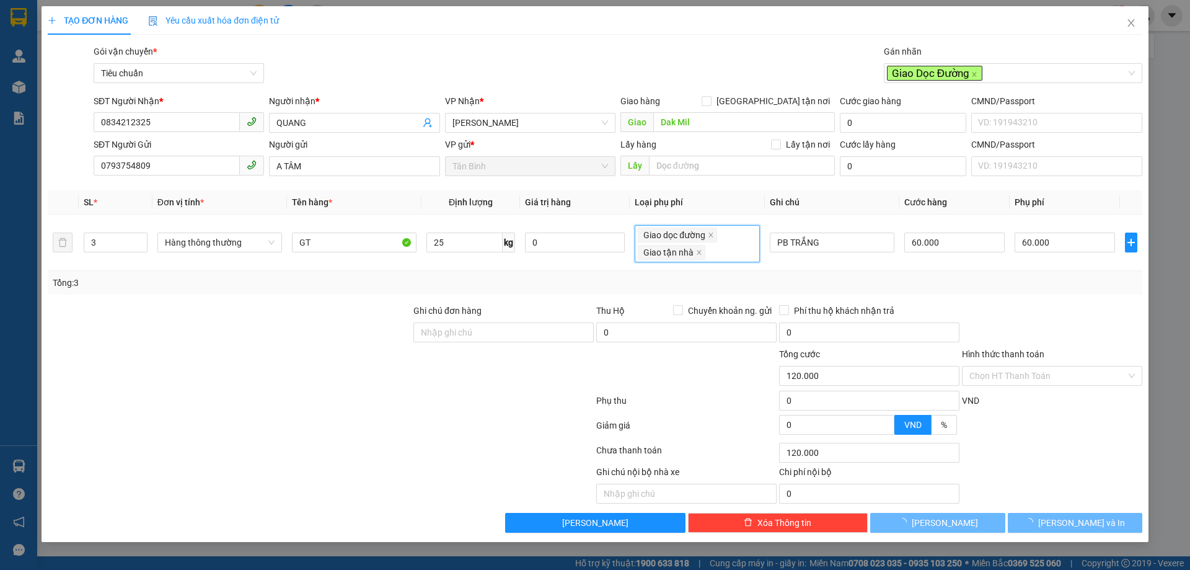
type input "220.000"
type input "160.000"
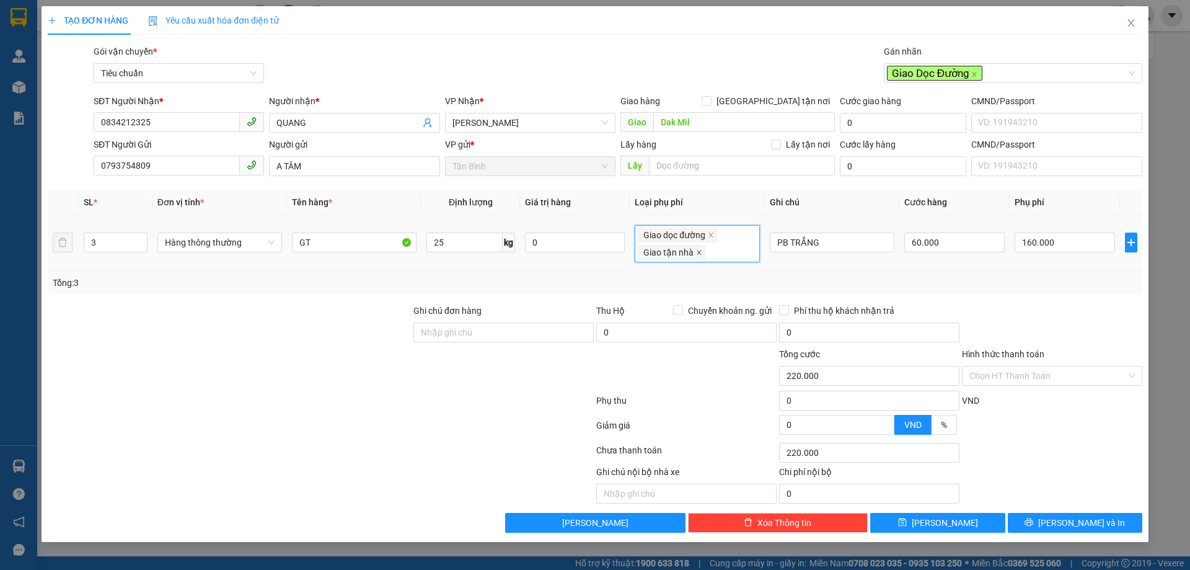
click at [696, 254] on icon "close" at bounding box center [699, 252] width 6 height 6
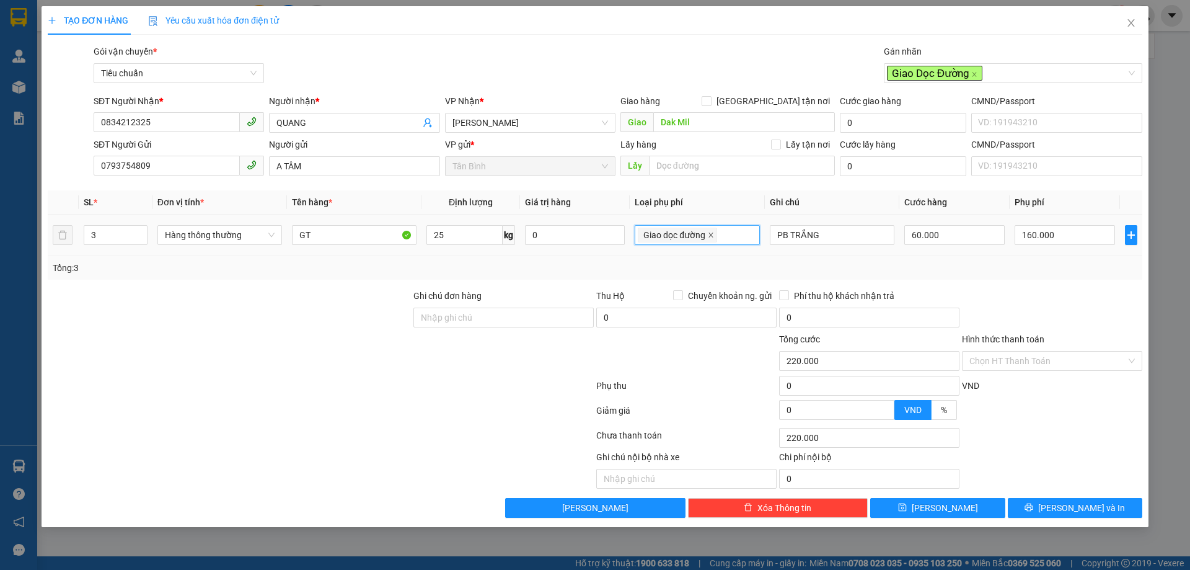
type input "120.000"
click at [710, 233] on icon "close" at bounding box center [711, 235] width 6 height 6
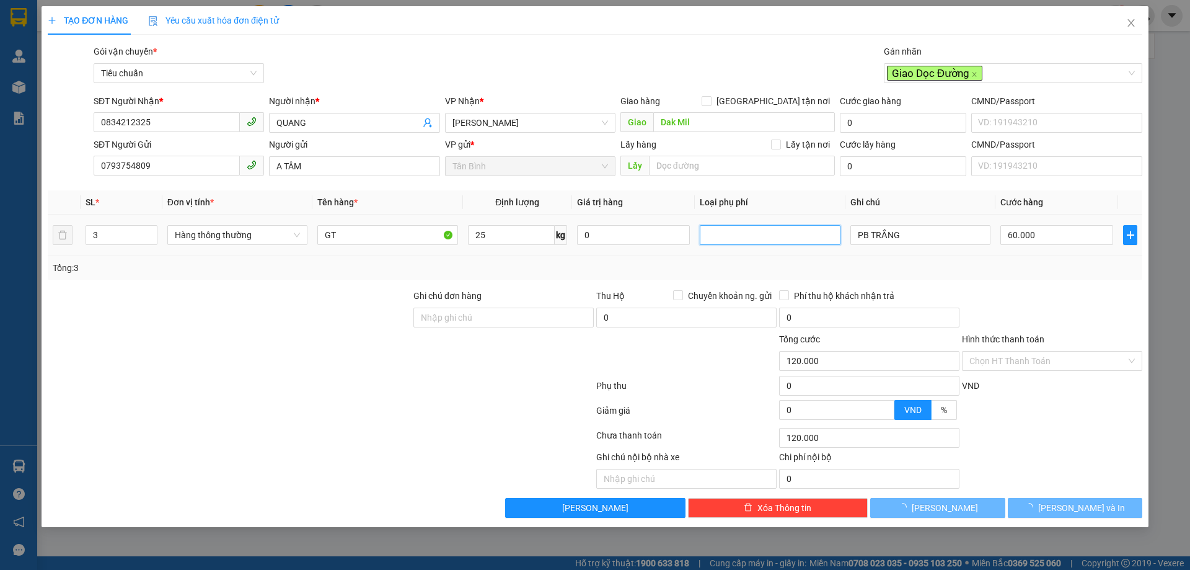
type input "60.000"
click at [1142, 27] on span "Close" at bounding box center [1131, 23] width 35 height 35
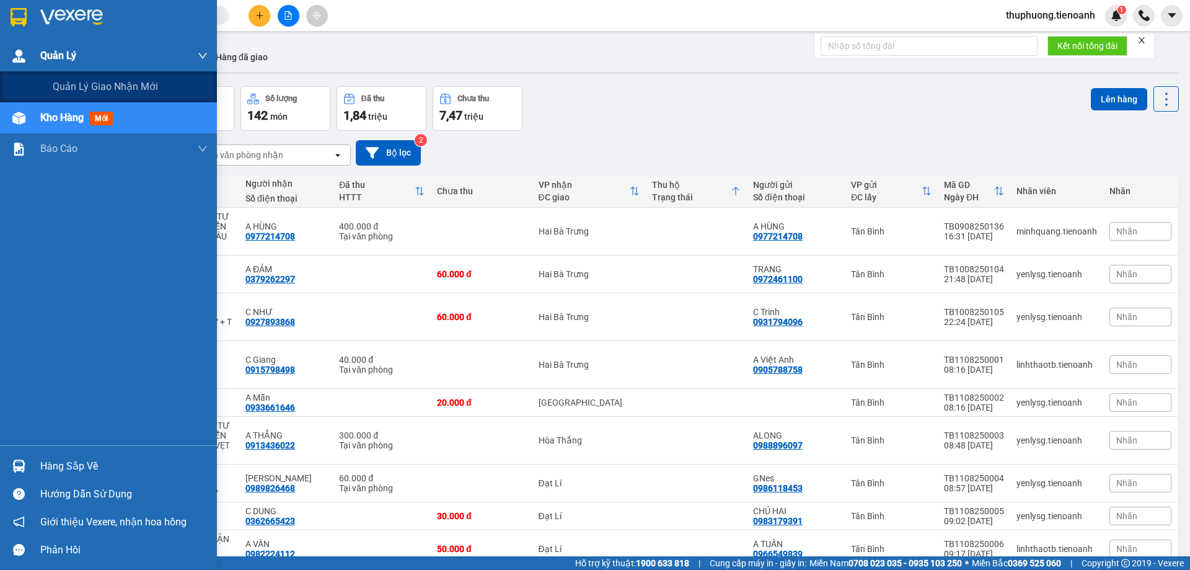
click at [18, 56] on img at bounding box center [18, 56] width 13 height 13
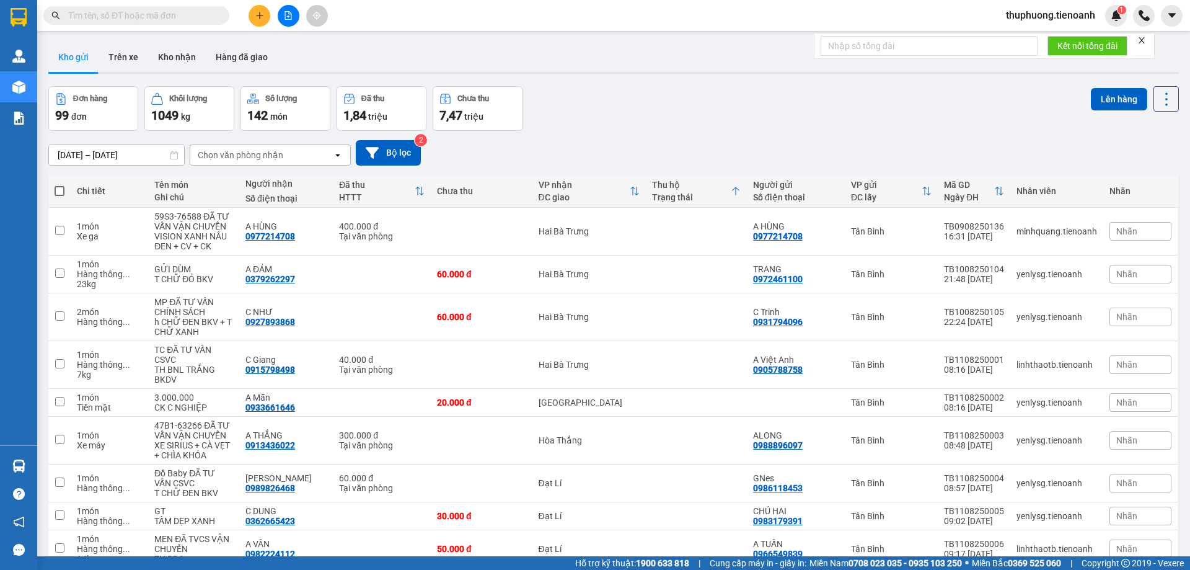
click at [676, 120] on div "Đơn hàng 99 đơn Khối lượng 1049 kg Số lượng 142 món Đã thu 1,84 triệu Chưa thu …" at bounding box center [613, 108] width 1131 height 45
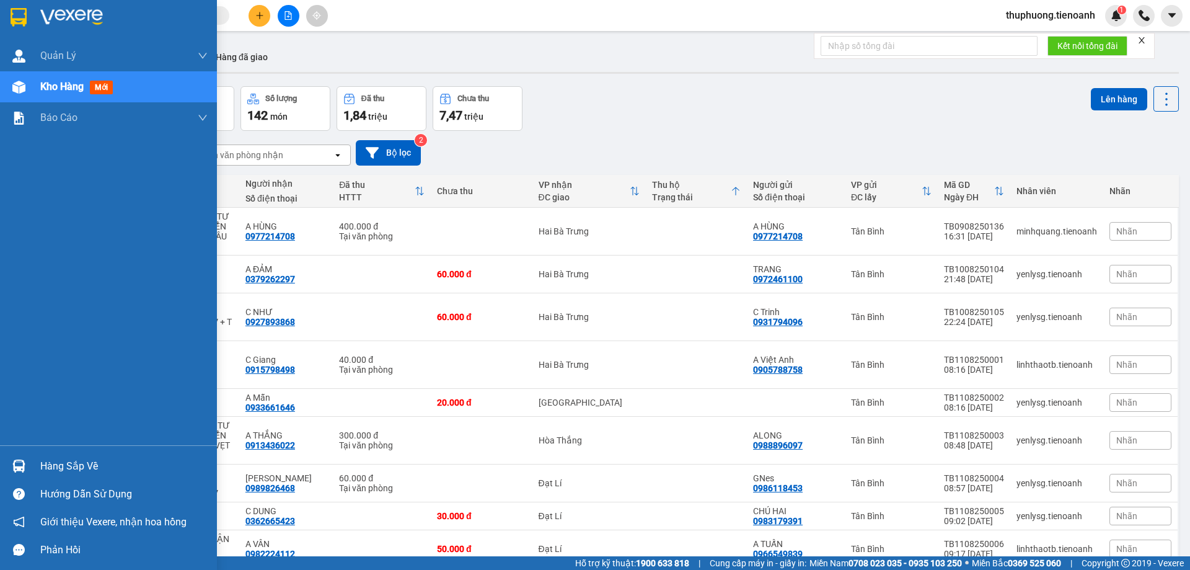
click at [21, 86] on img at bounding box center [18, 87] width 13 height 13
drag, startPoint x: 38, startPoint y: 89, endPoint x: 46, endPoint y: 88, distance: 8.1
click at [39, 89] on div "Kho hàng mới" at bounding box center [108, 86] width 217 height 31
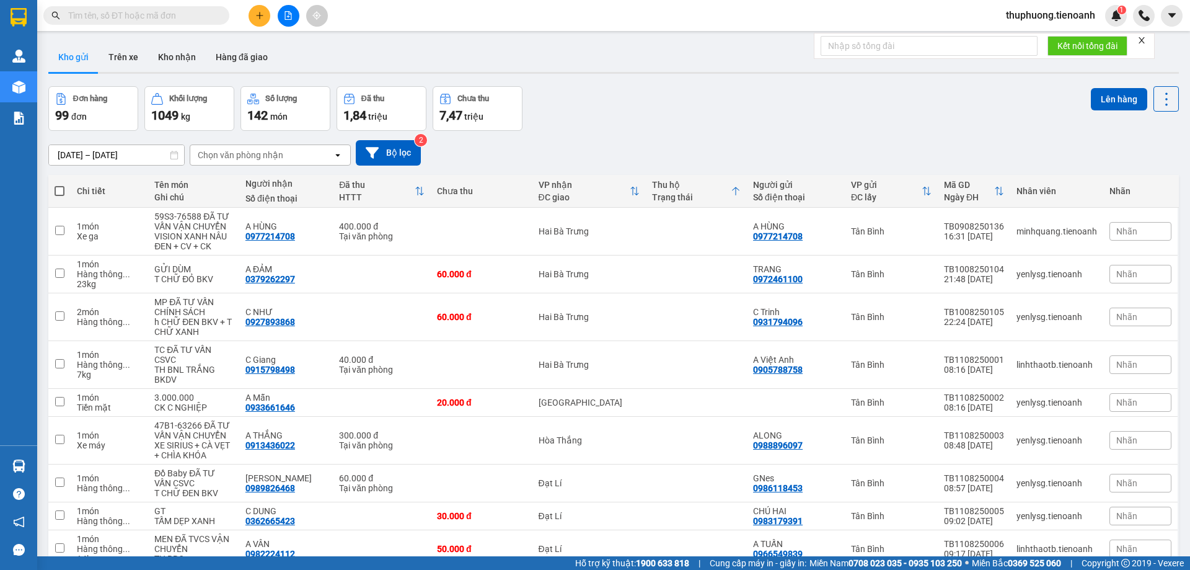
click at [621, 148] on div "[DATE] – [DATE] Press the down arrow key to interact with the calendar and sele…" at bounding box center [613, 152] width 1131 height 25
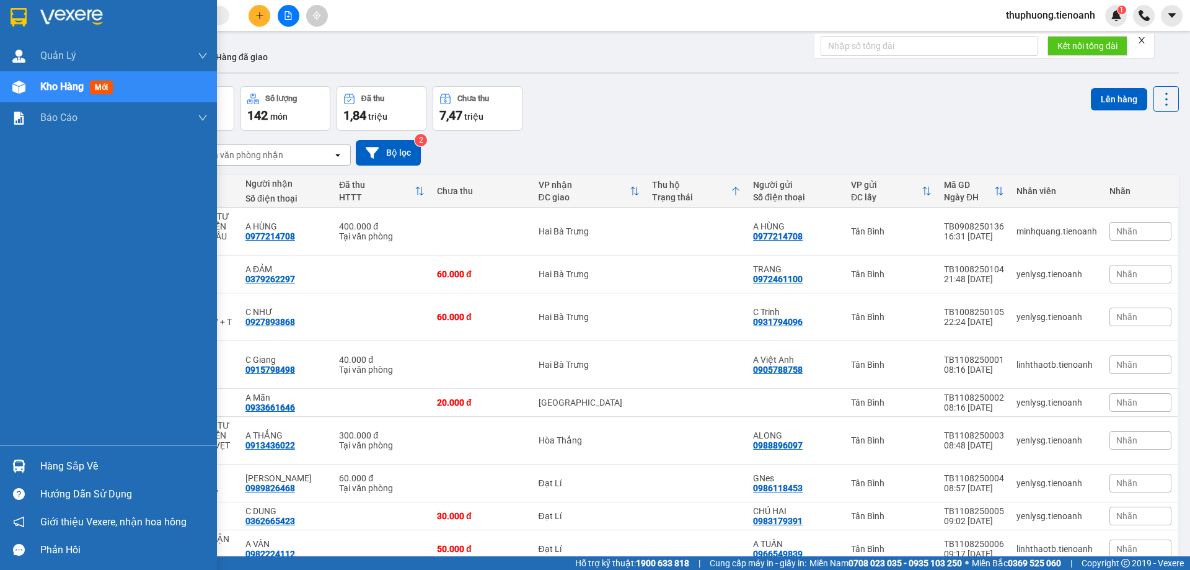
click at [34, 87] on div "Kho hàng mới" at bounding box center [108, 86] width 217 height 31
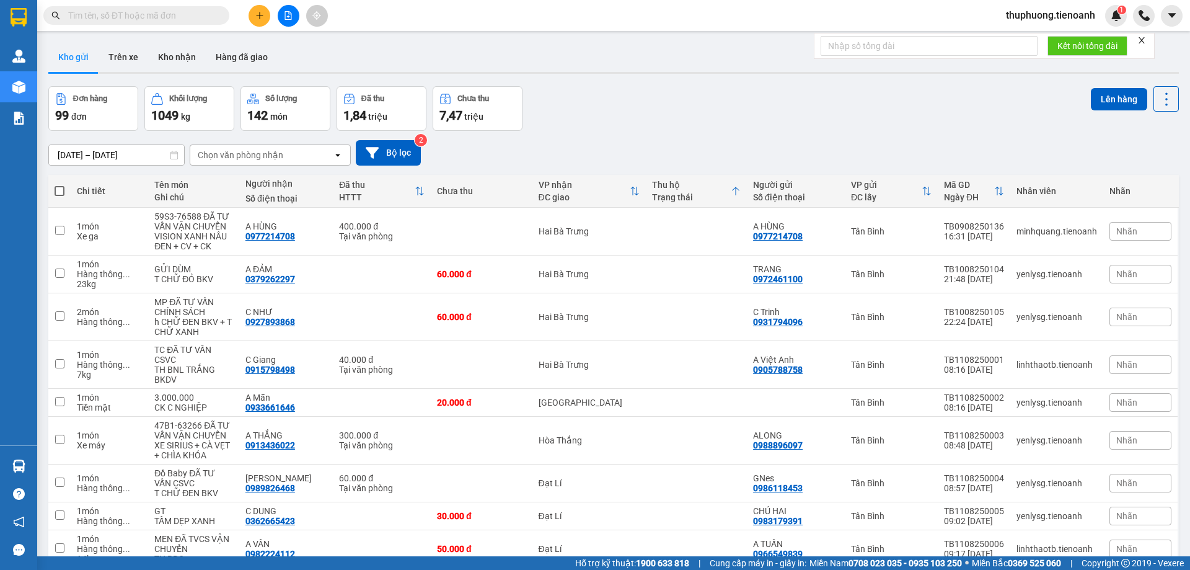
click at [707, 71] on div "Kho gửi Trên xe Kho nhận Hàng đã giao" at bounding box center [613, 58] width 1131 height 33
click at [670, 127] on div "Đơn hàng 99 đơn Khối lượng 1049 kg Số lượng 142 món Đã thu 1,84 triệu Chưa thu …" at bounding box center [613, 108] width 1131 height 45
click at [1144, 43] on icon "close" at bounding box center [1141, 40] width 9 height 9
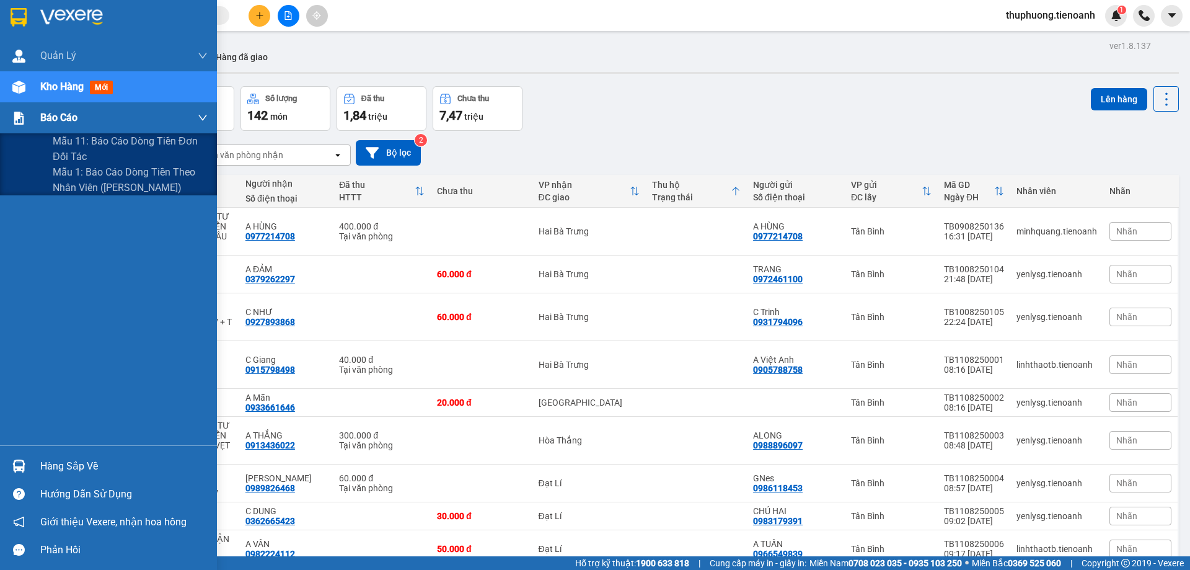
click at [17, 118] on img at bounding box center [18, 118] width 13 height 13
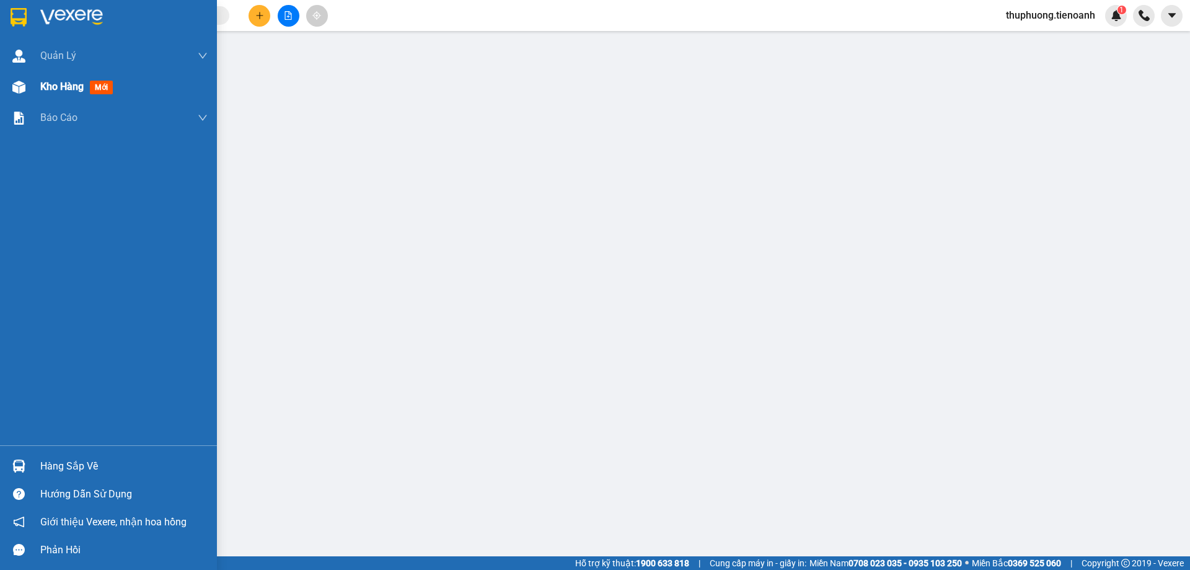
click at [59, 94] on div "Kho hàng mới" at bounding box center [78, 86] width 77 height 15
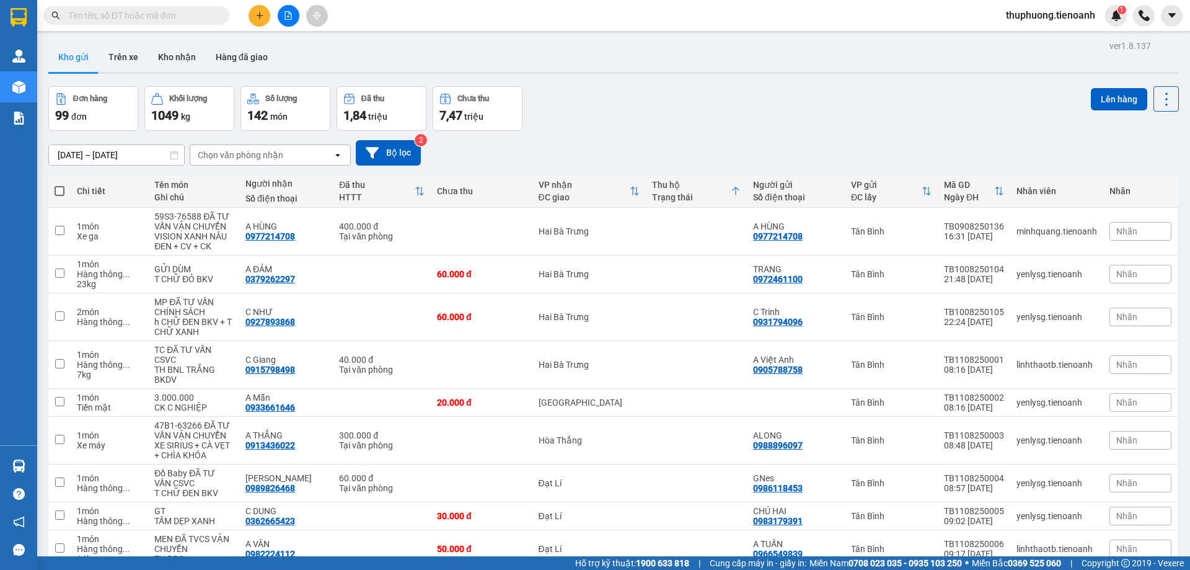
click at [271, 12] on div at bounding box center [288, 16] width 93 height 22
click at [266, 17] on button at bounding box center [260, 16] width 22 height 22
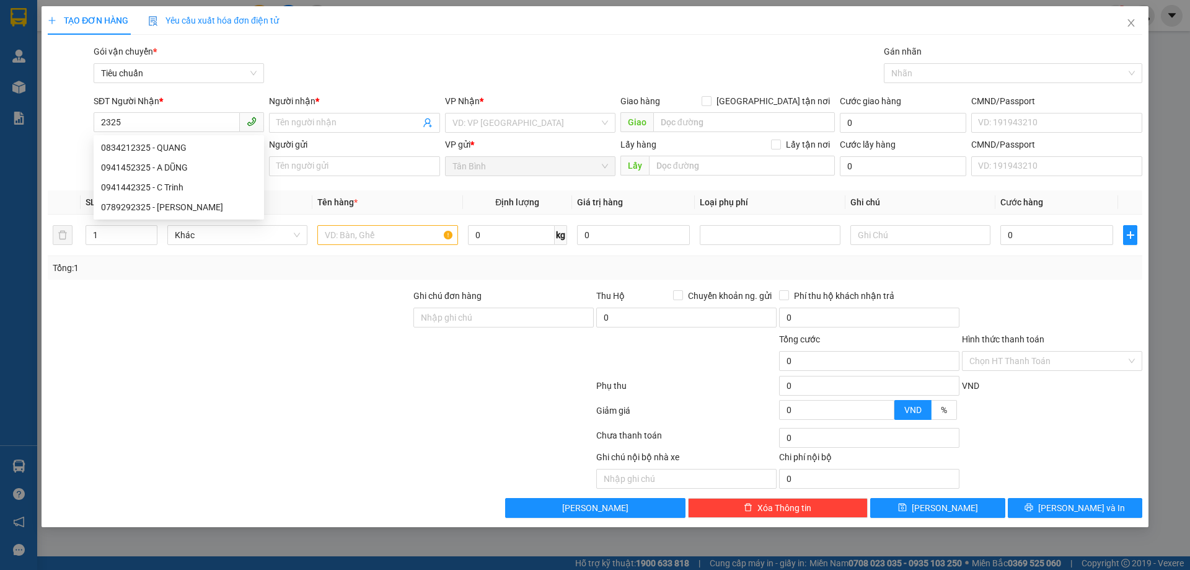
click at [121, 134] on div "SĐT Người Nhận * 2325" at bounding box center [179, 115] width 170 height 43
click at [127, 141] on div "SĐT Người Gửi" at bounding box center [179, 145] width 170 height 14
click at [127, 156] on input "SĐT Người Gửi" at bounding box center [167, 166] width 146 height 20
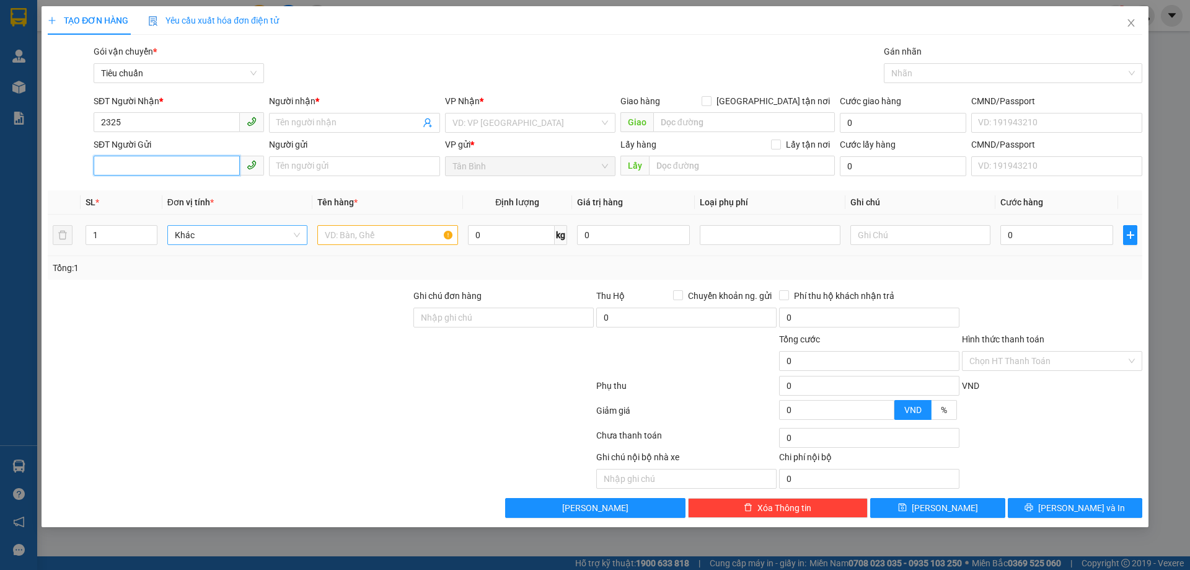
click at [232, 232] on span "Khác" at bounding box center [237, 235] width 125 height 19
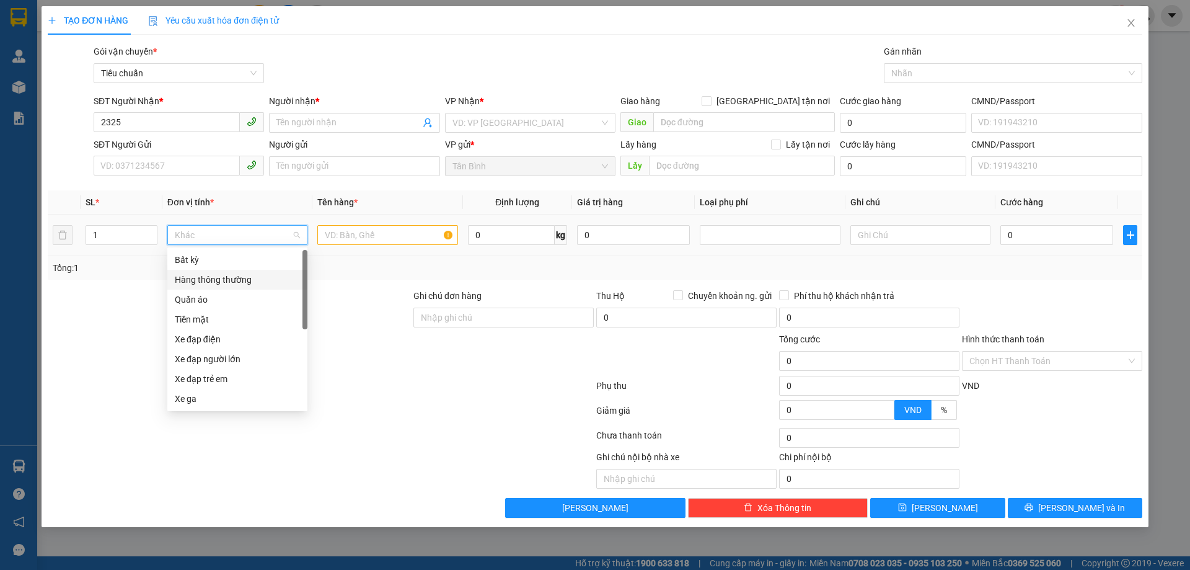
click at [204, 303] on div "Quần áo" at bounding box center [237, 300] width 125 height 14
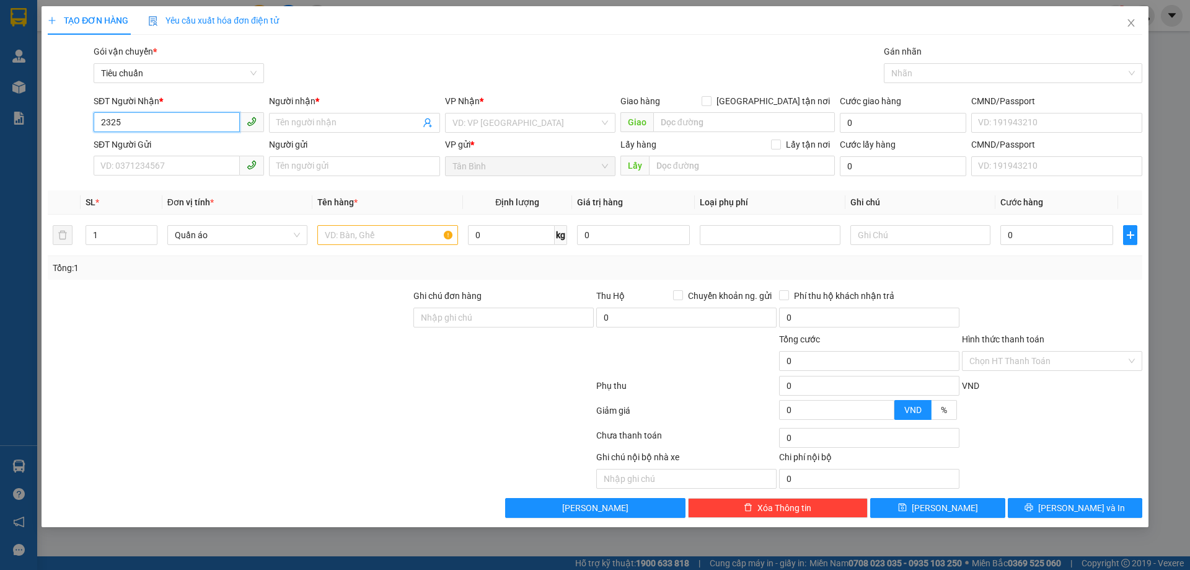
click at [131, 123] on input "2325" at bounding box center [167, 122] width 146 height 20
click at [158, 177] on div "0941442325 - C Trinh" at bounding box center [179, 187] width 170 height 20
type input "0941442325"
type input "C Trinh"
type input "241498824"
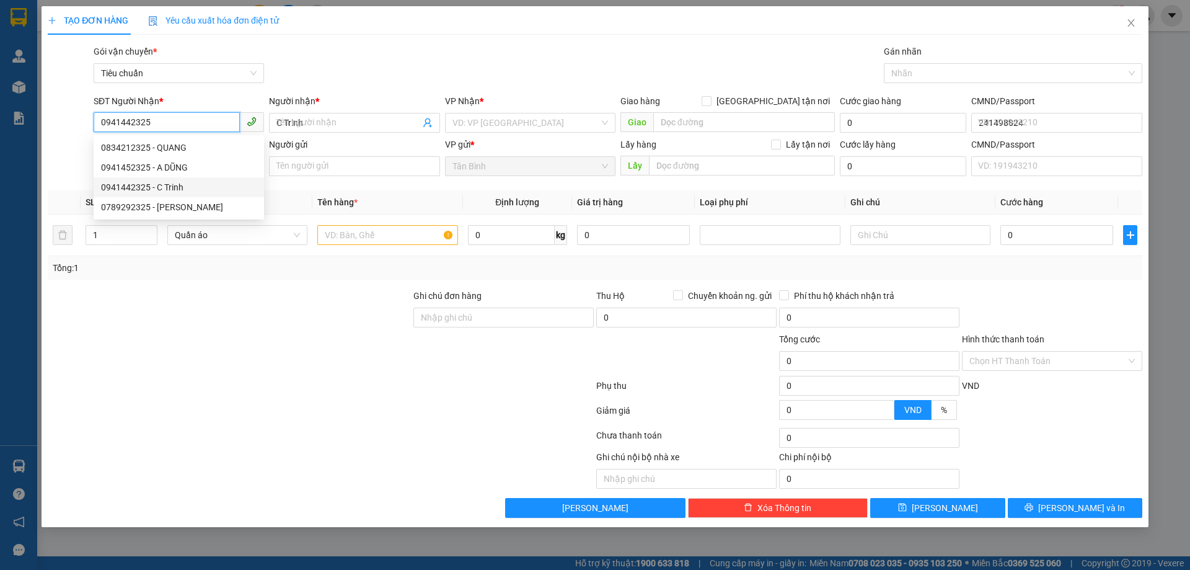
type input "30.000"
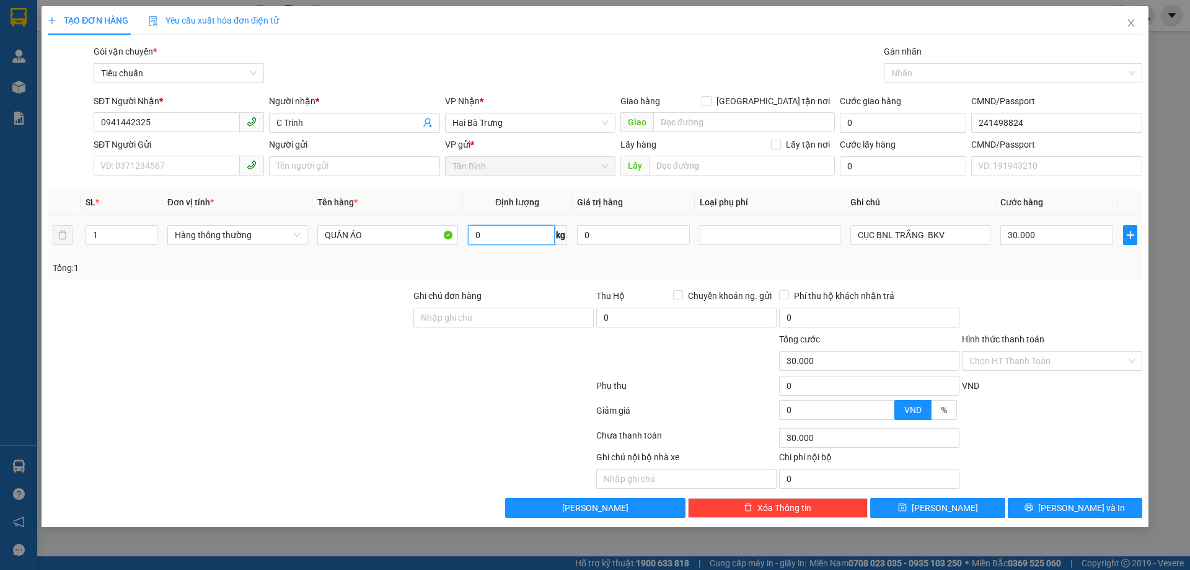
click at [486, 239] on input "0" at bounding box center [511, 235] width 87 height 20
click at [246, 240] on span "Hàng thông thường" at bounding box center [237, 235] width 125 height 19
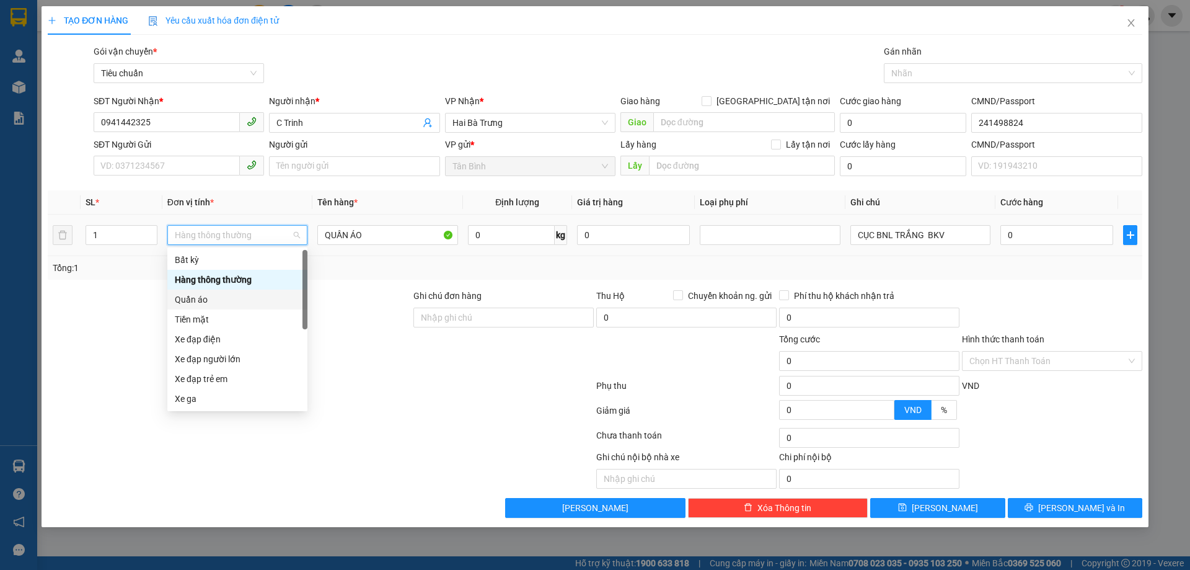
click at [213, 291] on div "Quần áo" at bounding box center [237, 299] width 140 height 20
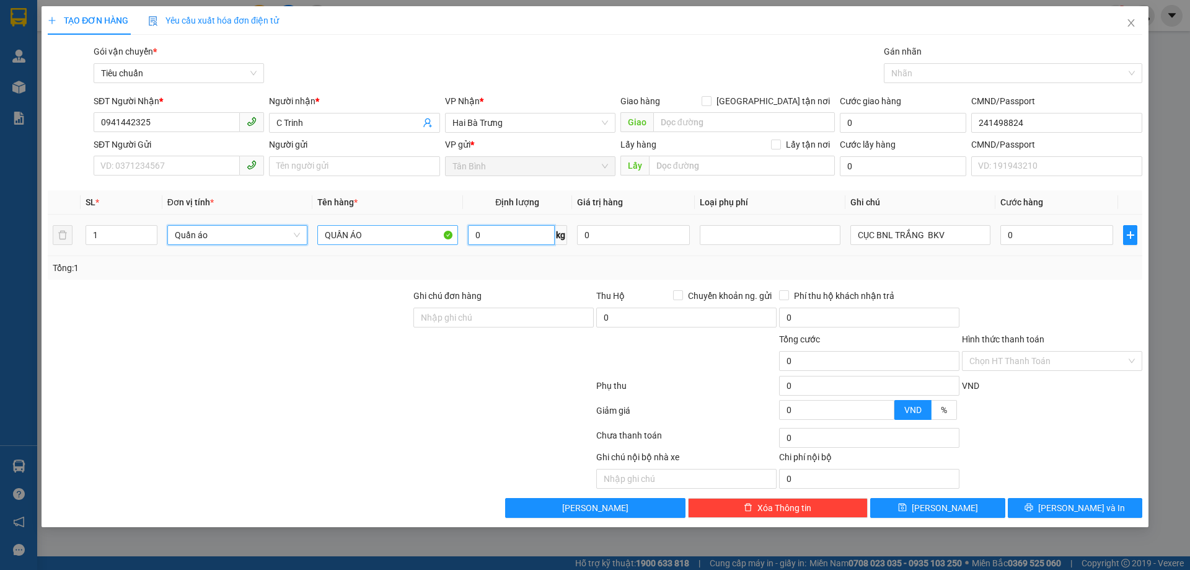
click at [544, 242] on input "0" at bounding box center [511, 235] width 87 height 20
click at [367, 370] on div at bounding box center [229, 353] width 366 height 43
